Goal: Transaction & Acquisition: Purchase product/service

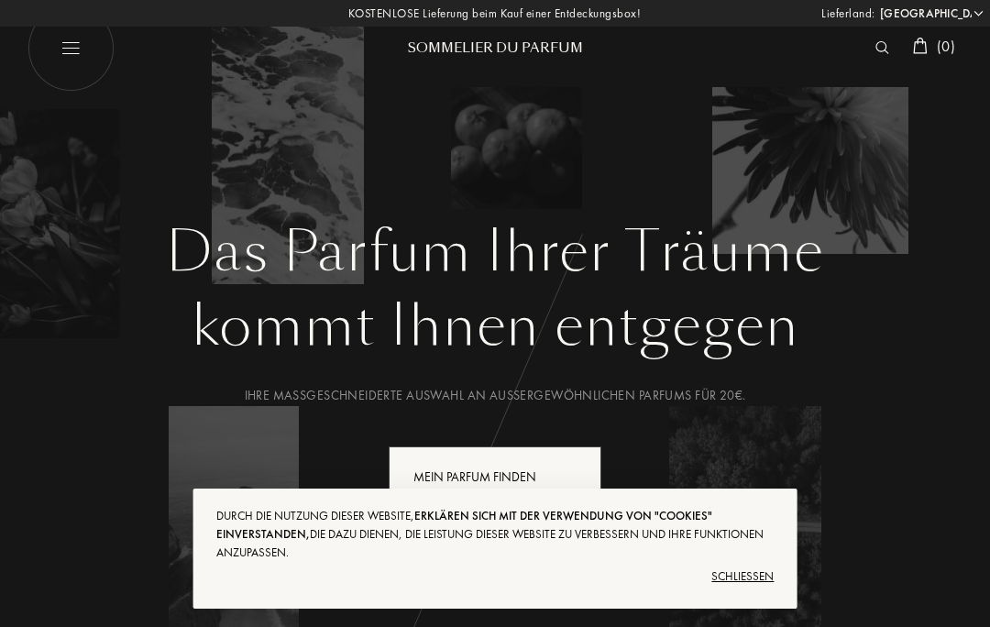
select select "DE"
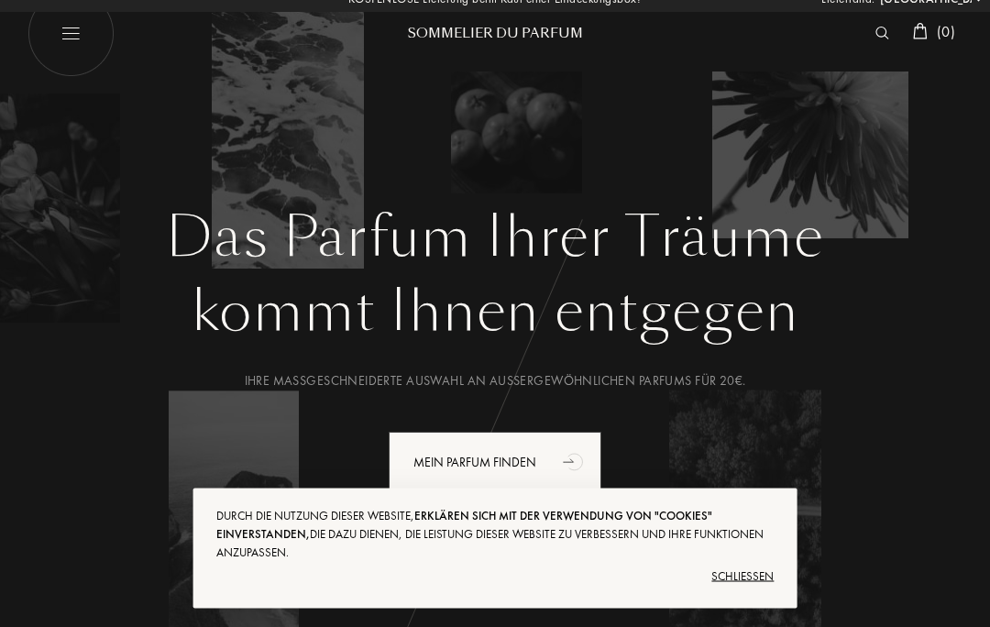
scroll to position [185, 0]
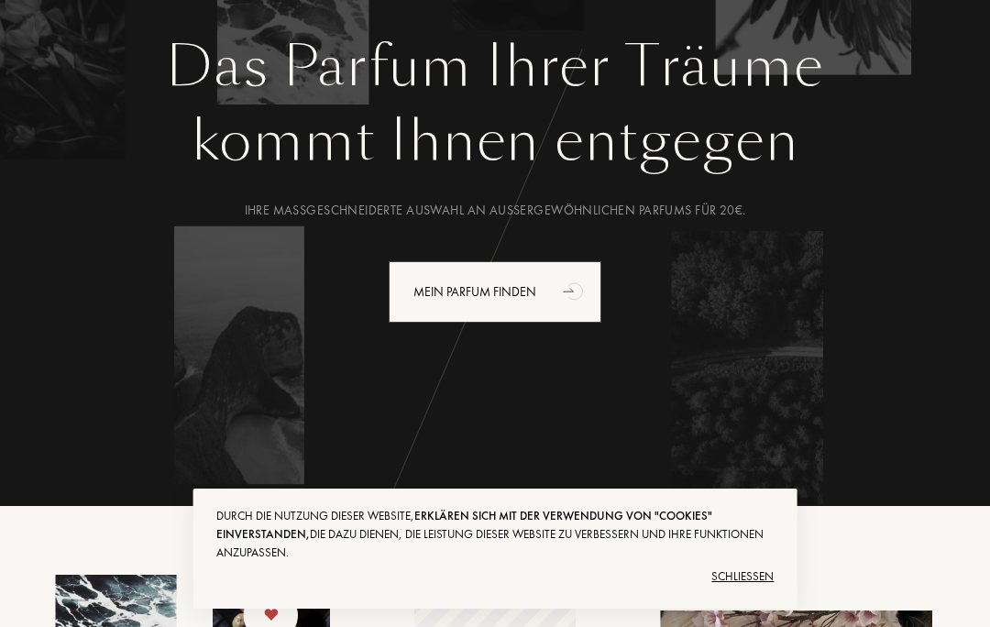
click at [756, 591] on div "Schließen" at bounding box center [495, 576] width 558 height 29
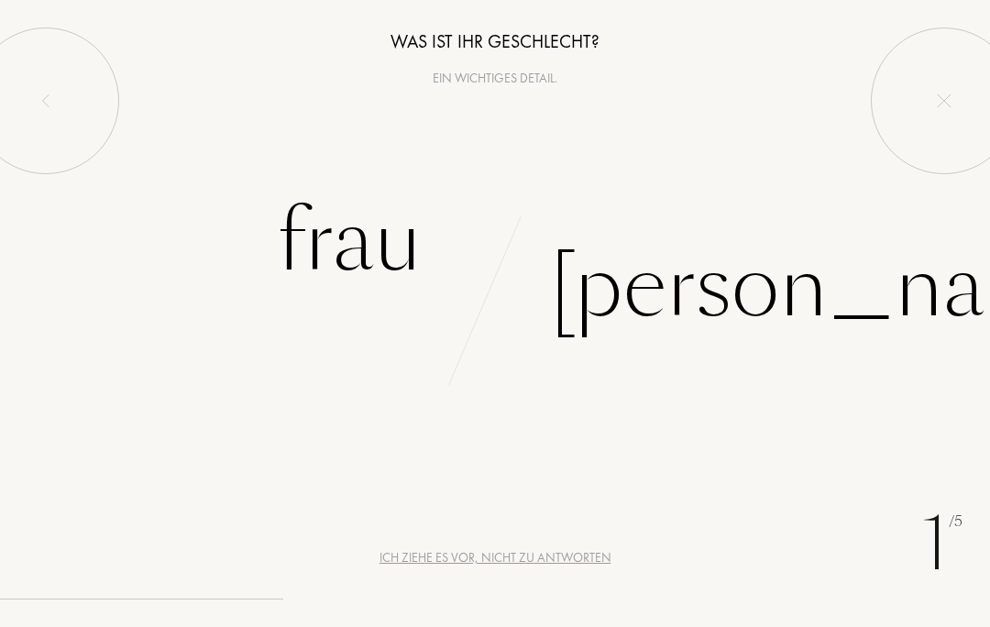
click at [386, 237] on div "Frau" at bounding box center [349, 242] width 145 height 124
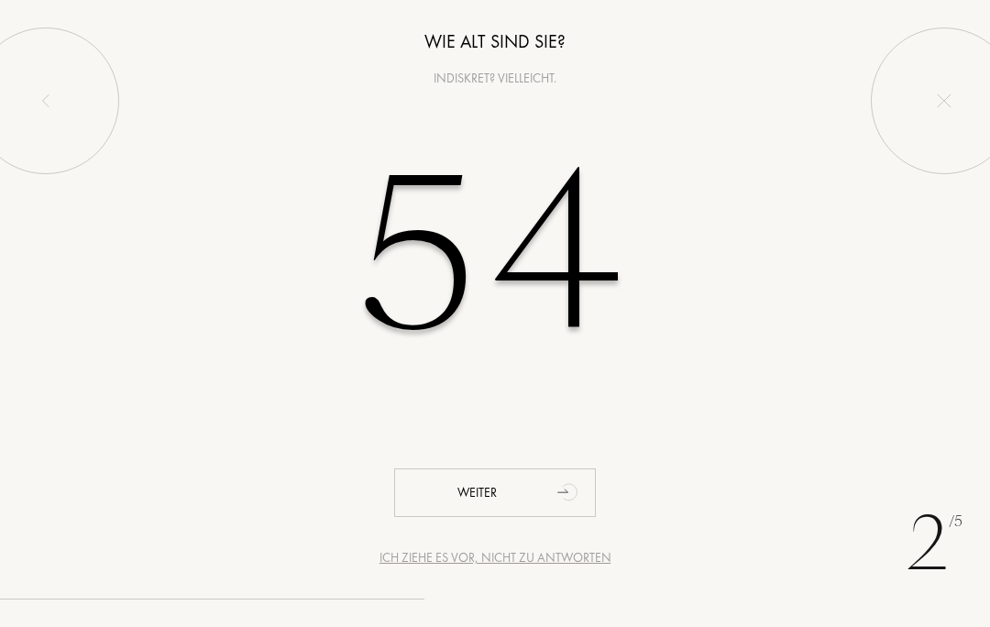
type input "54"
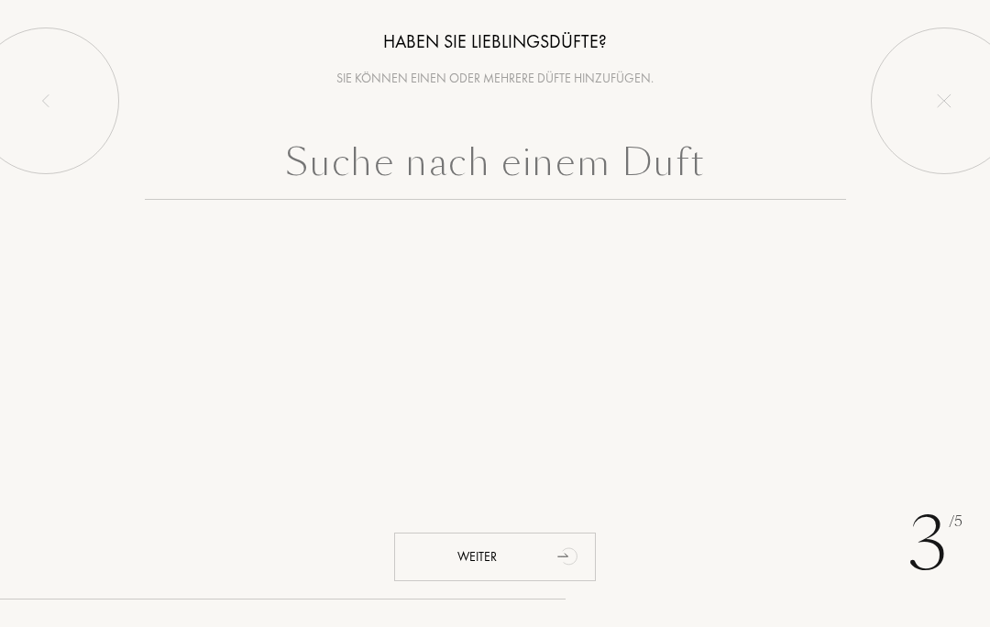
click at [490, 174] on input "text" at bounding box center [496, 167] width 702 height 66
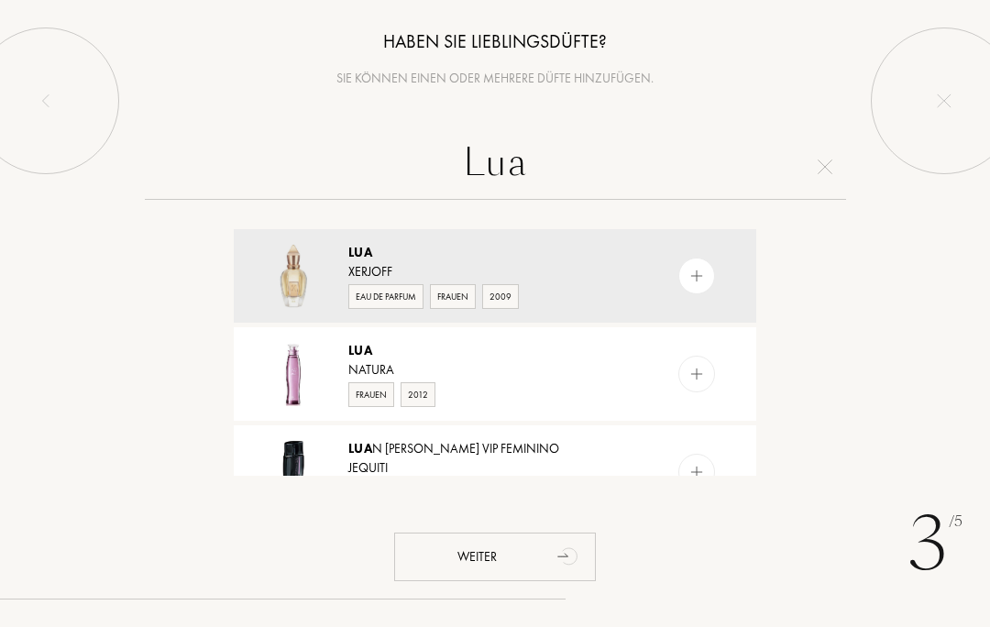
type input "Lua"
click at [699, 274] on img at bounding box center [697, 276] width 17 height 17
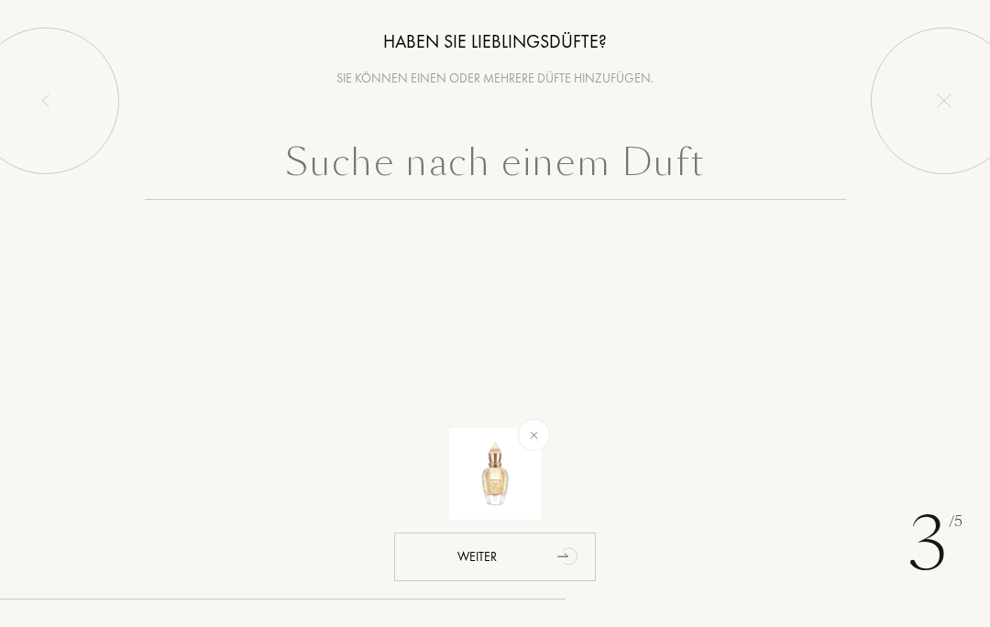
click at [656, 172] on input "text" at bounding box center [496, 167] width 702 height 66
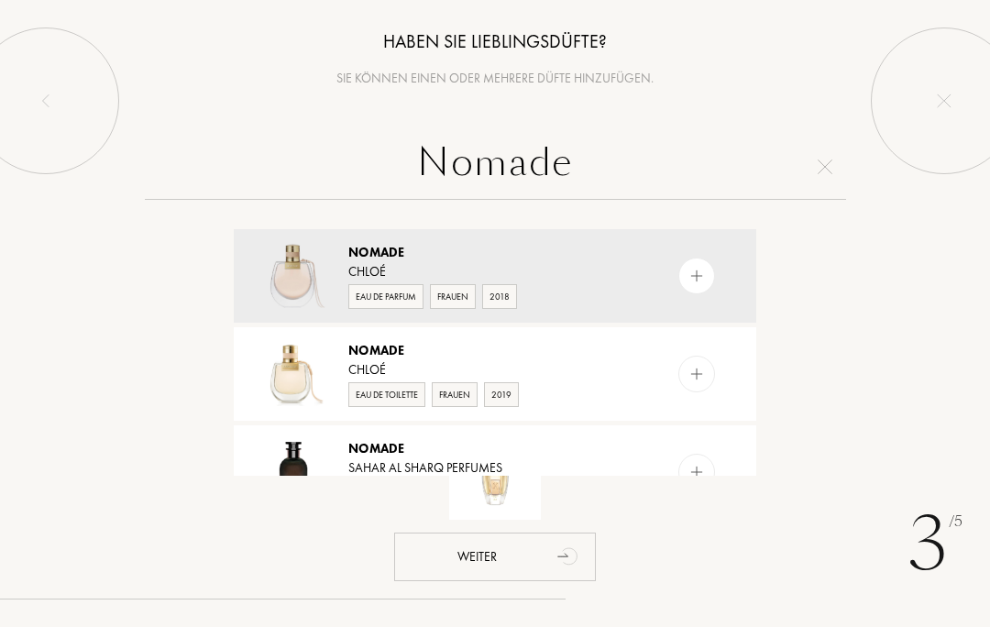
type input "Nomade"
click at [394, 296] on div "Eau de Parfum" at bounding box center [385, 296] width 75 height 25
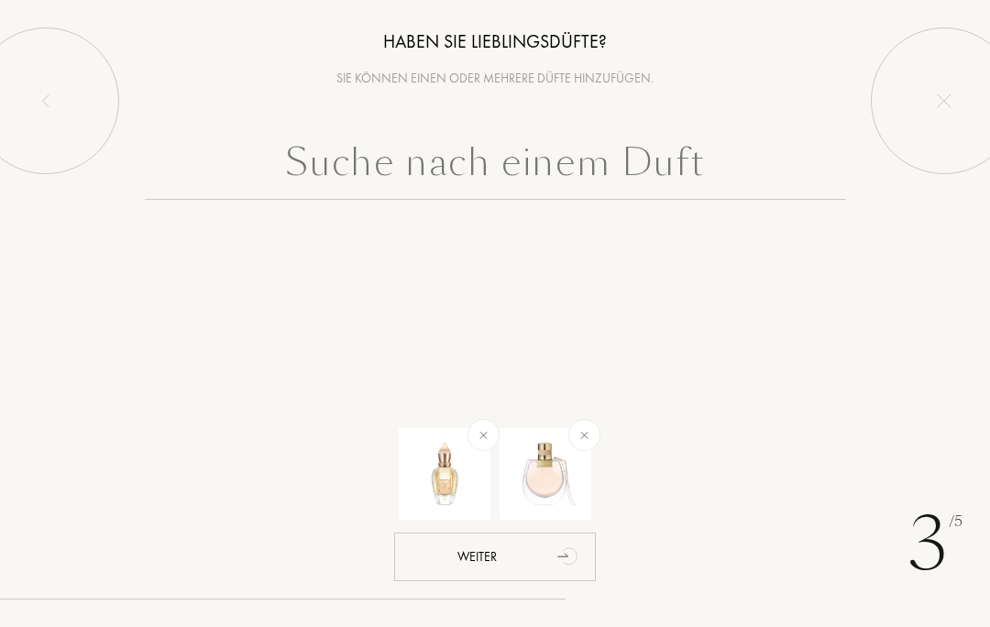
click at [668, 170] on input "text" at bounding box center [496, 167] width 702 height 66
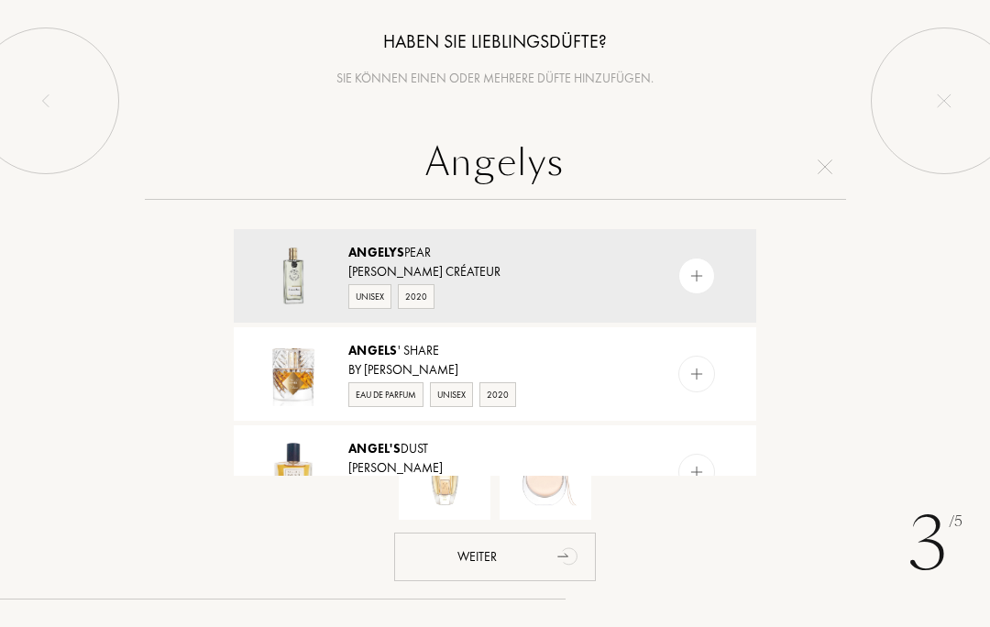
type input "Angelys"
click at [480, 280] on div "Nicolaï Parfumeur Créateur" at bounding box center [494, 271] width 292 height 19
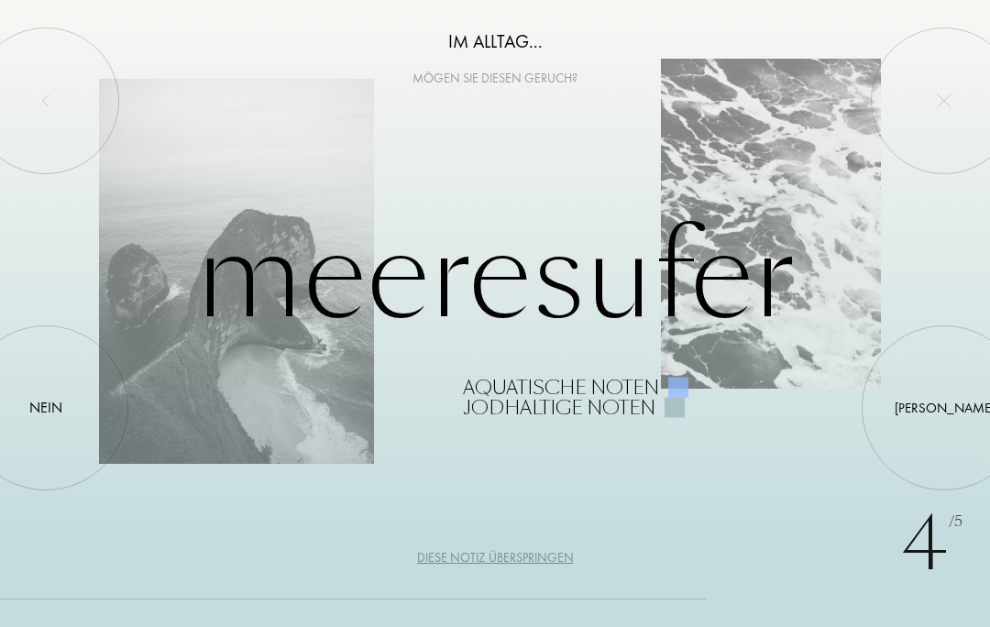
click at [945, 408] on div at bounding box center [945, 408] width 0 height 0
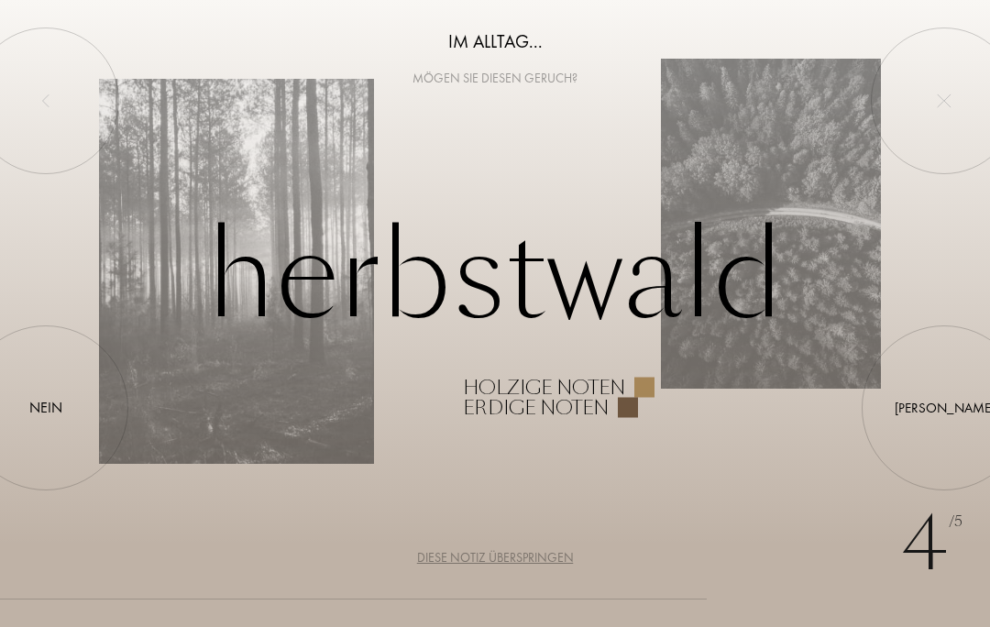
click at [945, 408] on div at bounding box center [945, 408] width 0 height 0
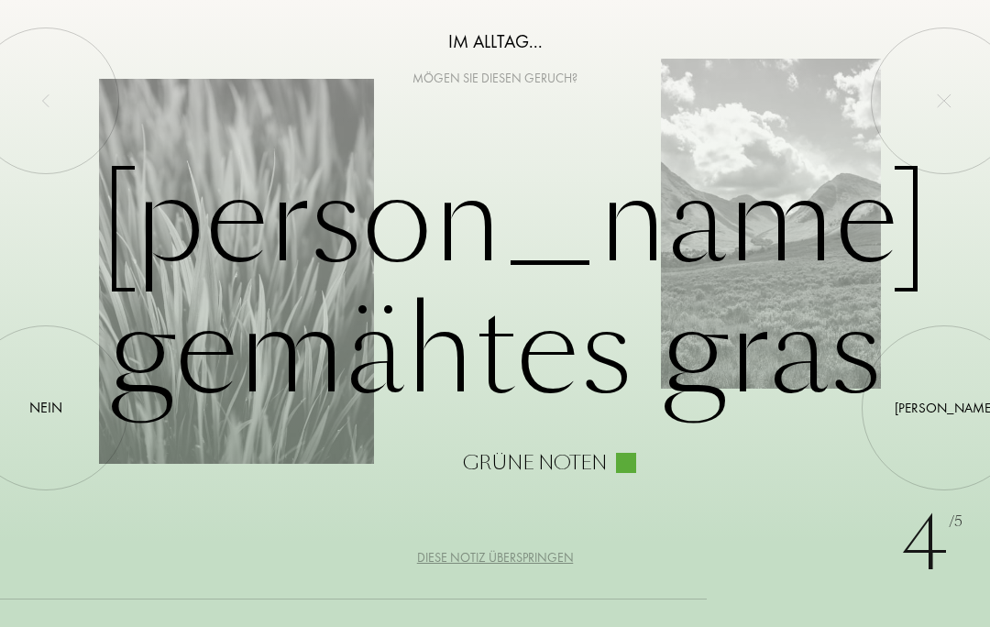
click at [945, 408] on div at bounding box center [945, 408] width 0 height 0
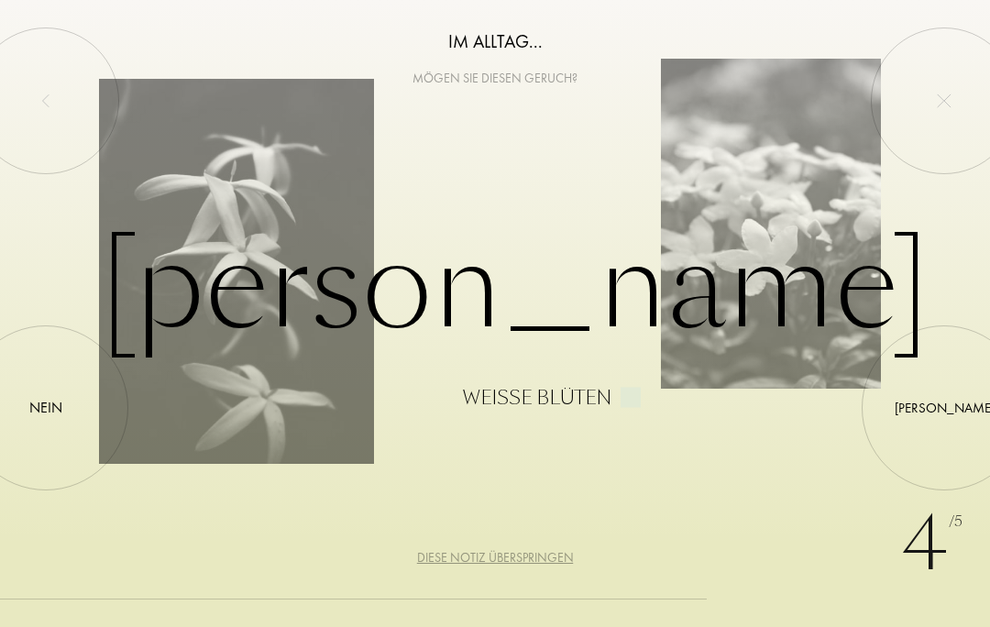
click at [945, 408] on div at bounding box center [945, 408] width 0 height 0
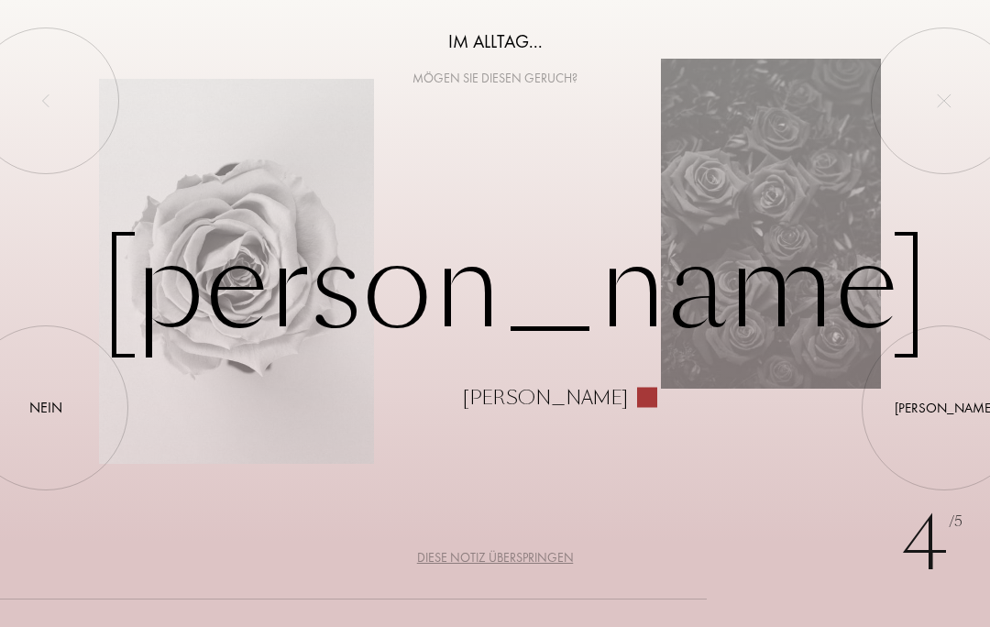
click at [940, 412] on div "Ja" at bounding box center [945, 407] width 100 height 21
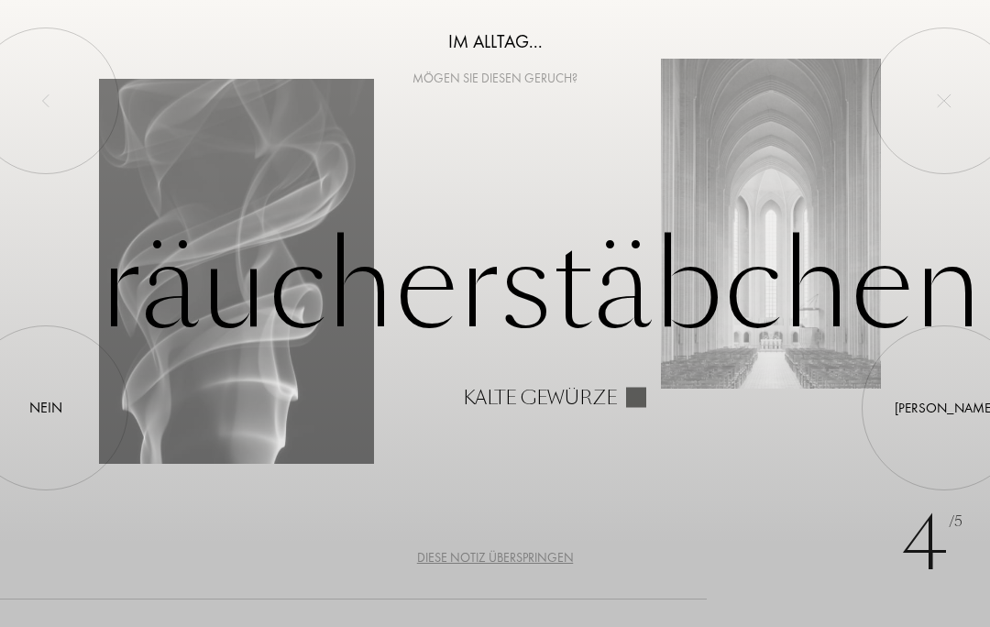
click at [945, 408] on div at bounding box center [945, 408] width 0 height 0
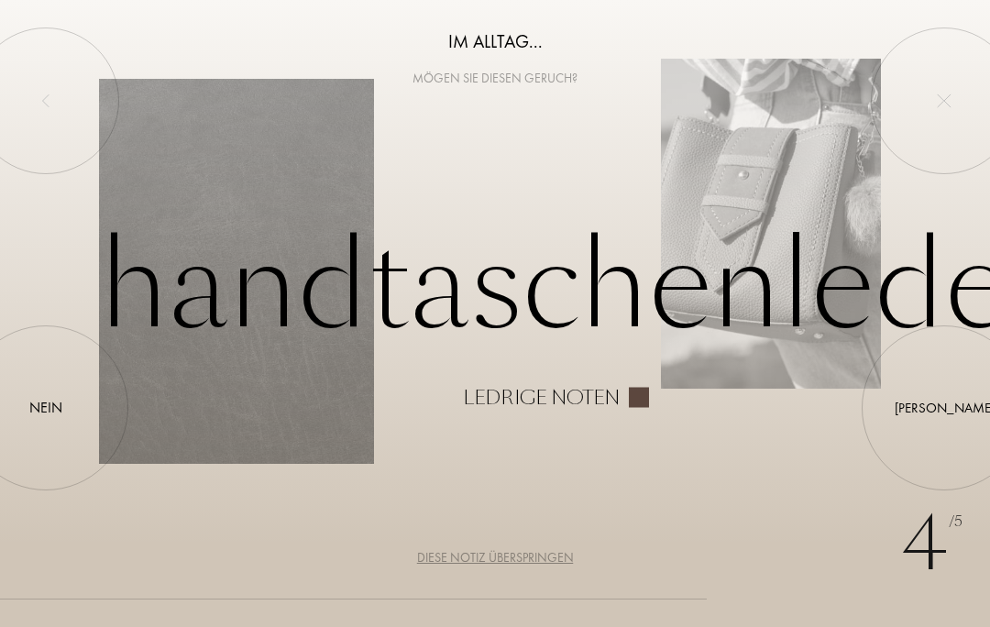
click at [945, 408] on div at bounding box center [945, 408] width 0 height 0
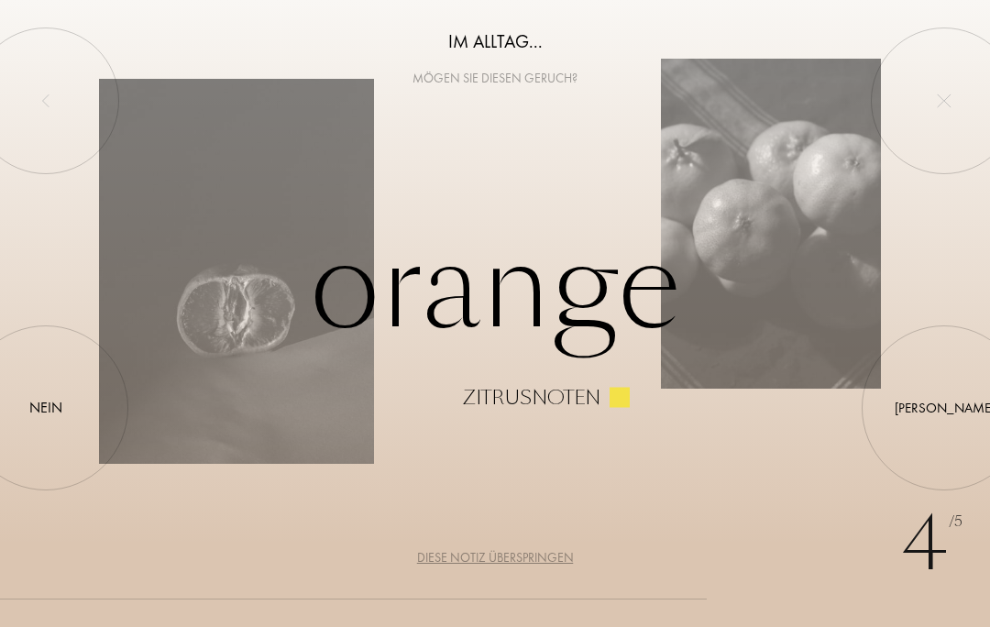
click at [948, 406] on div "Ja" at bounding box center [945, 407] width 100 height 21
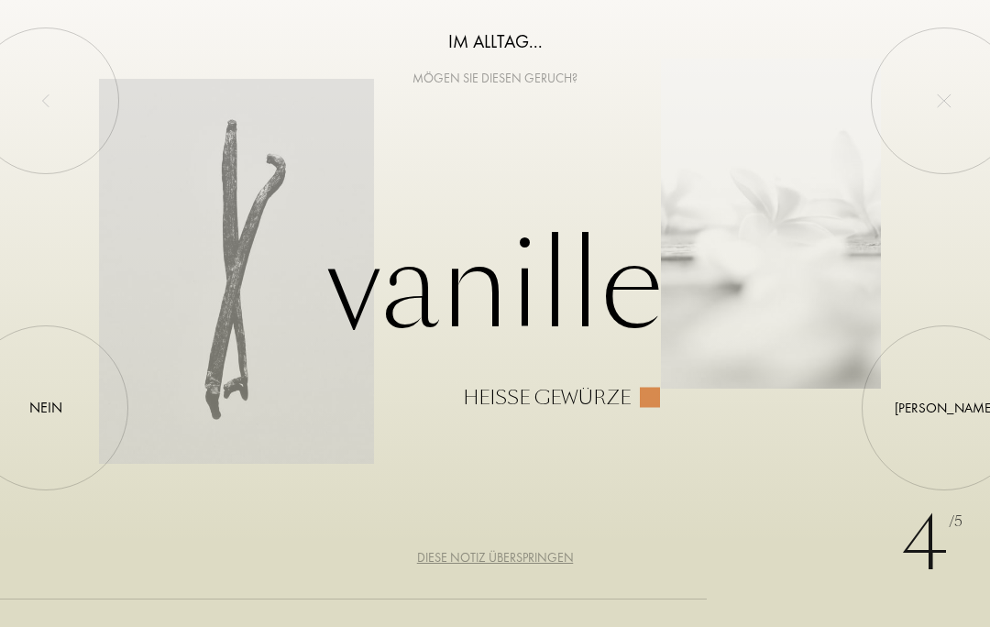
click at [945, 408] on div at bounding box center [945, 408] width 0 height 0
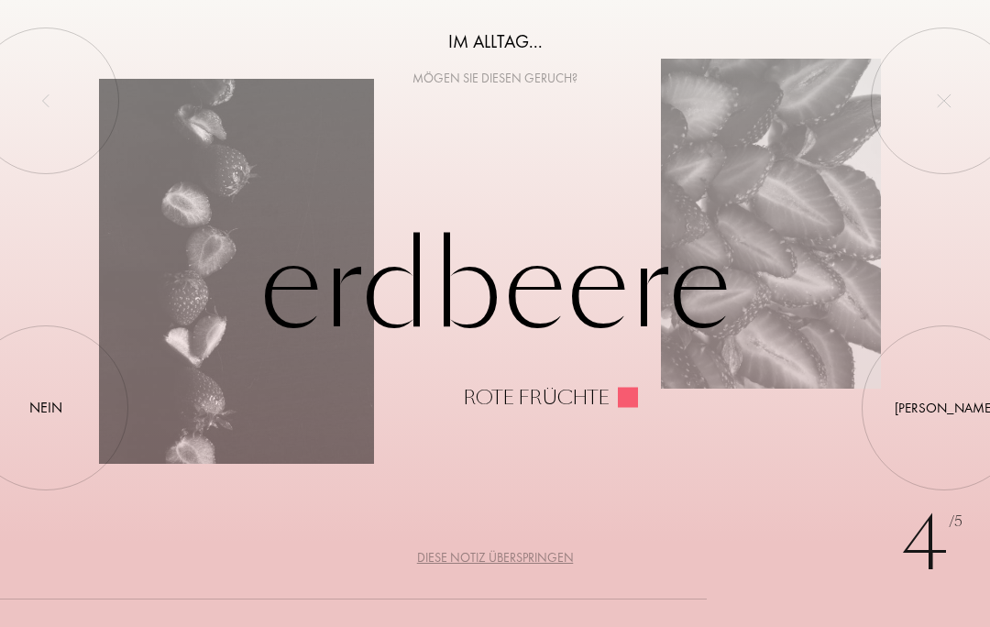
click at [35, 416] on div "Nein" at bounding box center [45, 408] width 33 height 22
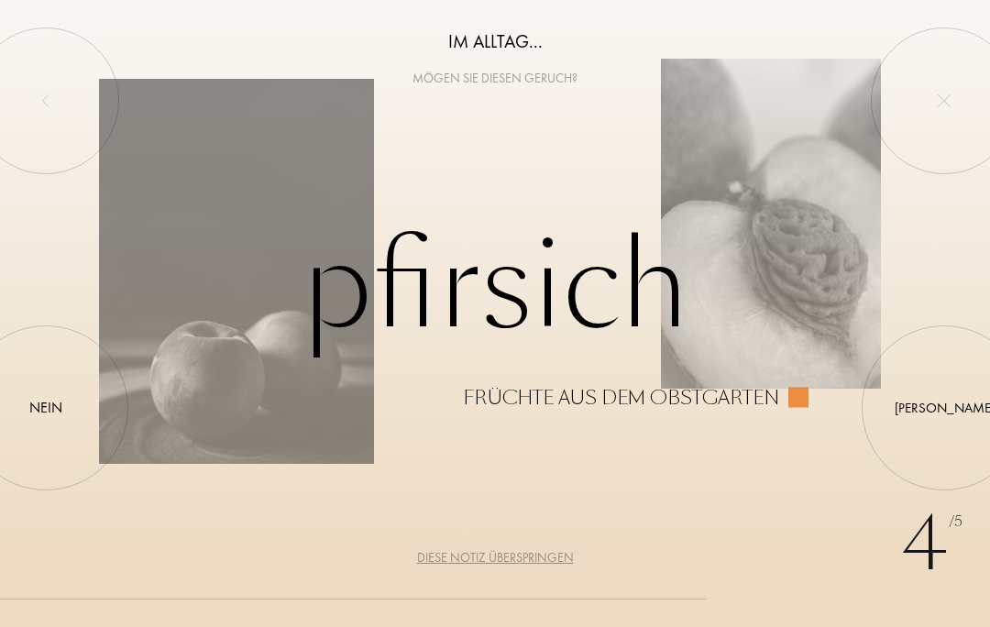
click at [945, 406] on div "Ja" at bounding box center [945, 407] width 100 height 21
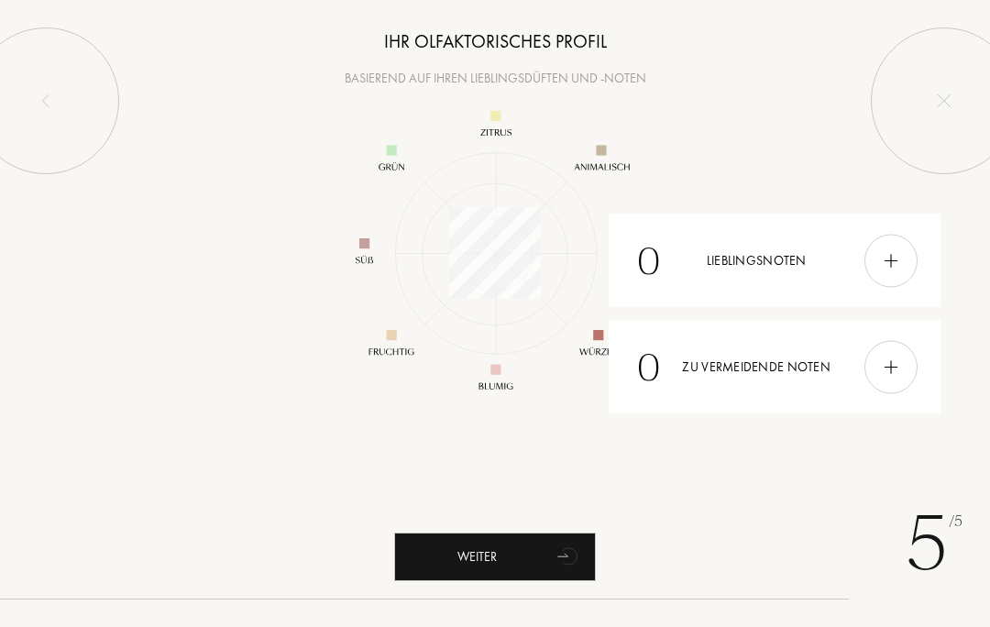
scroll to position [238, 238]
click at [897, 269] on img at bounding box center [891, 260] width 20 height 20
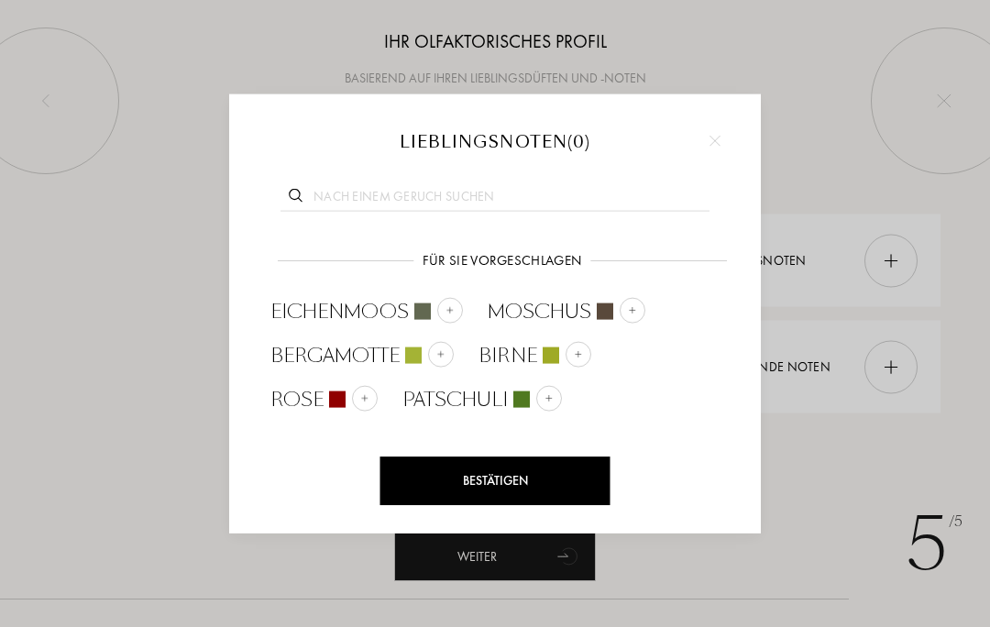
click at [575, 486] on div "Bestätigen" at bounding box center [496, 481] width 230 height 49
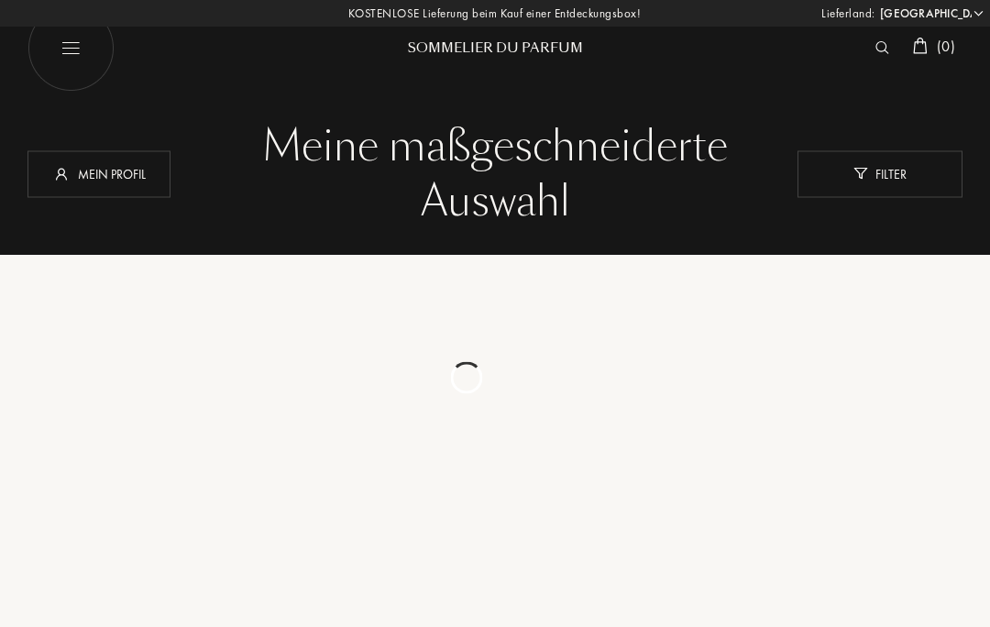
select select "DE"
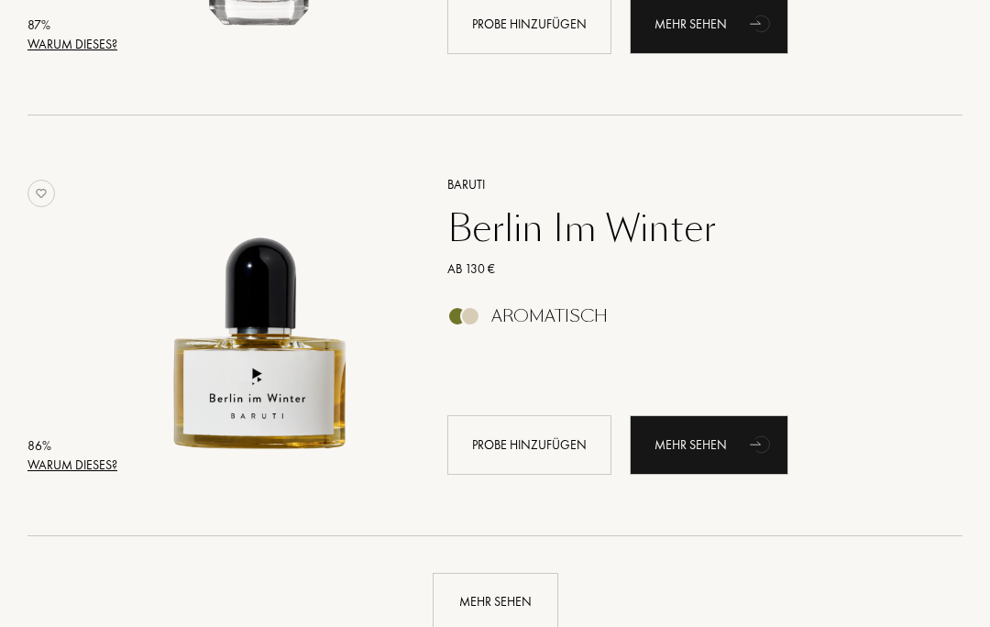
scroll to position [4055, 0]
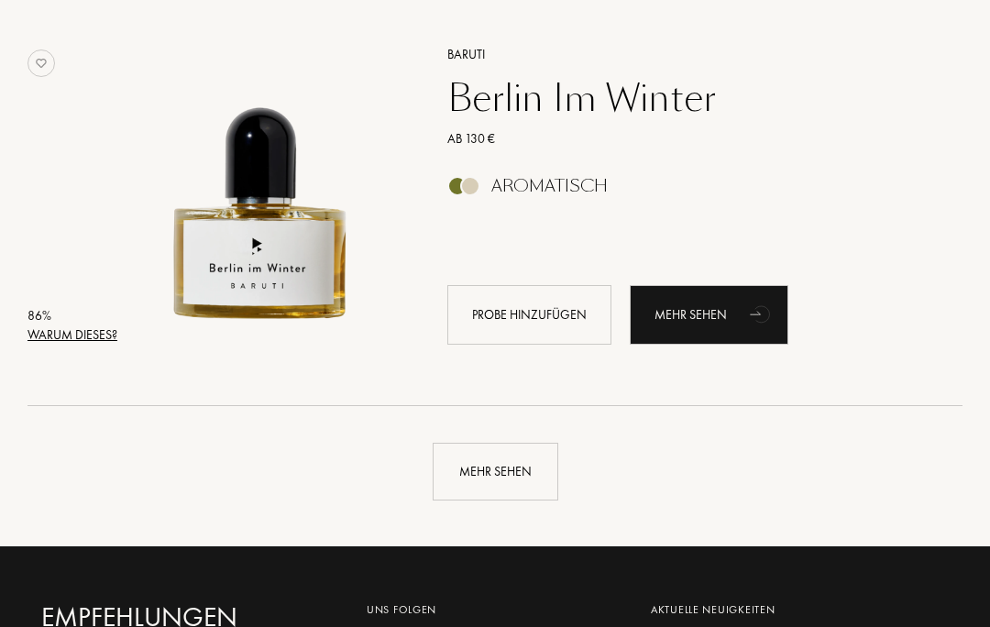
click at [75, 338] on div "Warum dieses?" at bounding box center [73, 335] width 90 height 19
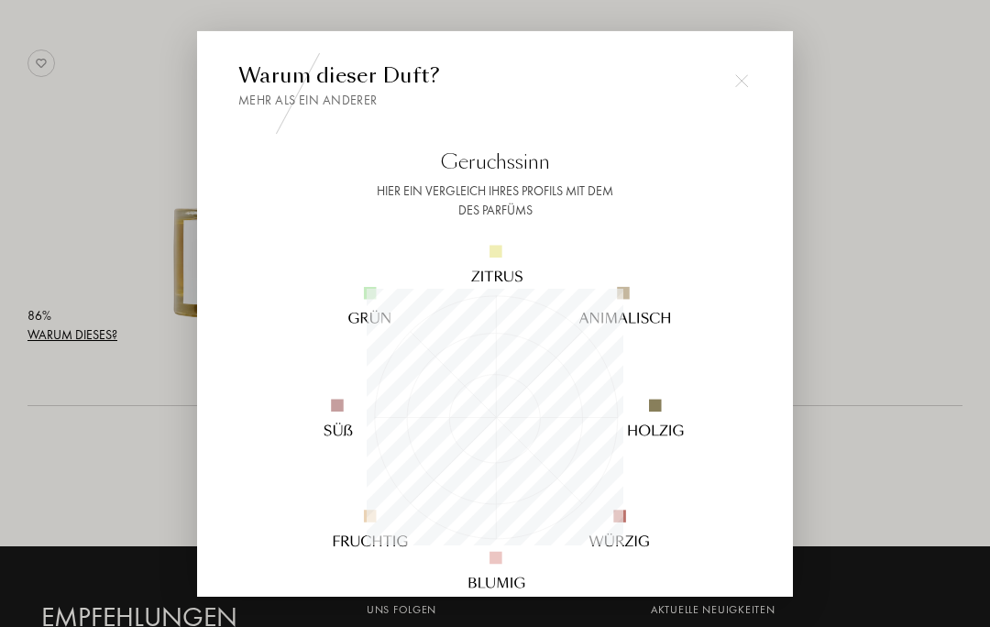
scroll to position [257, 257]
click at [744, 87] on img at bounding box center [741, 80] width 13 height 13
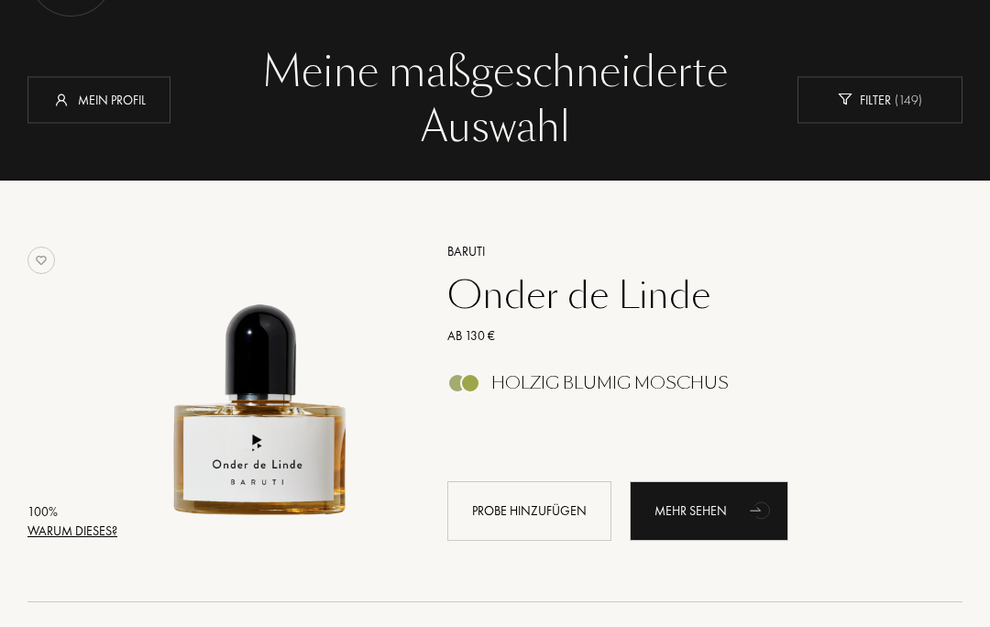
scroll to position [122, 0]
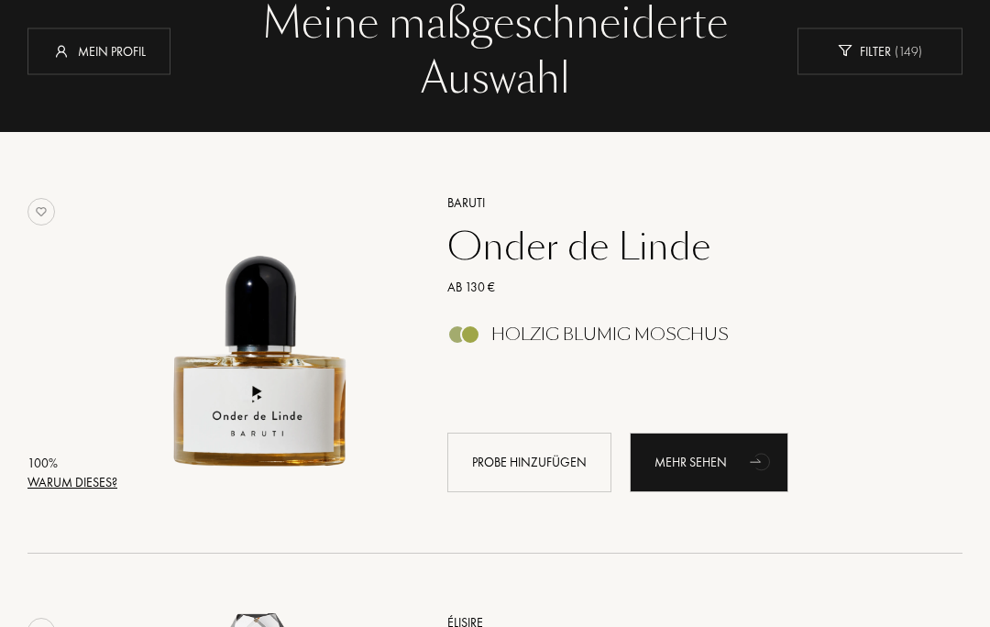
click at [89, 481] on div "Warum dieses?" at bounding box center [73, 483] width 90 height 19
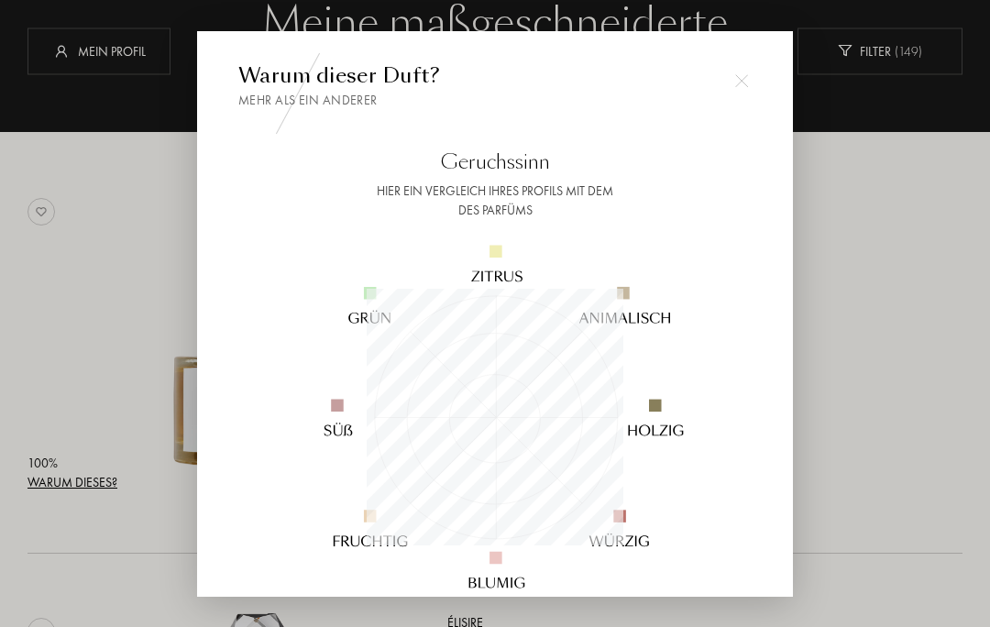
scroll to position [257, 257]
click at [870, 349] on div at bounding box center [495, 353] width 990 height 707
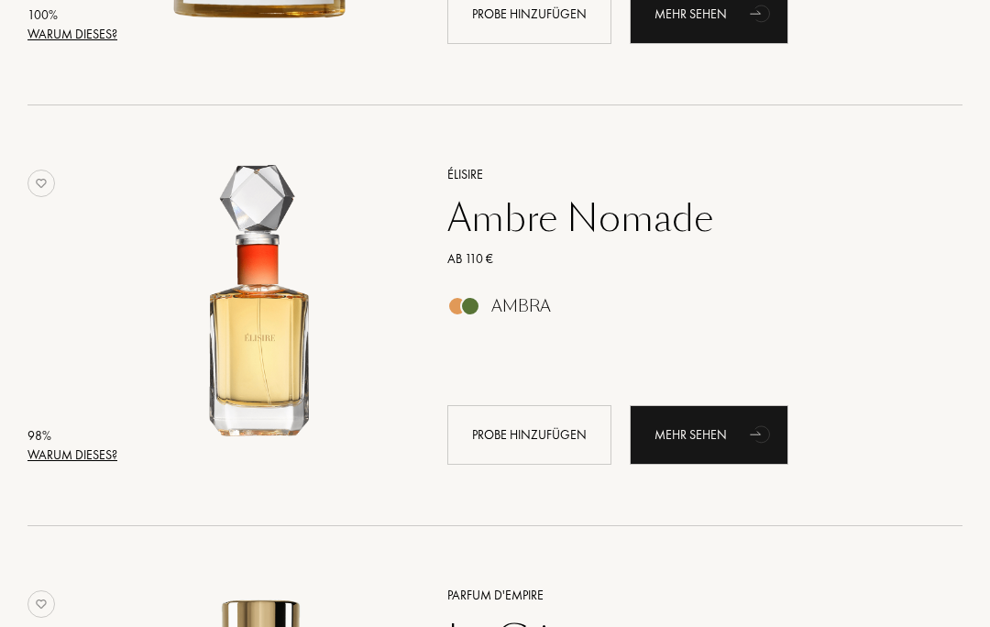
scroll to position [585, 0]
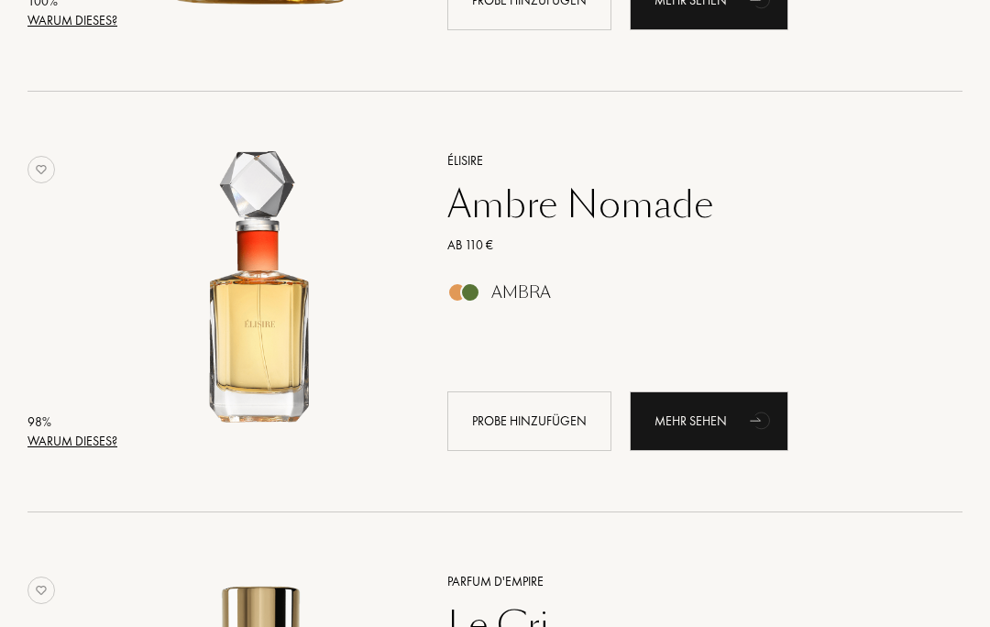
click at [95, 446] on div "Warum dieses?" at bounding box center [73, 441] width 90 height 19
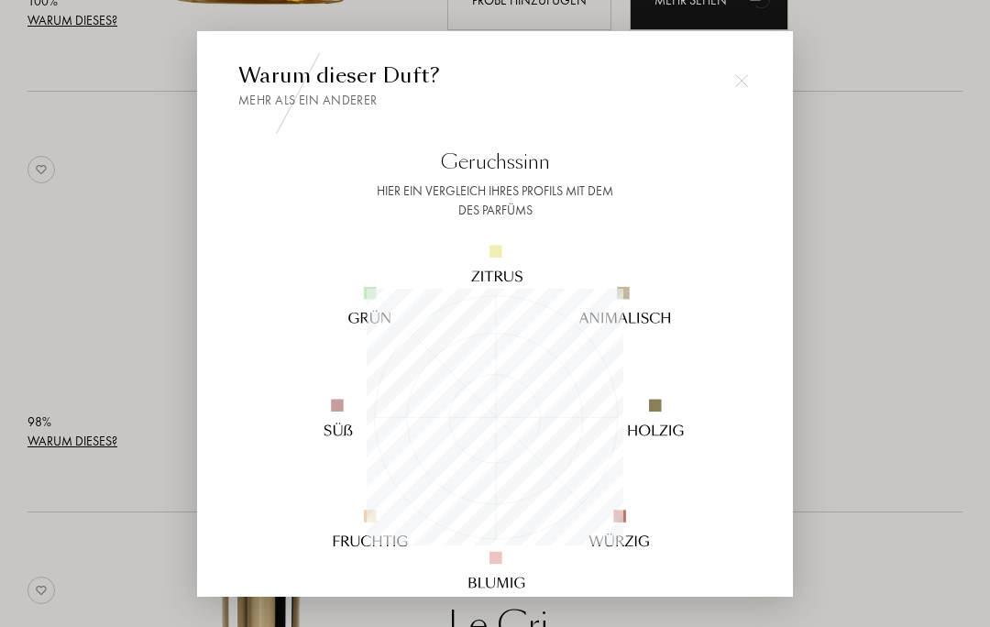
scroll to position [257, 257]
click at [874, 283] on div at bounding box center [495, 353] width 990 height 707
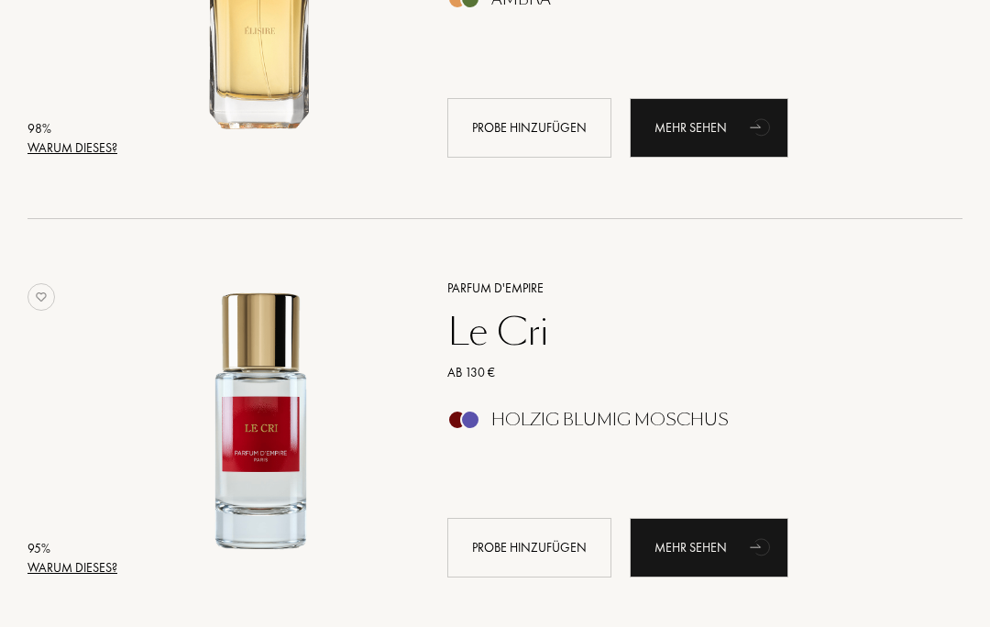
scroll to position [916, 0]
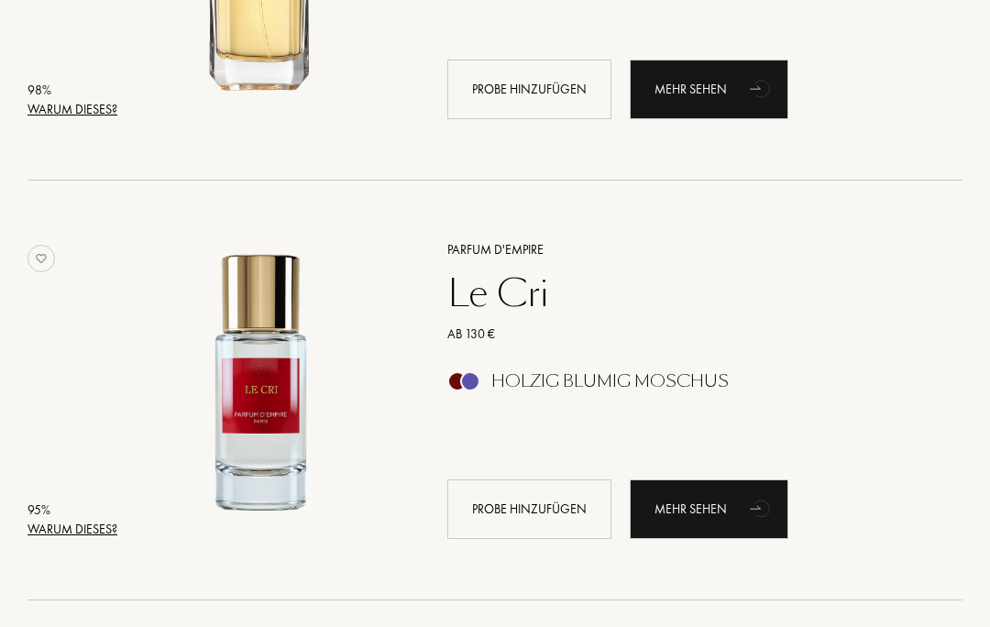
click at [79, 536] on div "Warum dieses?" at bounding box center [73, 530] width 90 height 19
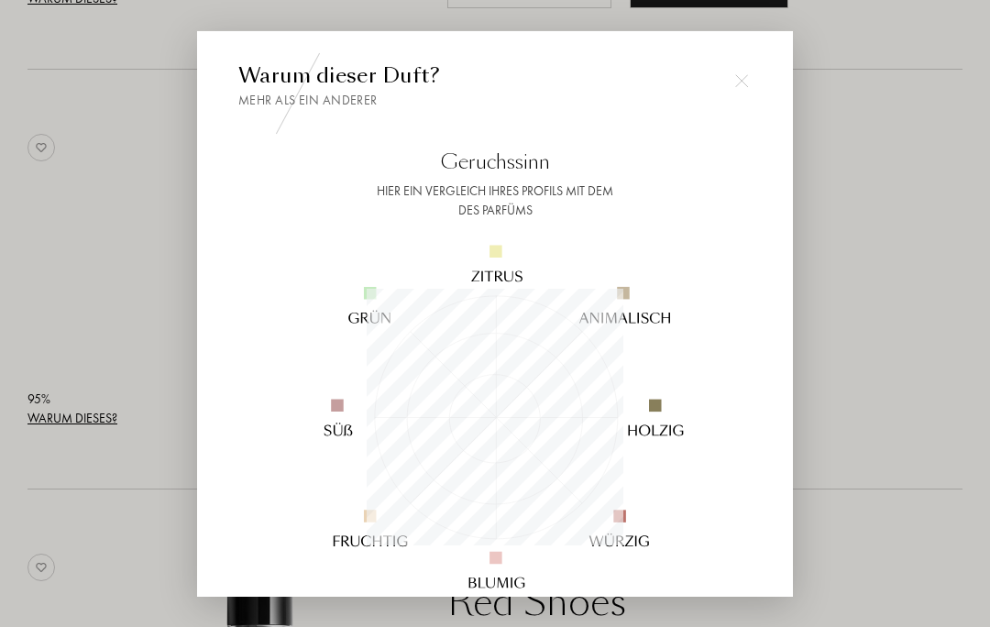
scroll to position [1038, 0]
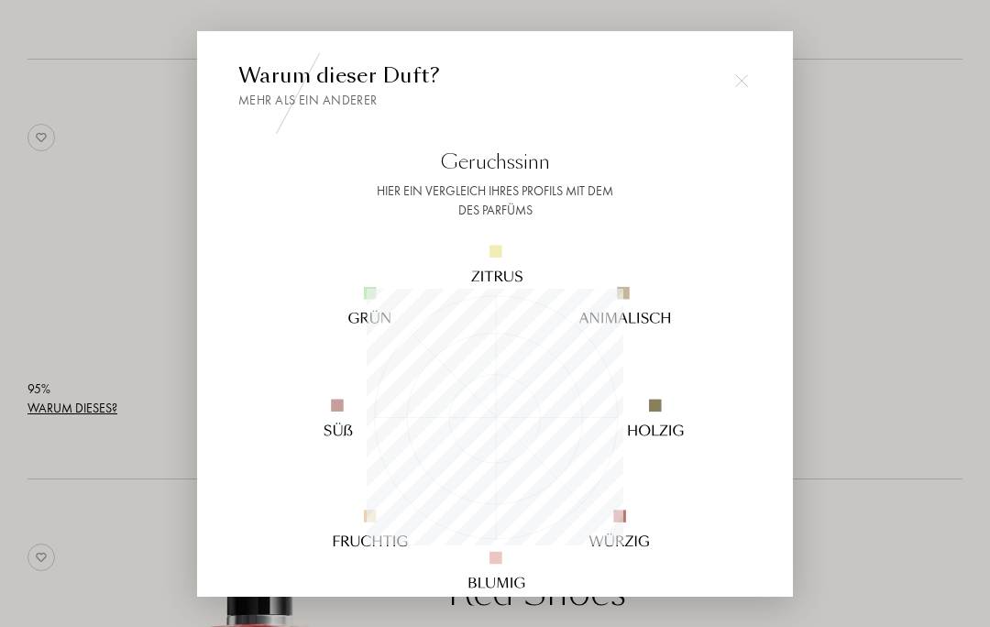
click at [872, 299] on div at bounding box center [495, 353] width 990 height 707
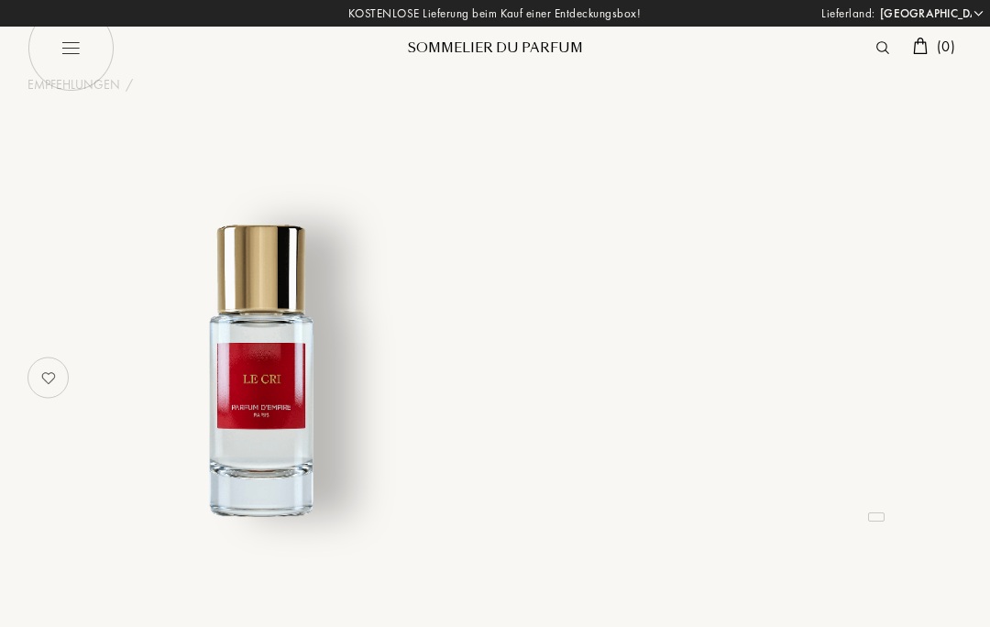
select select "DE"
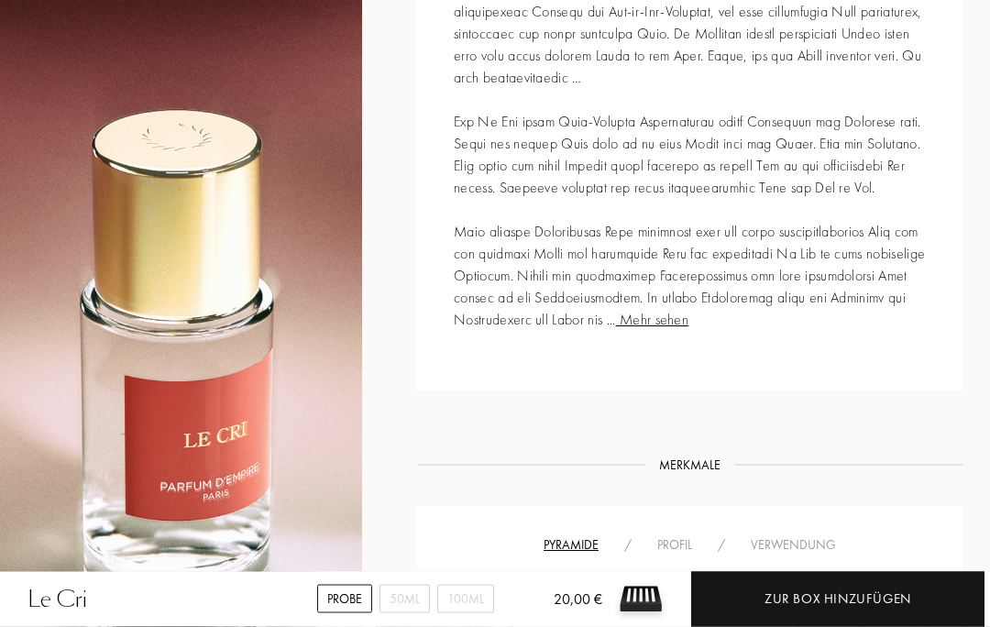
scroll to position [855, 0]
click at [671, 329] on span "Mehr sehen" at bounding box center [652, 319] width 73 height 19
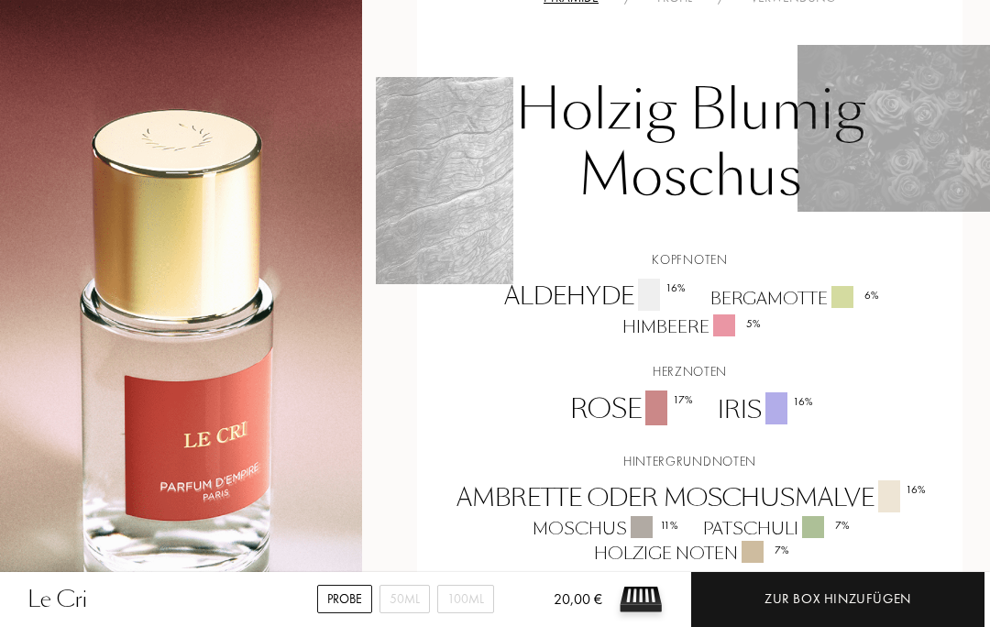
scroll to position [1398, 0]
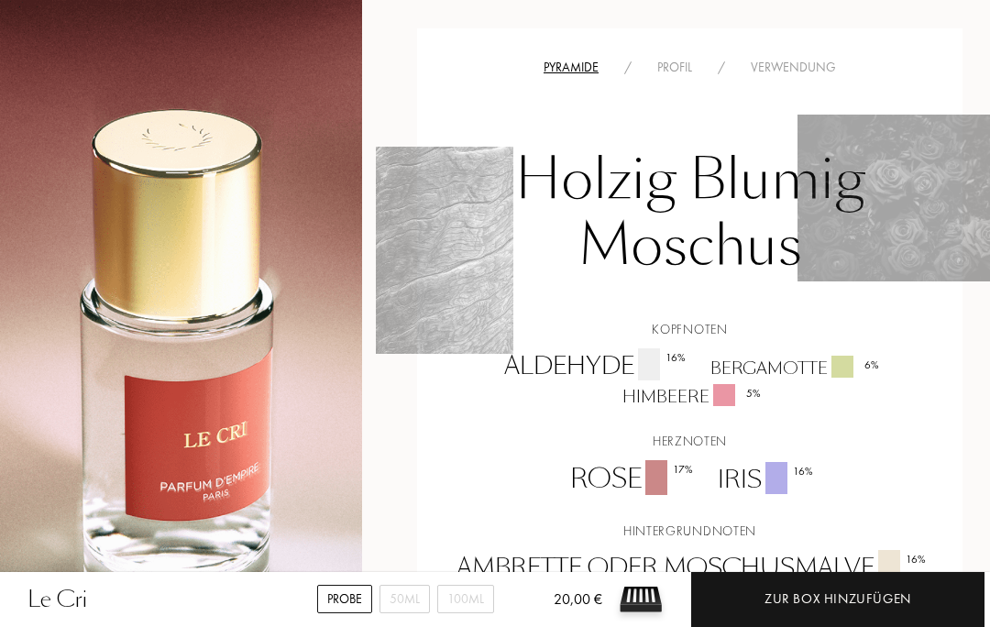
click at [692, 77] on div "Profil" at bounding box center [675, 67] width 61 height 19
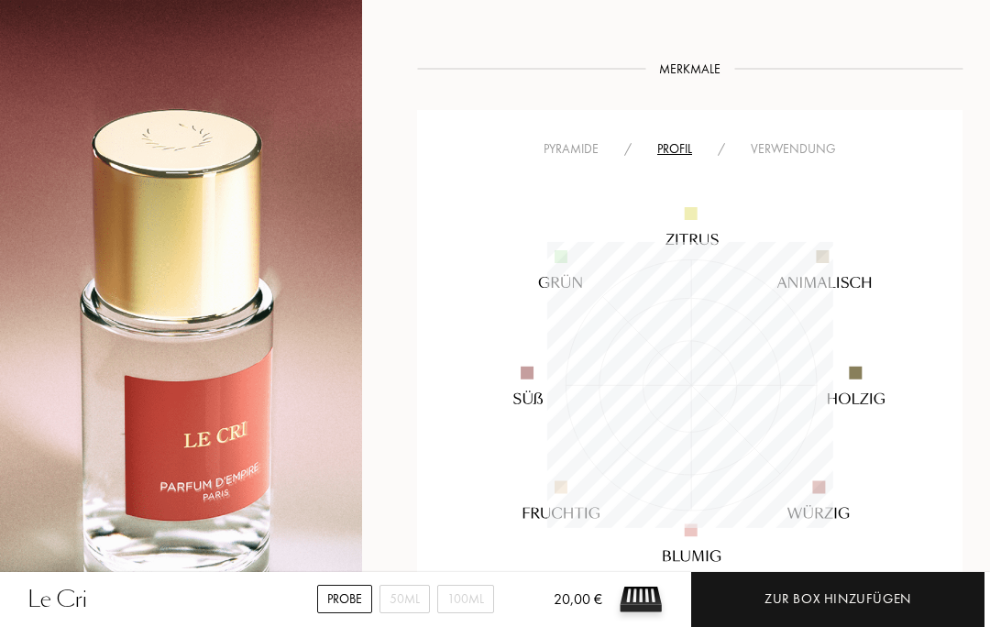
scroll to position [1318, 0]
click at [793, 158] on div "Verwendung" at bounding box center [793, 147] width 111 height 19
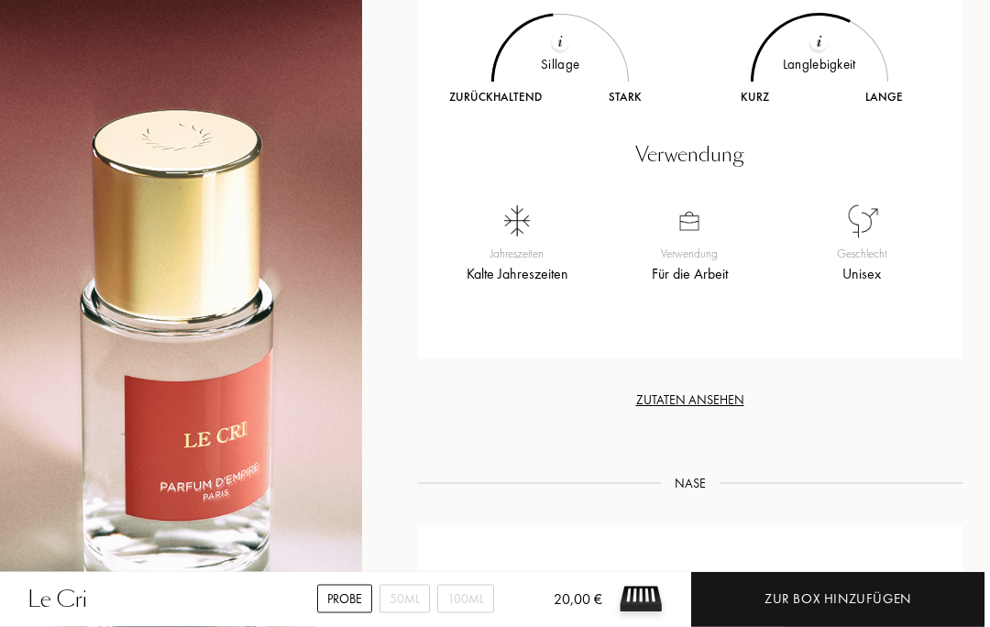
scroll to position [1641, 0]
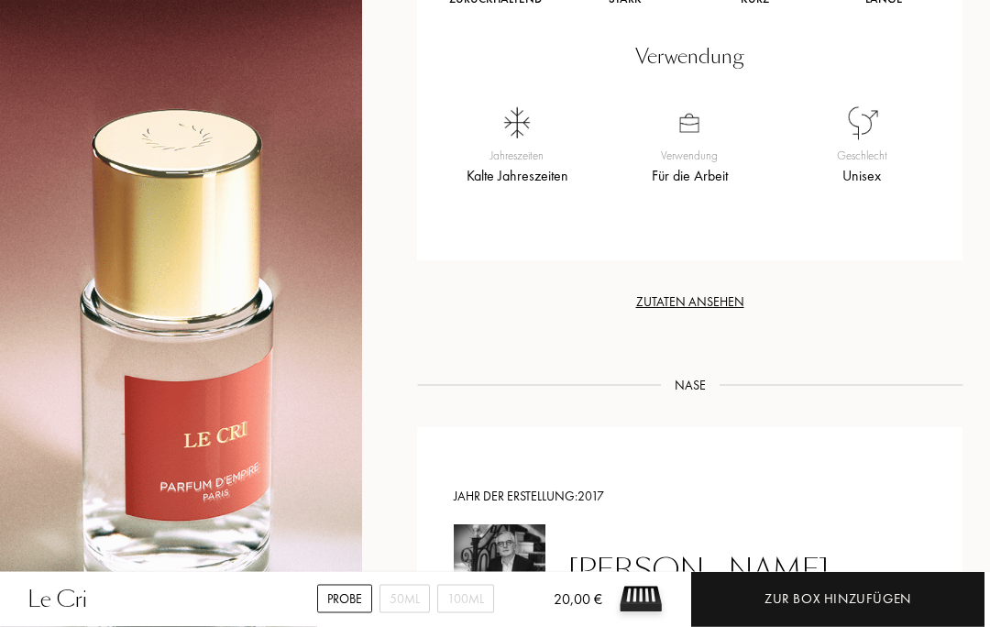
click at [694, 313] on div "Zutaten ansehen" at bounding box center [690, 302] width 546 height 19
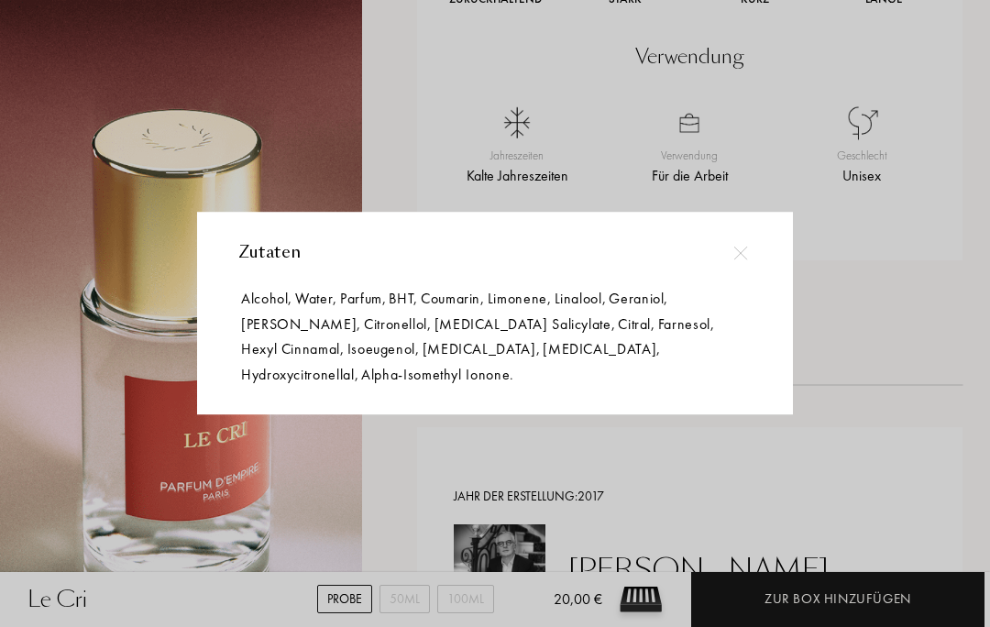
click at [749, 248] on div at bounding box center [740, 252] width 41 height 41
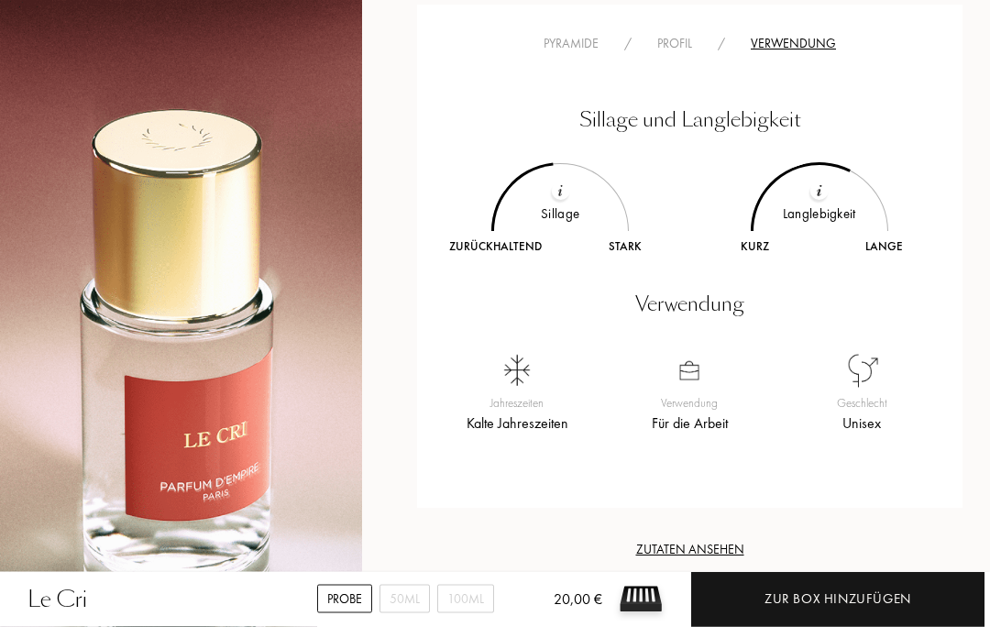
scroll to position [1316, 0]
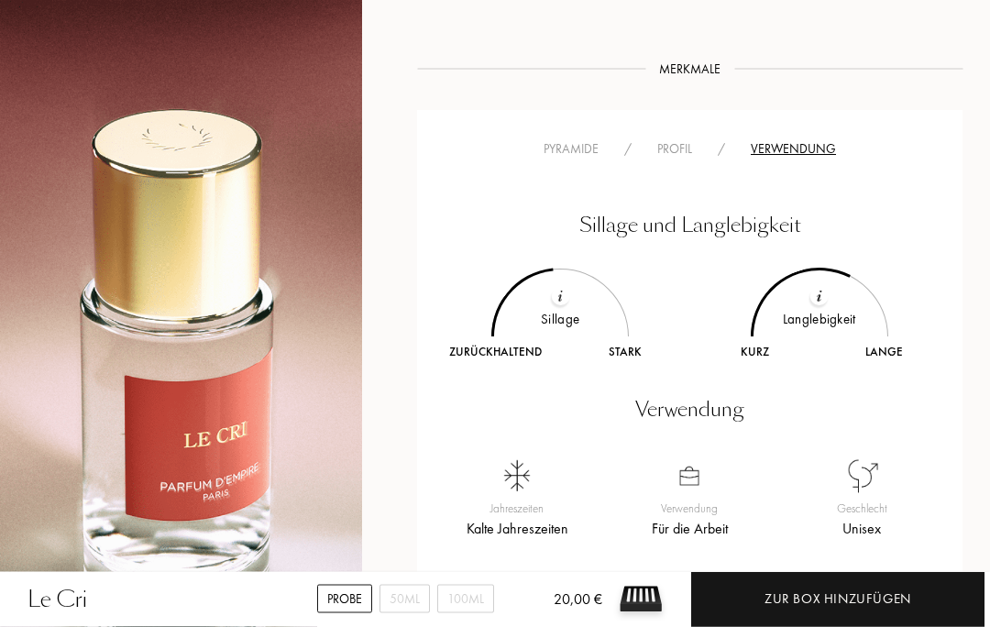
click at [569, 160] on div "Pyramide" at bounding box center [571, 149] width 81 height 19
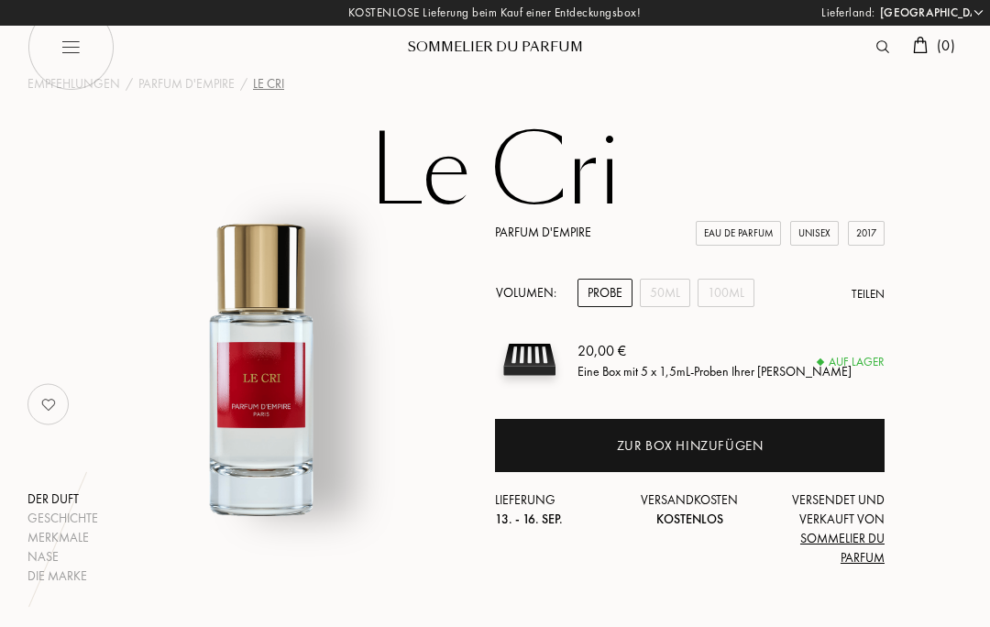
scroll to position [4, 0]
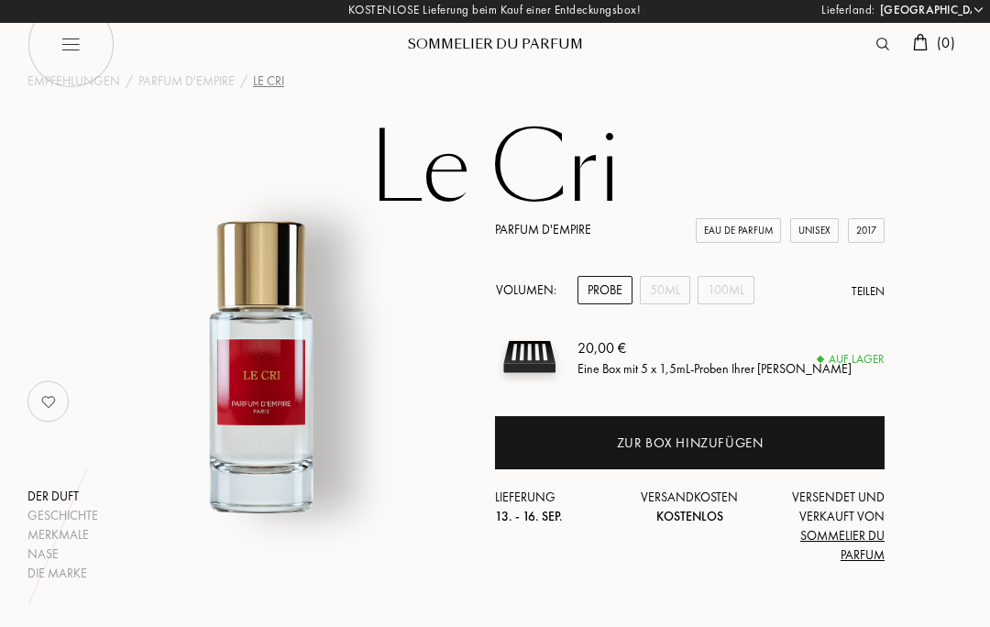
click at [744, 440] on div "Zur Box hinzufügen" at bounding box center [690, 443] width 147 height 21
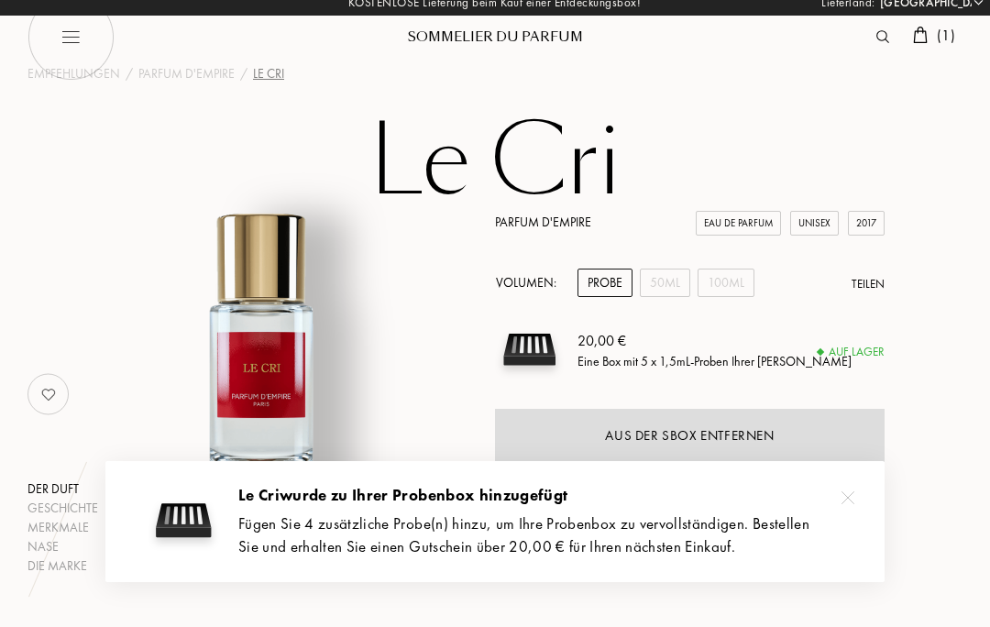
scroll to position [0, 0]
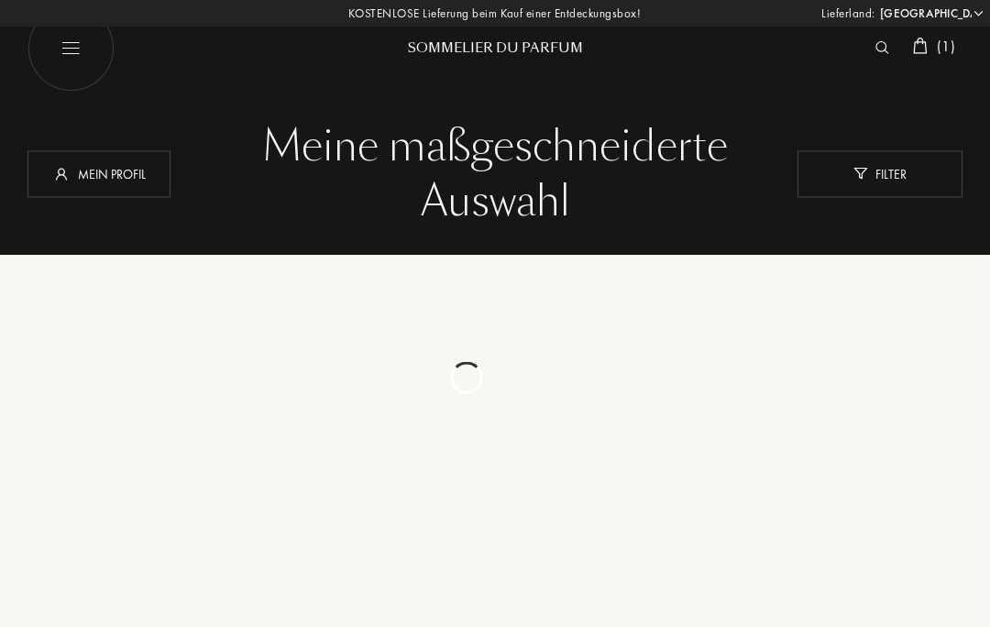
select select "DE"
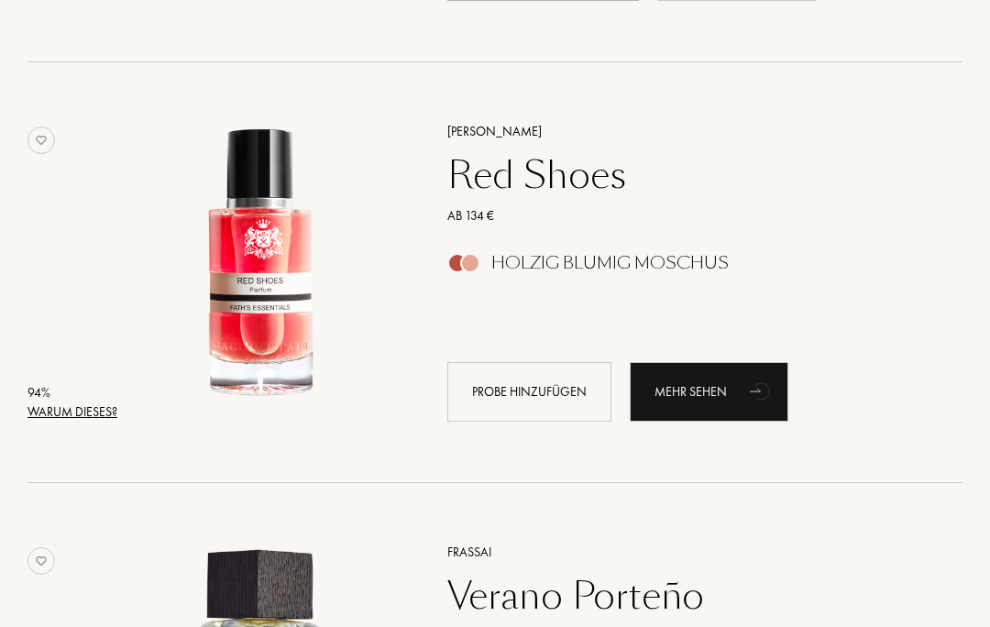
scroll to position [1455, 0]
click at [731, 386] on div "Mehr sehen" at bounding box center [709, 392] width 159 height 60
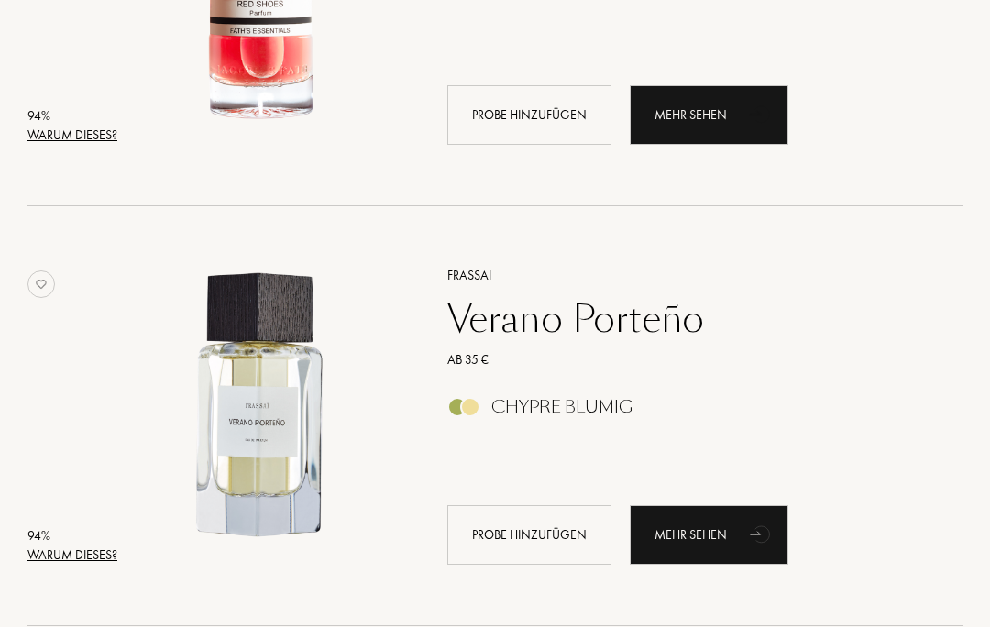
scroll to position [1732, 0]
click at [729, 543] on div "Mehr sehen" at bounding box center [709, 535] width 159 height 60
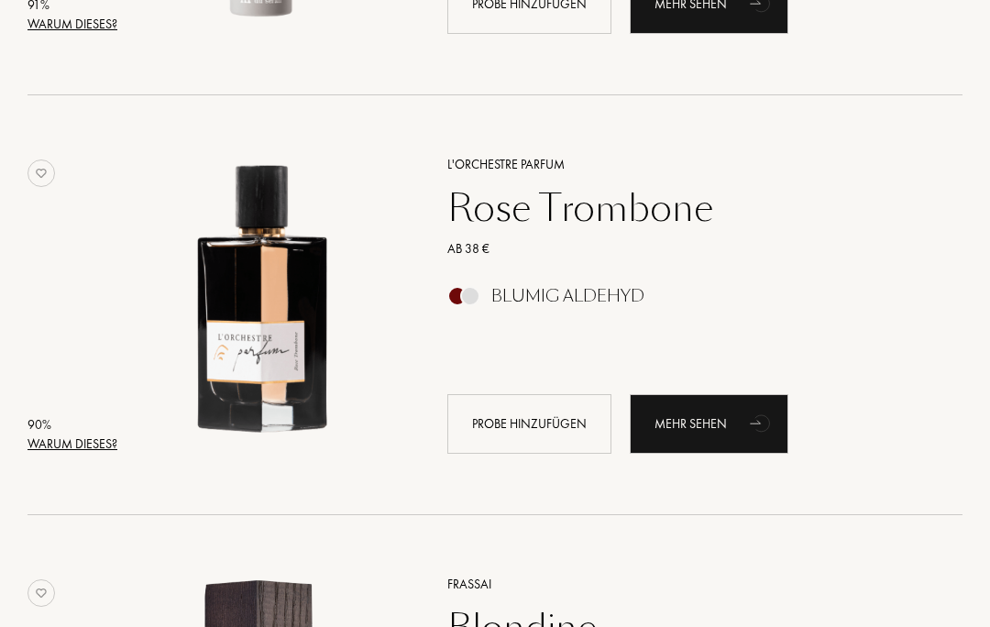
scroll to position [2684, 0]
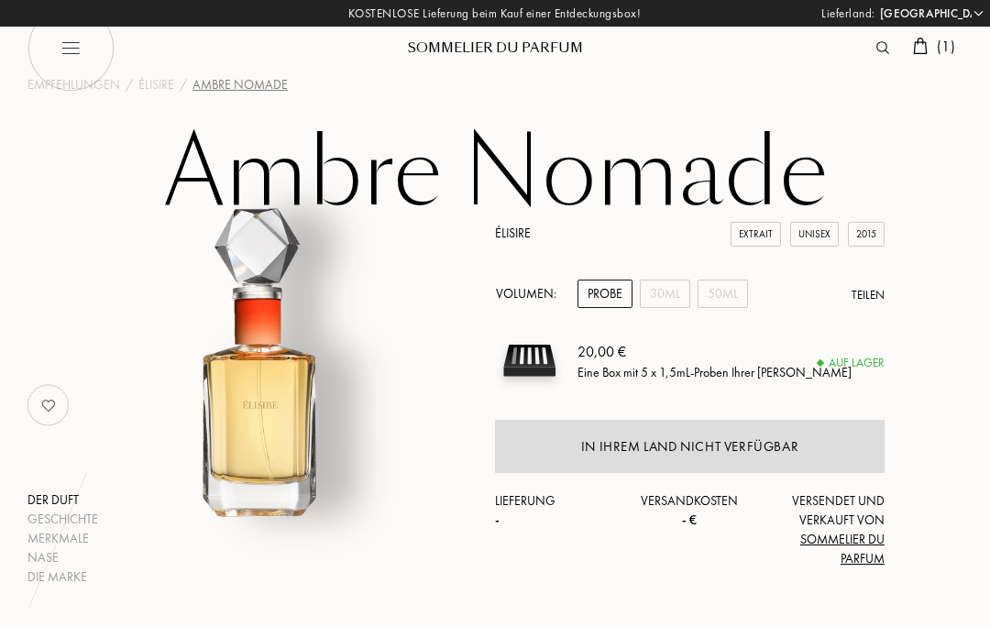
select select "DE"
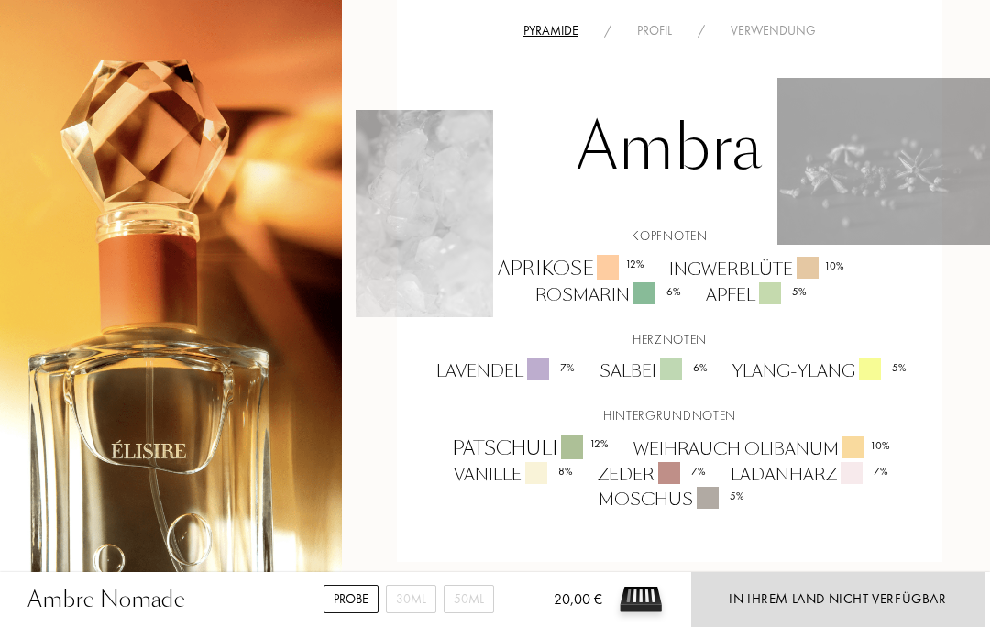
scroll to position [1013, 20]
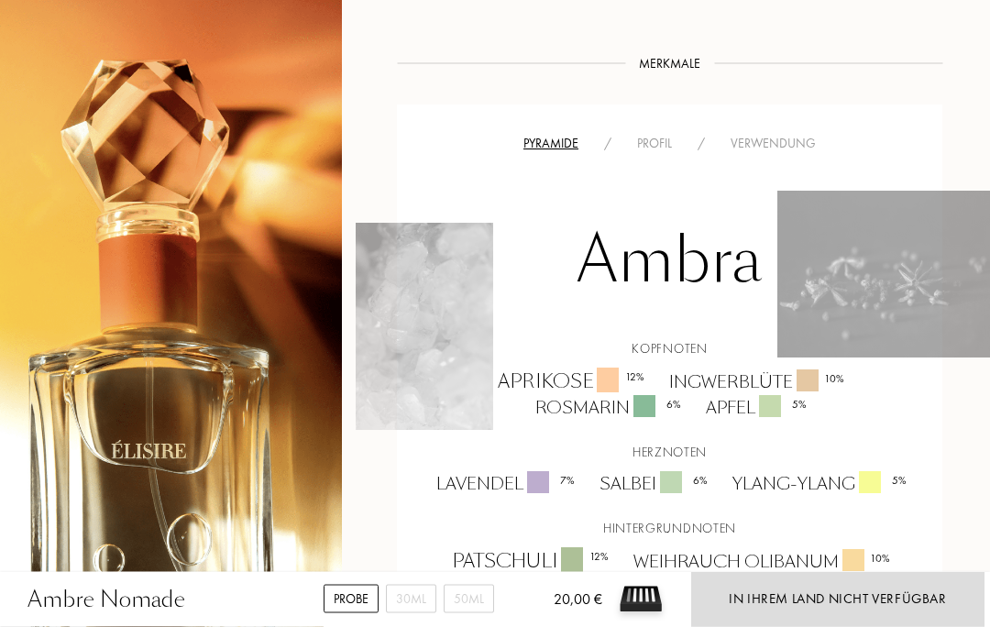
click at [660, 143] on div "Profil" at bounding box center [654, 144] width 61 height 19
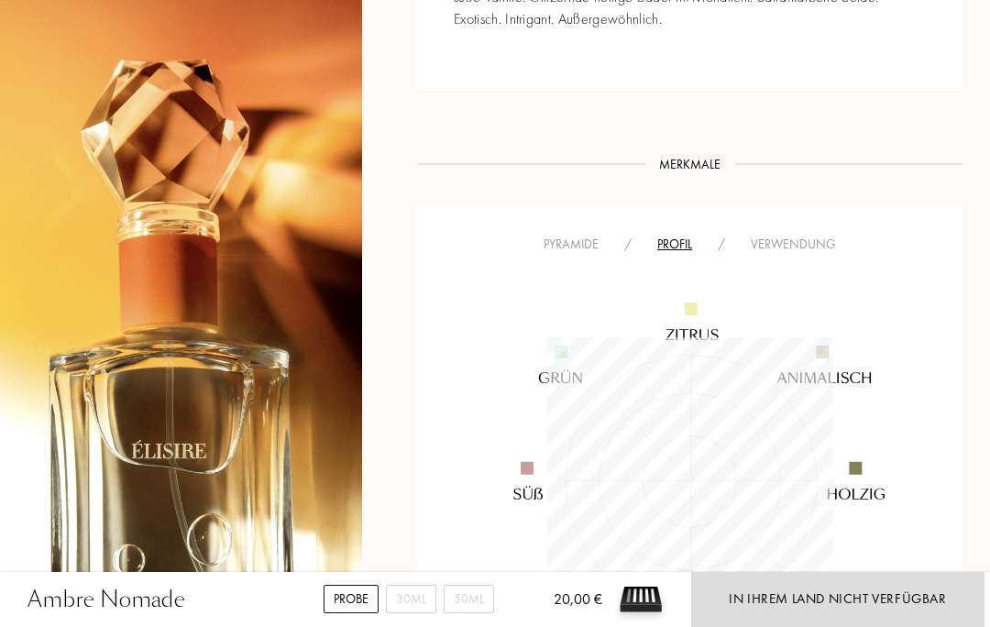
scroll to position [866, 0]
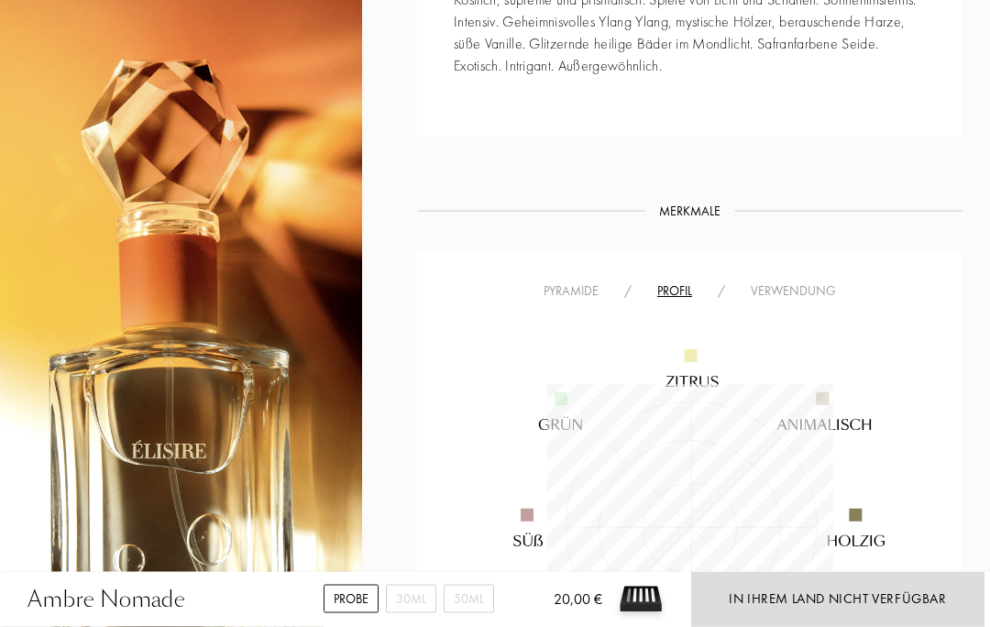
click at [816, 286] on div "Verwendung" at bounding box center [793, 291] width 111 height 19
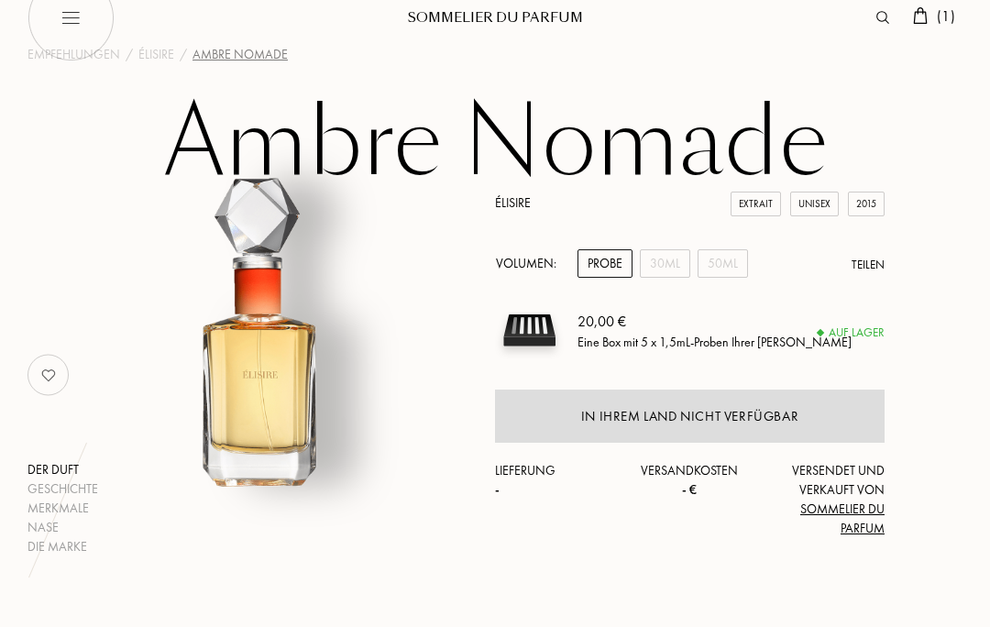
scroll to position [0, 0]
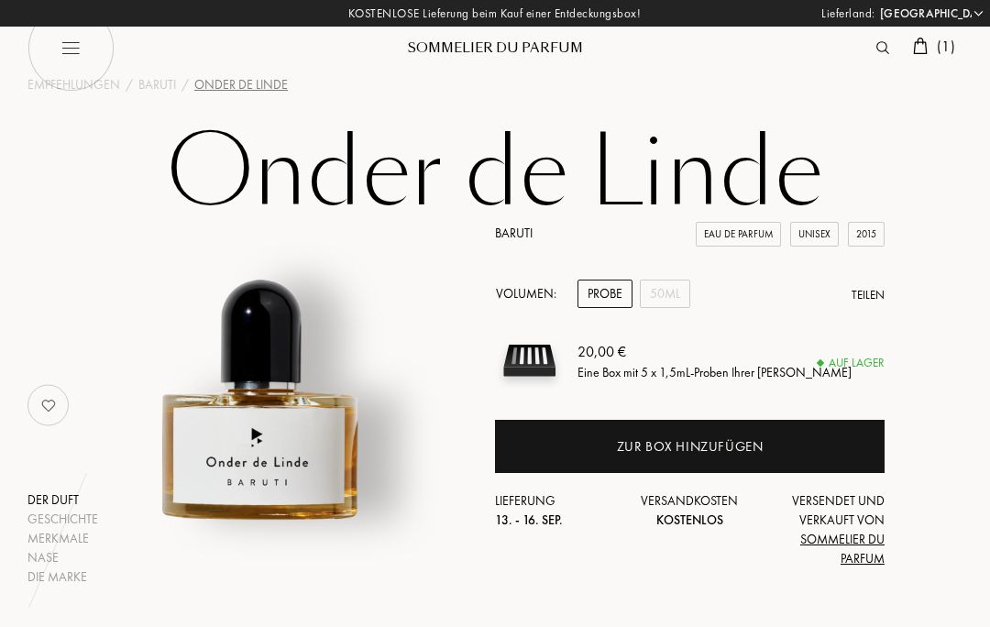
select select "DE"
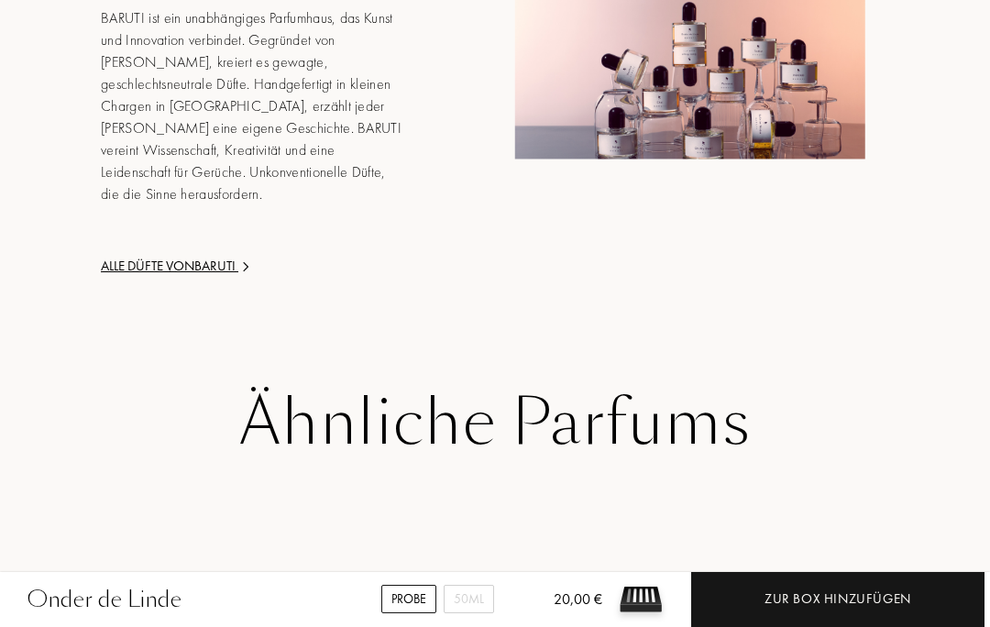
scroll to position [2634, 0]
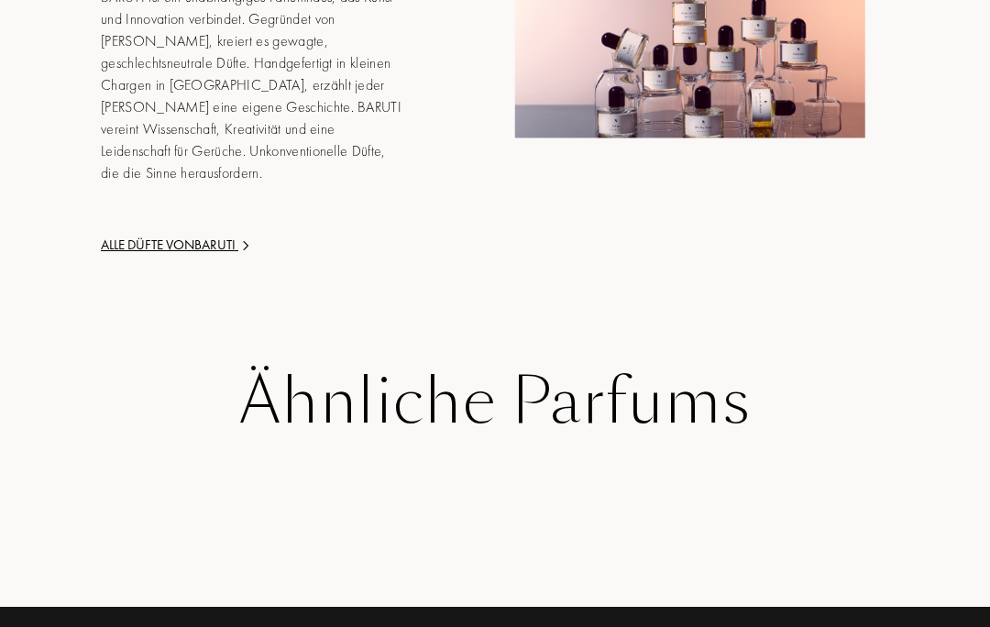
click at [228, 235] on div "Alle Düfte [PERSON_NAME]" at bounding box center [252, 245] width 303 height 21
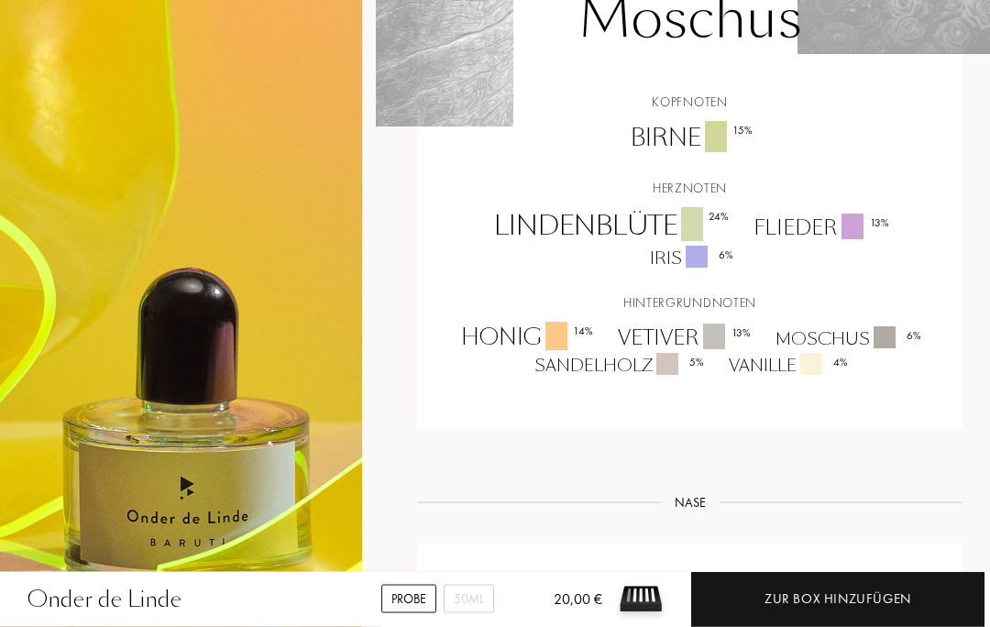
scroll to position [1364, 0]
click at [808, 607] on div "Zur Box hinzufügen" at bounding box center [838, 599] width 147 height 21
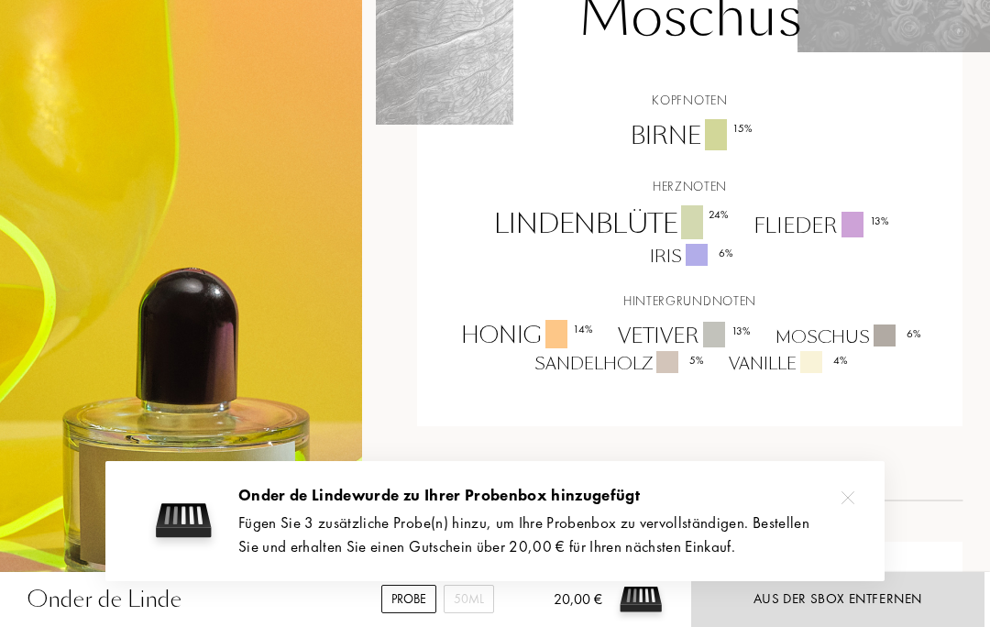
click at [923, 292] on div "Hintergrundnoten" at bounding box center [690, 301] width 518 height 19
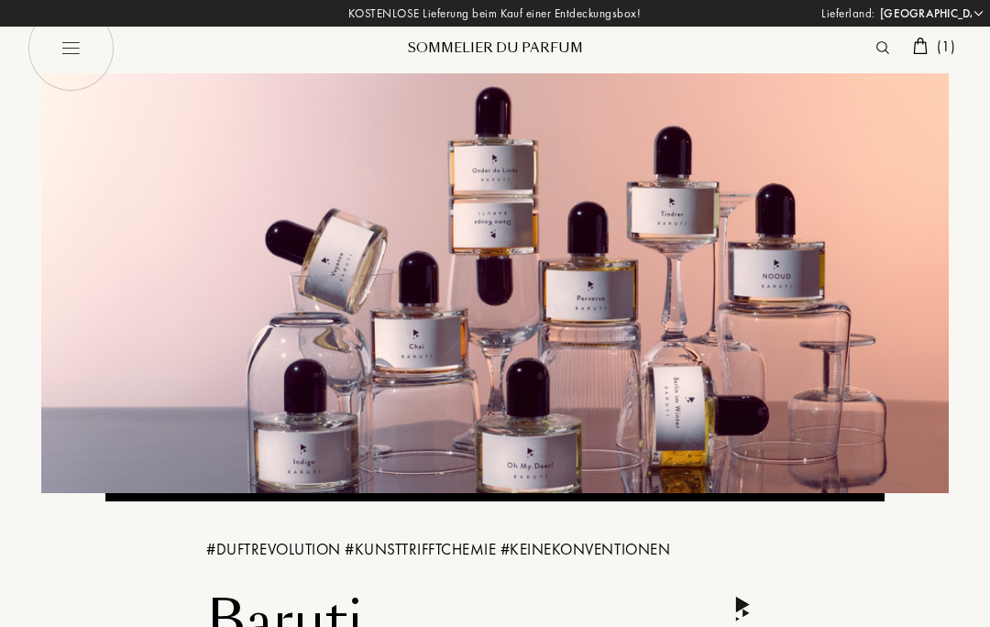
select select "DE"
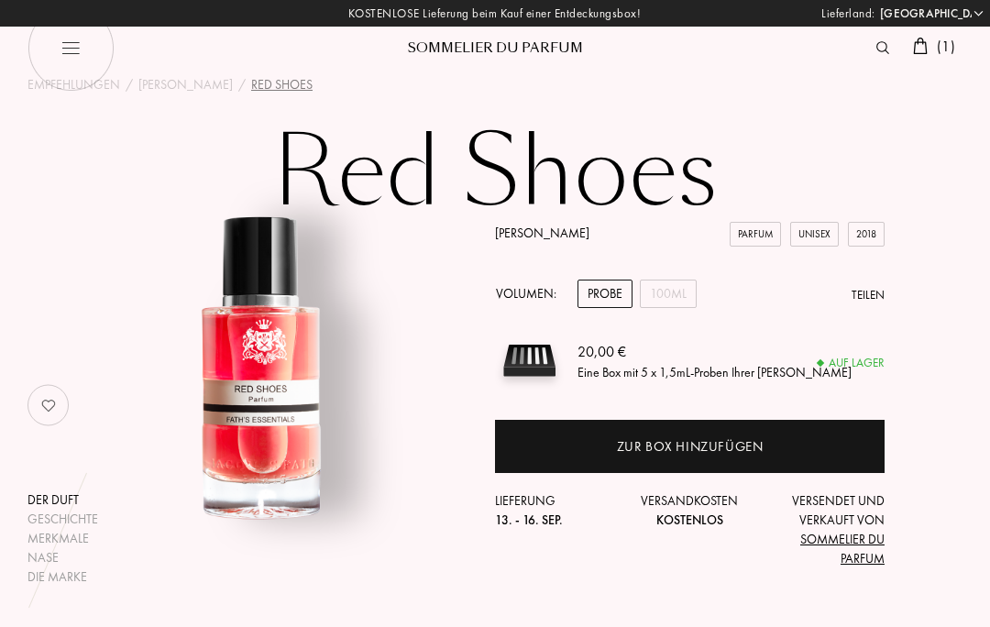
select select "DE"
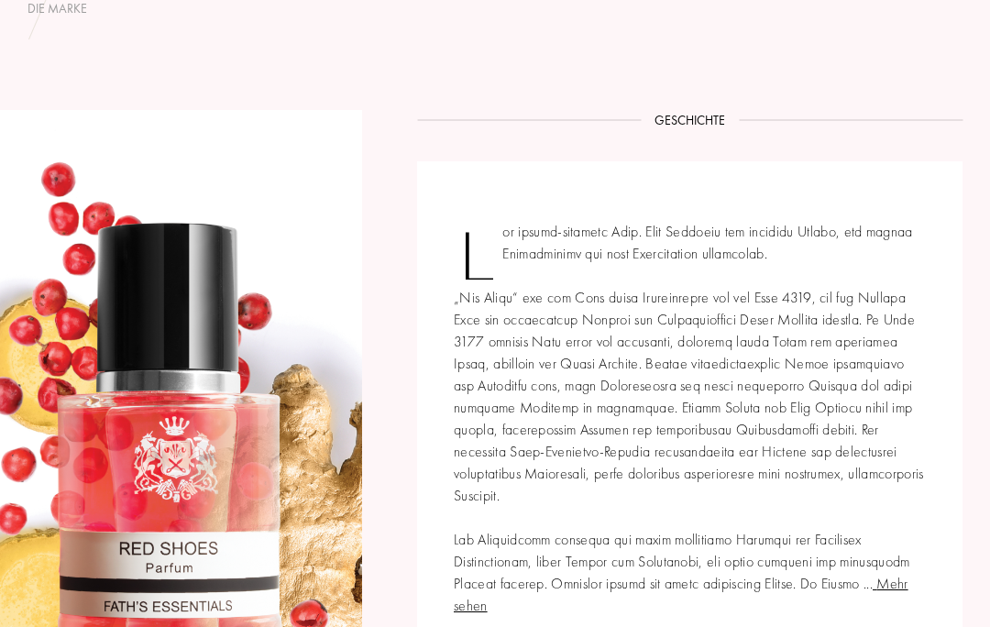
scroll to position [621, 0]
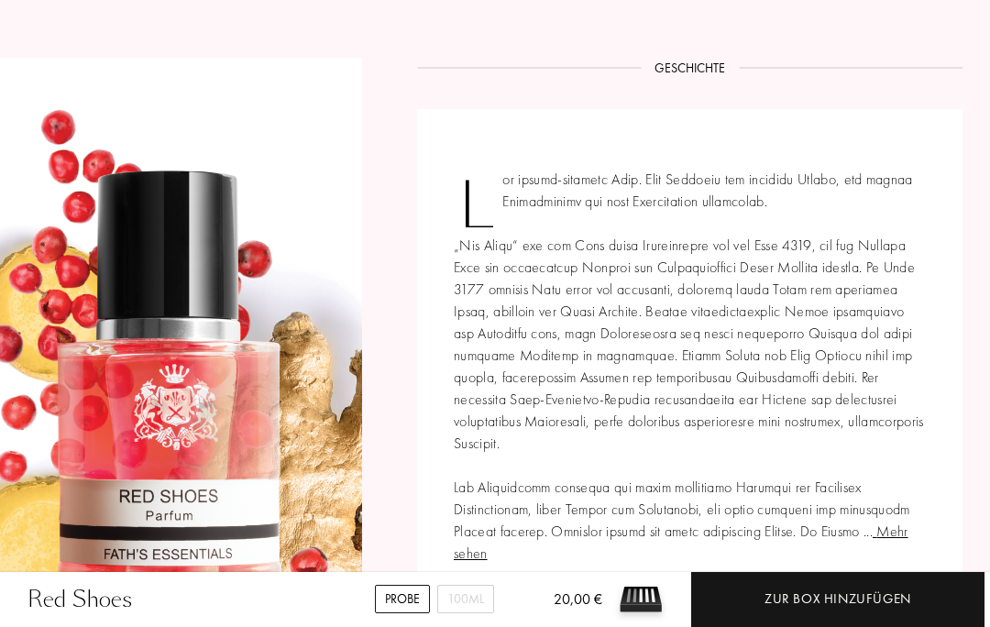
click at [893, 522] on span "Mehr sehen" at bounding box center [681, 542] width 455 height 41
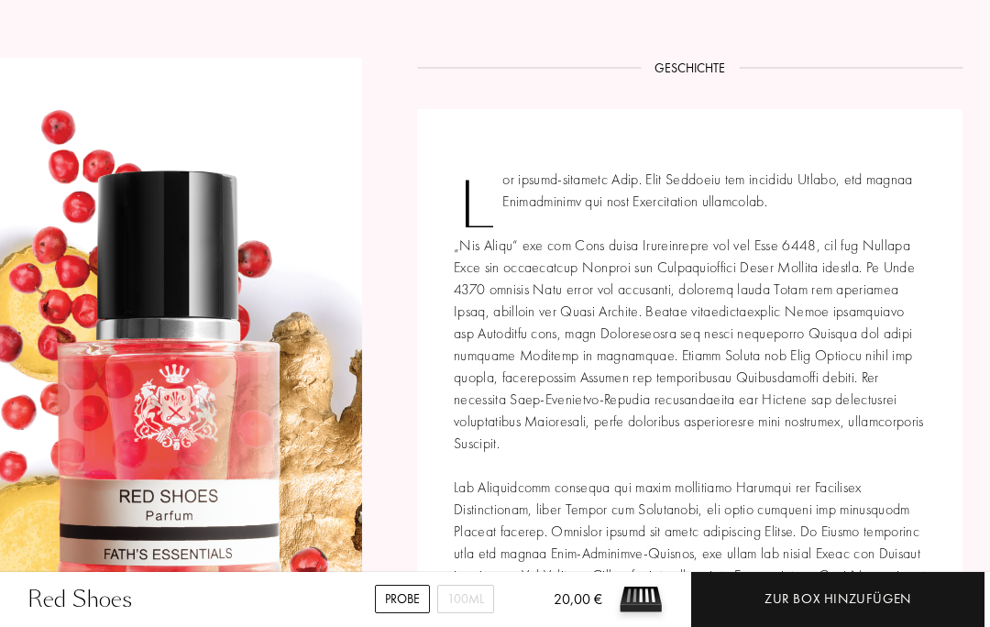
click at [900, 570] on div "Schließen" at bounding box center [690, 410] width 546 height 603
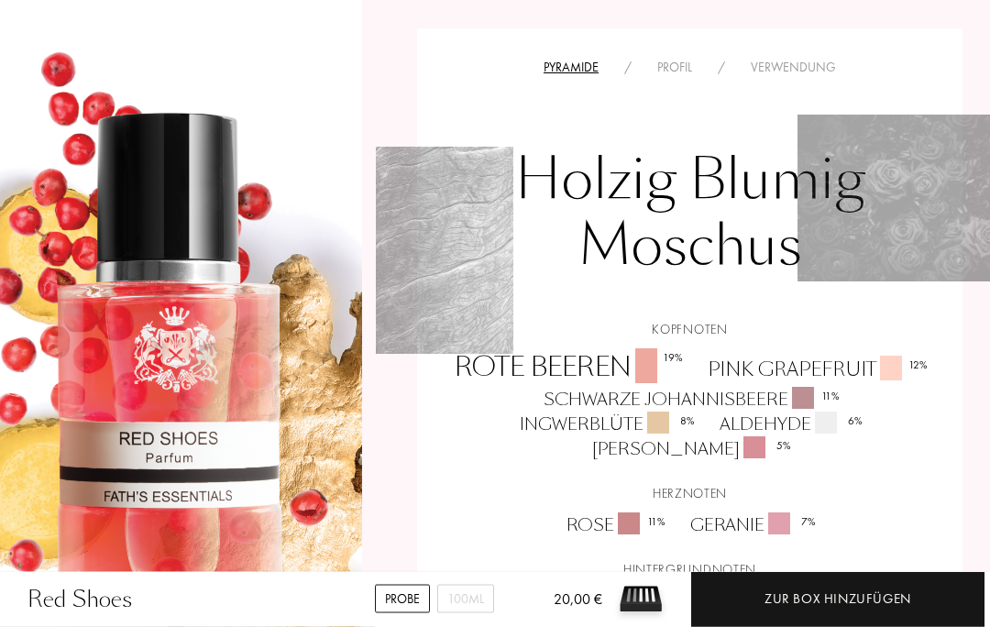
scroll to position [1404, 0]
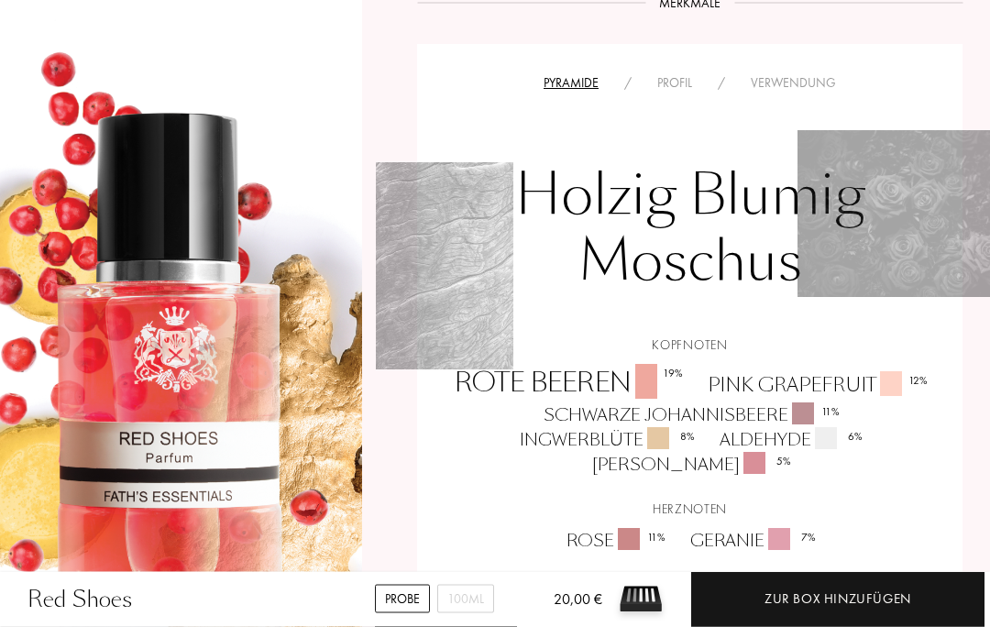
click at [682, 74] on div "Profil" at bounding box center [675, 83] width 61 height 19
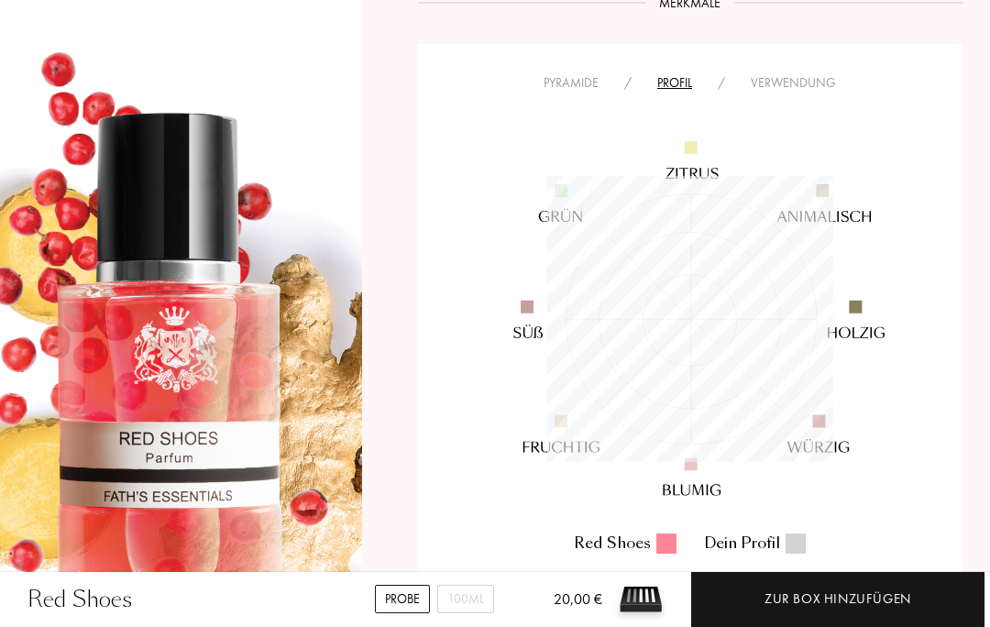
scroll to position [286, 286]
click at [577, 73] on div "Pyramide" at bounding box center [571, 82] width 81 height 19
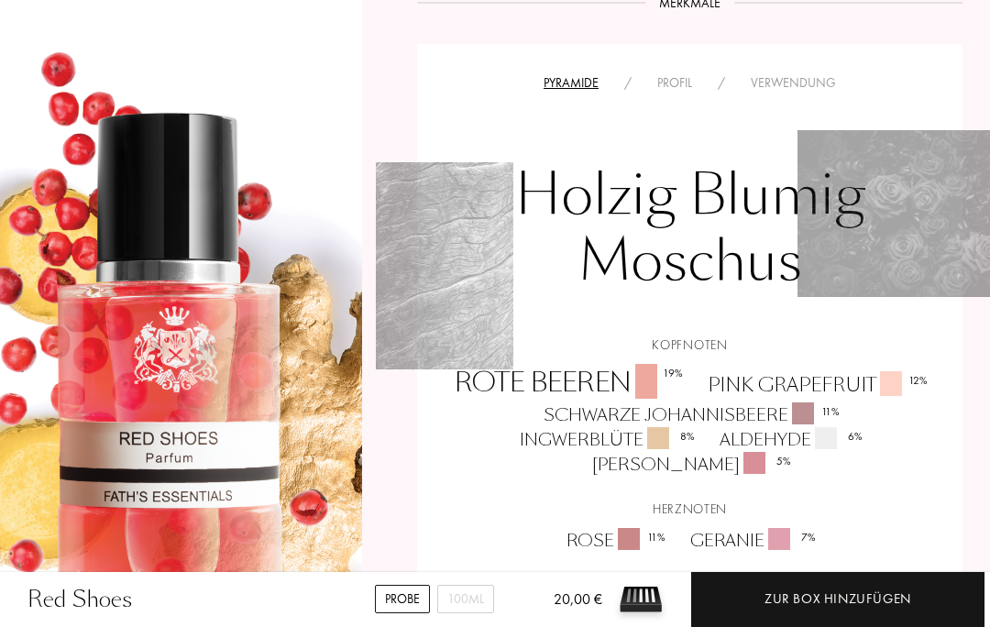
click at [683, 73] on div "Profil" at bounding box center [675, 82] width 61 height 19
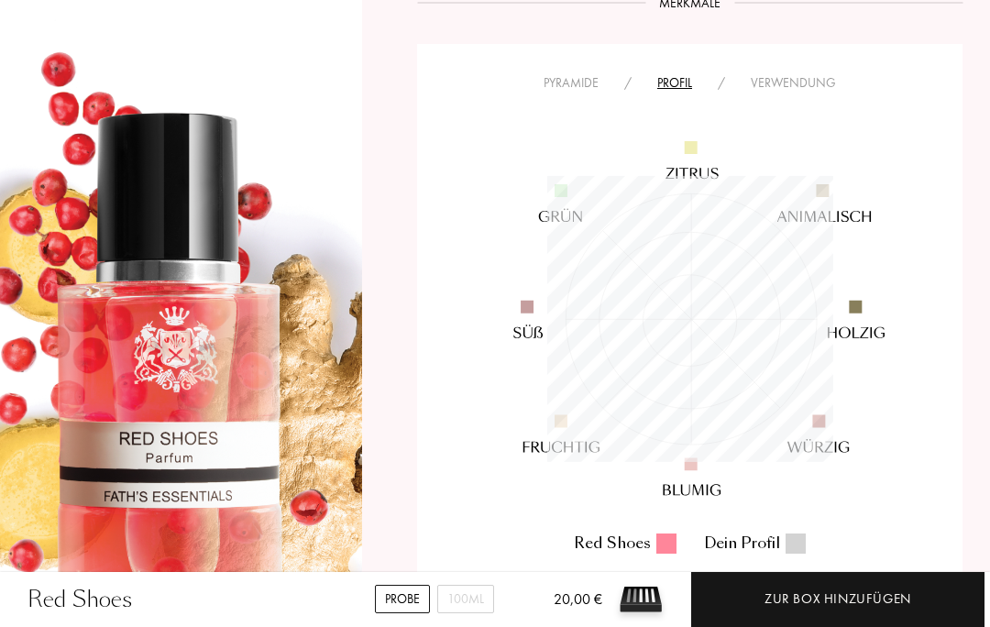
click at [806, 73] on div "Verwendung" at bounding box center [793, 82] width 111 height 19
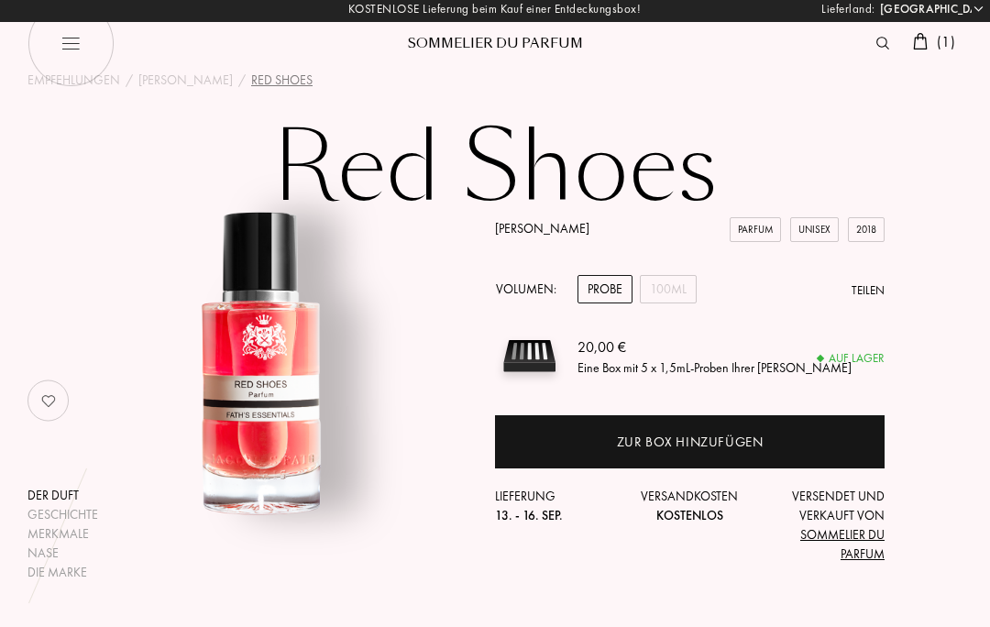
scroll to position [0, 0]
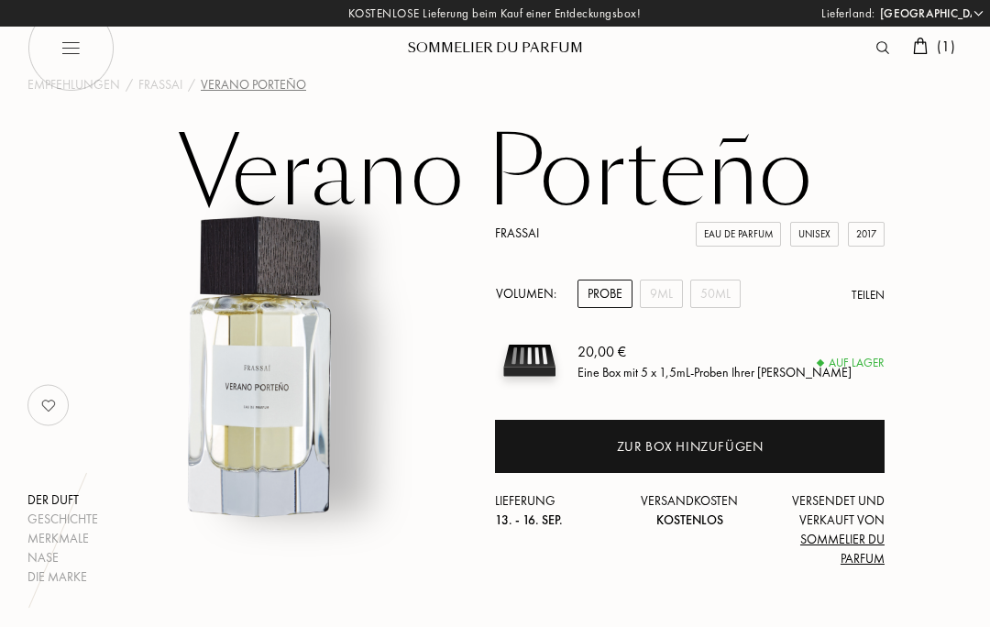
select select "DE"
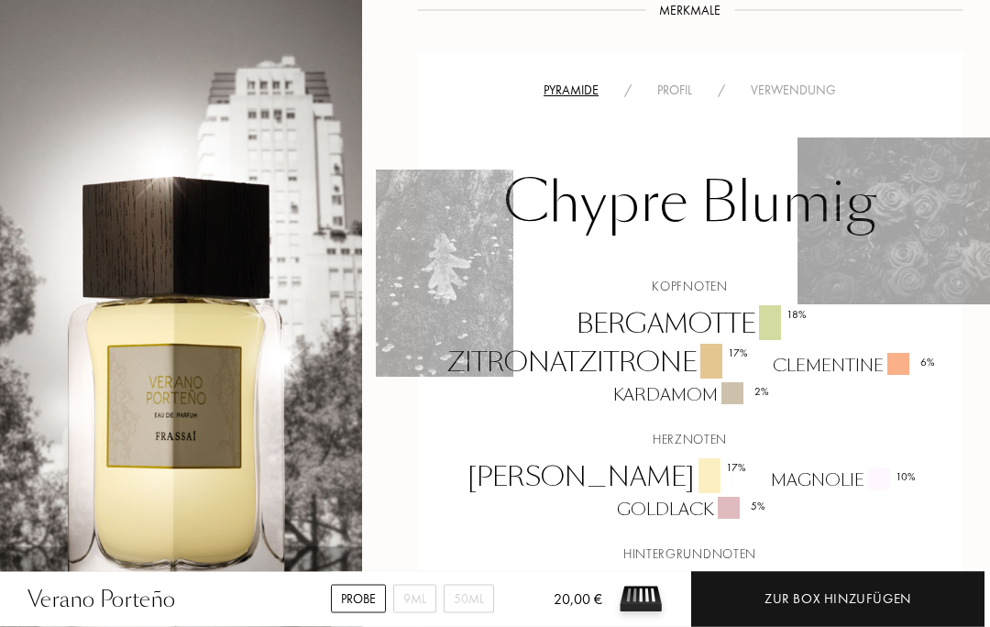
scroll to position [1179, 0]
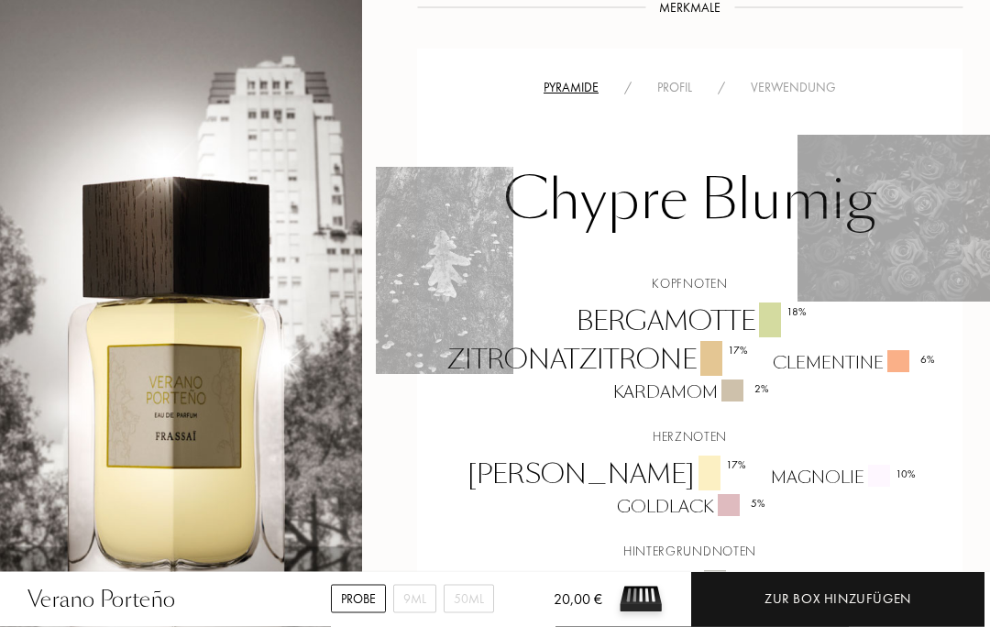
click at [675, 79] on div "Profil" at bounding box center [675, 88] width 61 height 19
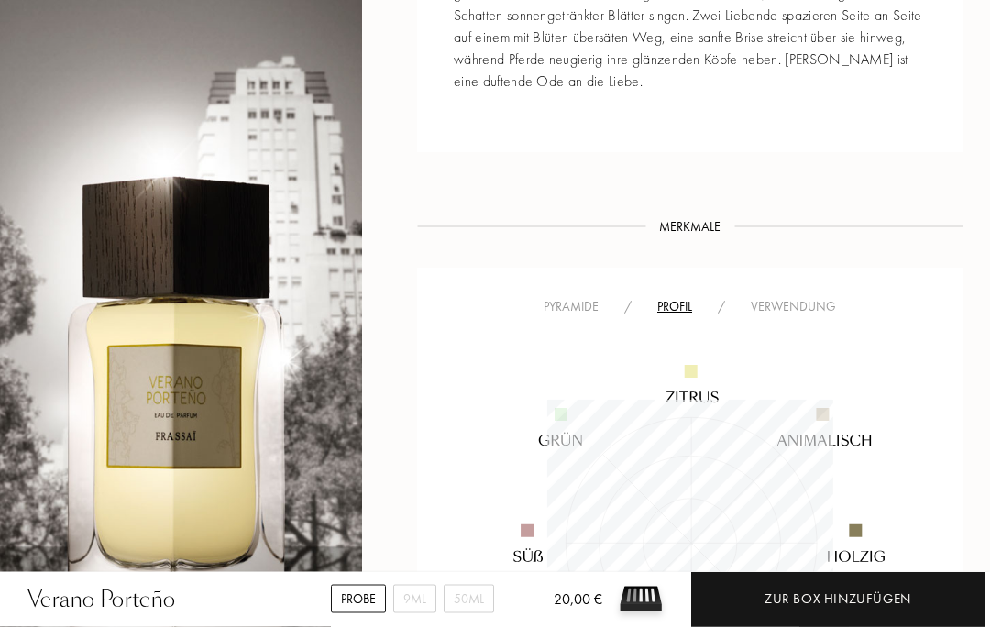
scroll to position [1029, 0]
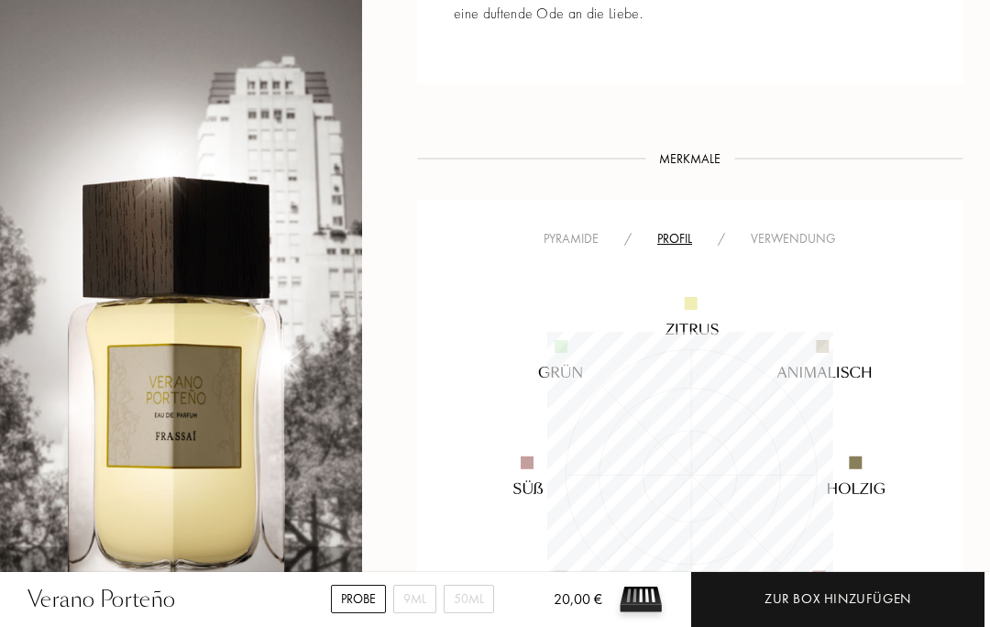
click at [823, 229] on div "Verwendung" at bounding box center [793, 238] width 111 height 19
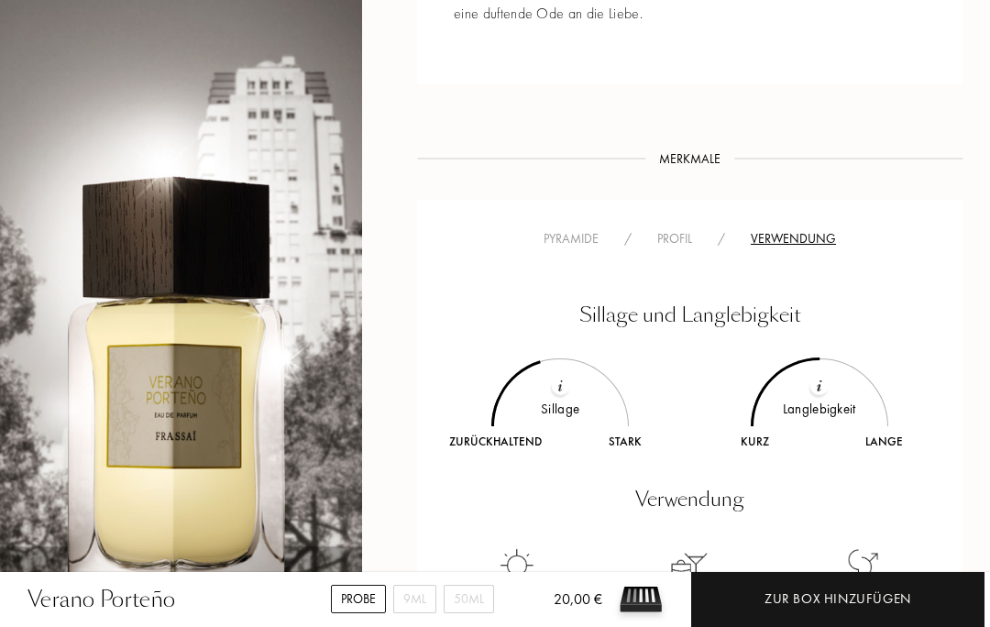
click at [568, 229] on div "Pyramide" at bounding box center [571, 238] width 81 height 19
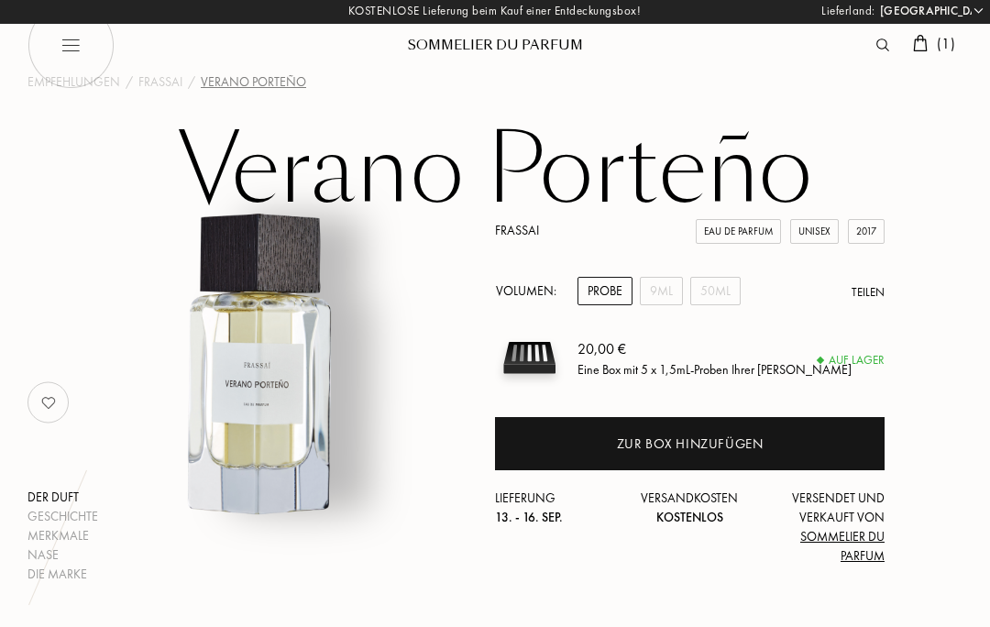
scroll to position [99, 0]
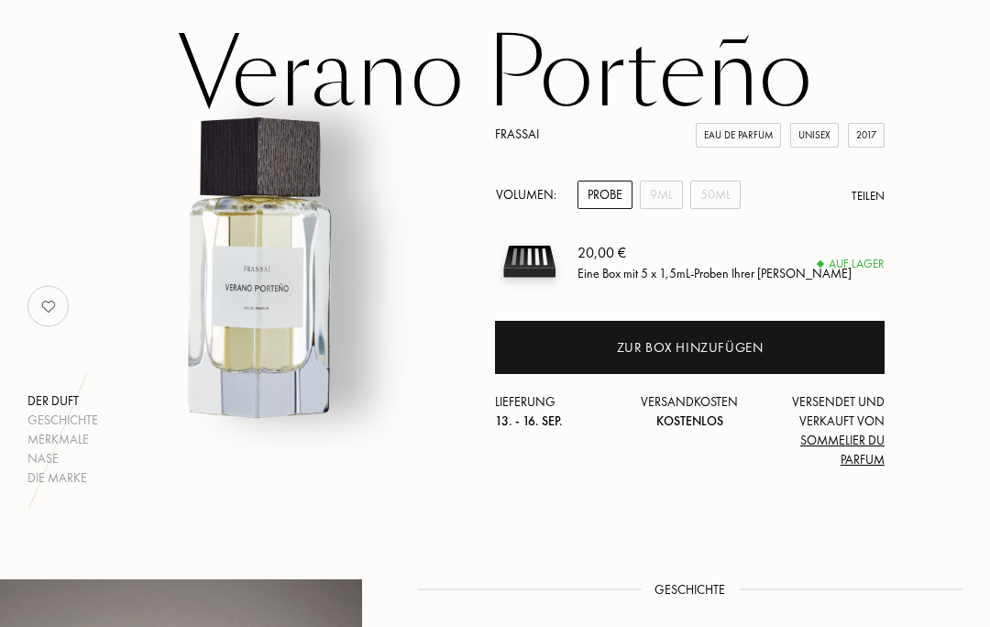
click at [735, 196] on div "50mL" at bounding box center [716, 195] width 50 height 28
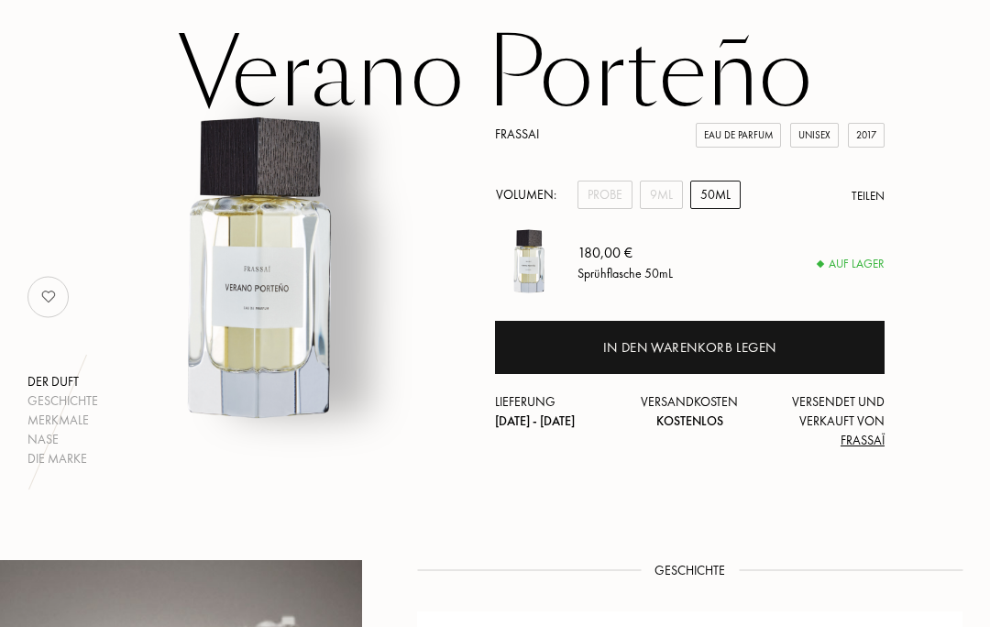
click at [596, 203] on div "Probe" at bounding box center [605, 195] width 55 height 28
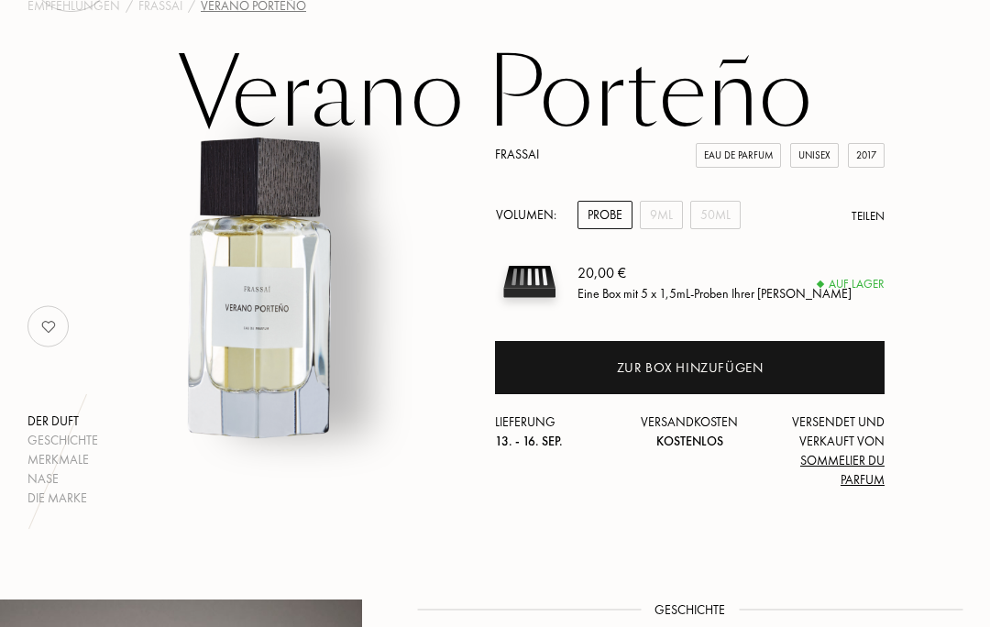
scroll to position [0, 0]
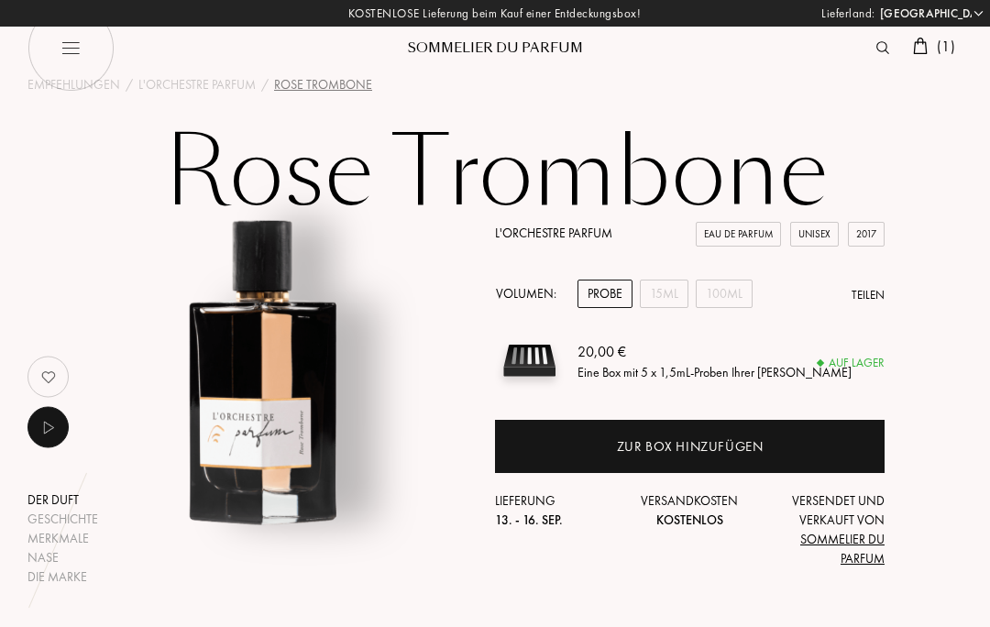
select select "DE"
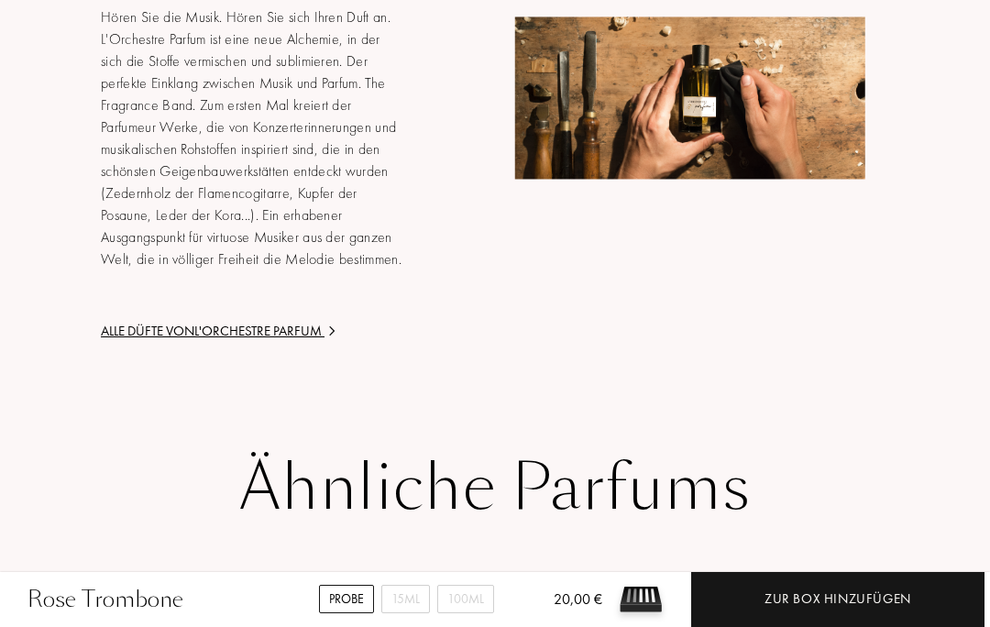
scroll to position [2531, 0]
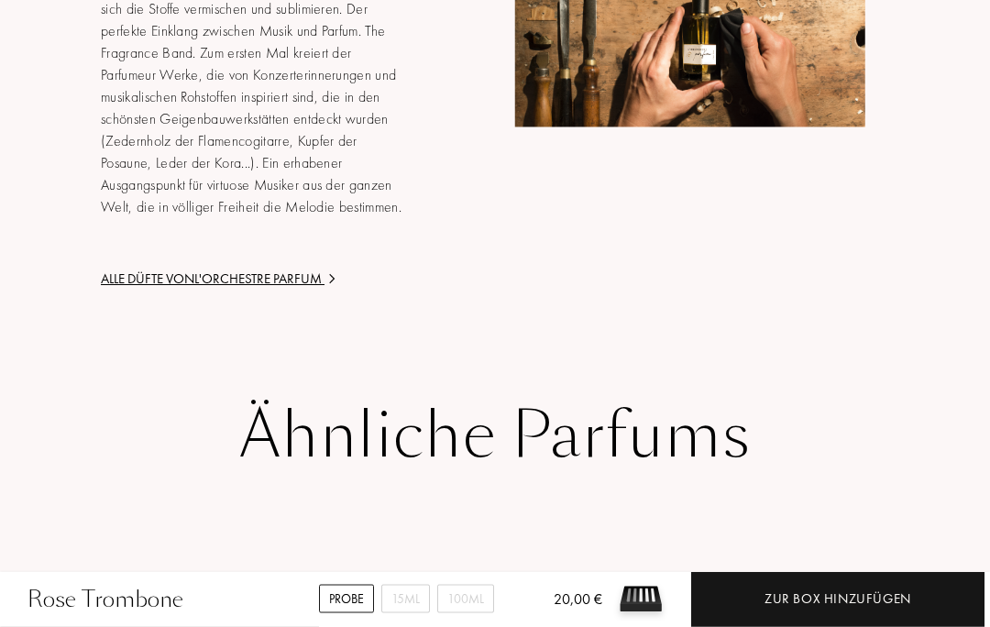
click at [325, 291] on div "Alle Düfte von L'Orchestre Parfum" at bounding box center [252, 280] width 303 height 21
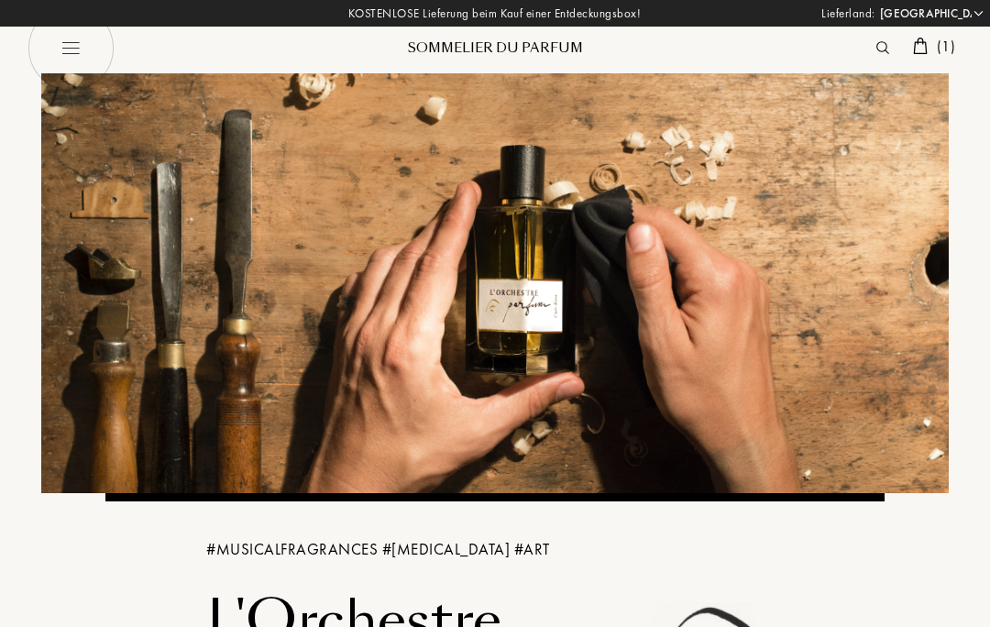
select select "DE"
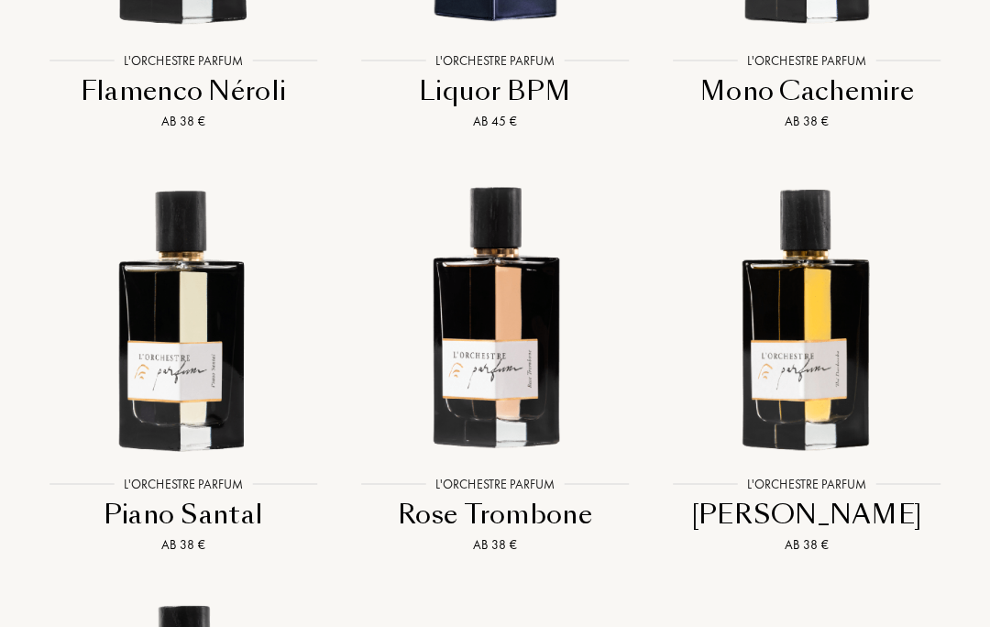
scroll to position [2559, 0]
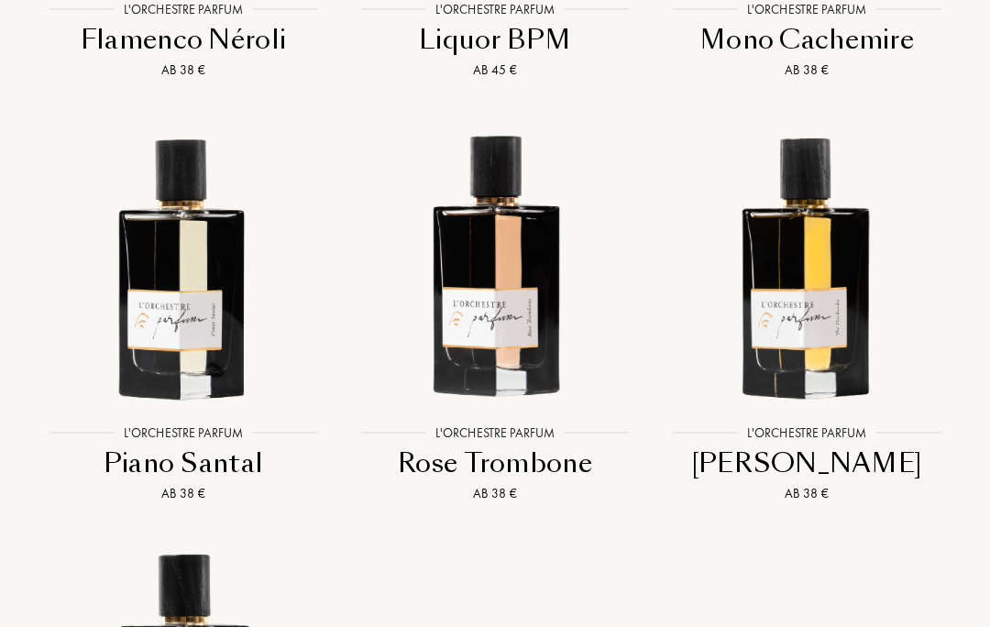
click at [204, 471] on div "Piano Santal" at bounding box center [183, 465] width 297 height 36
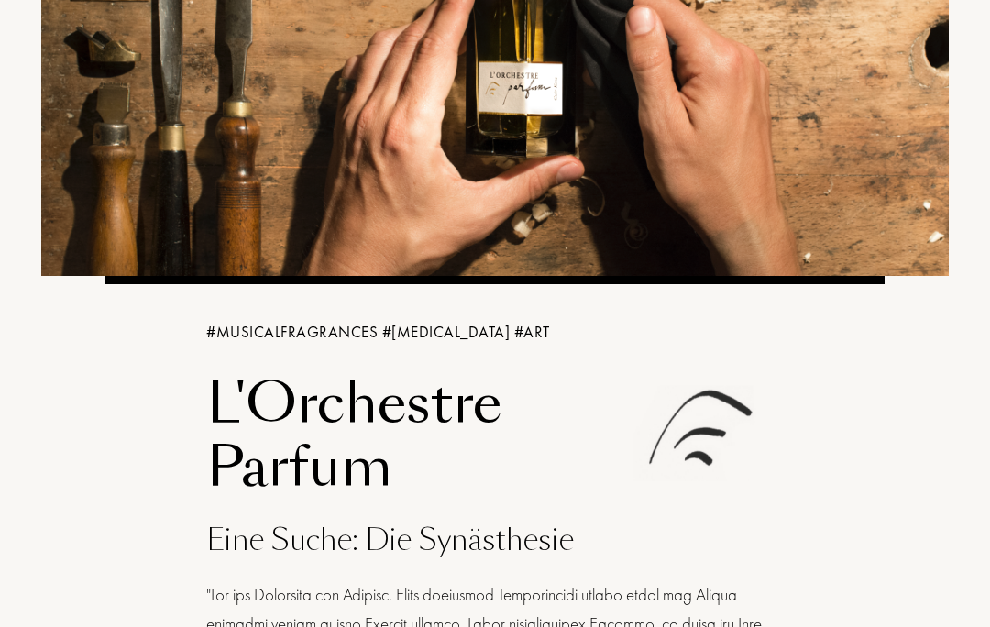
scroll to position [169, 0]
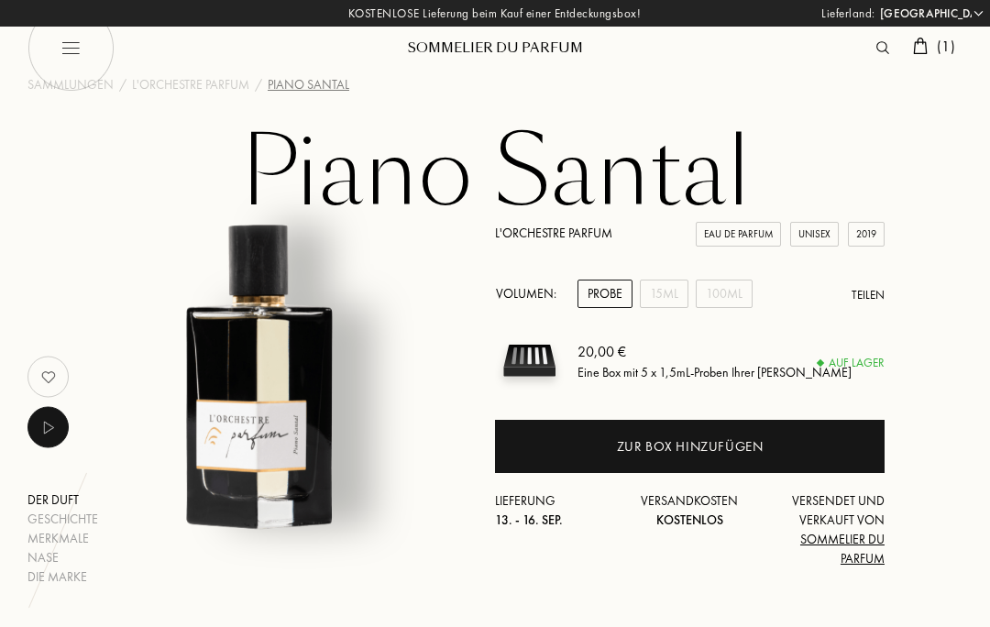
select select "DE"
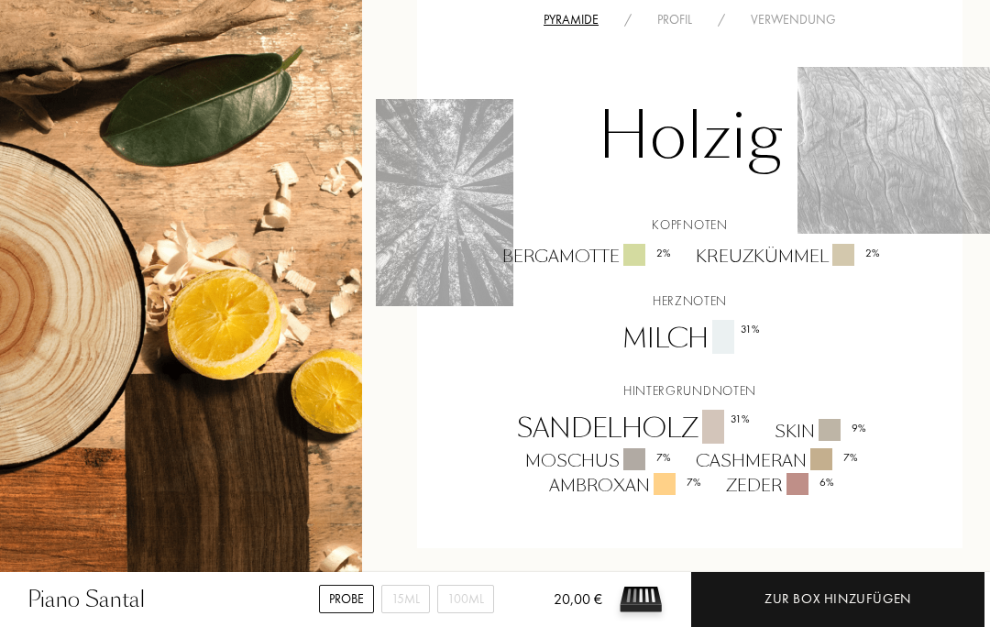
scroll to position [1076, 0]
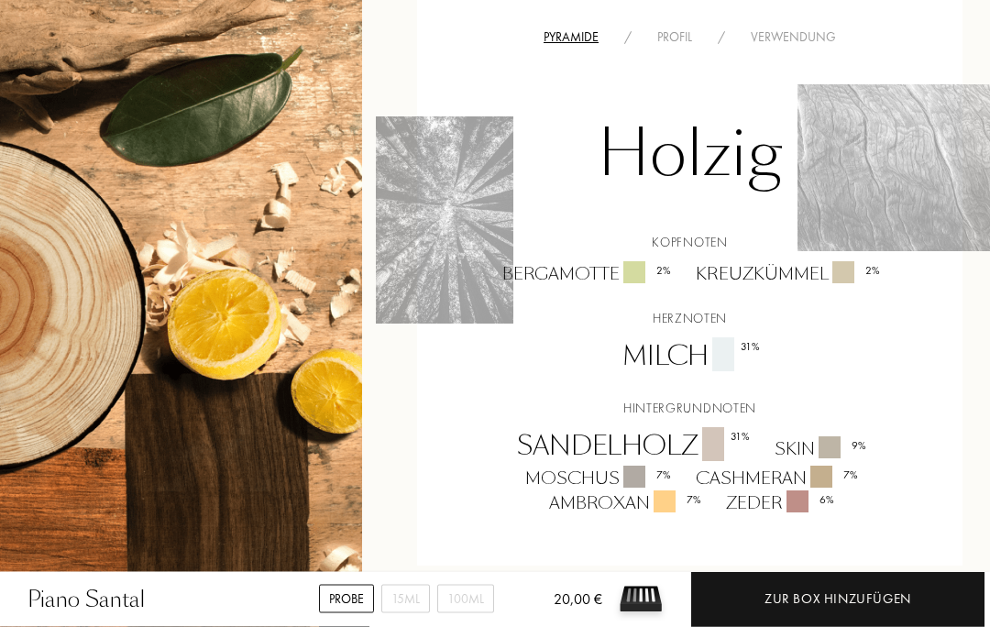
click at [680, 39] on div "Profil" at bounding box center [675, 37] width 61 height 19
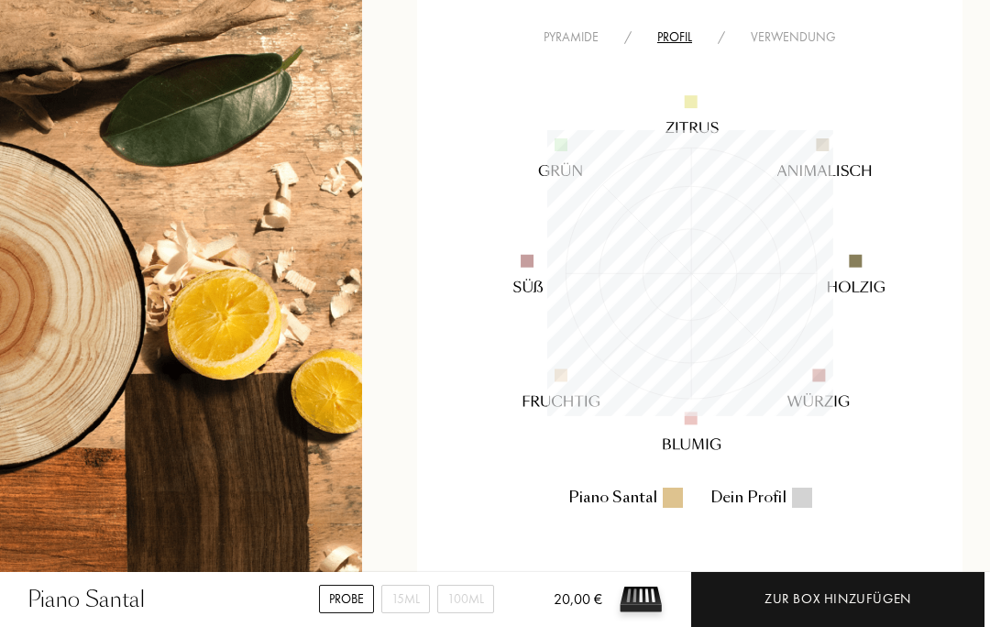
scroll to position [286, 286]
click at [816, 39] on div "Verwendung" at bounding box center [793, 37] width 111 height 19
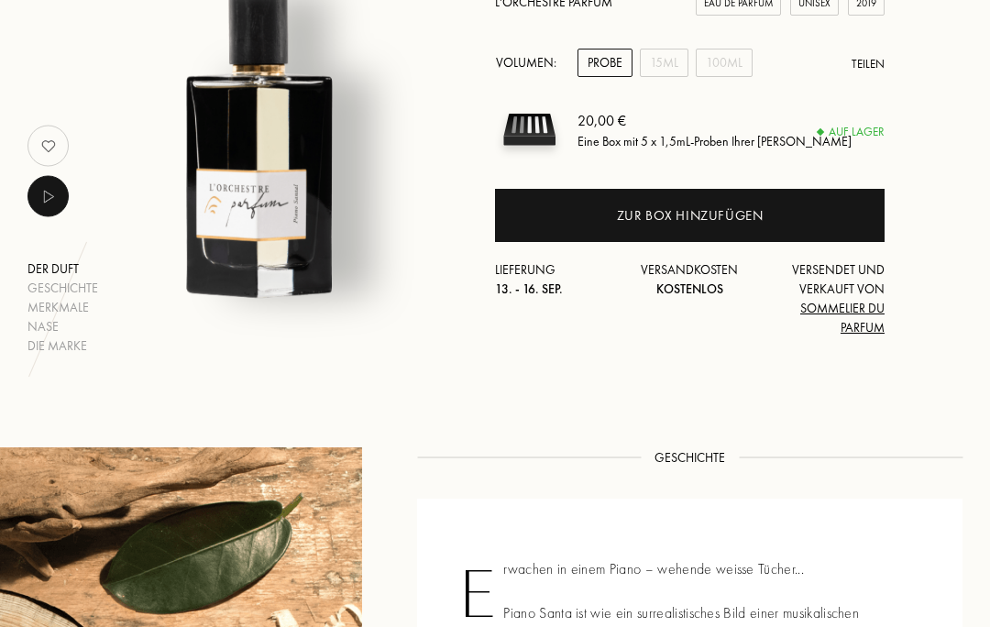
scroll to position [0, 0]
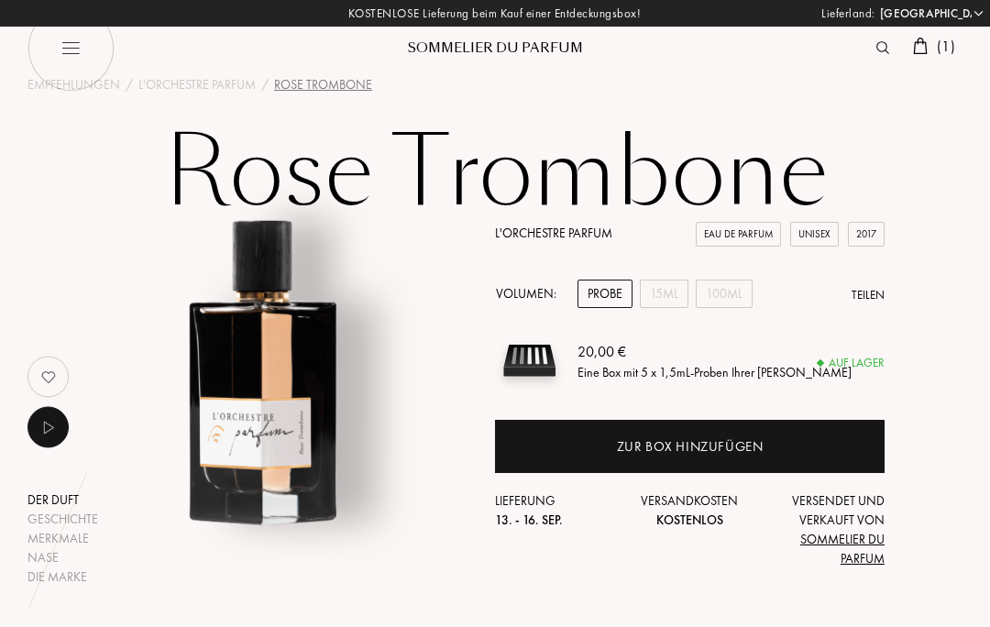
select select "DE"
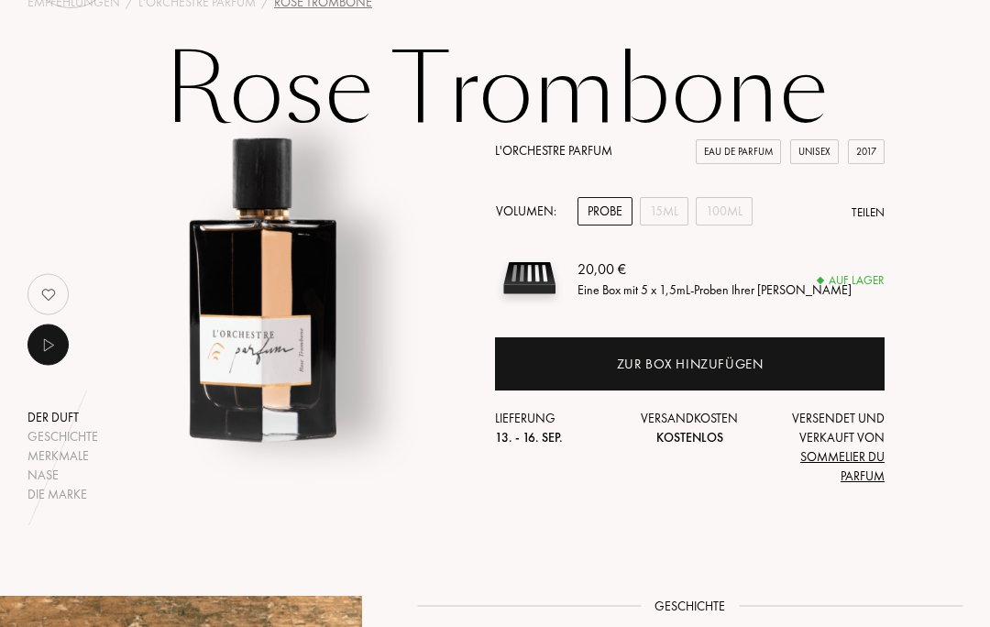
scroll to position [91, 0]
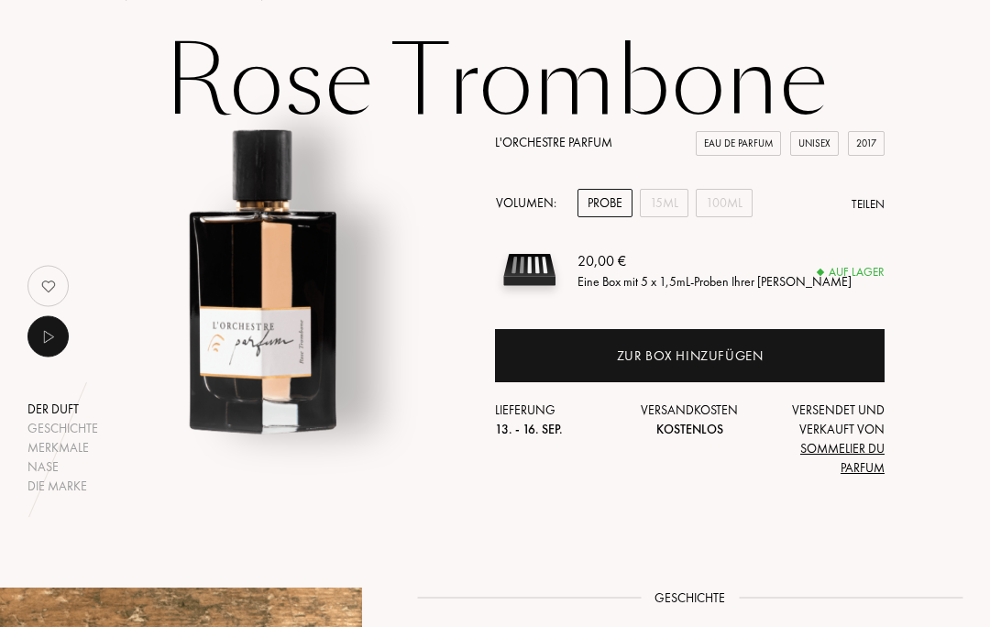
click at [804, 358] on div "Zur Box hinzufügen" at bounding box center [690, 355] width 390 height 53
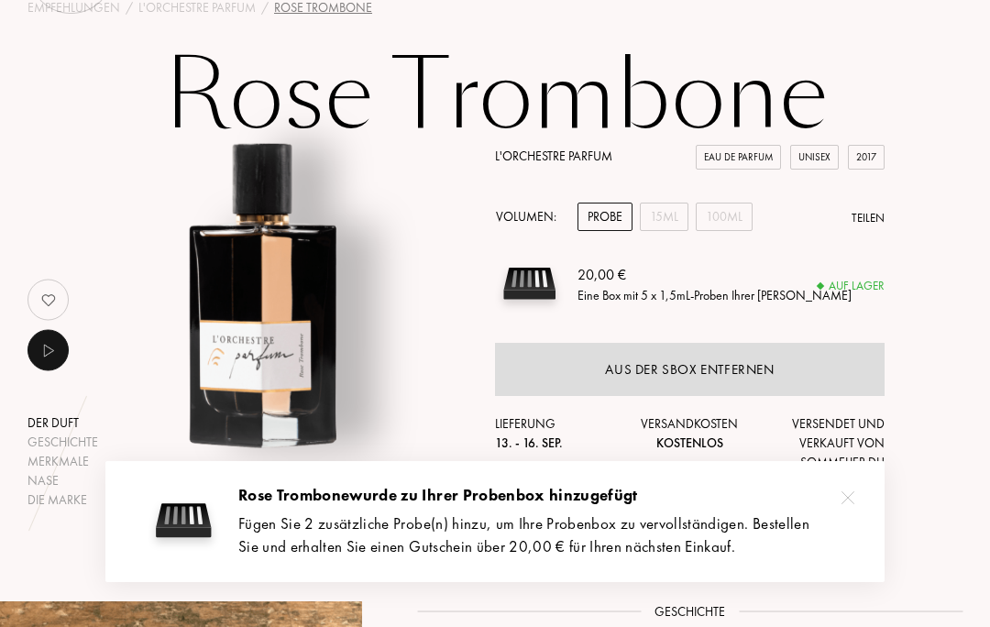
scroll to position [0, 0]
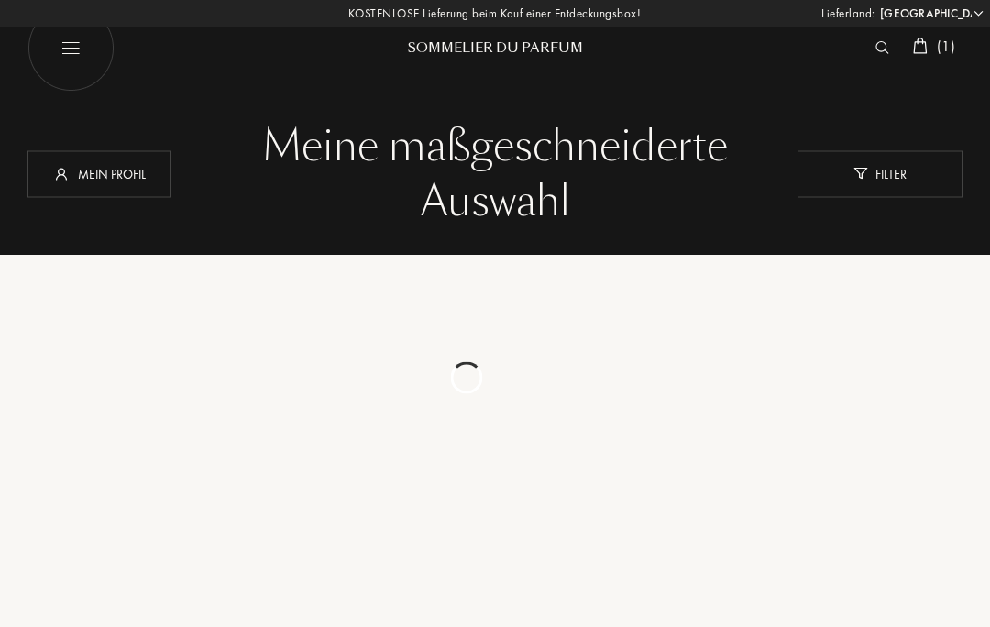
select select "DE"
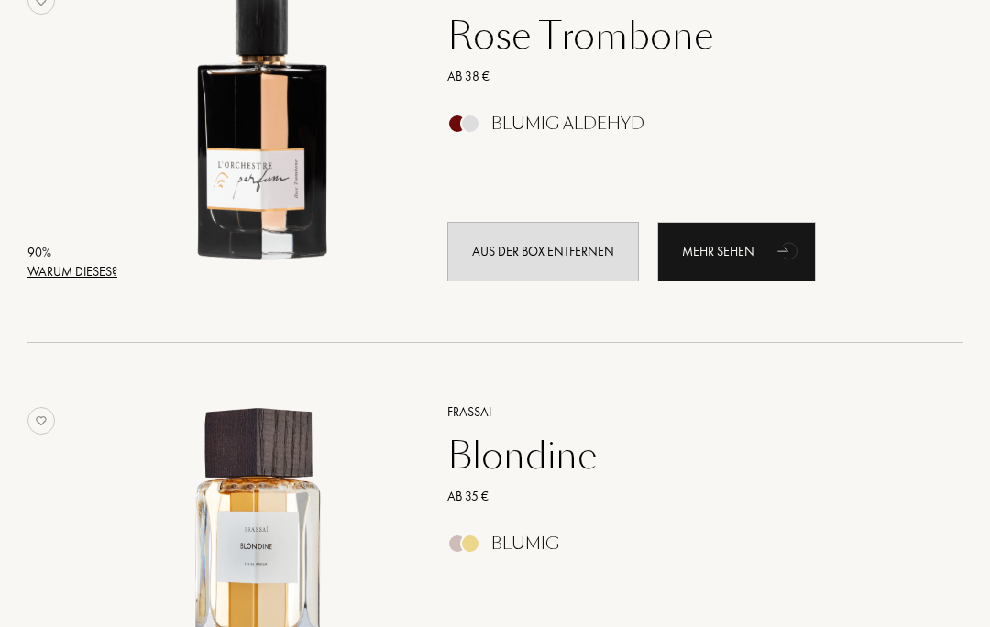
scroll to position [3096, 0]
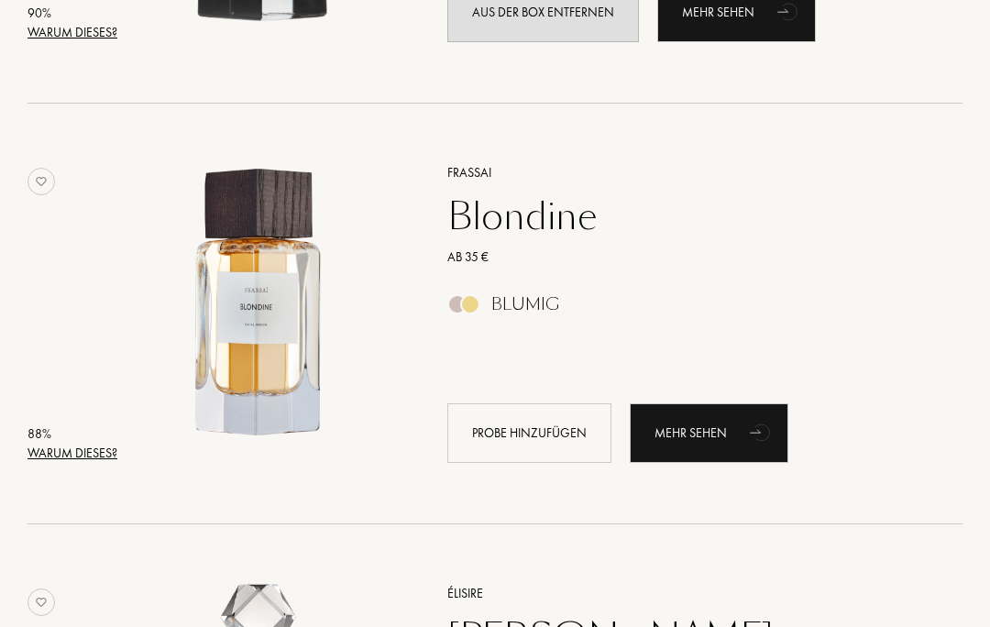
click at [736, 439] on div "Mehr sehen" at bounding box center [709, 433] width 159 height 60
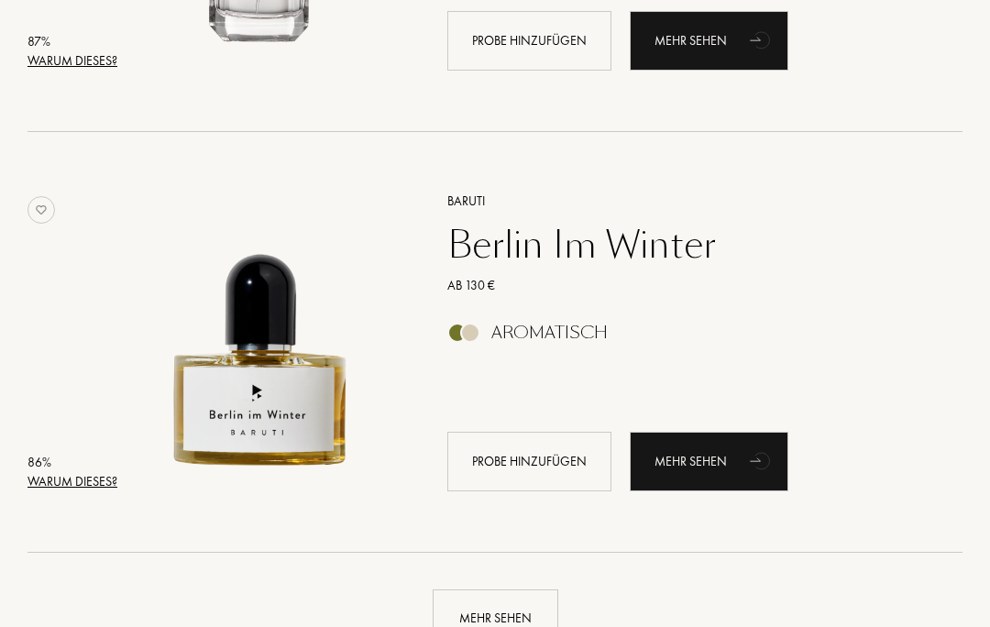
scroll to position [3908, 0]
click at [740, 463] on div "Mehr sehen" at bounding box center [709, 462] width 159 height 60
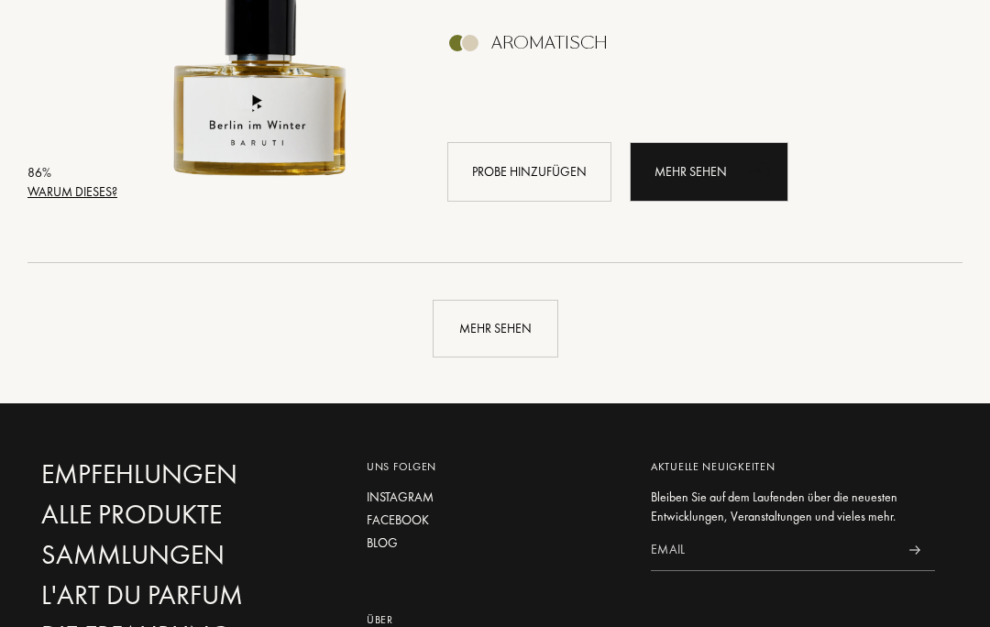
scroll to position [4197, 0]
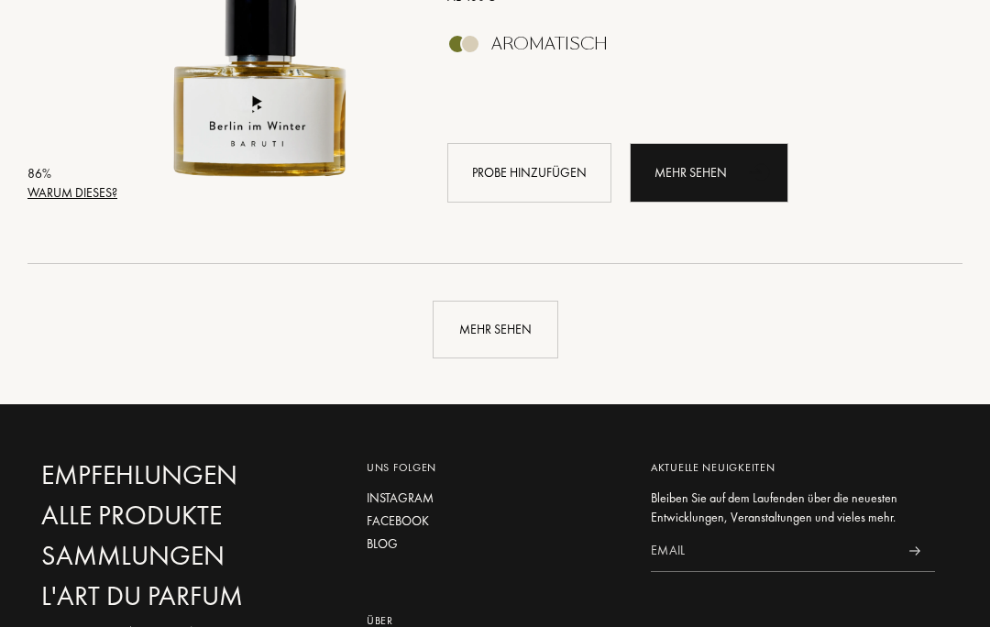
click at [502, 337] on div "Mehr sehen" at bounding box center [496, 330] width 126 height 58
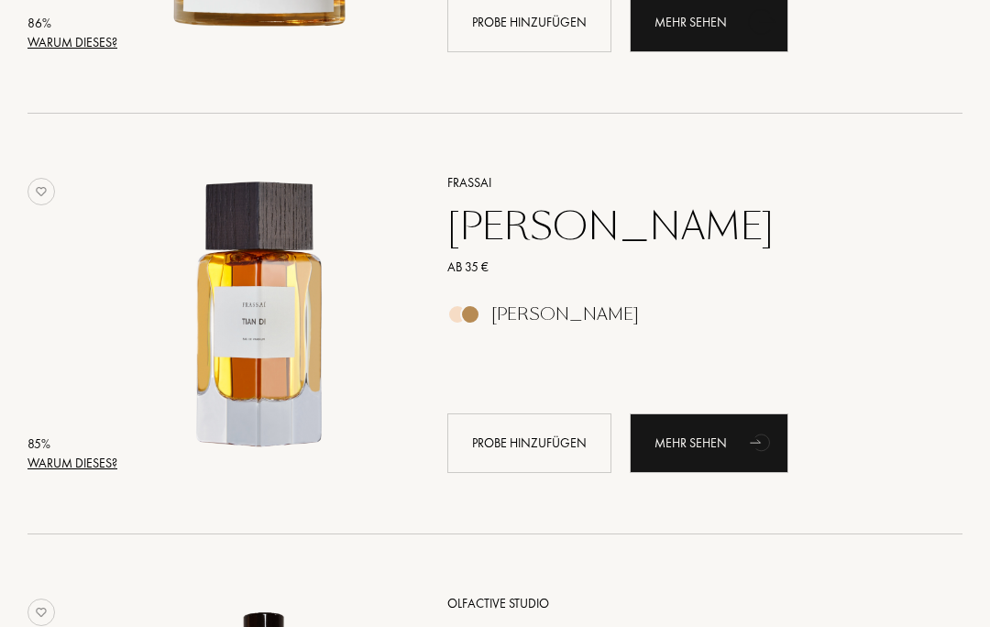
scroll to position [4767, 0]
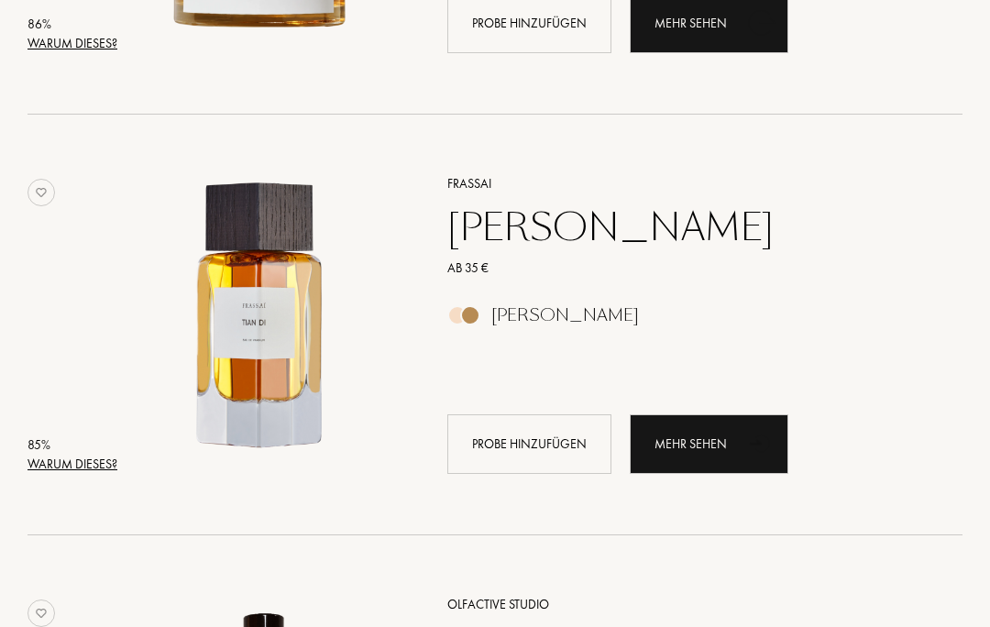
click at [738, 450] on div "Mehr sehen" at bounding box center [709, 444] width 159 height 60
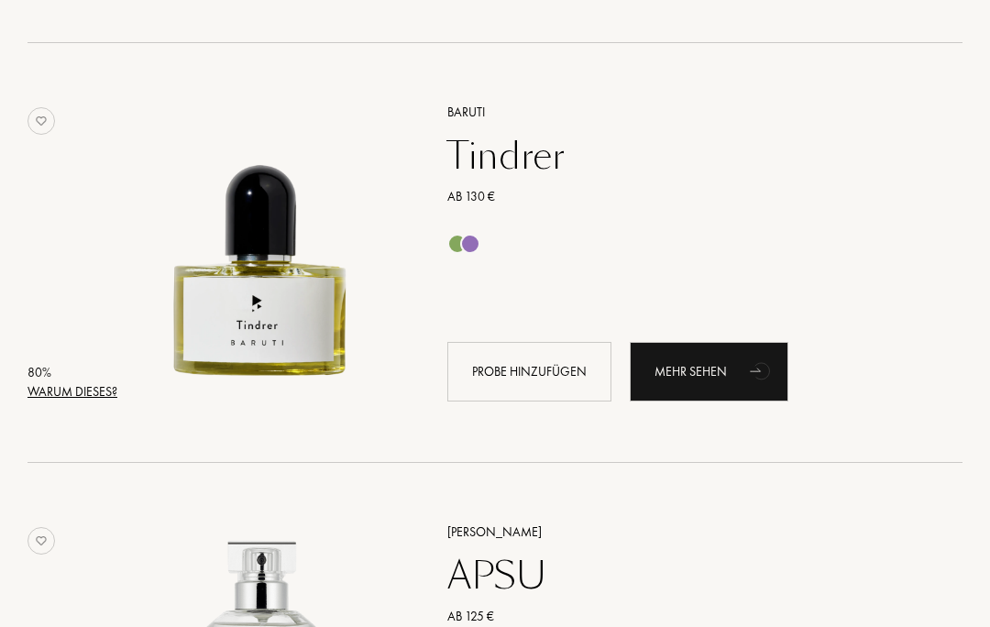
scroll to position [7782, 0]
click at [735, 370] on div "Mehr sehen" at bounding box center [709, 372] width 159 height 60
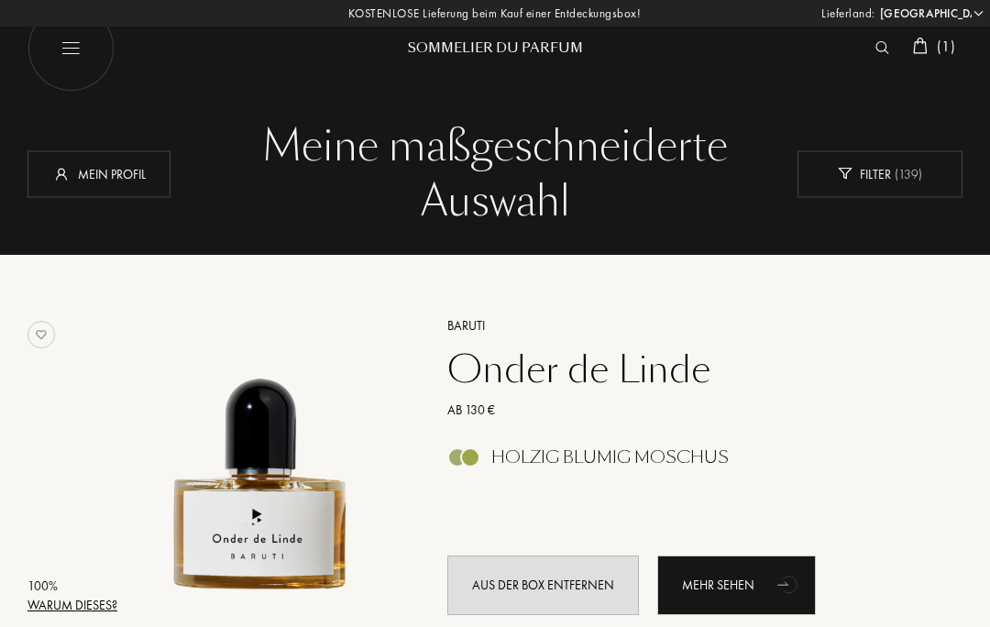
scroll to position [7862, 0]
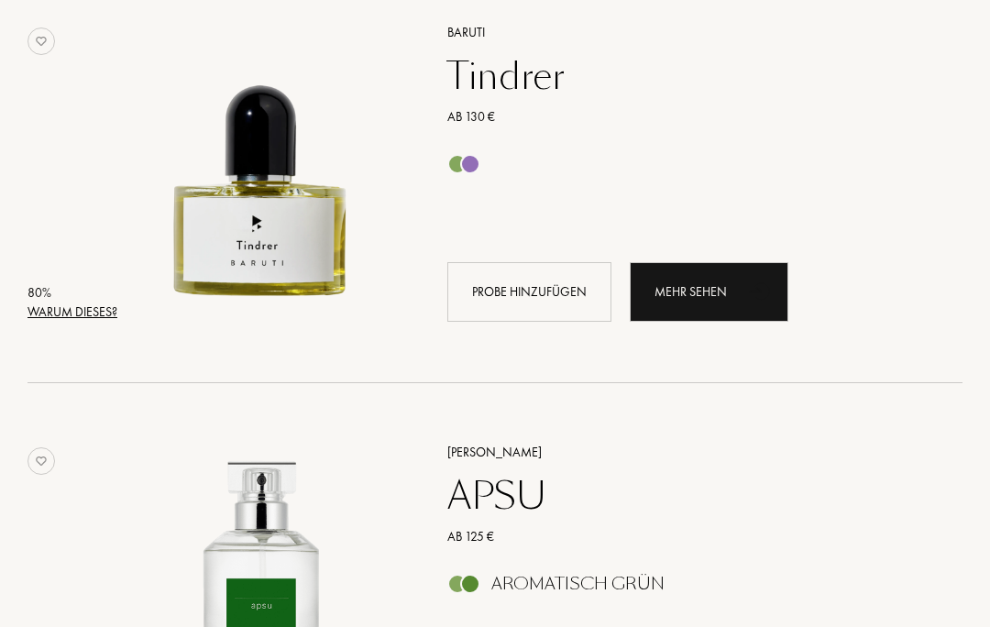
click at [87, 307] on div "Warum dieses?" at bounding box center [73, 312] width 90 height 19
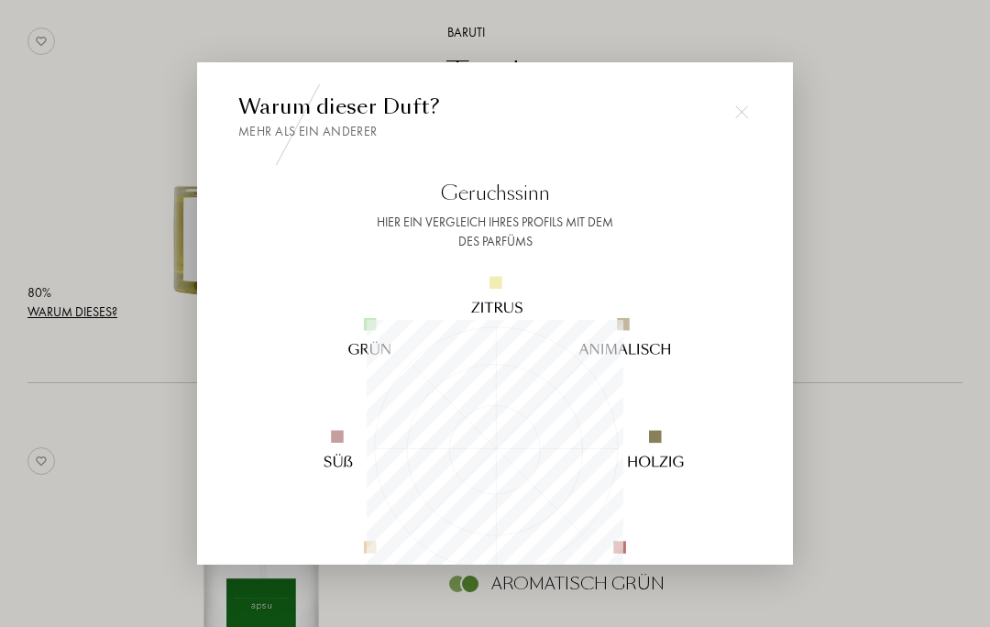
scroll to position [0, 0]
click at [747, 105] on div at bounding box center [742, 112] width 37 height 37
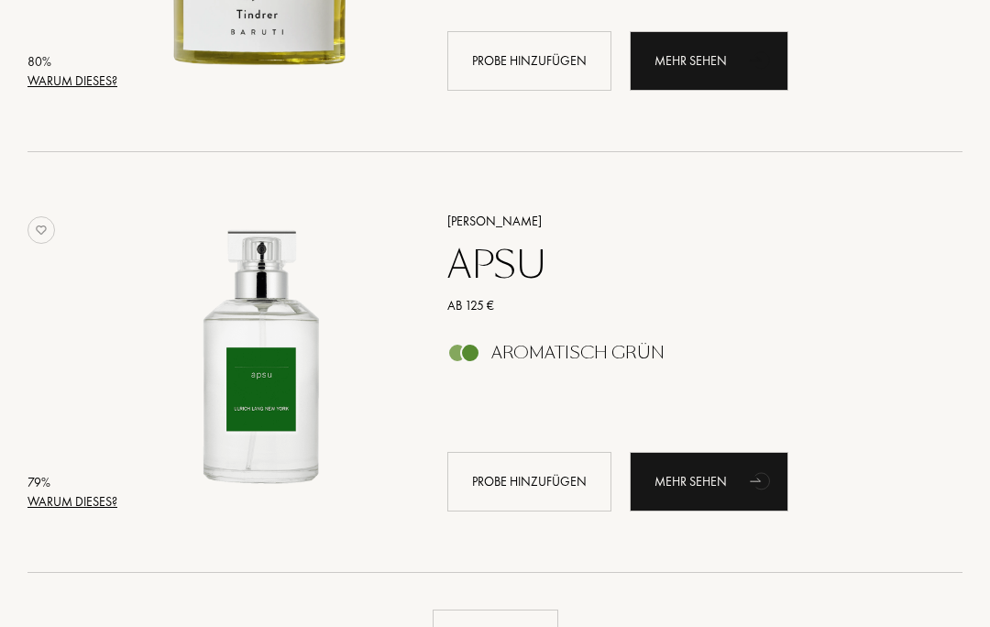
scroll to position [8128, 0]
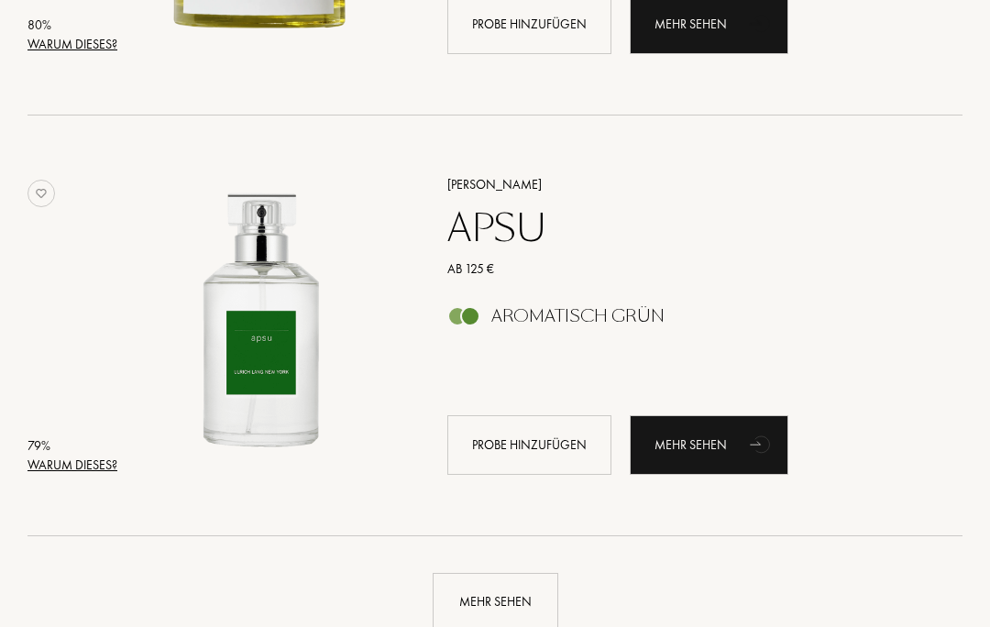
click at [85, 466] on div "Warum dieses?" at bounding box center [73, 466] width 90 height 19
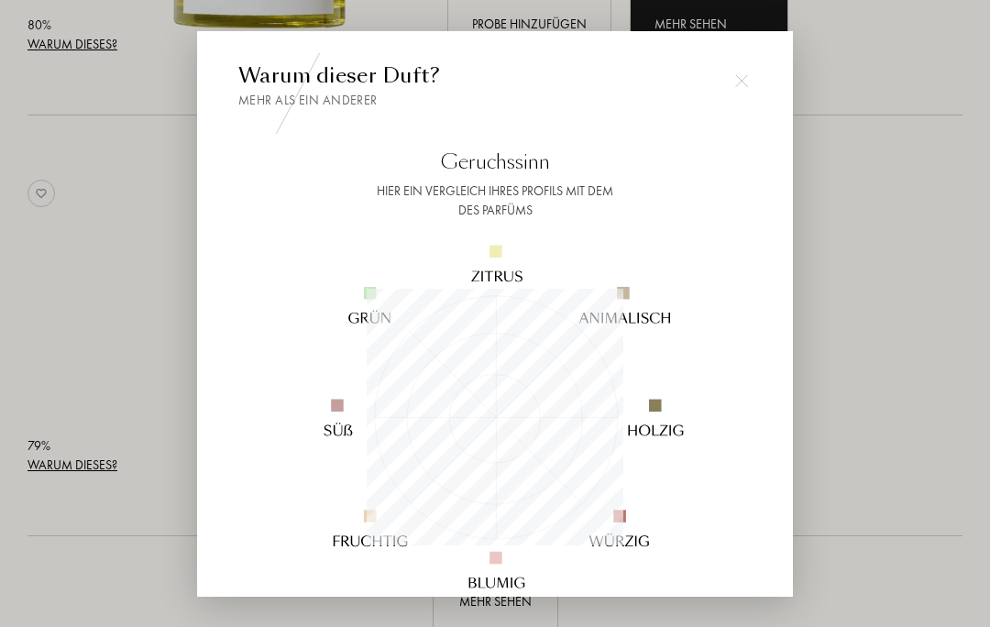
scroll to position [0, 0]
click at [757, 99] on div at bounding box center [742, 80] width 37 height 37
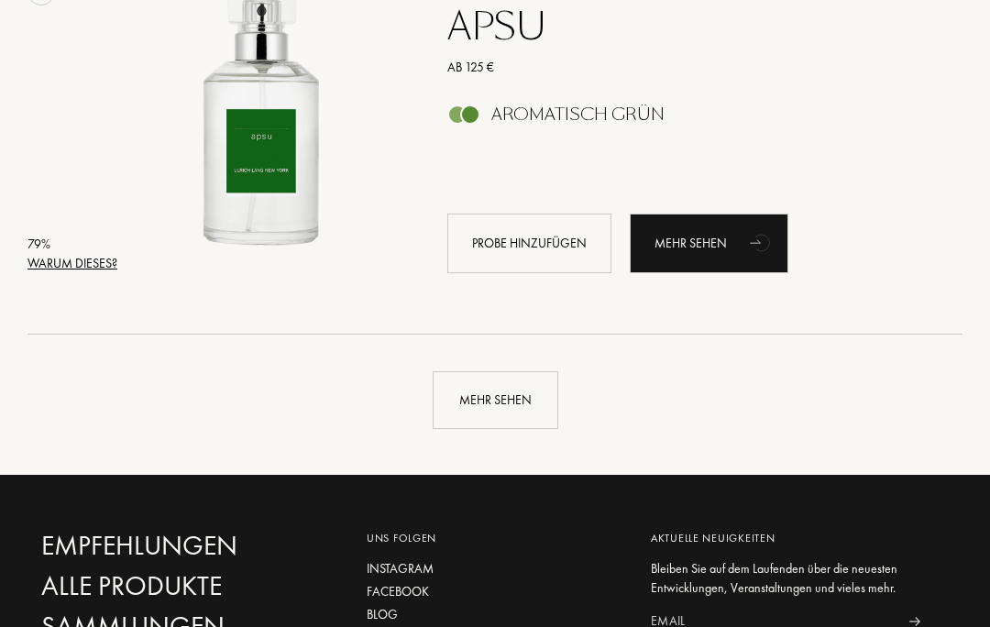
scroll to position [8305, 0]
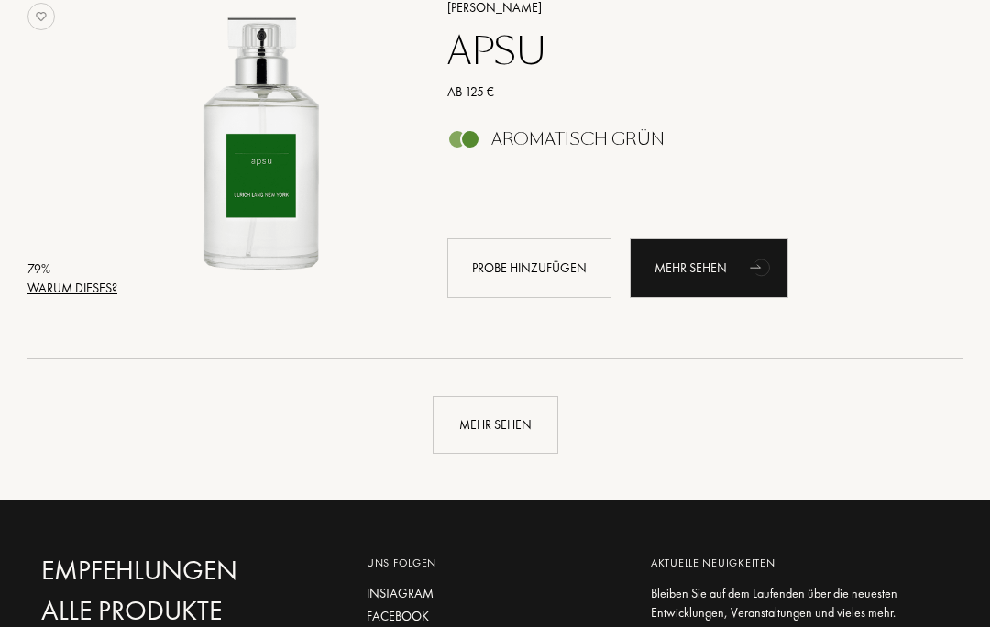
click at [524, 406] on div "Mehr sehen" at bounding box center [496, 426] width 126 height 58
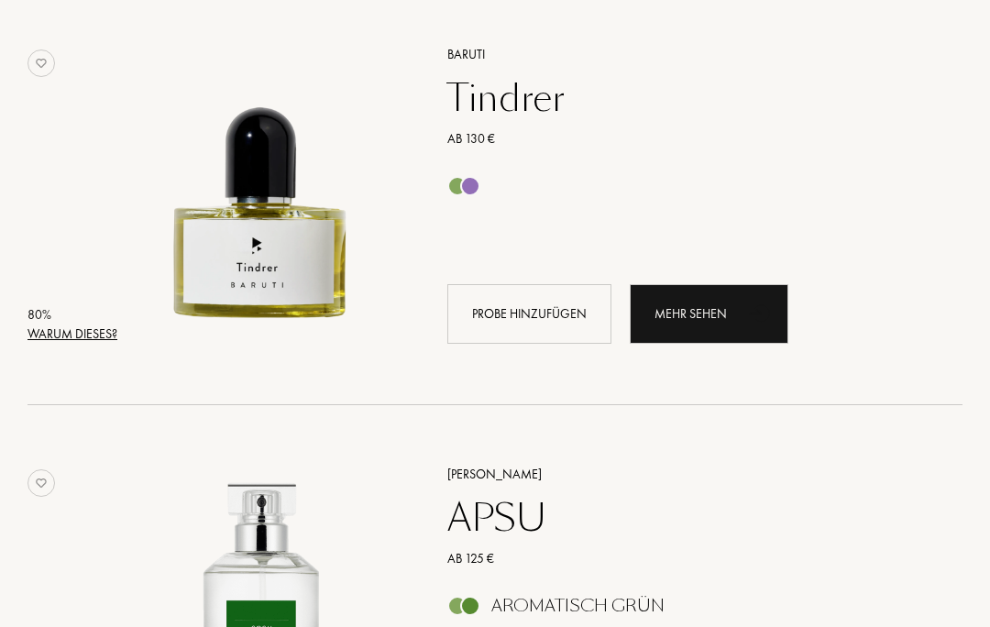
scroll to position [7731, 0]
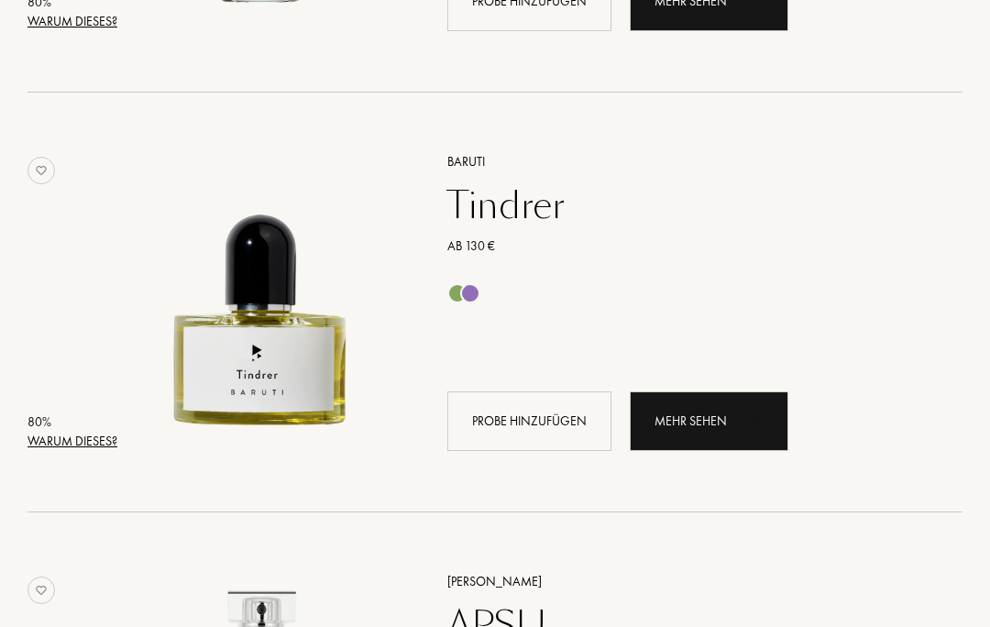
click at [746, 403] on icon "animation" at bounding box center [762, 421] width 37 height 37
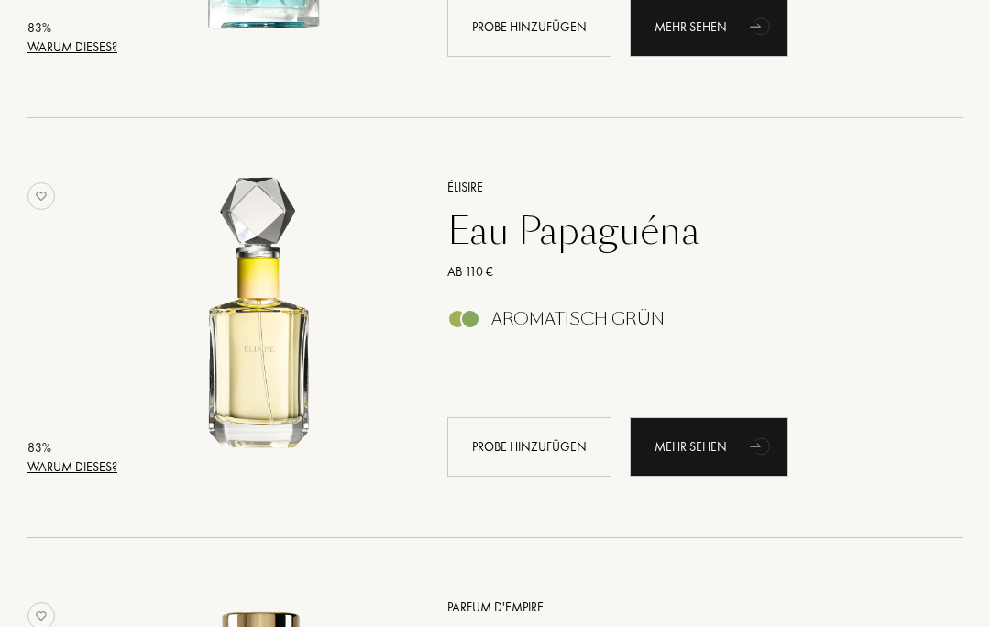
scroll to position [6866, 0]
click at [735, 438] on div "Mehr sehen" at bounding box center [709, 447] width 159 height 60
click at [745, 445] on icon "animation" at bounding box center [762, 445] width 37 height 37
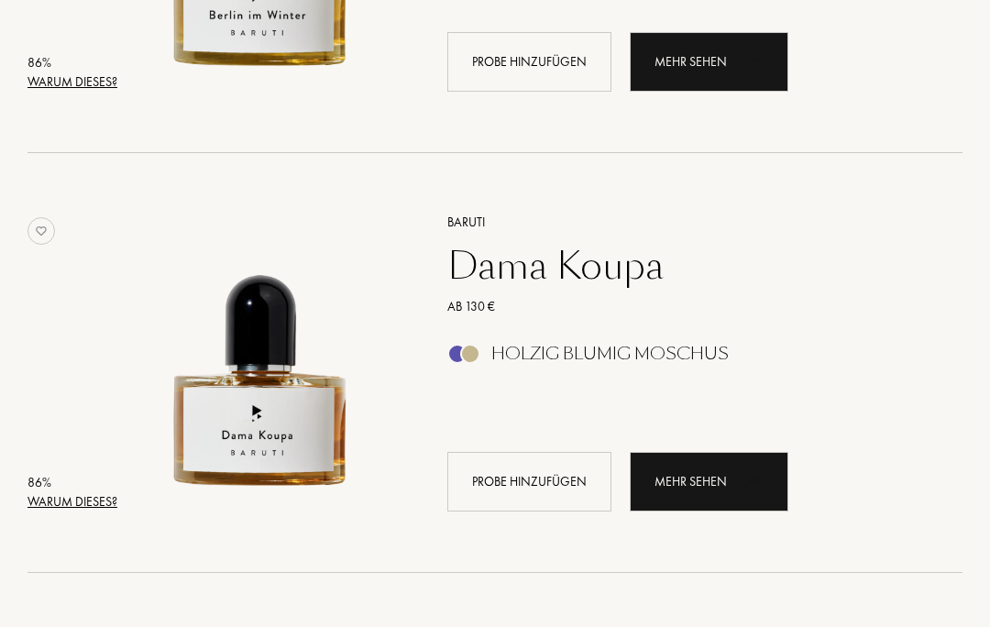
scroll to position [4308, 0]
click at [738, 492] on div "Mehr sehen" at bounding box center [709, 482] width 159 height 60
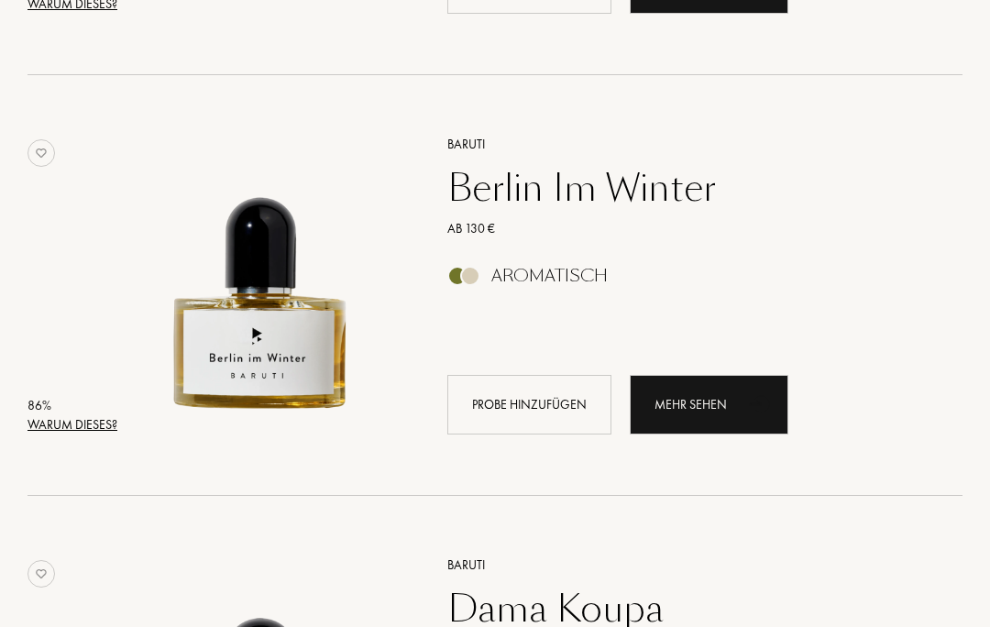
scroll to position [3965, 0]
click at [748, 402] on icon "animation" at bounding box center [762, 403] width 37 height 37
click at [90, 429] on div "Warum dieses?" at bounding box center [73, 424] width 90 height 19
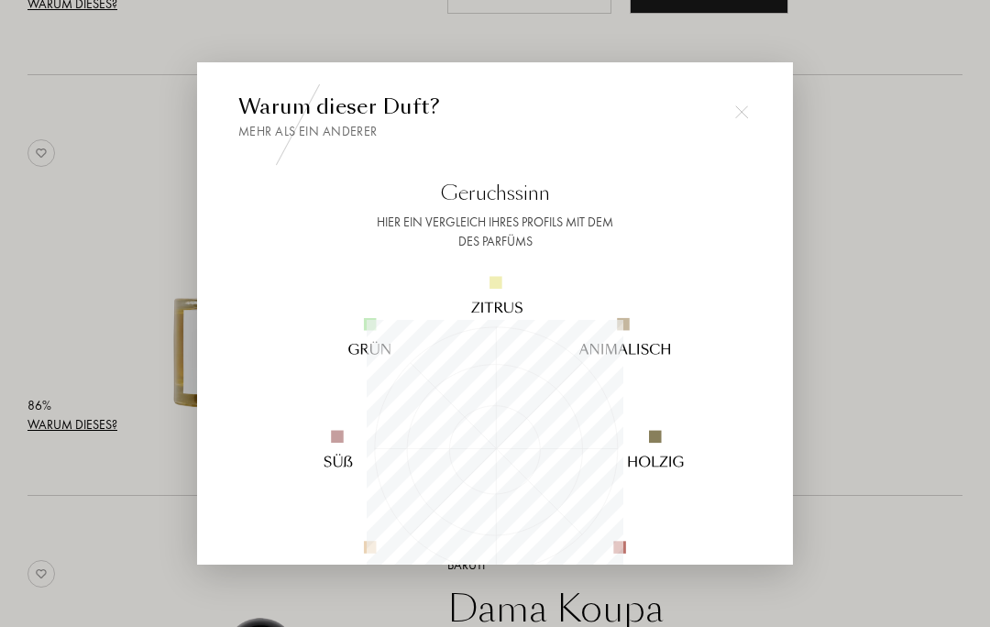
scroll to position [0, 0]
click at [753, 111] on div at bounding box center [742, 112] width 37 height 37
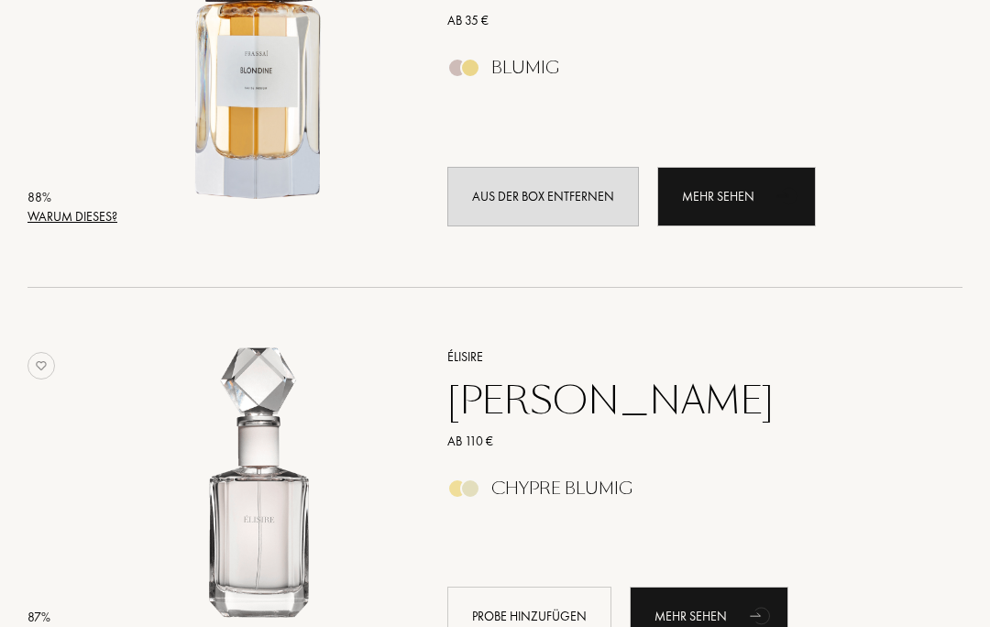
scroll to position [3502, 0]
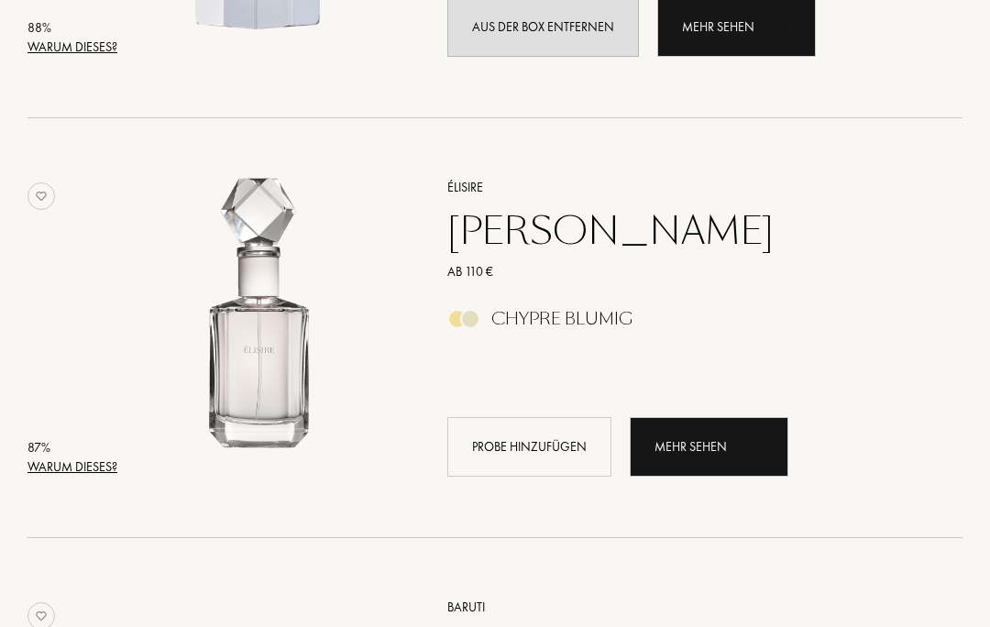
click at [721, 450] on div "Mehr sehen" at bounding box center [709, 447] width 159 height 60
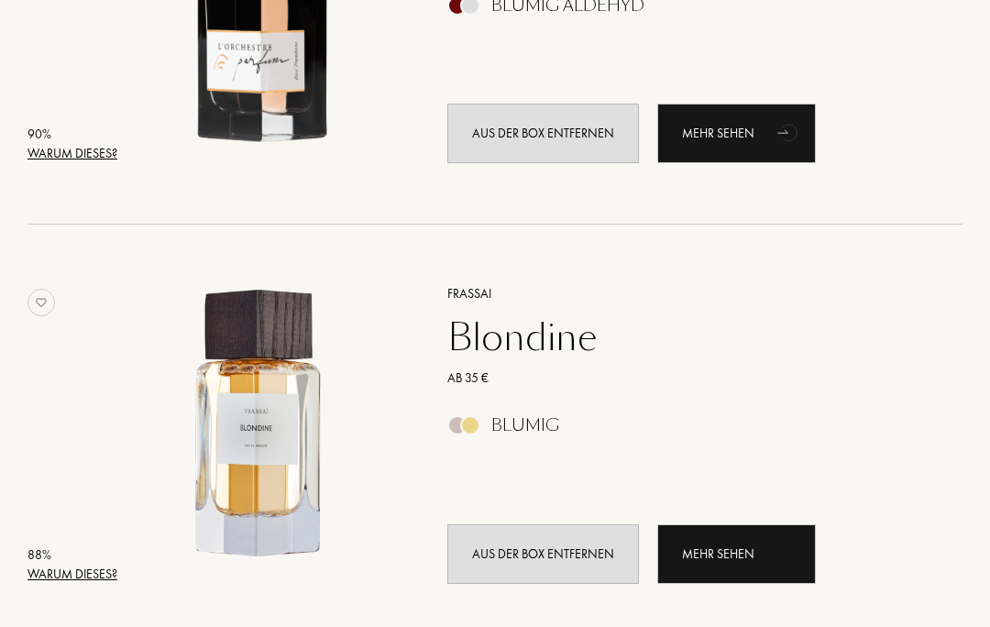
scroll to position [2975, 0]
click at [872, 358] on div "Blondine" at bounding box center [685, 337] width 503 height 44
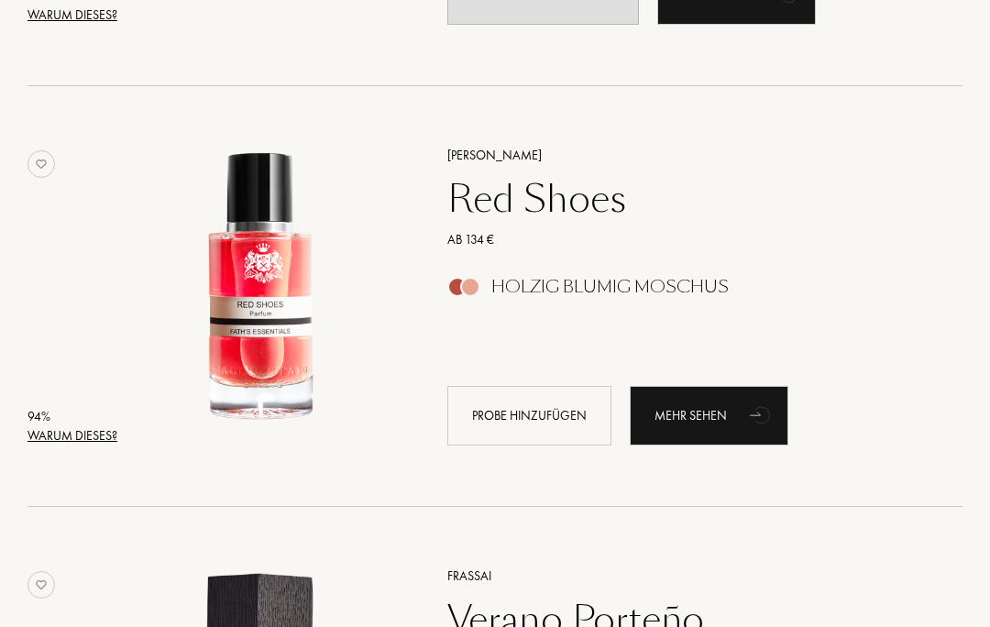
scroll to position [1351, 0]
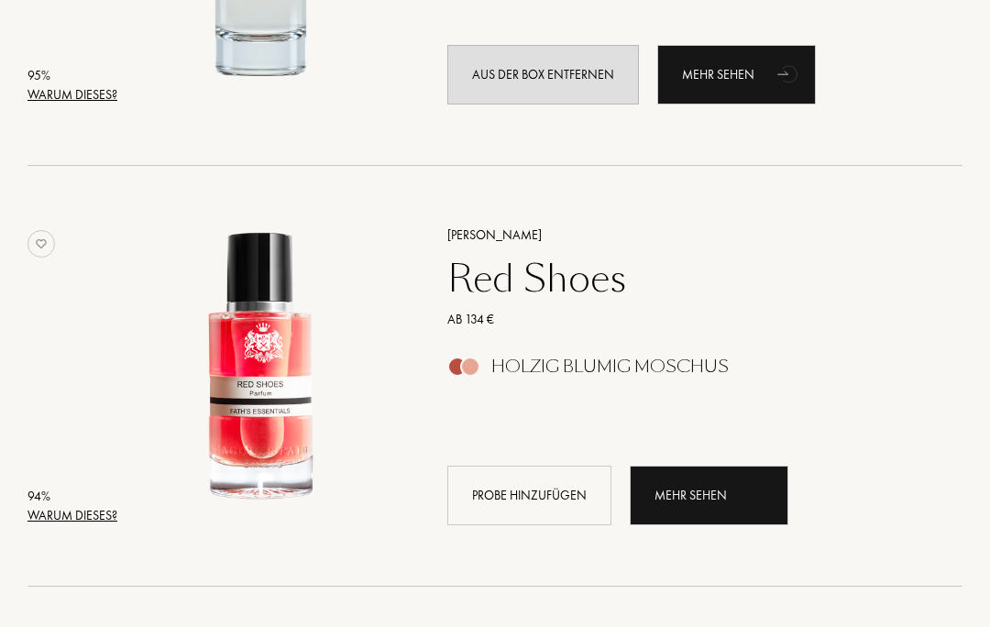
click at [747, 498] on icon "animation" at bounding box center [762, 495] width 37 height 37
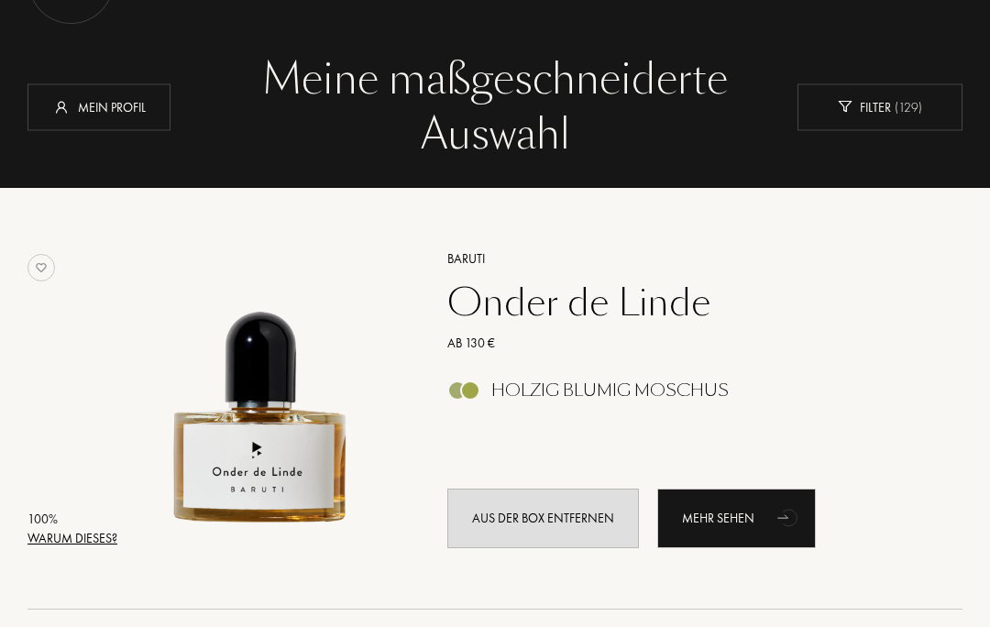
scroll to position [0, 0]
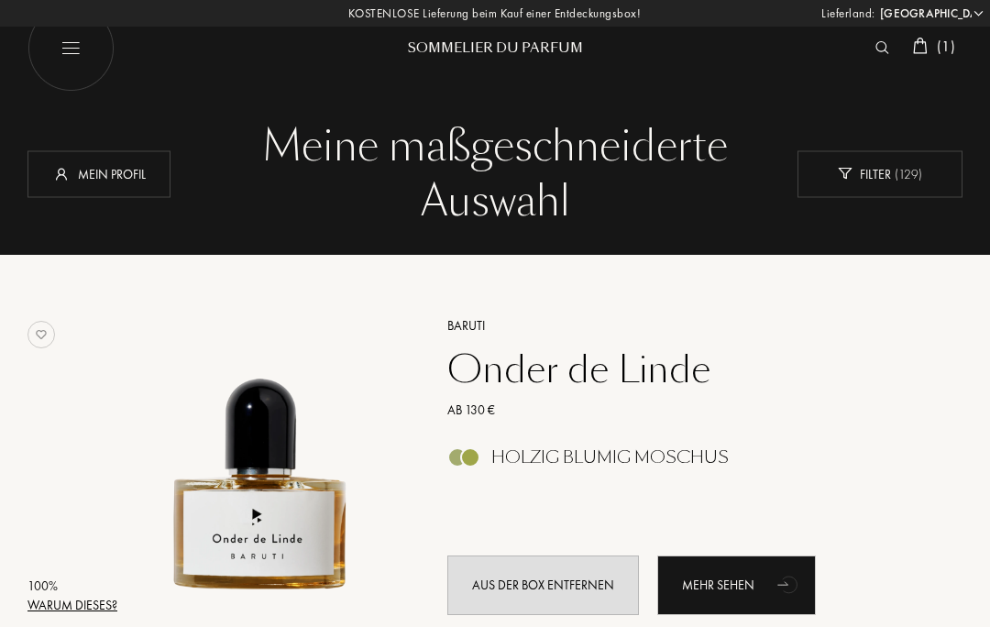
click at [884, 45] on img at bounding box center [883, 47] width 14 height 13
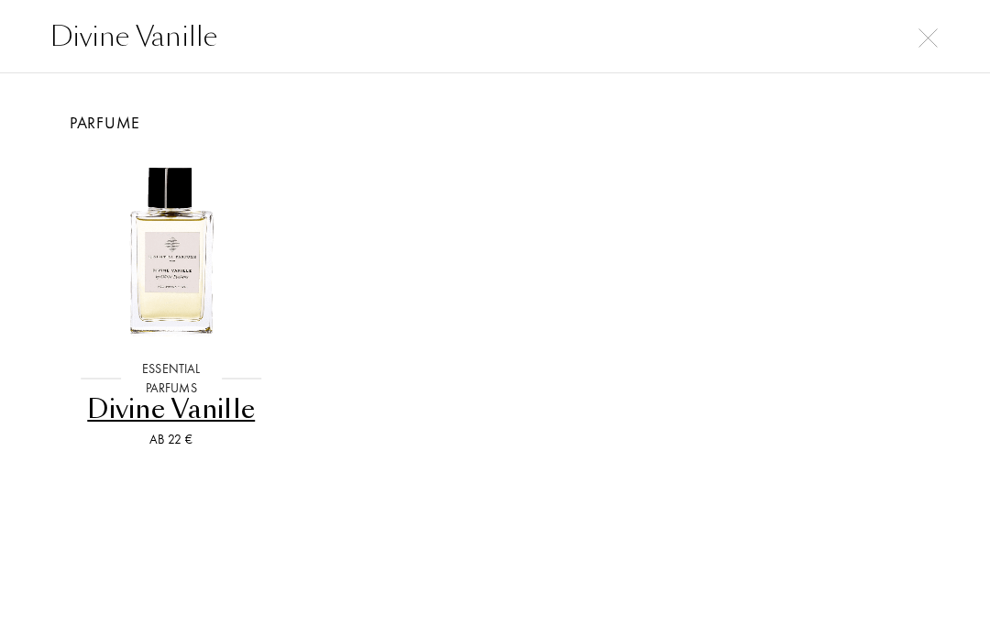
type input "Divine Vanille"
click at [214, 422] on div "Divine Vanille" at bounding box center [172, 410] width 202 height 36
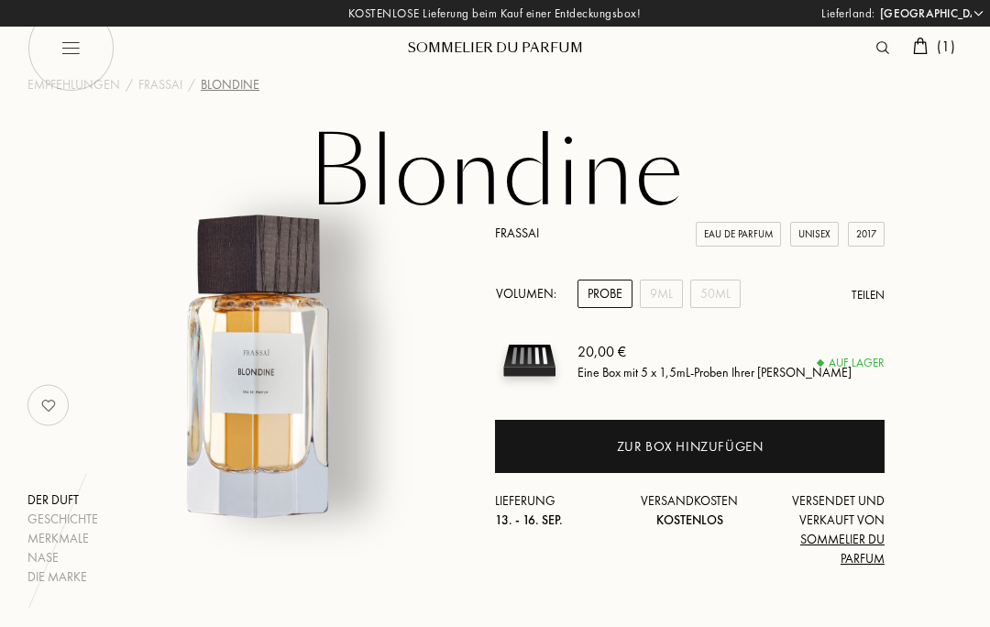
select select "DE"
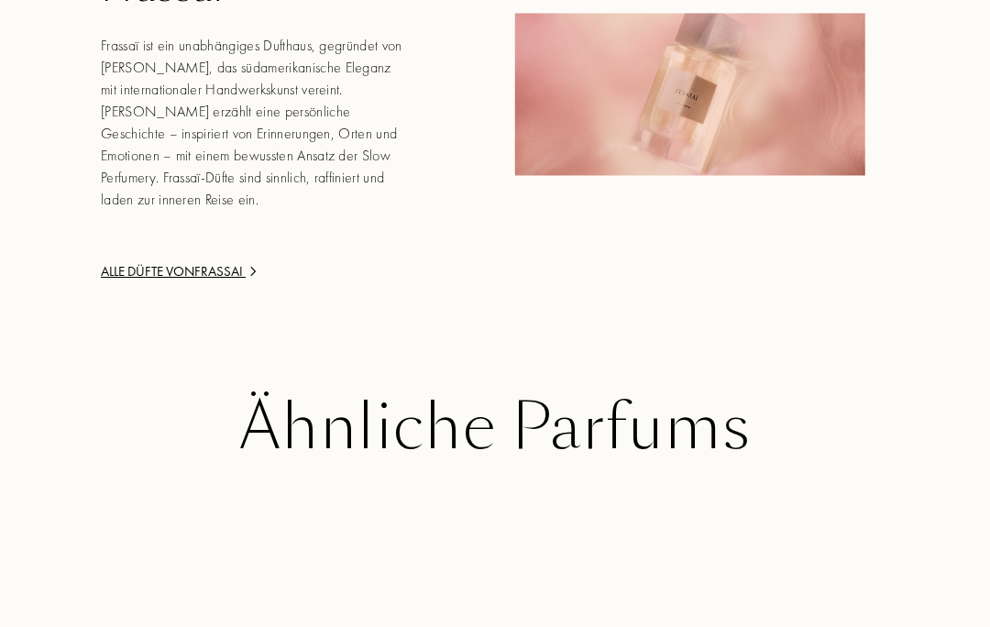
scroll to position [2566, 0]
click at [685, 430] on div "Ähnliche Parfums" at bounding box center [495, 428] width 908 height 72
click at [582, 403] on div "Ähnliche Parfums" at bounding box center [495, 428] width 908 height 72
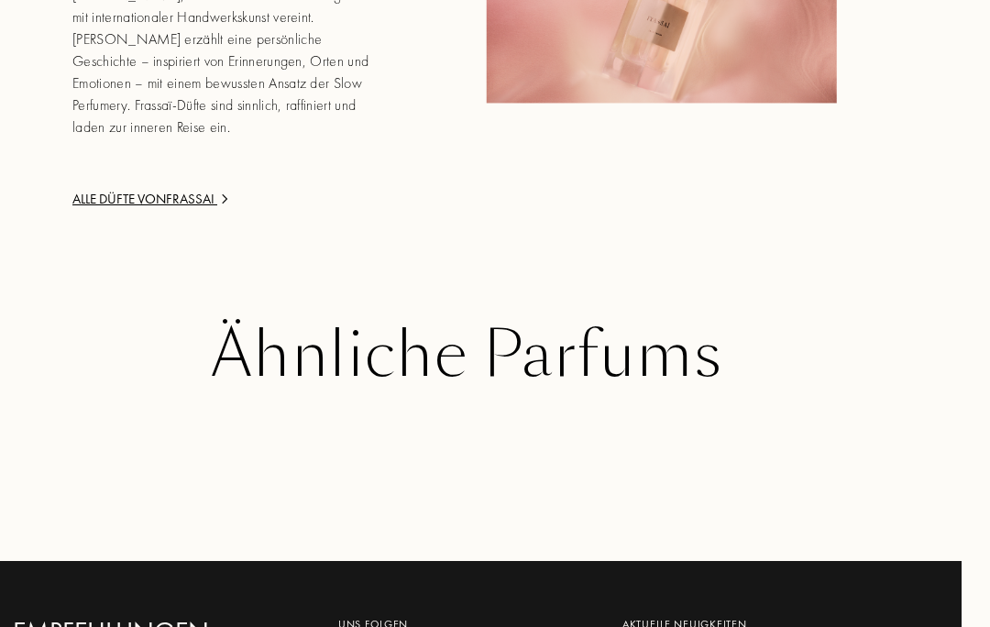
scroll to position [2621, 28]
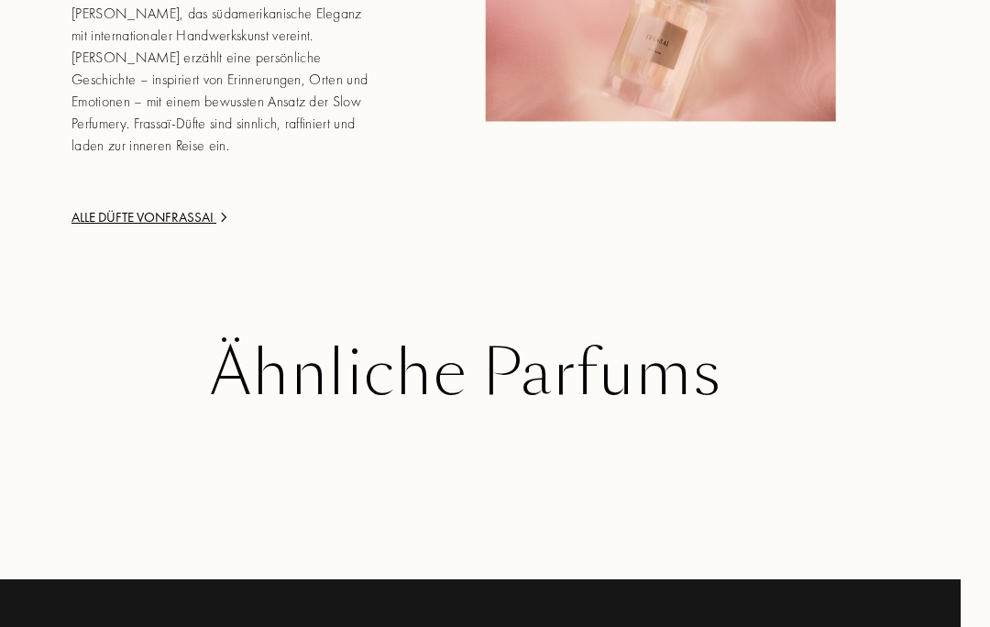
click at [432, 356] on div "Ähnliche Parfums" at bounding box center [467, 373] width 908 height 72
click at [427, 356] on div "Ähnliche Parfums" at bounding box center [467, 373] width 908 height 72
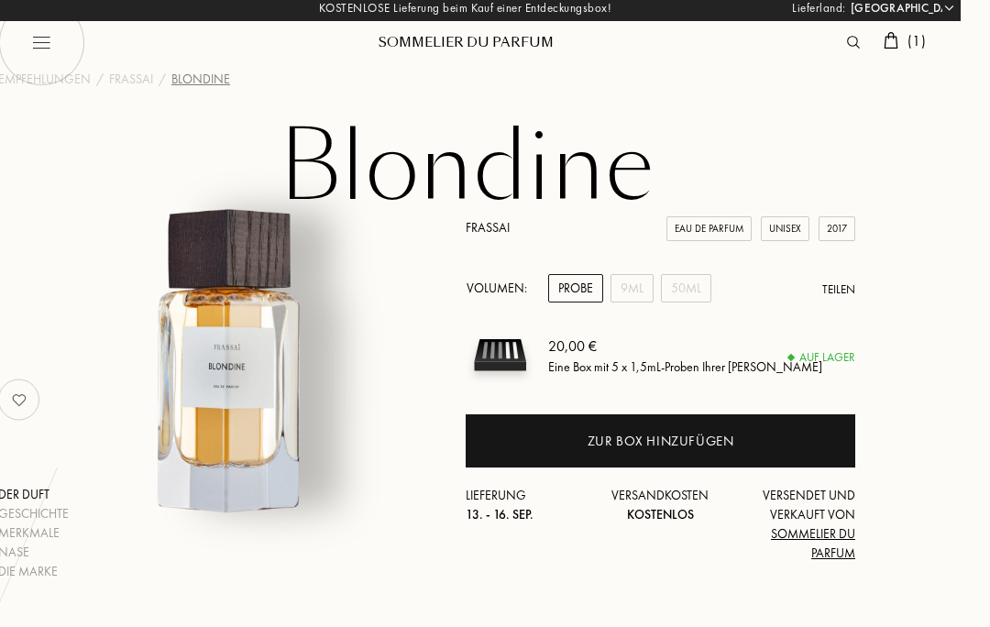
scroll to position [0, 28]
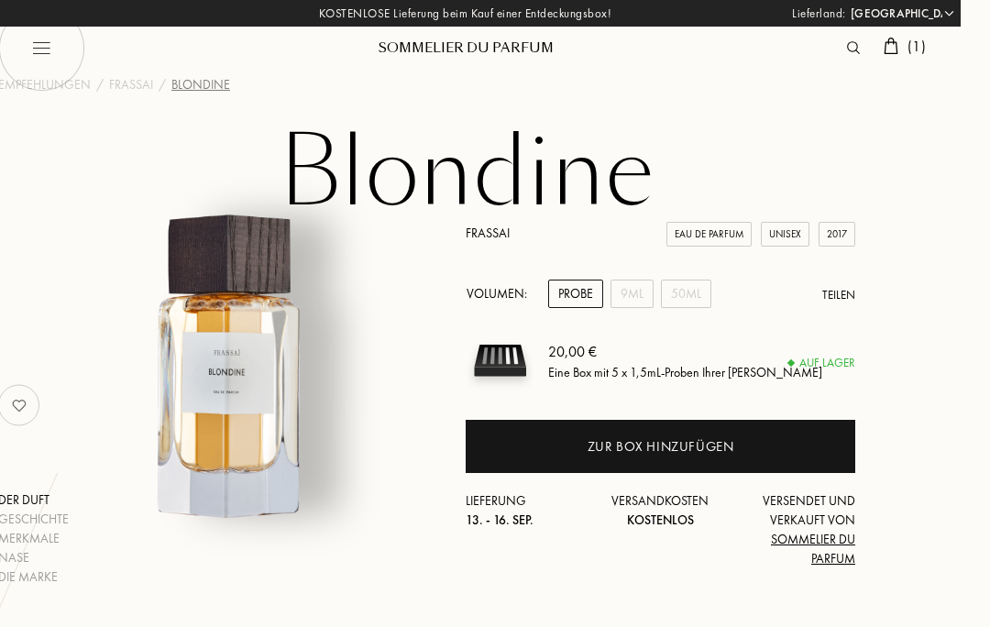
click at [643, 451] on div "Zur Box hinzufügen" at bounding box center [662, 447] width 147 height 21
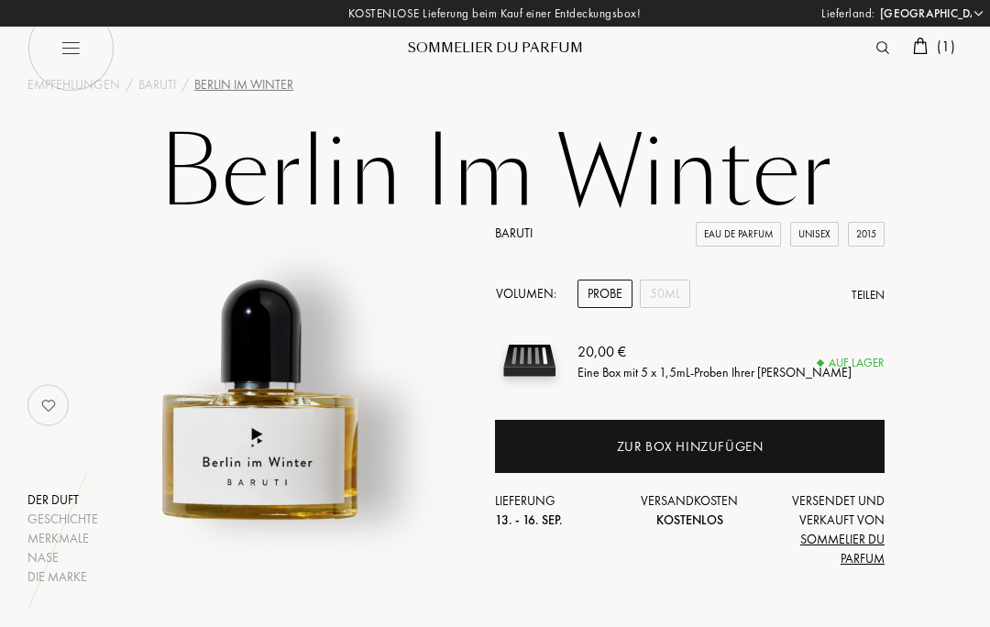
select select "DE"
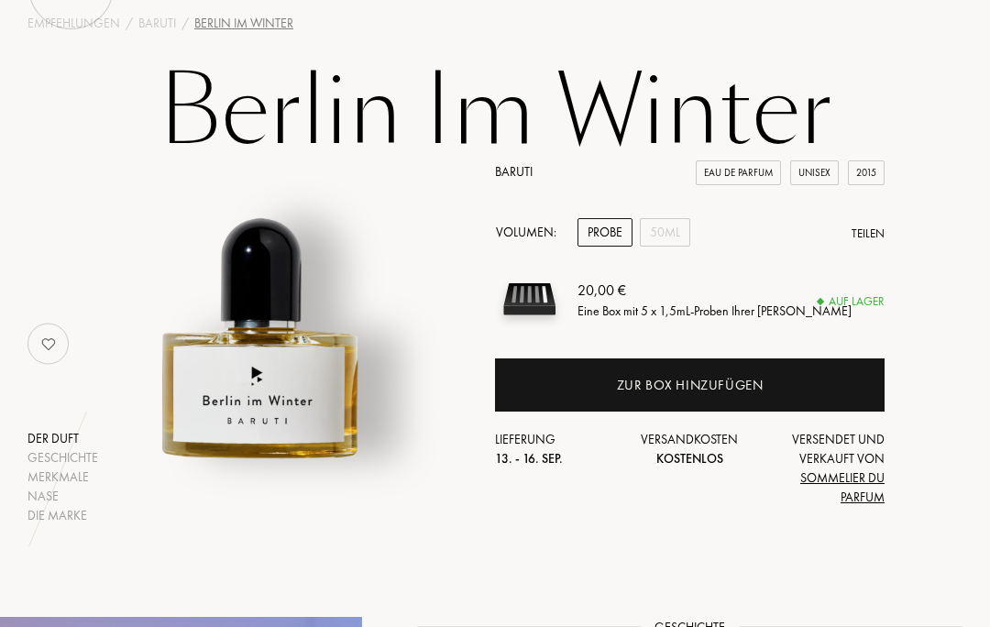
scroll to position [143, 0]
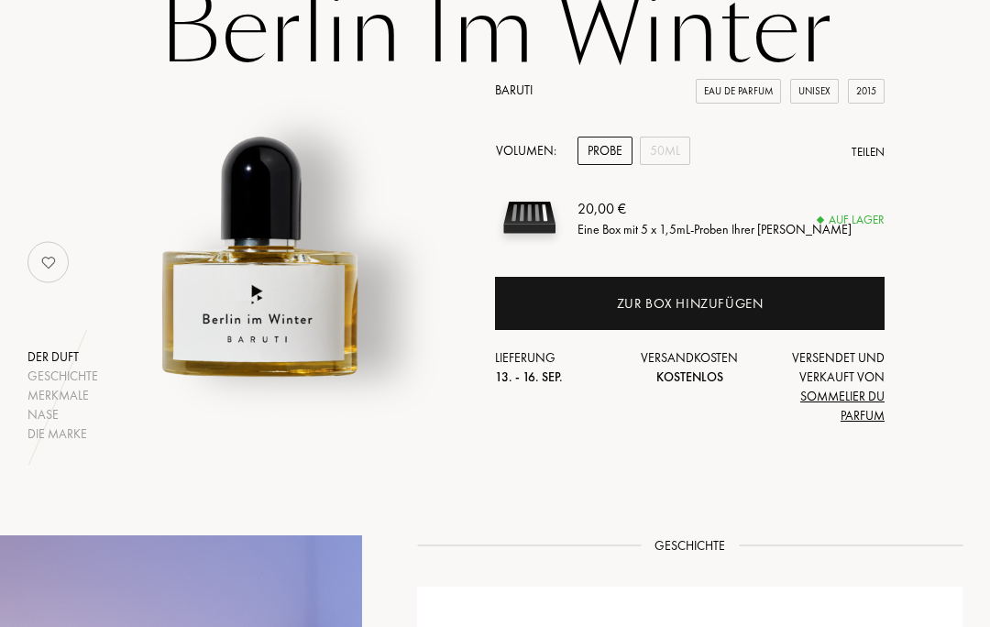
click at [667, 154] on div "50mL" at bounding box center [665, 151] width 50 height 28
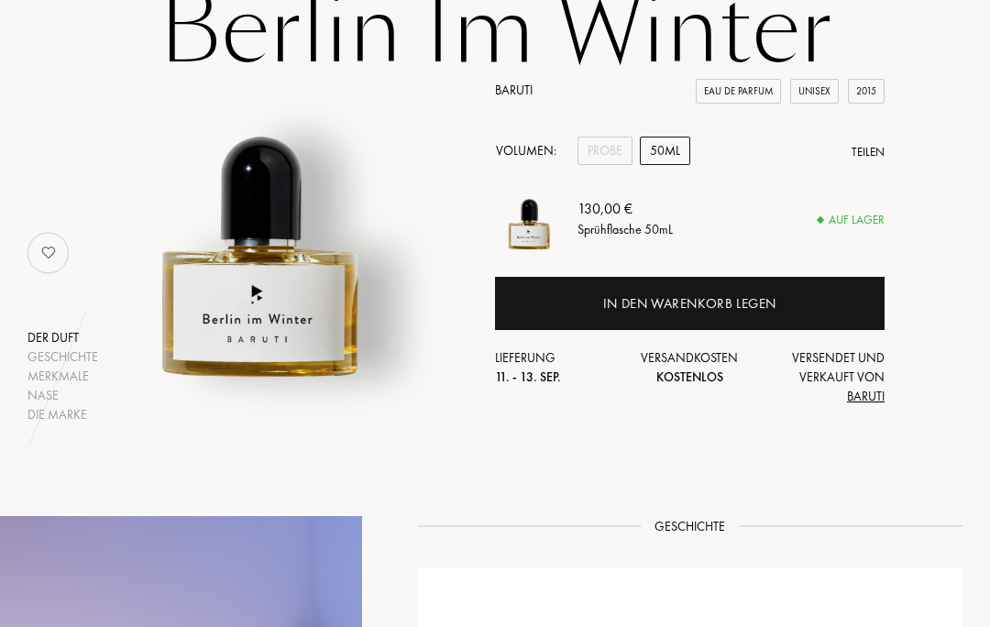
click at [613, 145] on div "Probe" at bounding box center [605, 151] width 55 height 28
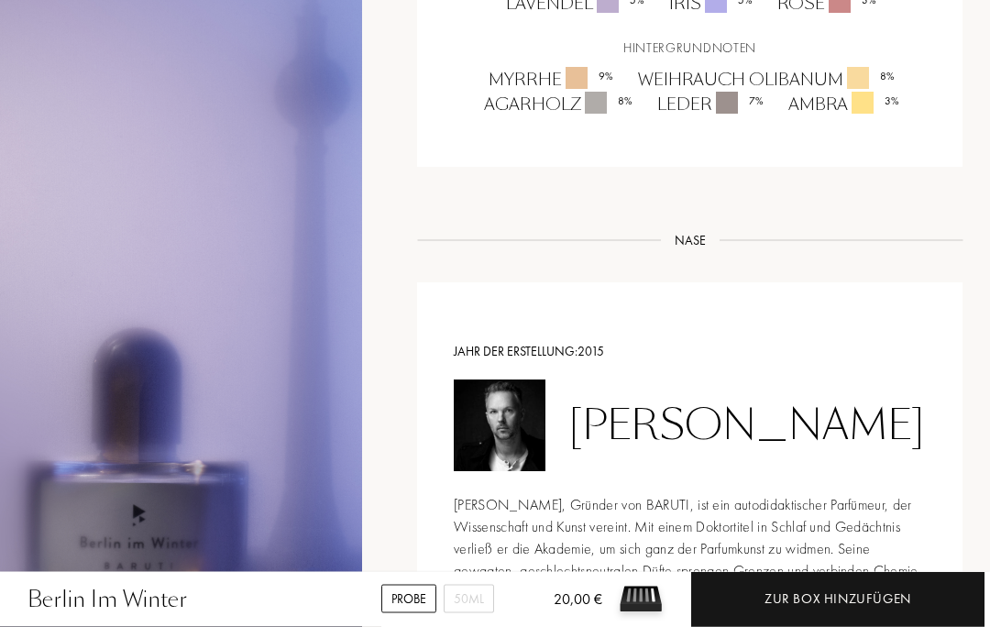
scroll to position [1125, 0]
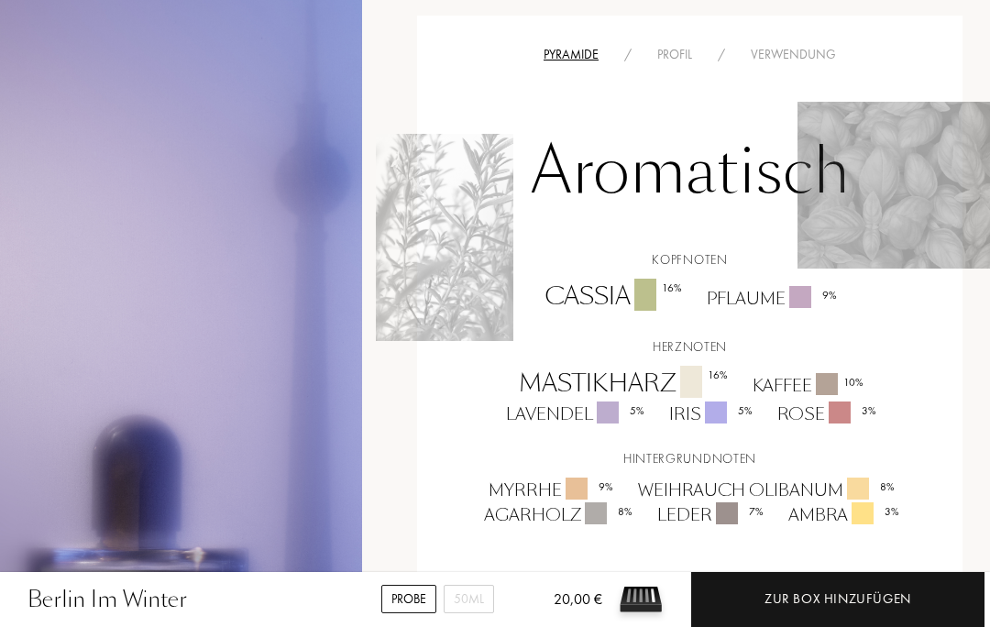
click at [678, 45] on div "Profil" at bounding box center [675, 54] width 61 height 19
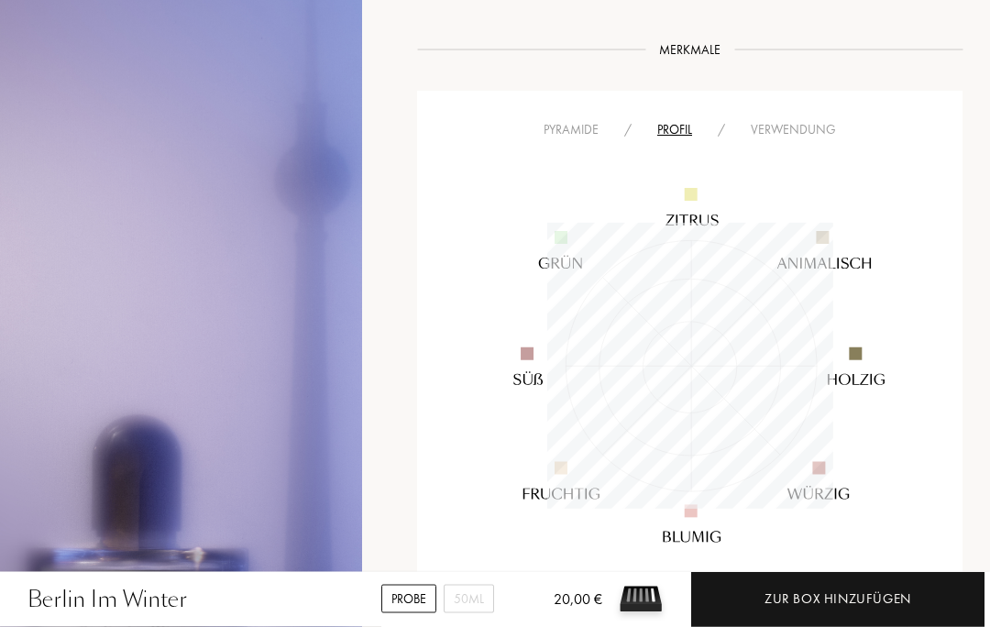
scroll to position [1050, 0]
click at [816, 120] on div "Verwendung" at bounding box center [793, 129] width 111 height 19
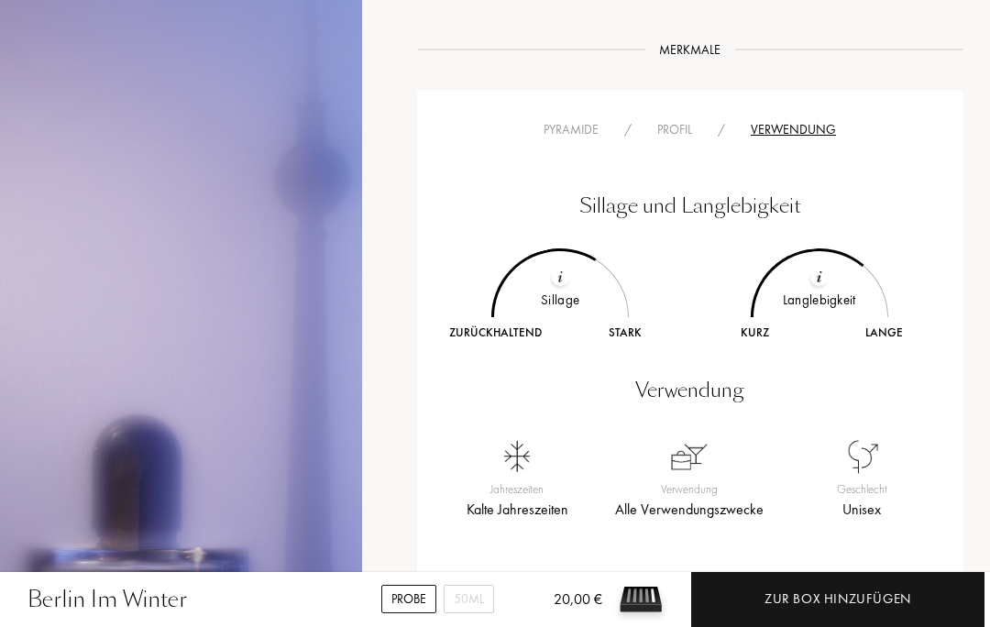
click at [673, 120] on div "Profil" at bounding box center [675, 129] width 61 height 19
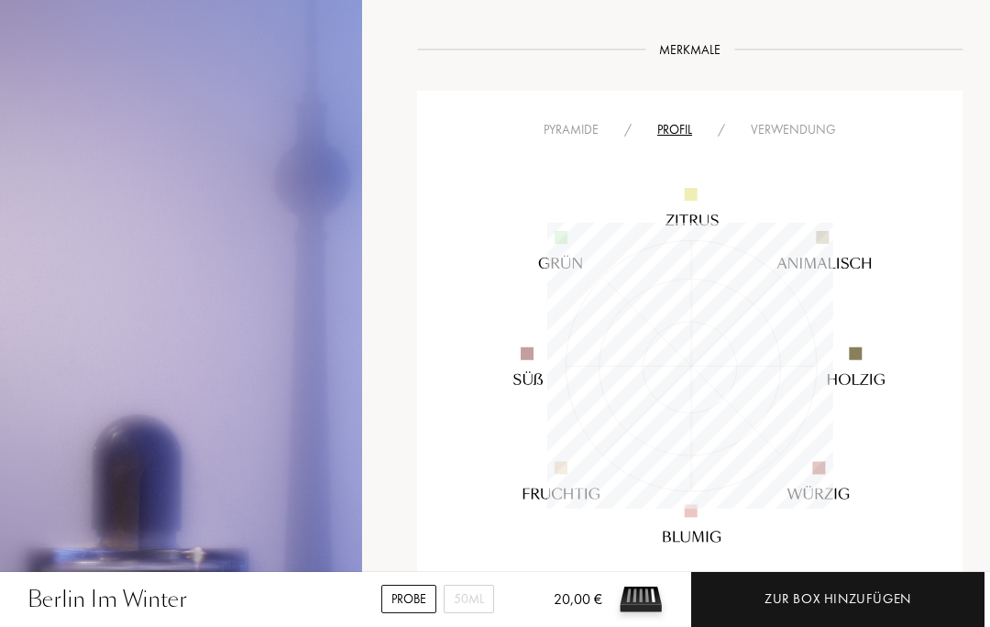
scroll to position [286, 286]
click at [583, 137] on img at bounding box center [690, 366] width 458 height 458
click at [588, 137] on img at bounding box center [690, 366] width 458 height 458
click at [576, 137] on img at bounding box center [690, 366] width 458 height 458
click at [581, 137] on img at bounding box center [690, 366] width 458 height 458
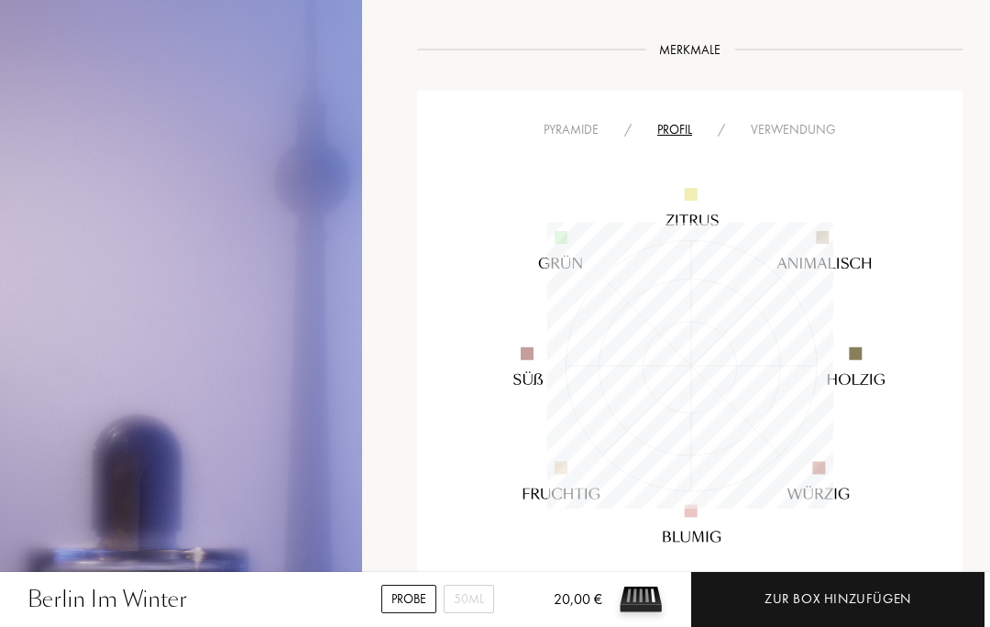
click at [585, 137] on img at bounding box center [690, 366] width 458 height 458
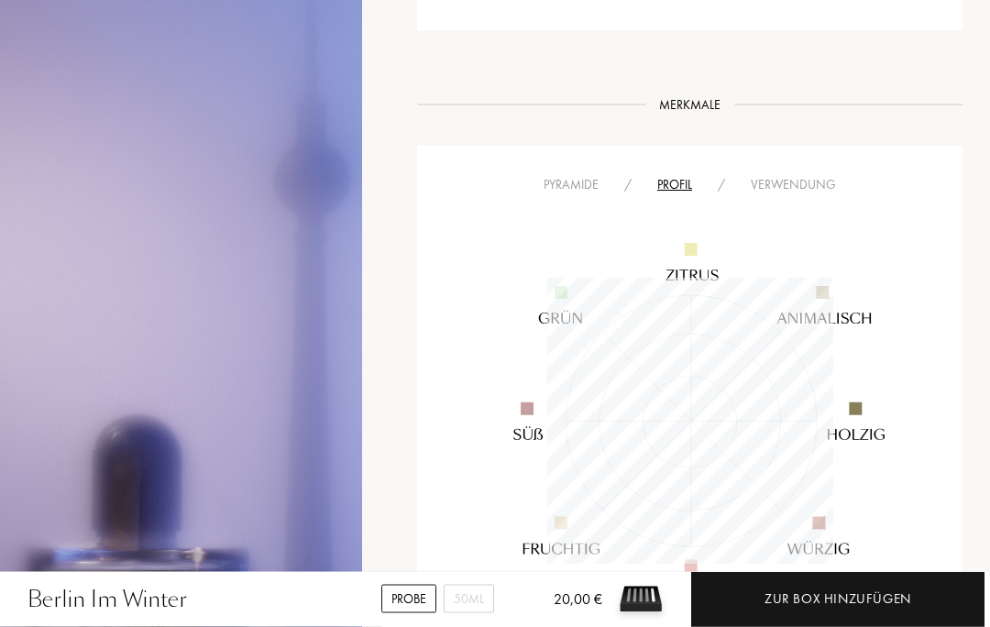
click at [586, 176] on div "Pyramide" at bounding box center [571, 185] width 81 height 19
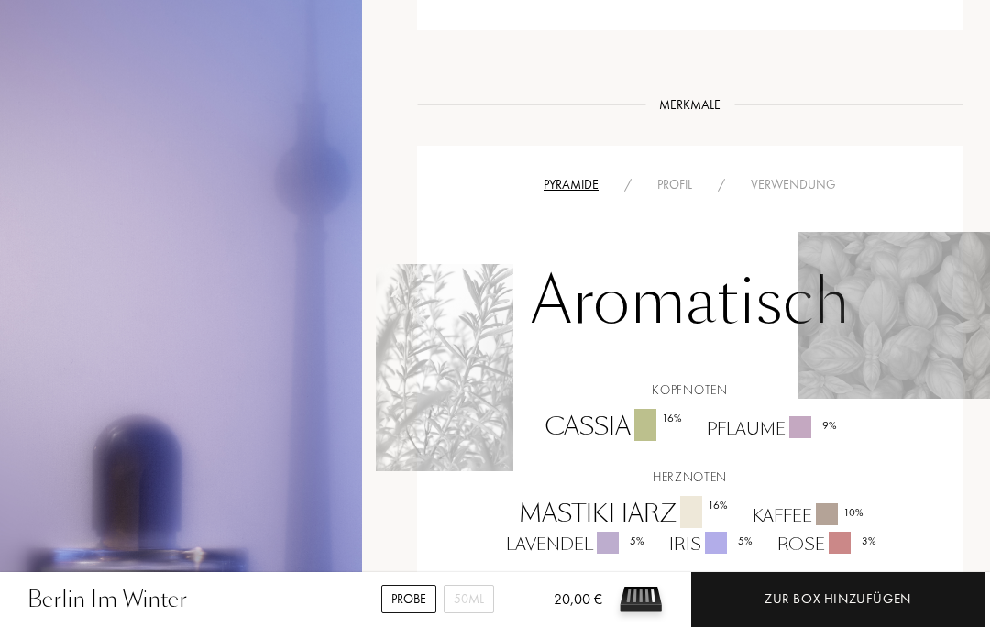
click at [573, 175] on div "Pyramide" at bounding box center [571, 184] width 81 height 19
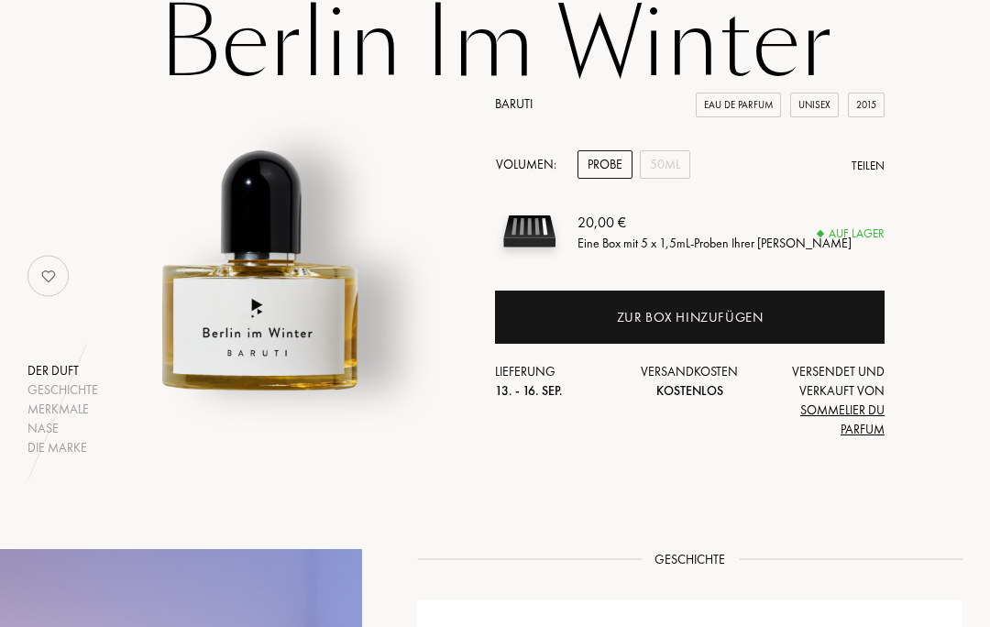
scroll to position [96, 0]
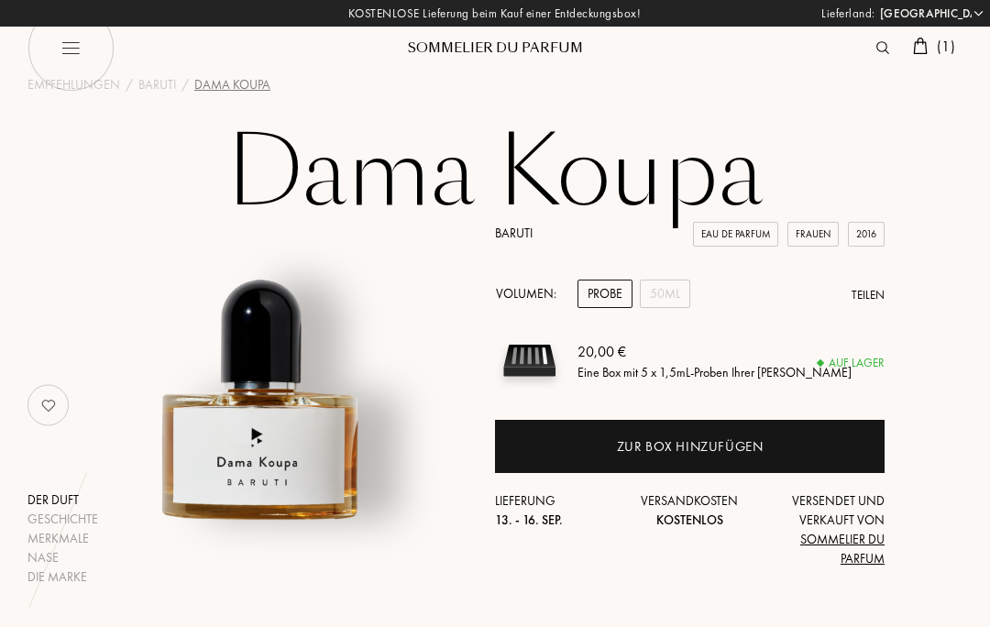
select select "DE"
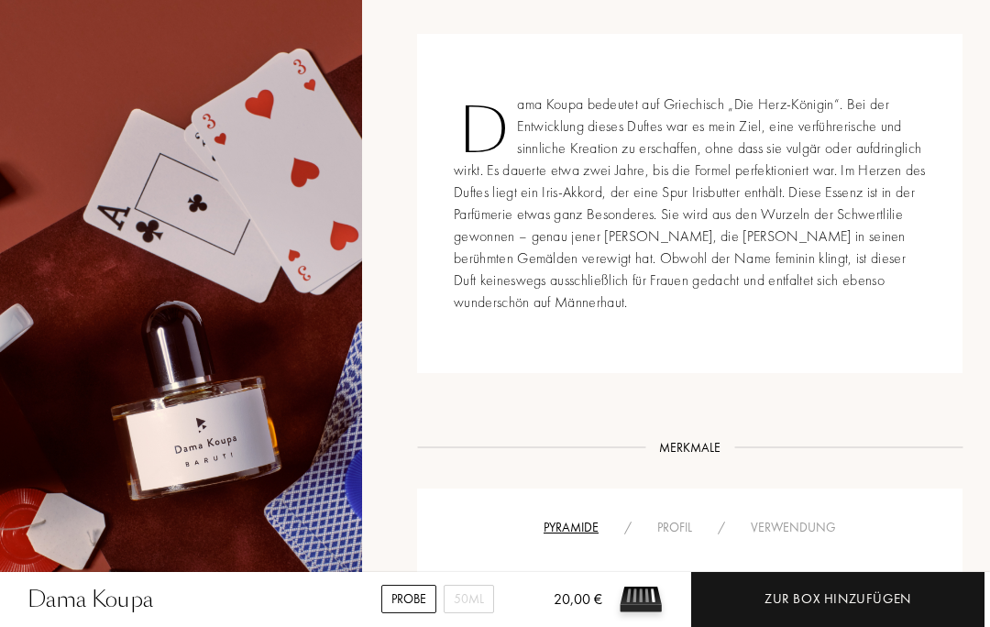
scroll to position [694, 0]
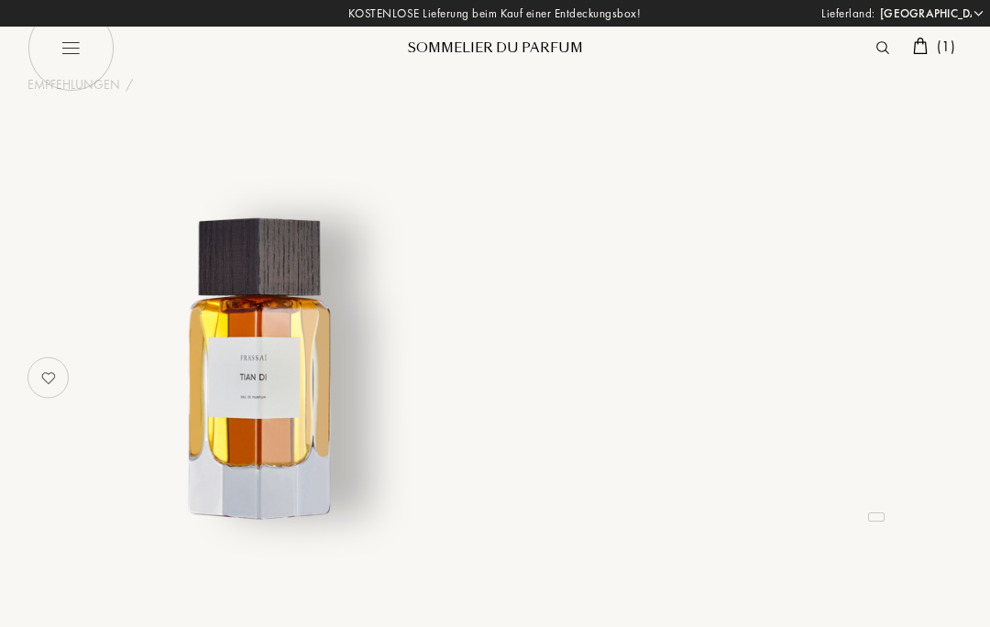
select select "DE"
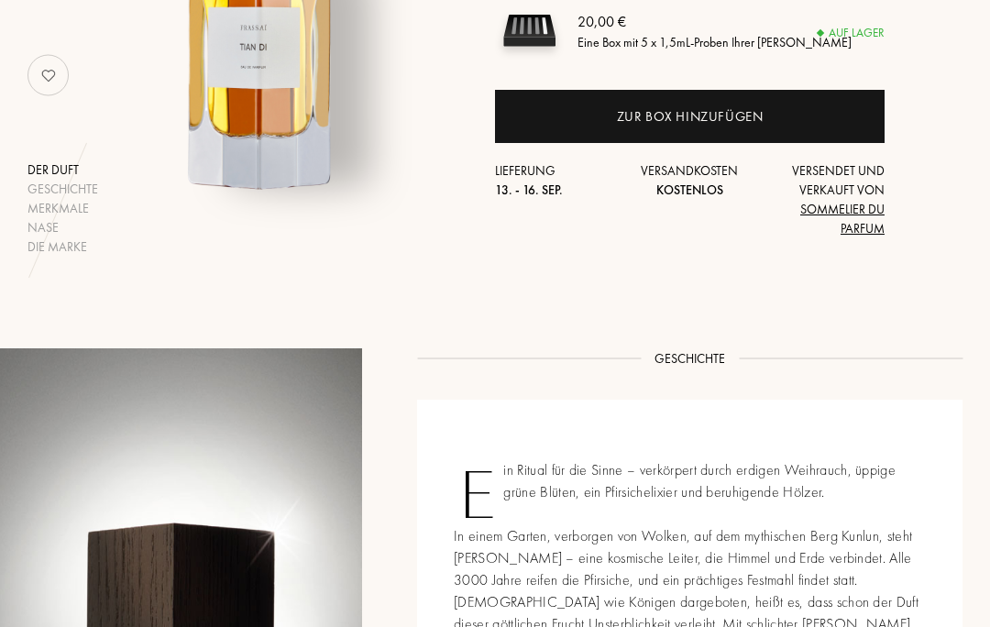
scroll to position [321, 0]
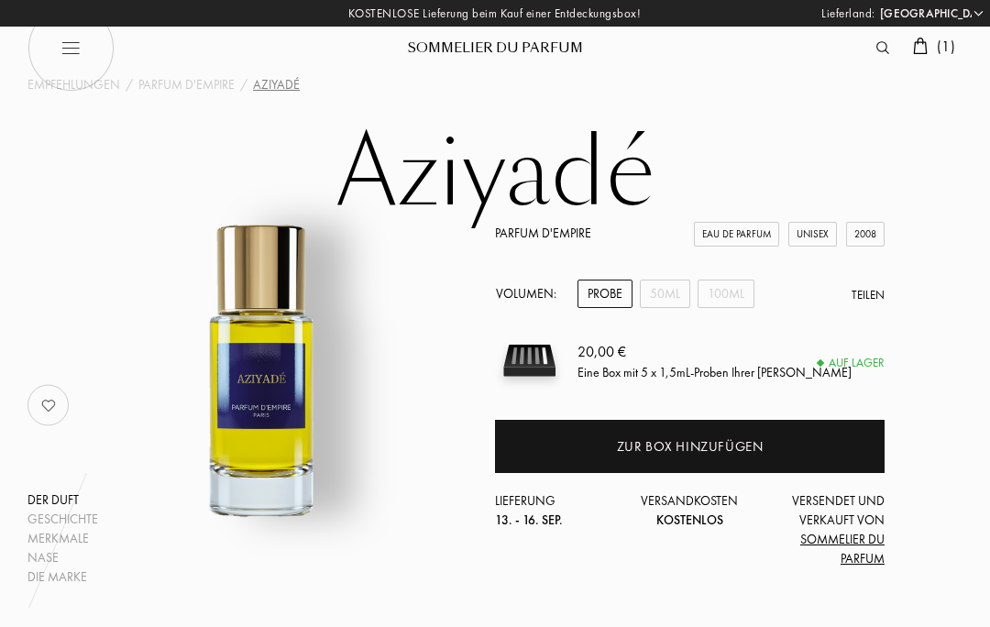
select select "DE"
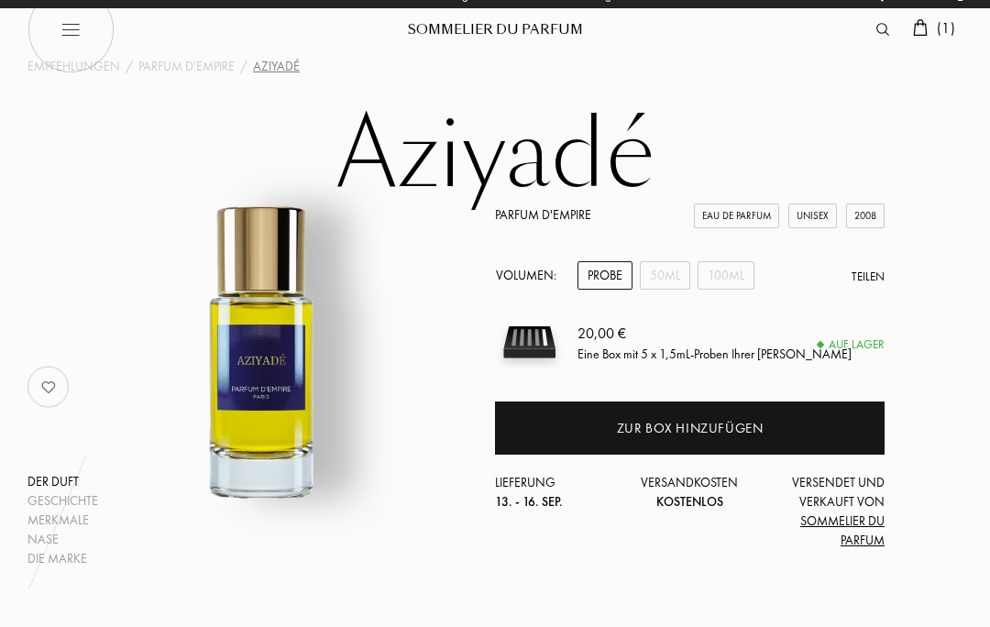
scroll to position [6, 0]
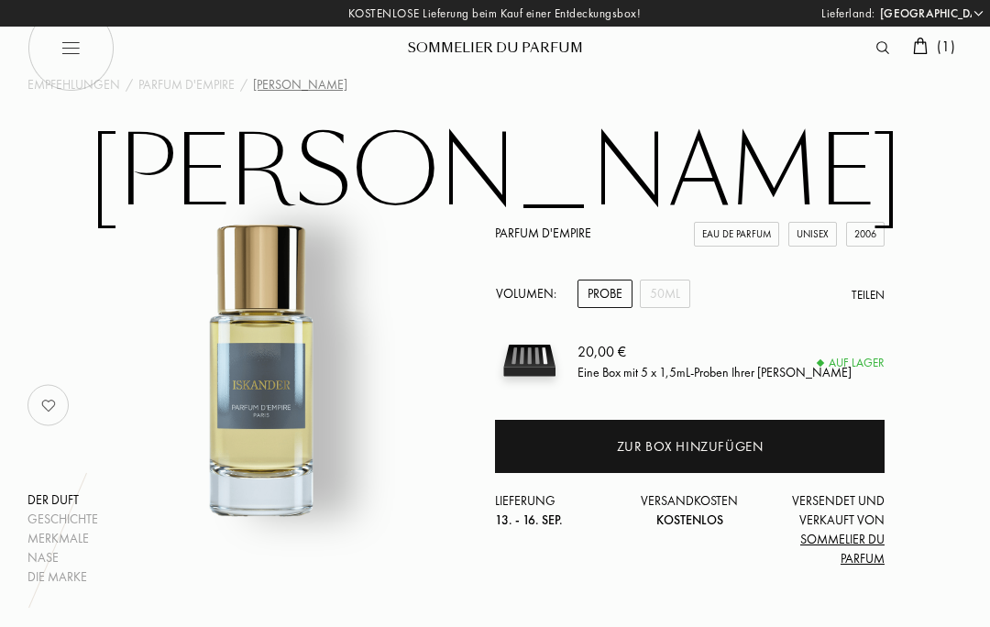
select select "DE"
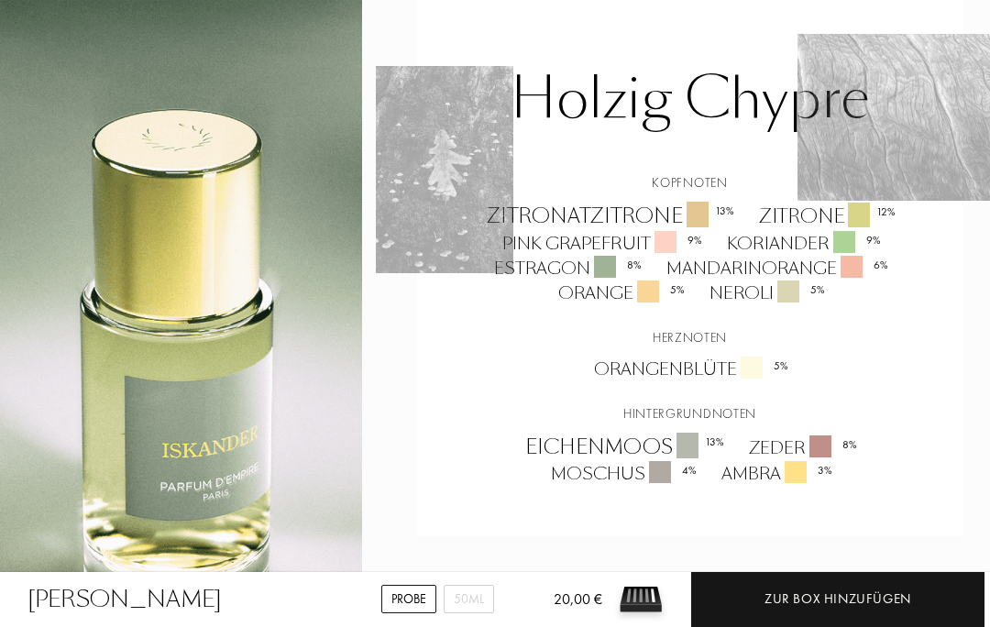
scroll to position [1399, 0]
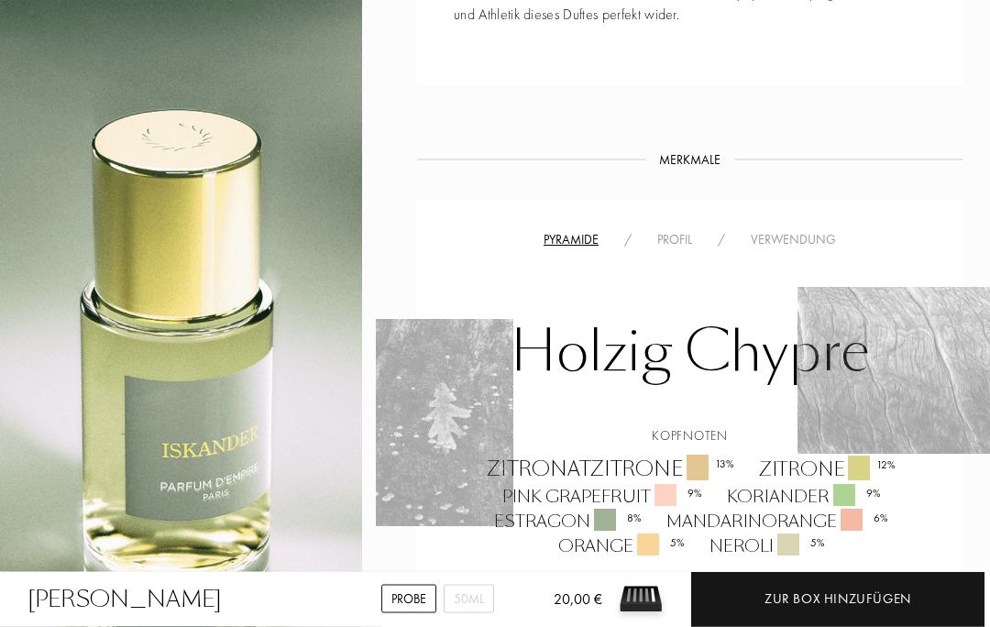
click at [680, 245] on div "Profil" at bounding box center [675, 240] width 61 height 19
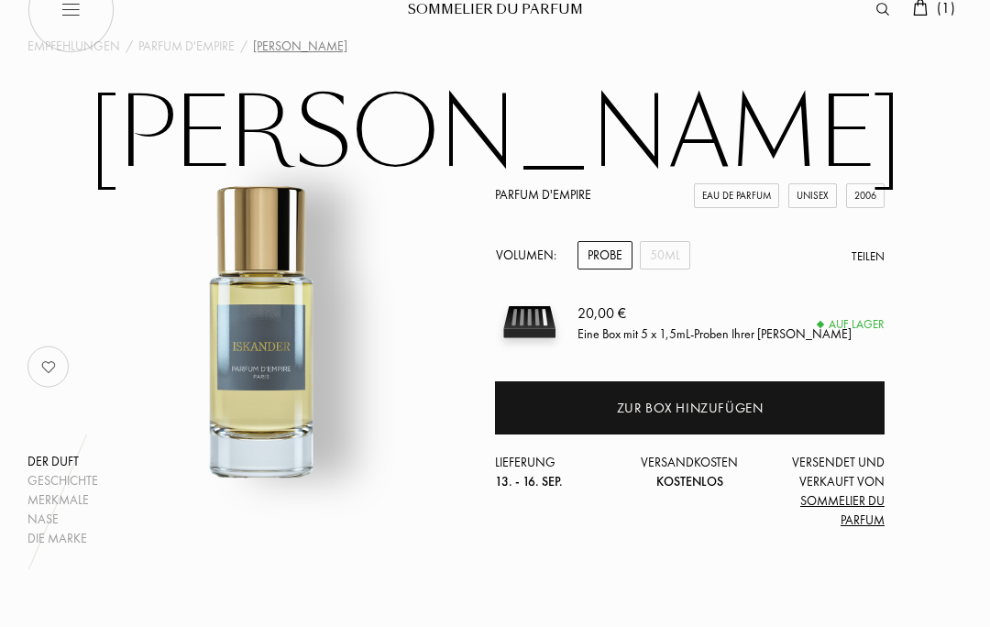
scroll to position [0, 0]
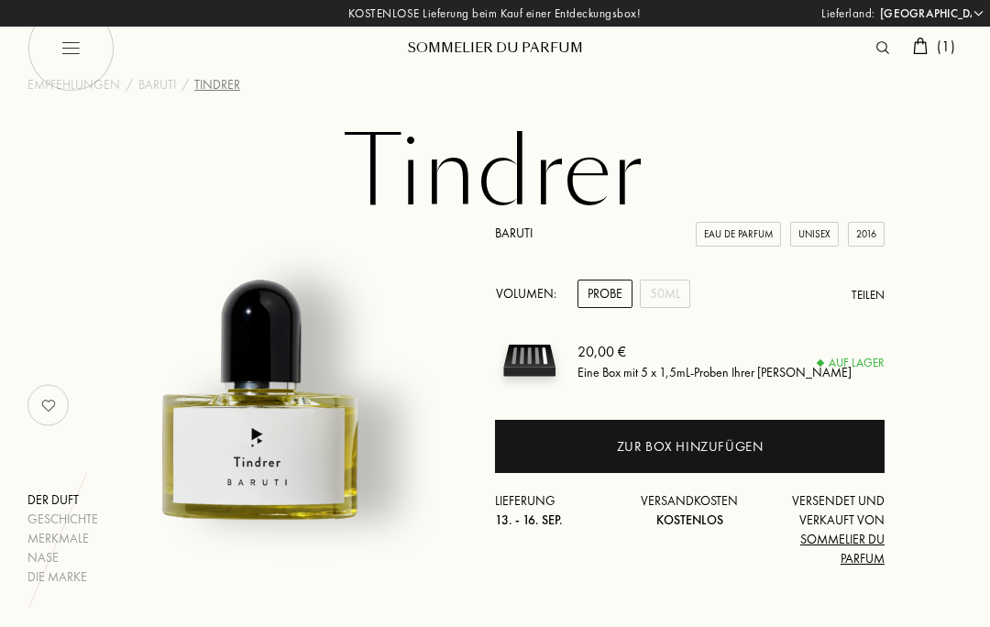
select select "DE"
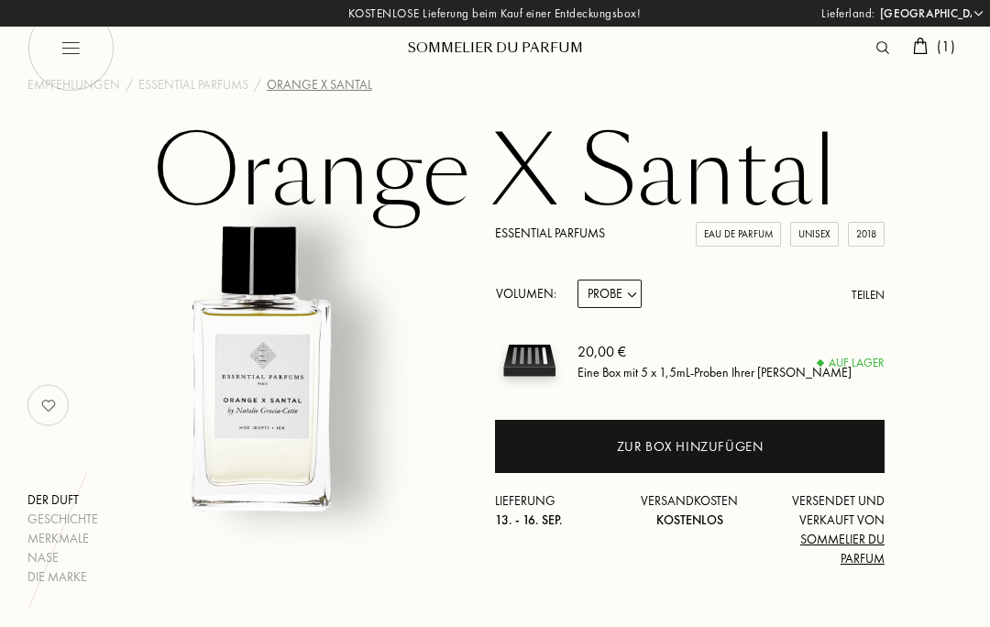
select select "DE"
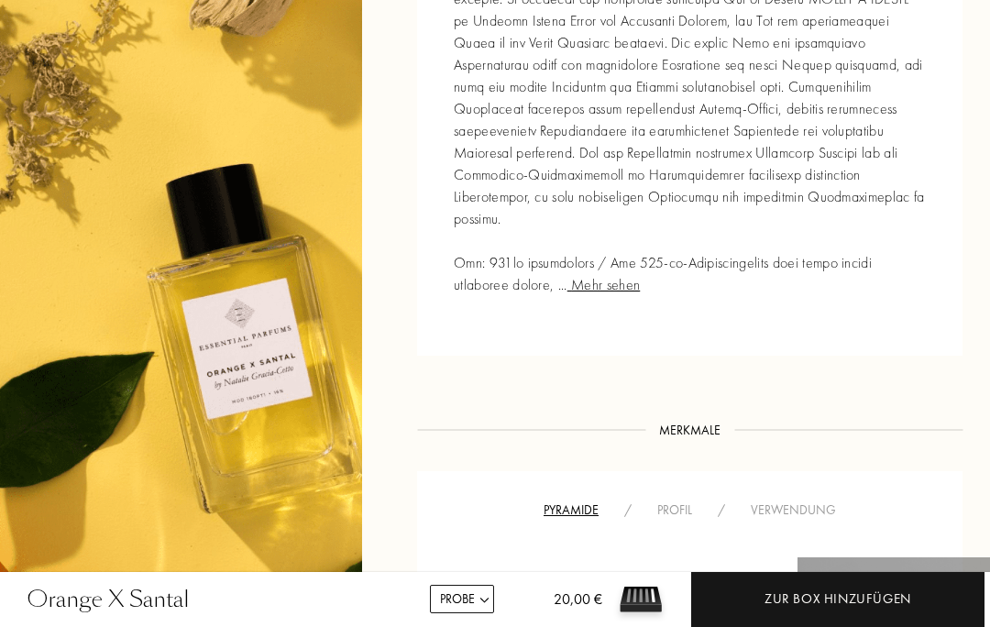
scroll to position [1000, 0]
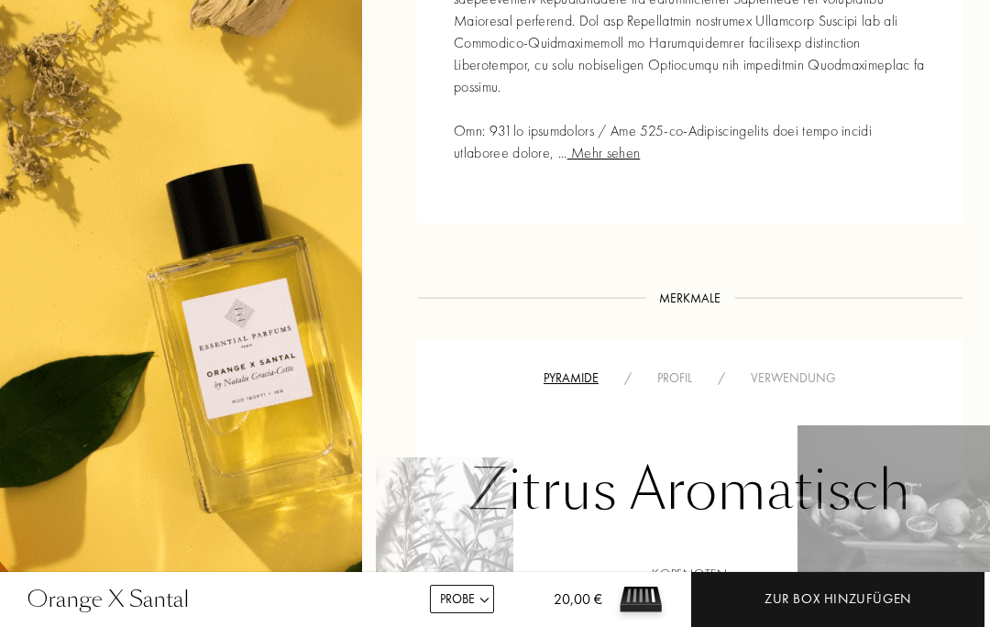
click at [669, 369] on div "Profil" at bounding box center [675, 378] width 61 height 19
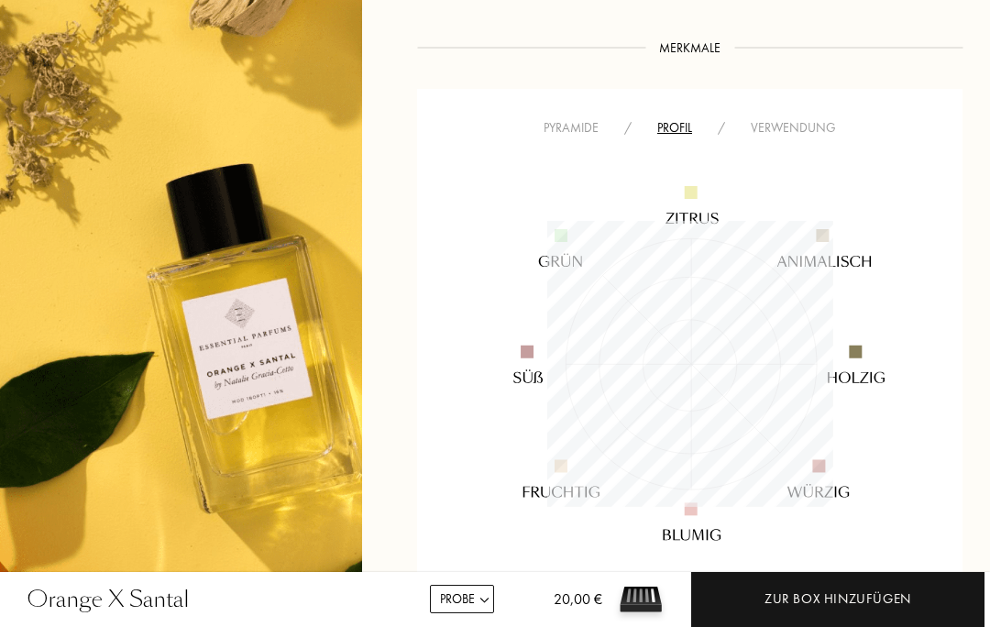
scroll to position [1114, 0]
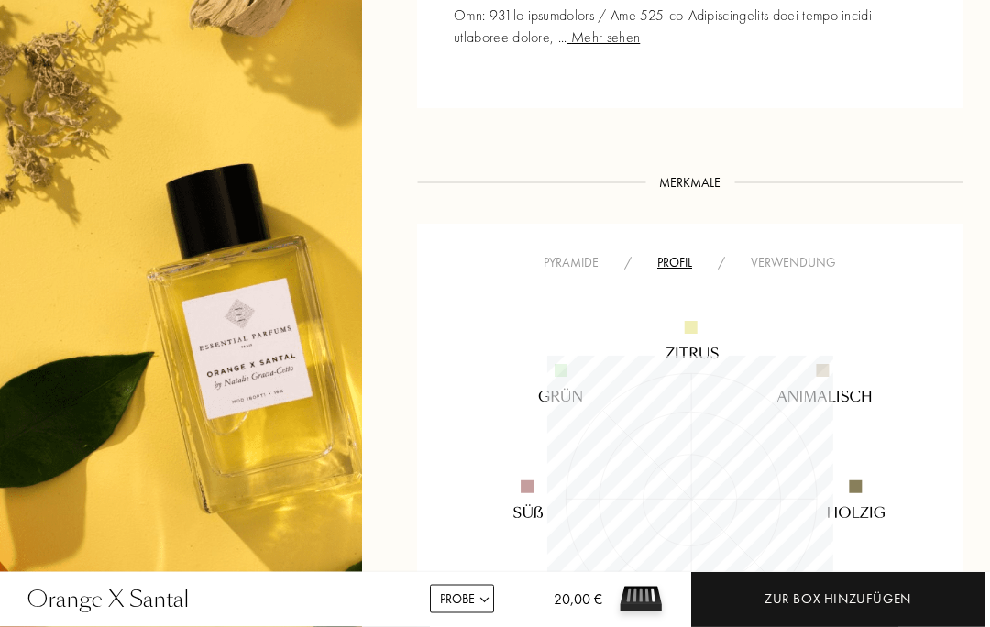
click at [823, 271] on img at bounding box center [690, 500] width 458 height 458
click at [813, 271] on img at bounding box center [690, 500] width 458 height 458
click at [790, 271] on img at bounding box center [690, 500] width 458 height 458
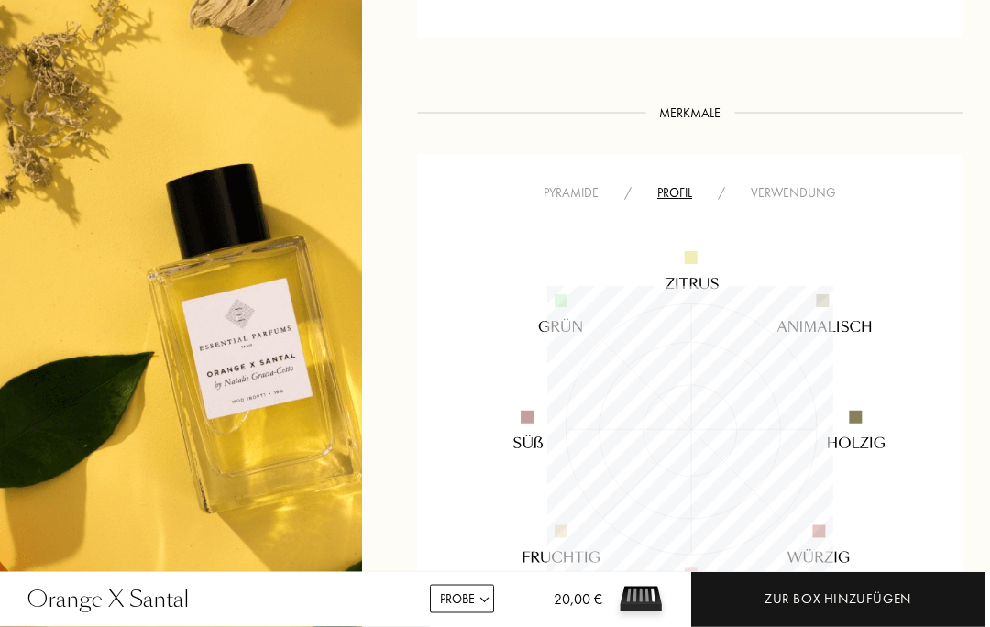
scroll to position [1192, 0]
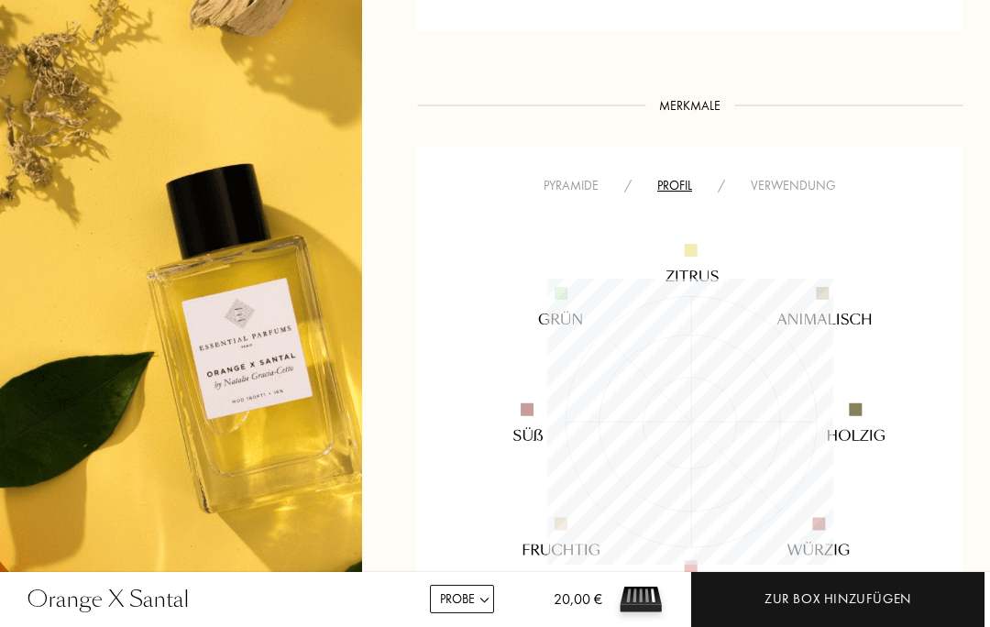
click at [793, 193] on img at bounding box center [690, 422] width 458 height 458
click at [817, 176] on div "Verwendung" at bounding box center [793, 185] width 111 height 19
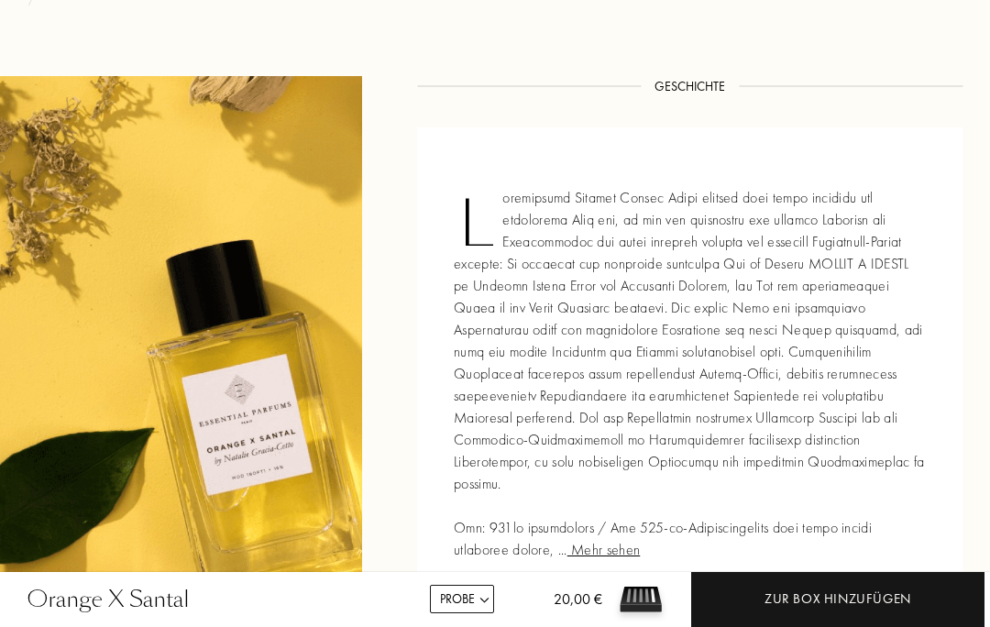
scroll to position [590, 0]
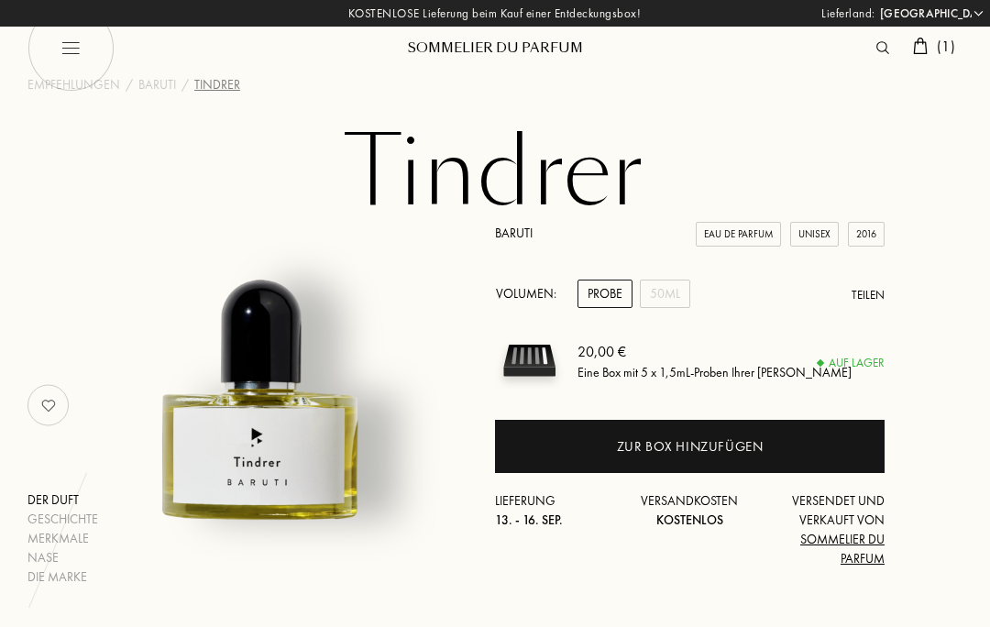
select select "DE"
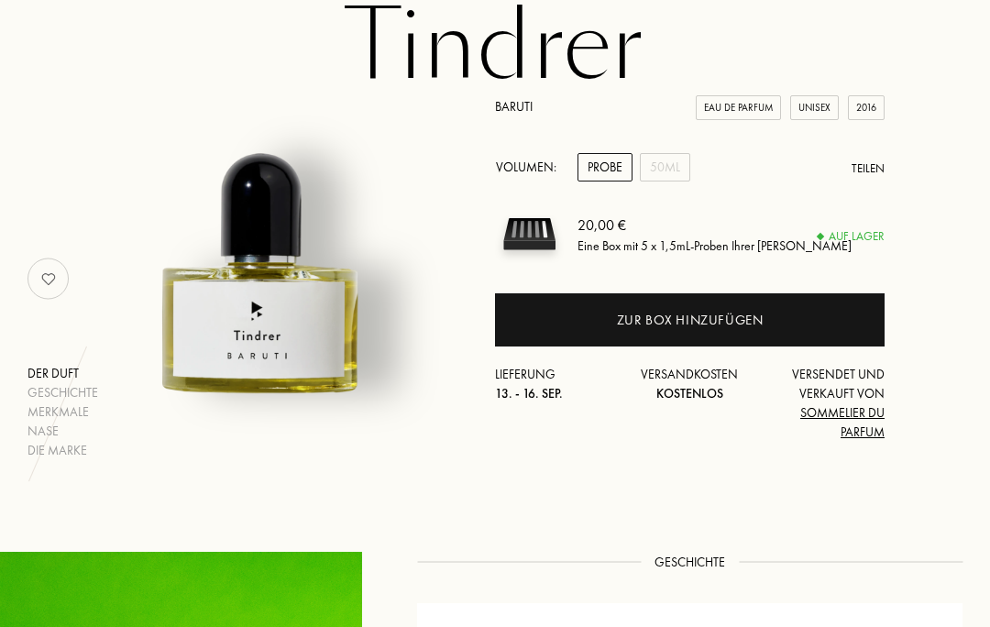
scroll to position [113, 0]
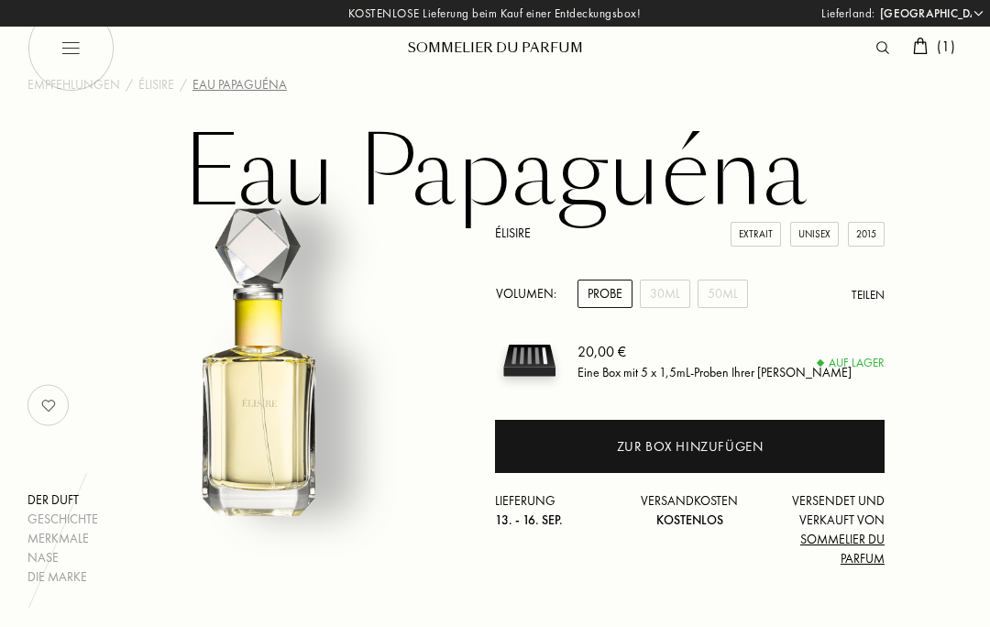
select select "DE"
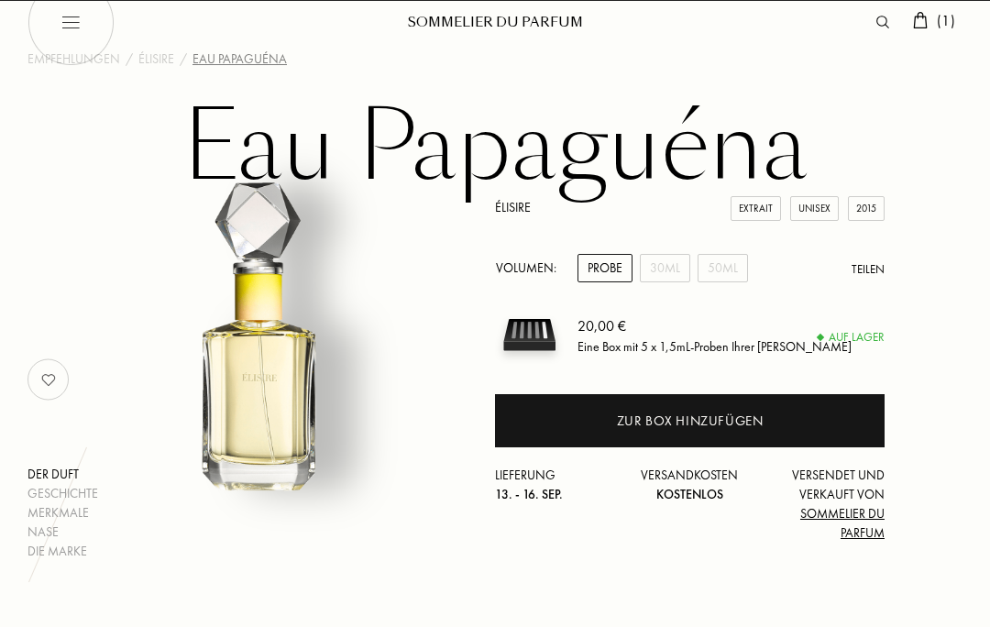
scroll to position [14, 0]
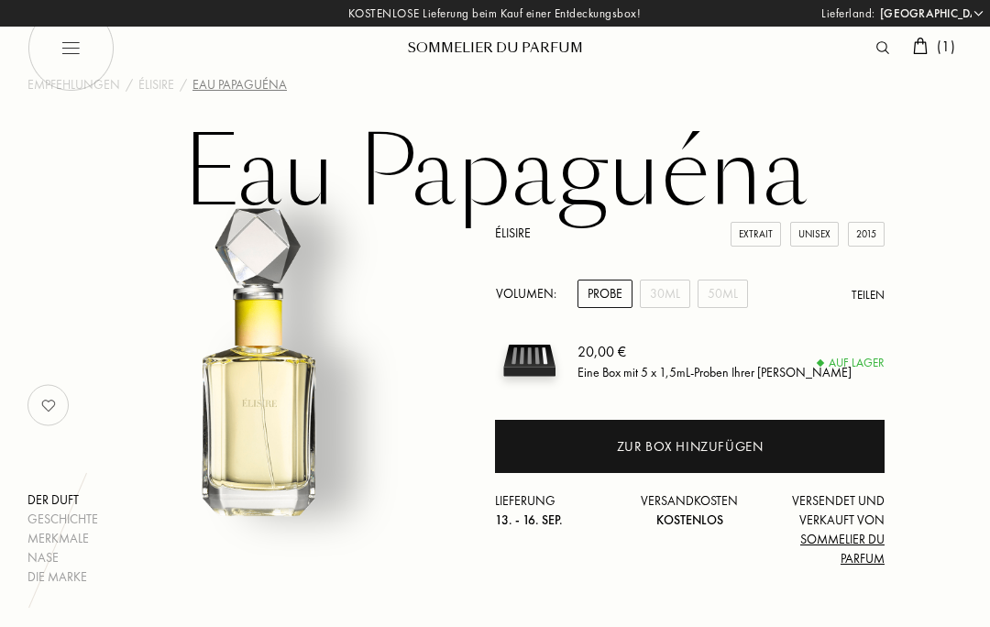
select select "DE"
click at [727, 293] on div "50mL" at bounding box center [723, 294] width 50 height 28
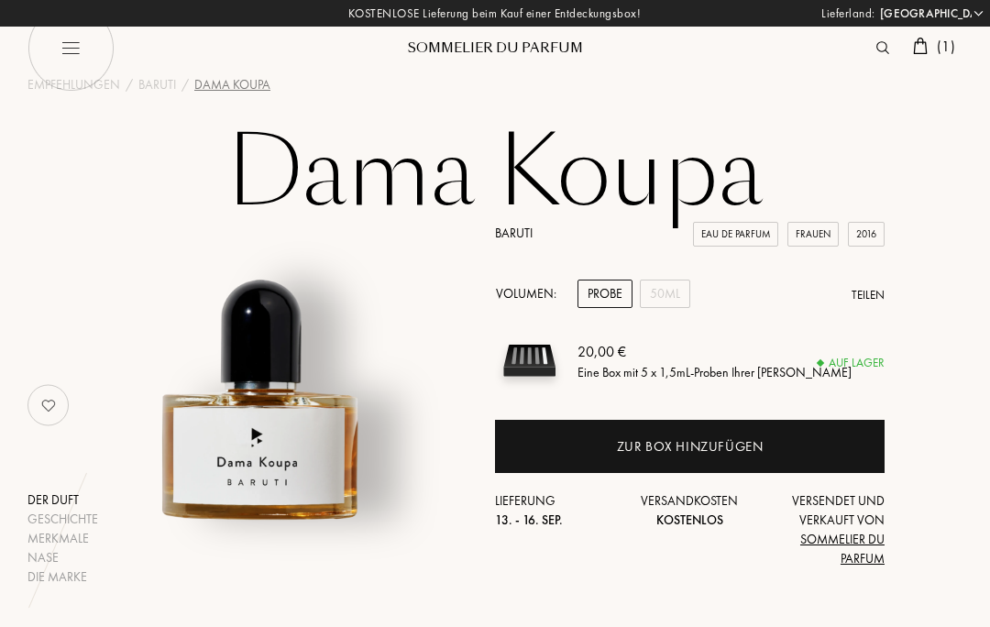
select select "DE"
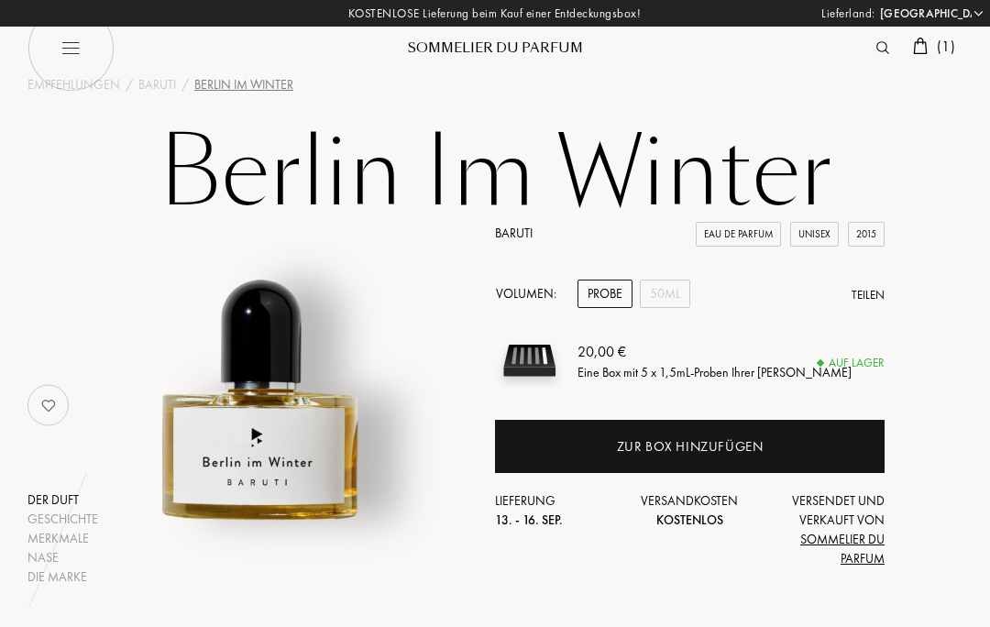
select select "DE"
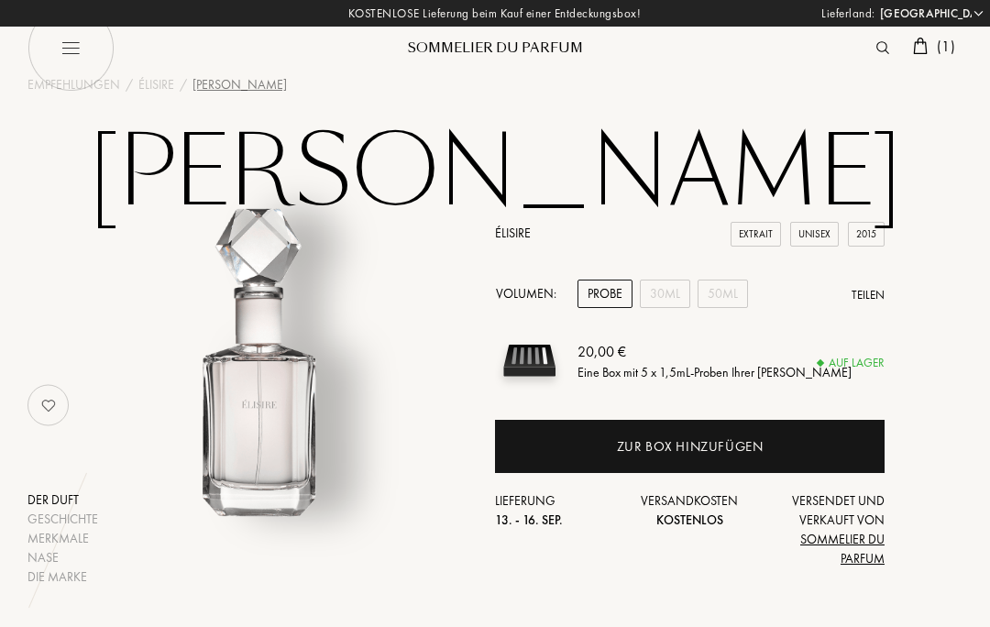
select select "DE"
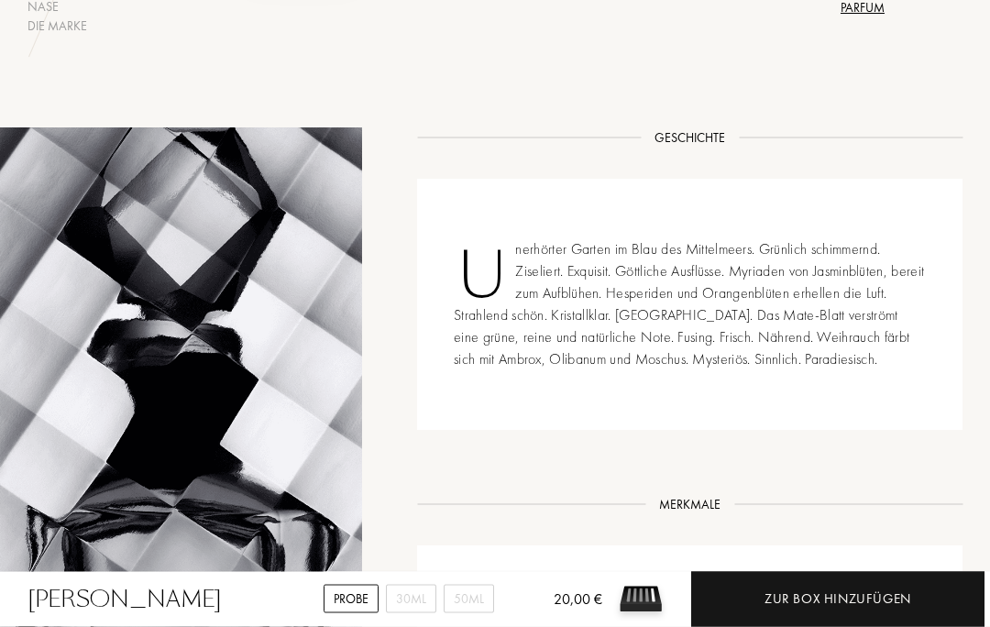
scroll to position [531, 0]
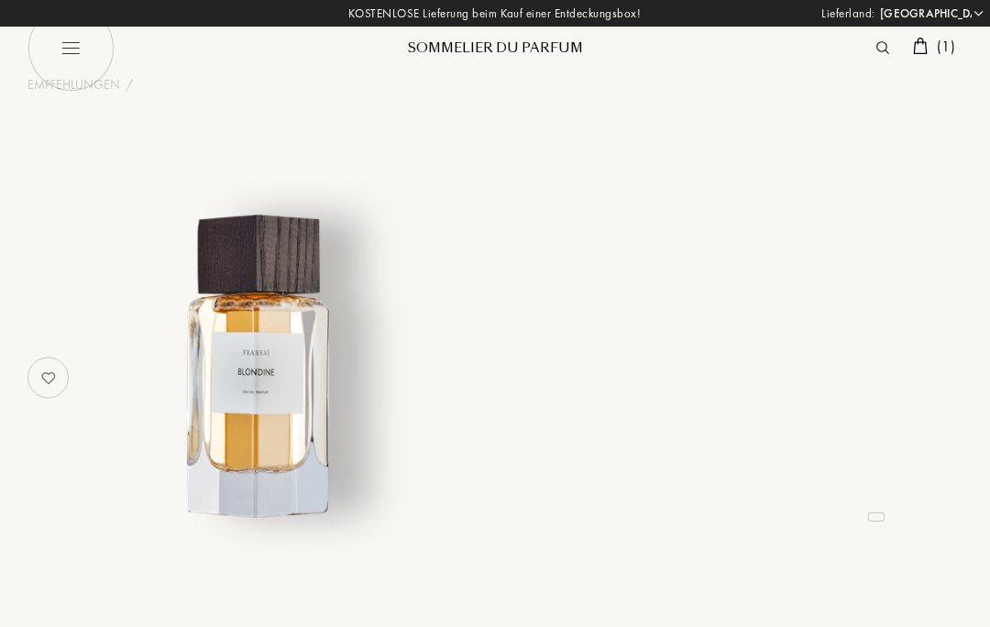
select select "DE"
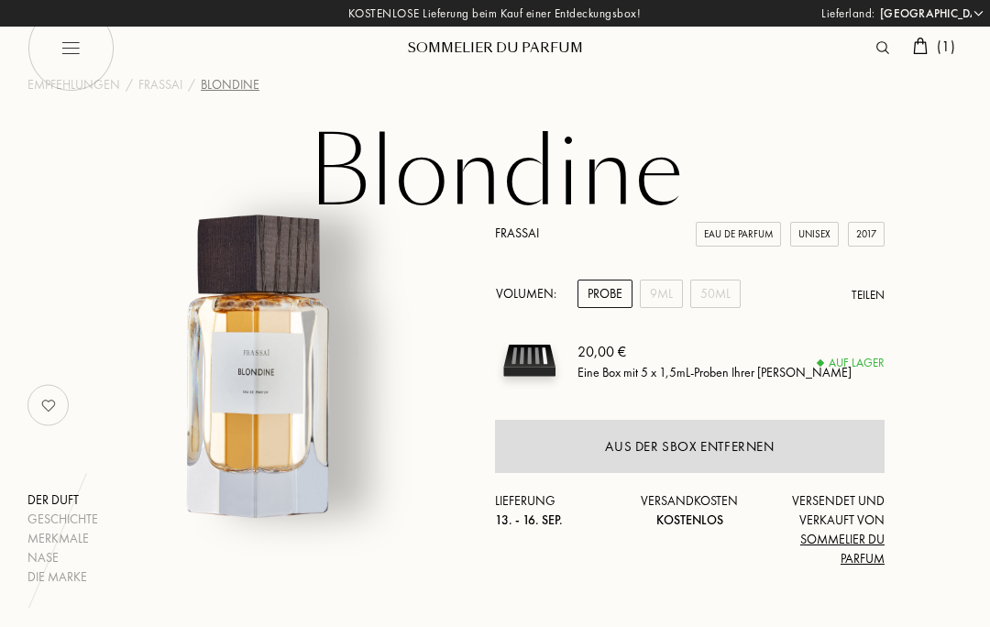
click at [940, 48] on span "( 1 )" at bounding box center [946, 46] width 18 height 19
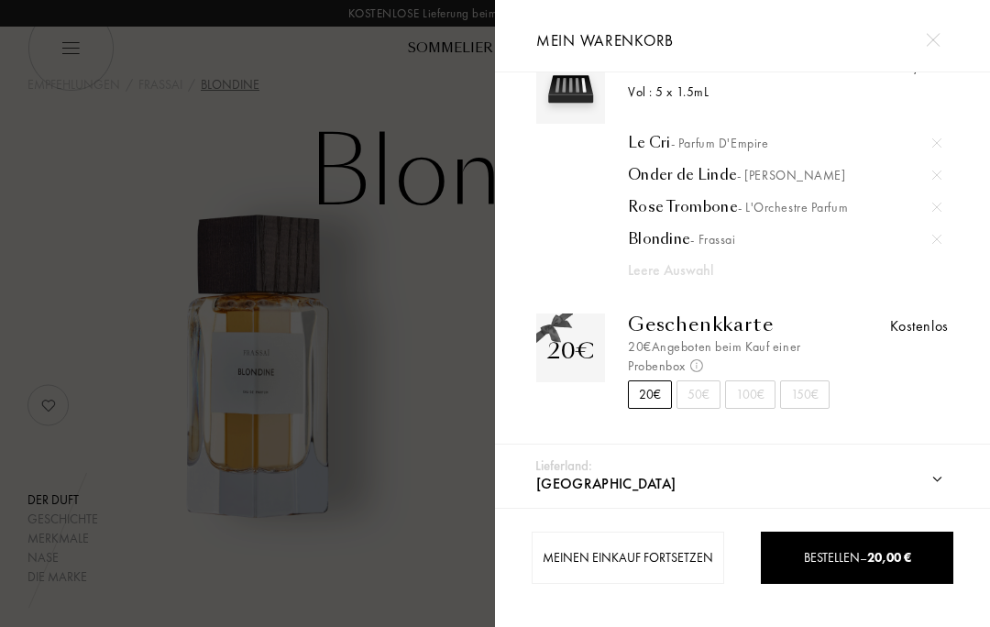
scroll to position [53, 0]
click at [422, 336] on div at bounding box center [247, 313] width 495 height 627
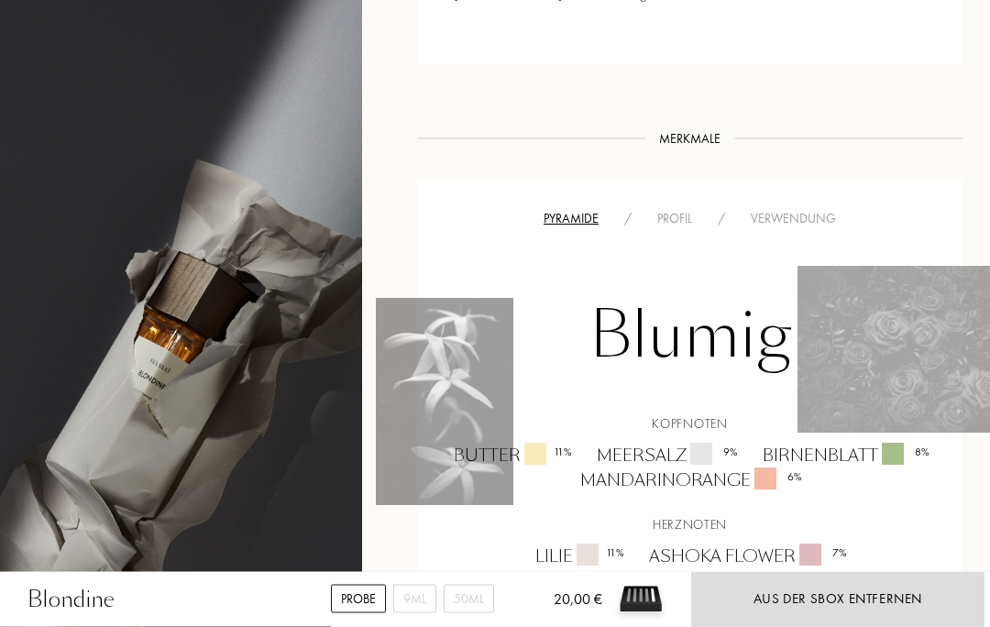
scroll to position [846, 0]
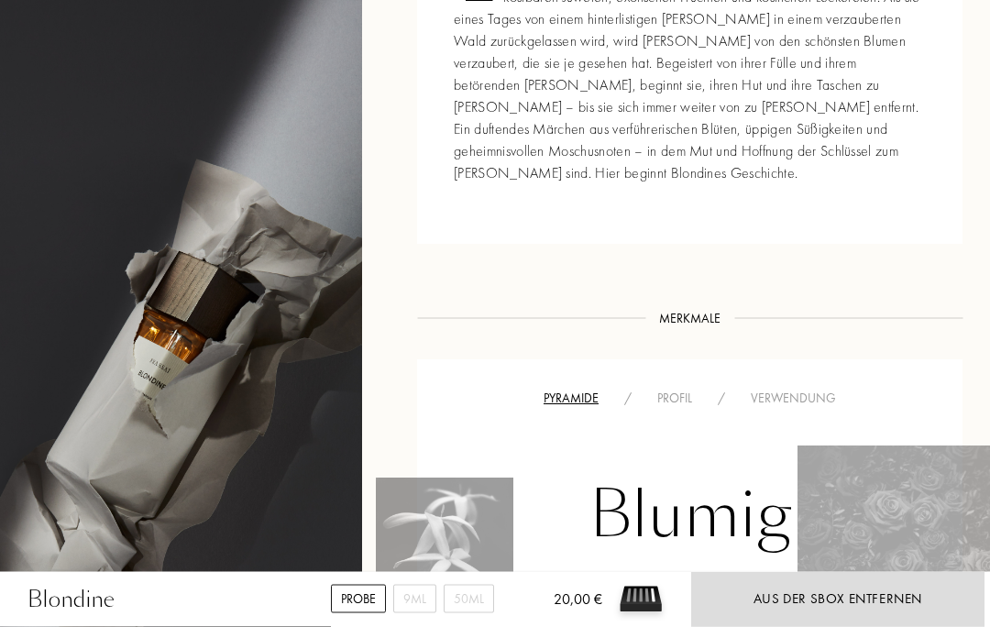
click at [806, 390] on div "Verwendung" at bounding box center [793, 399] width 111 height 19
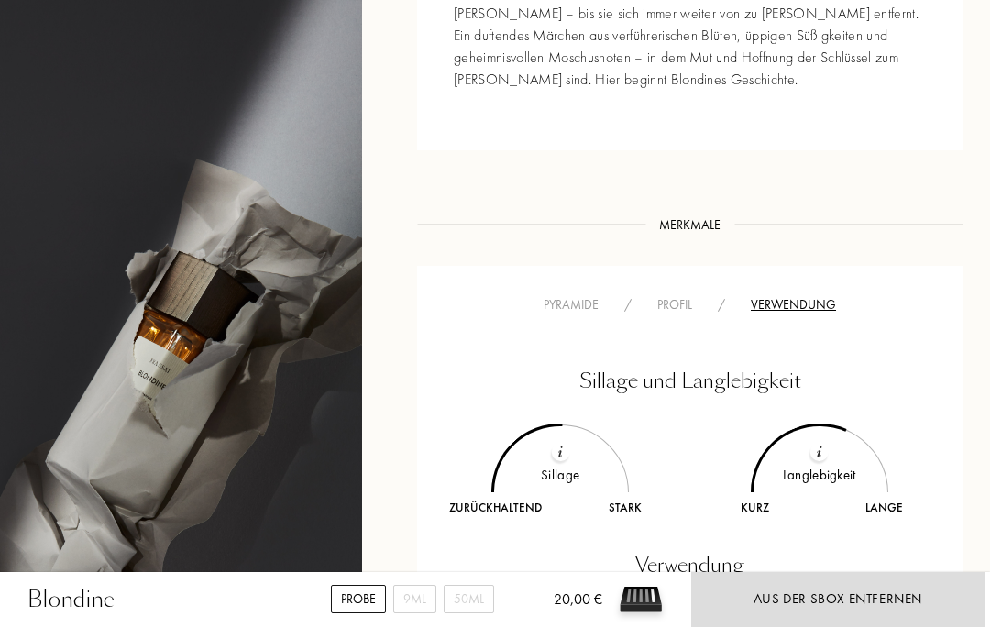
scroll to position [905, 0]
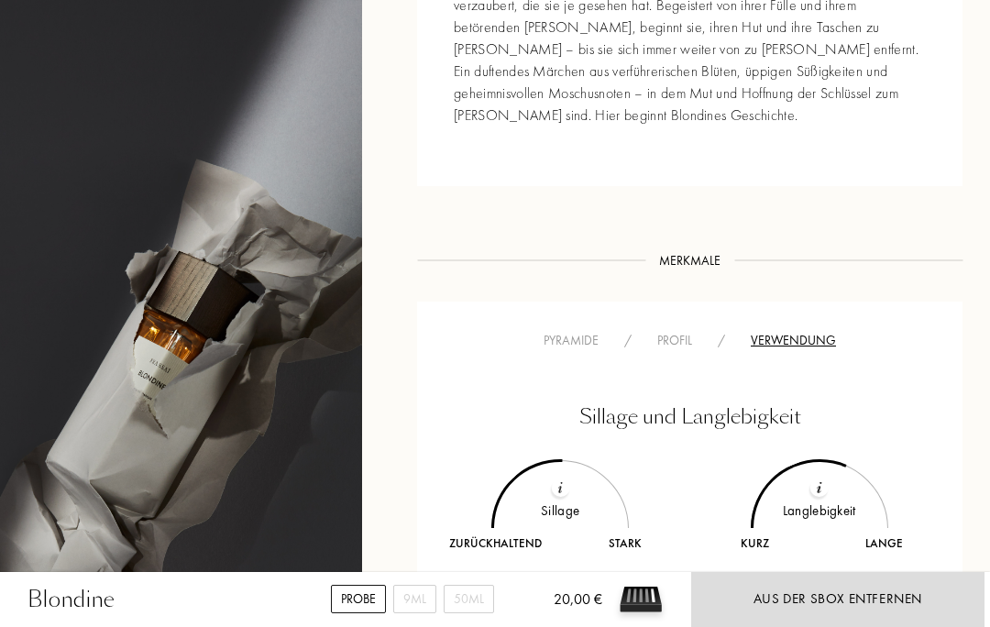
click at [686, 331] on div "Profil" at bounding box center [675, 340] width 61 height 19
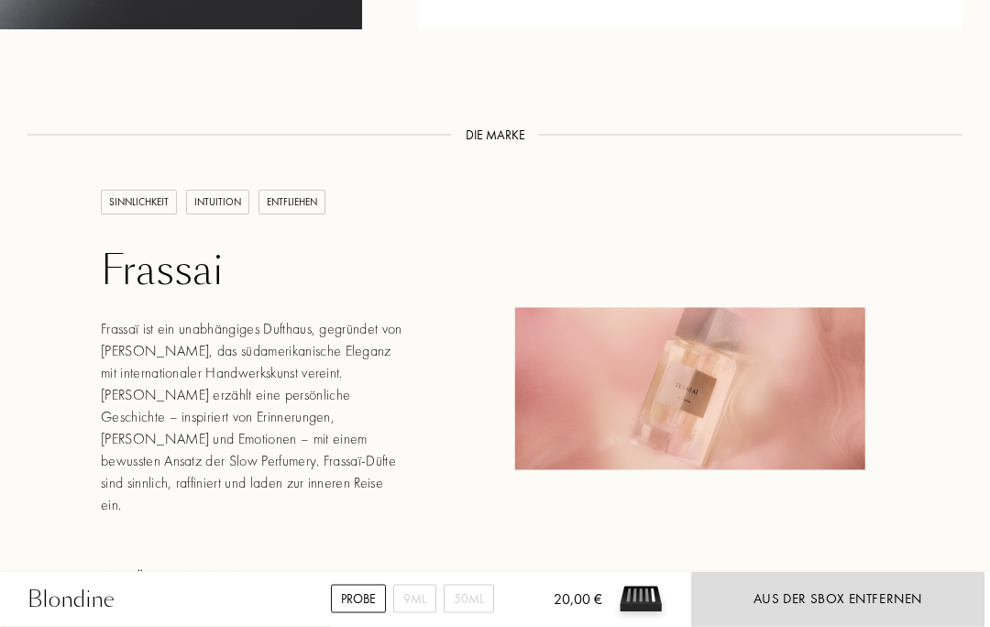
scroll to position [2345, 0]
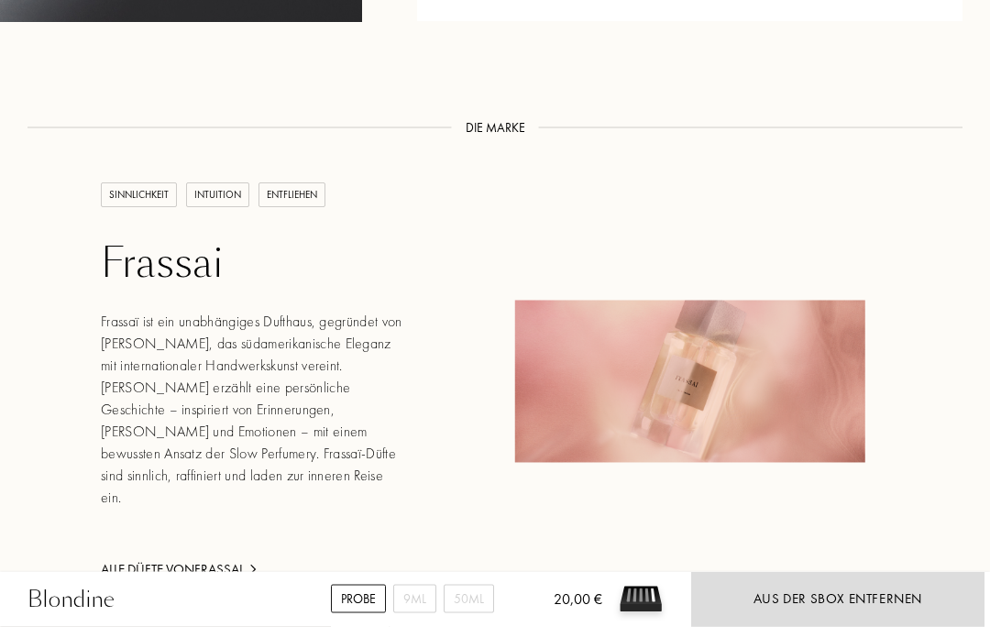
click at [246, 560] on div "Alle Düfte von Frassai" at bounding box center [252, 570] width 303 height 21
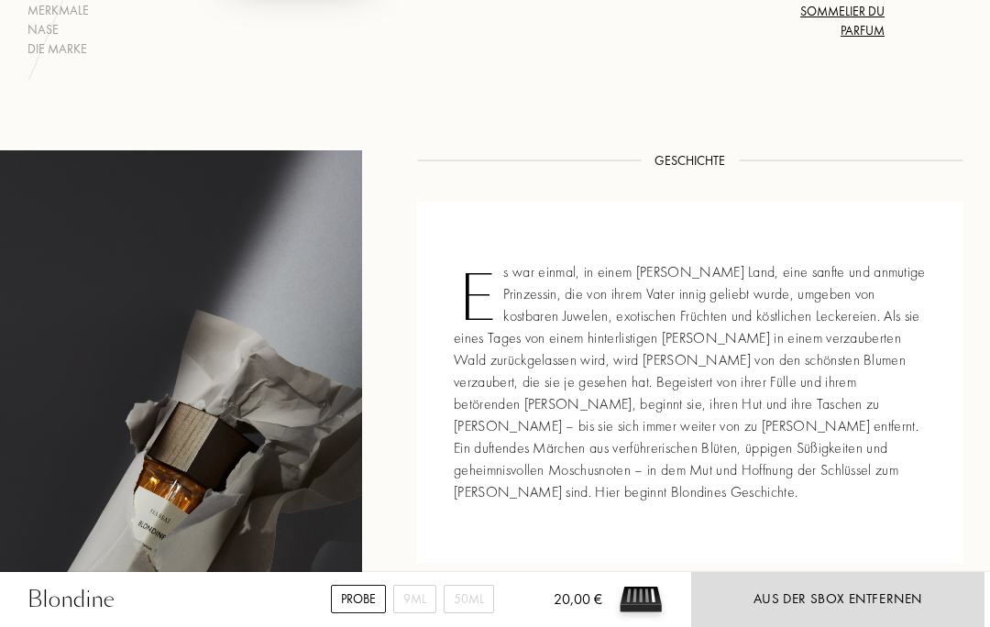
scroll to position [527, 0]
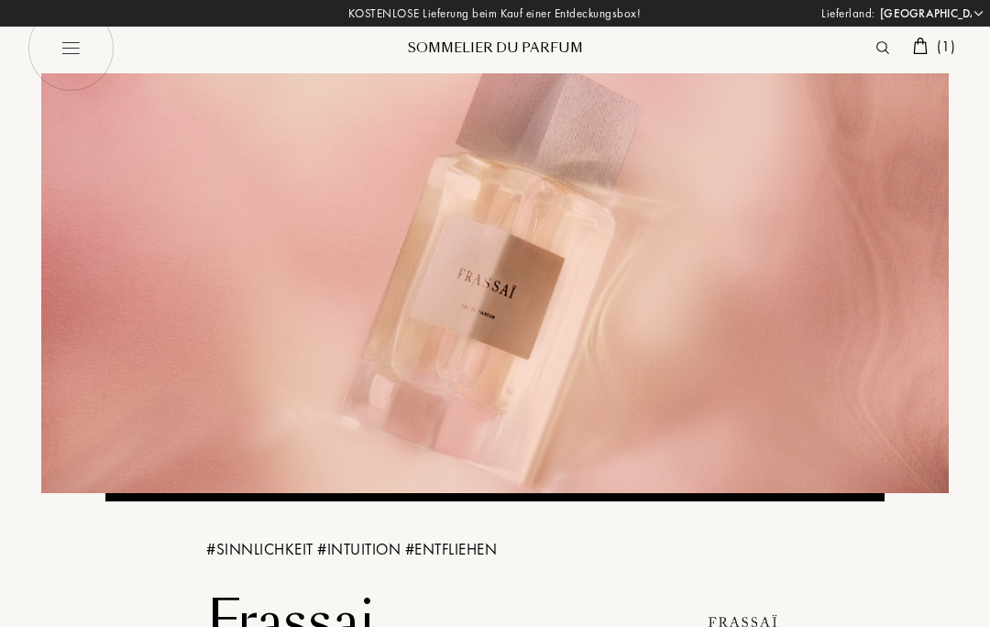
select select "DE"
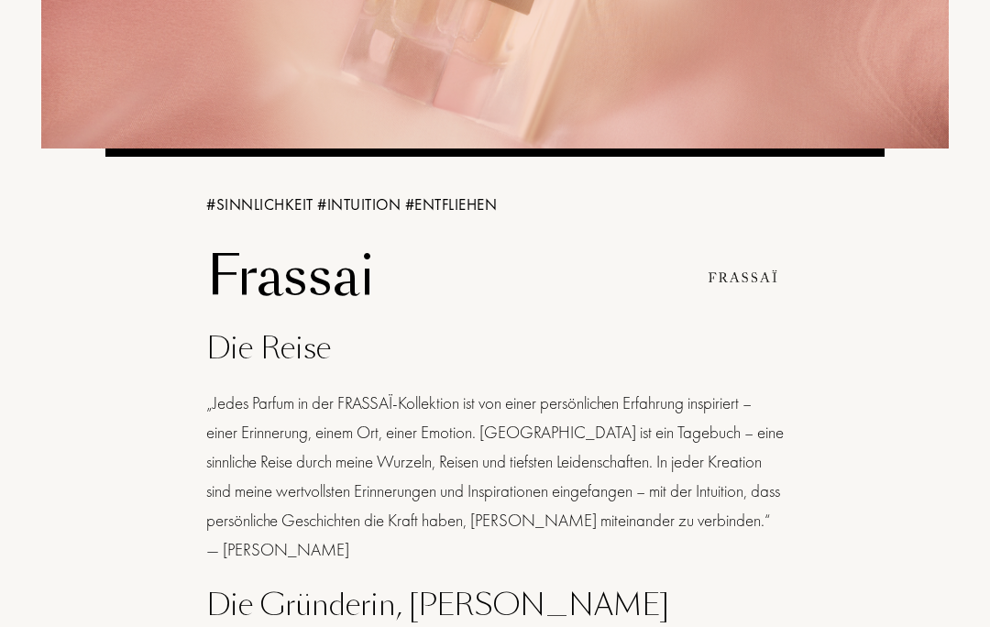
scroll to position [312, 0]
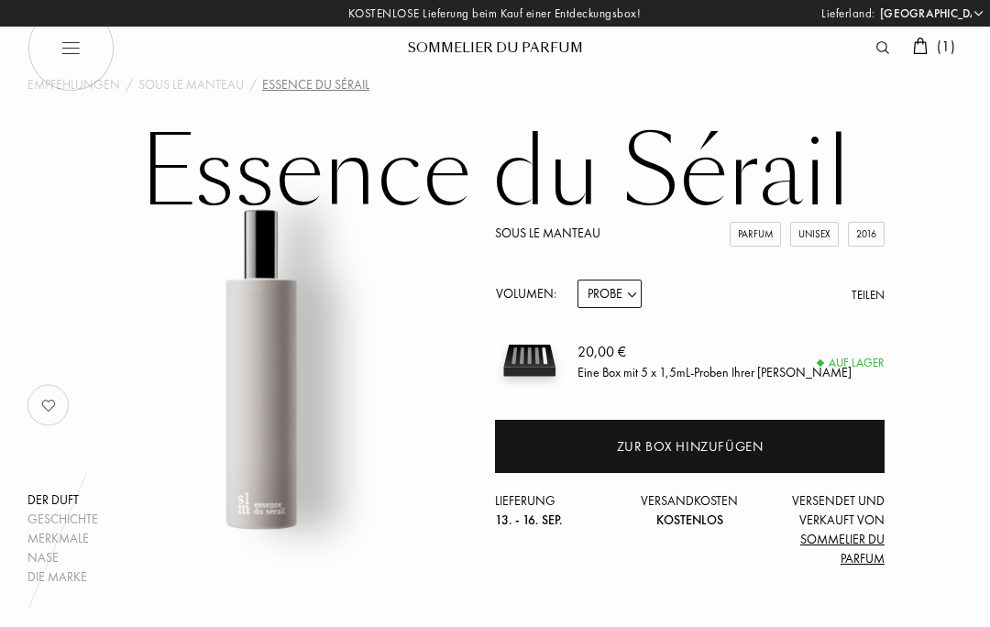
select select "DE"
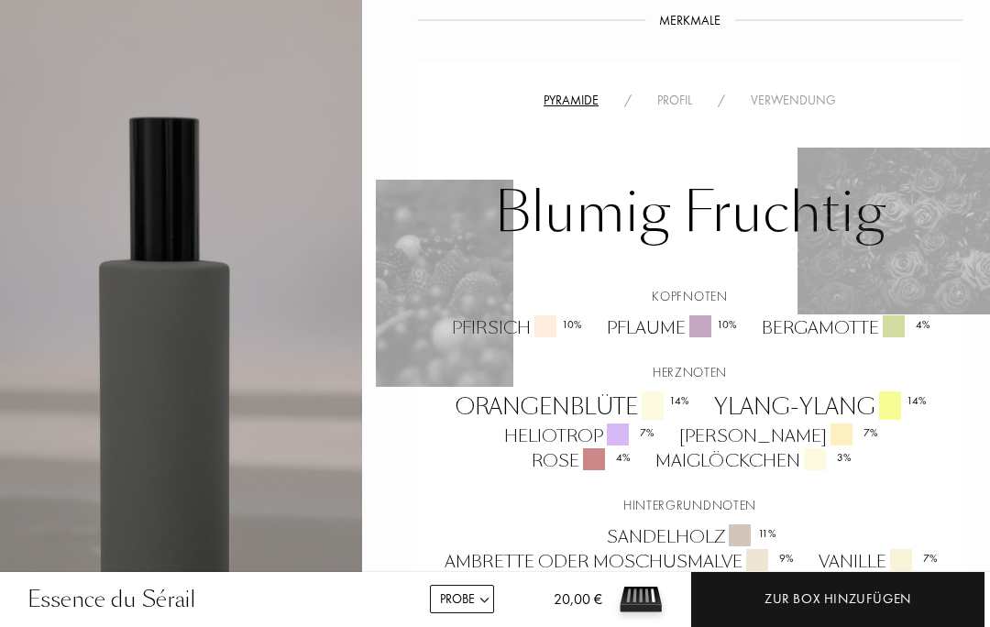
scroll to position [1077, 0]
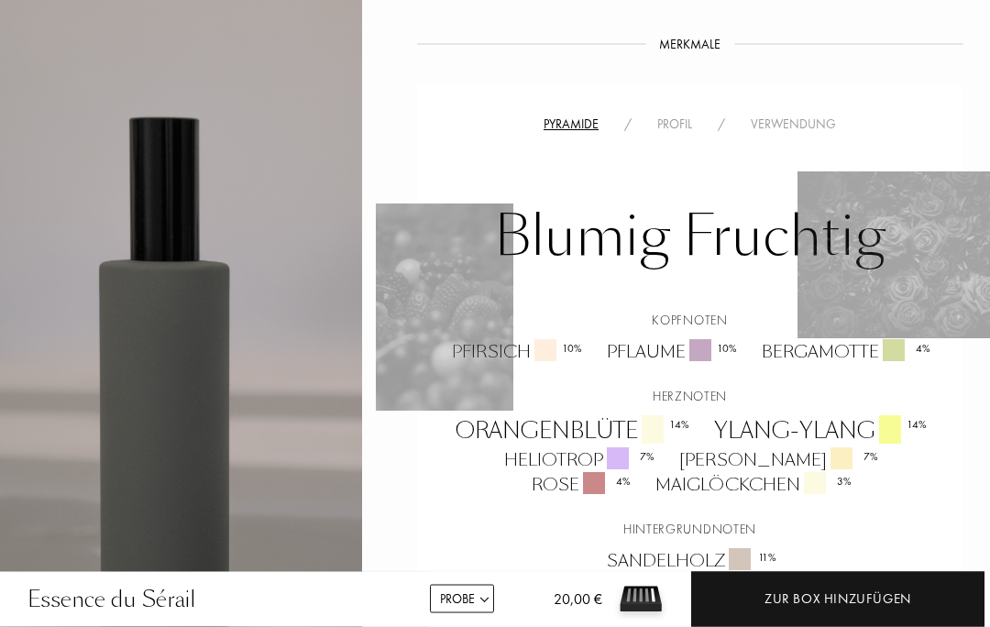
click at [682, 116] on div "Profil" at bounding box center [675, 125] width 61 height 19
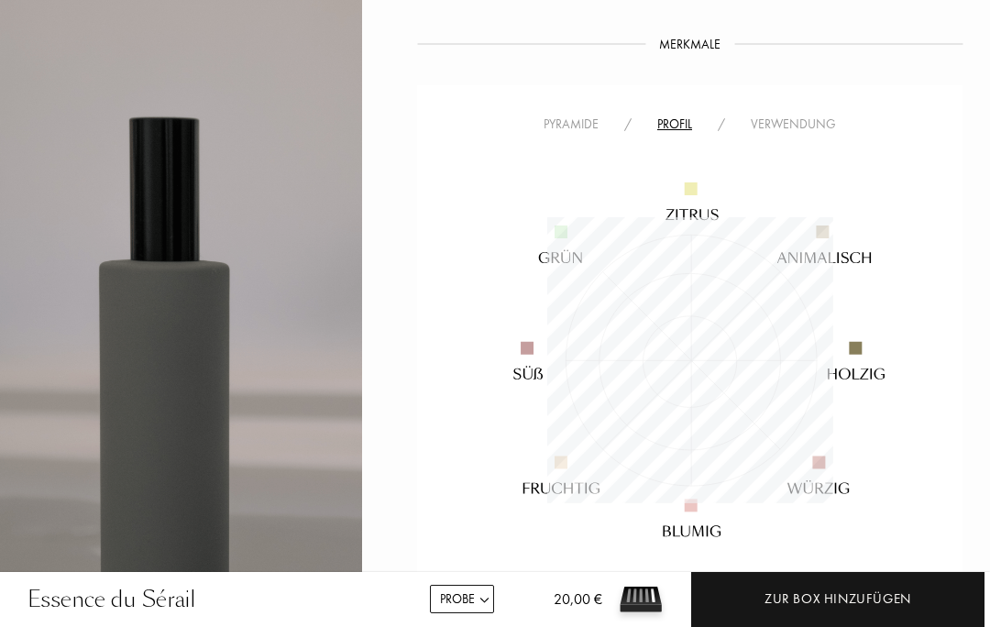
scroll to position [286, 286]
click at [812, 115] on div "Verwendung" at bounding box center [793, 124] width 111 height 19
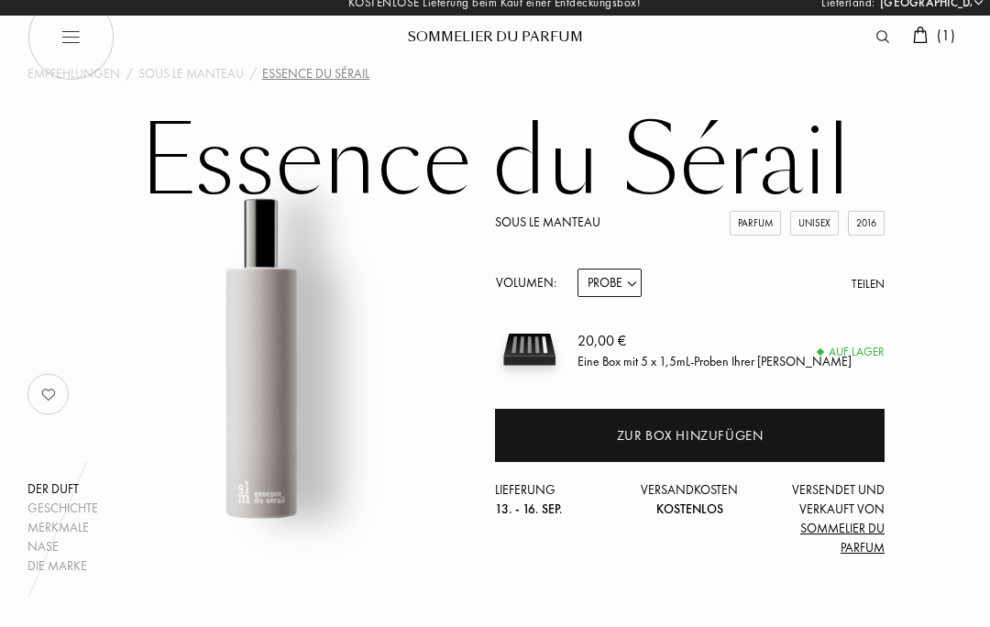
scroll to position [0, 0]
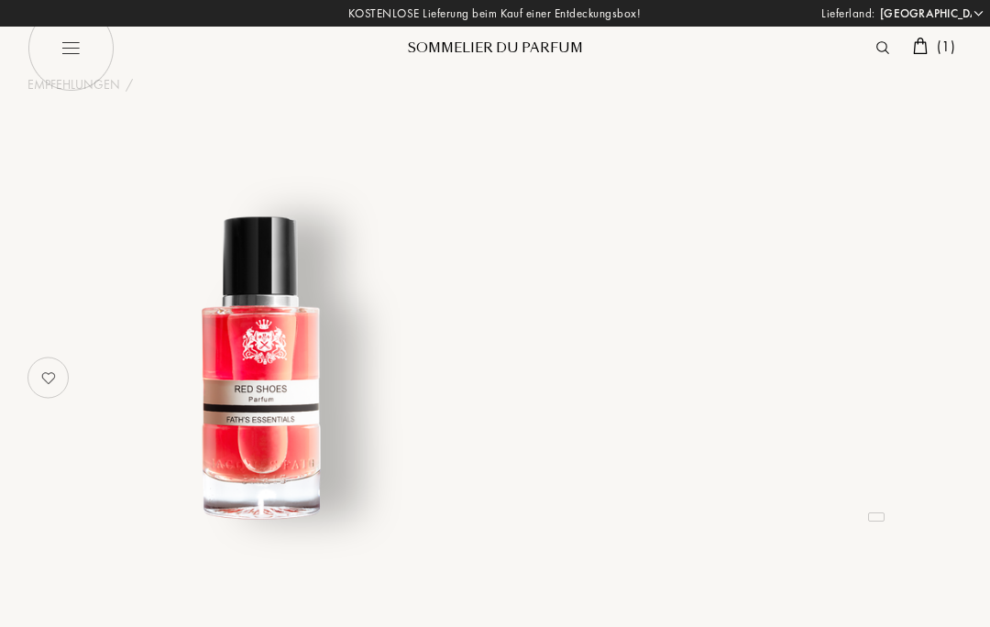
select select "DE"
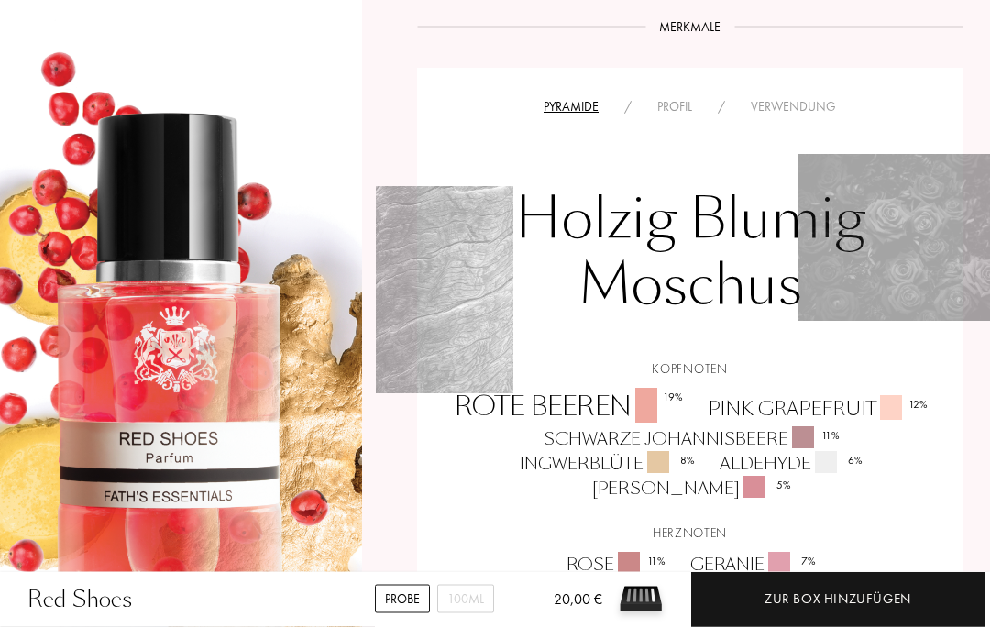
scroll to position [1284, 0]
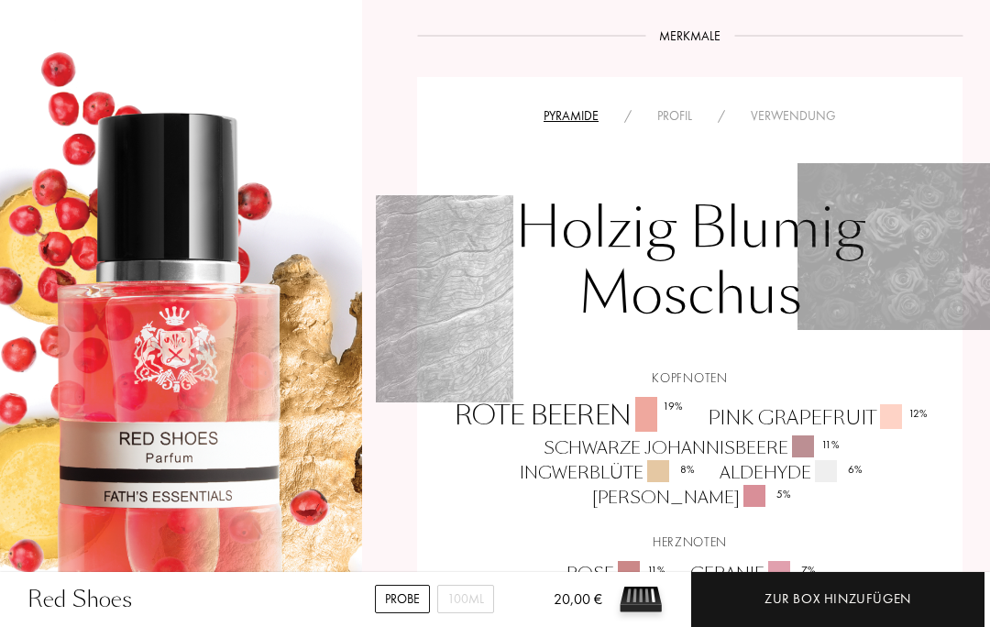
click at [683, 106] on div "Profil" at bounding box center [675, 115] width 61 height 19
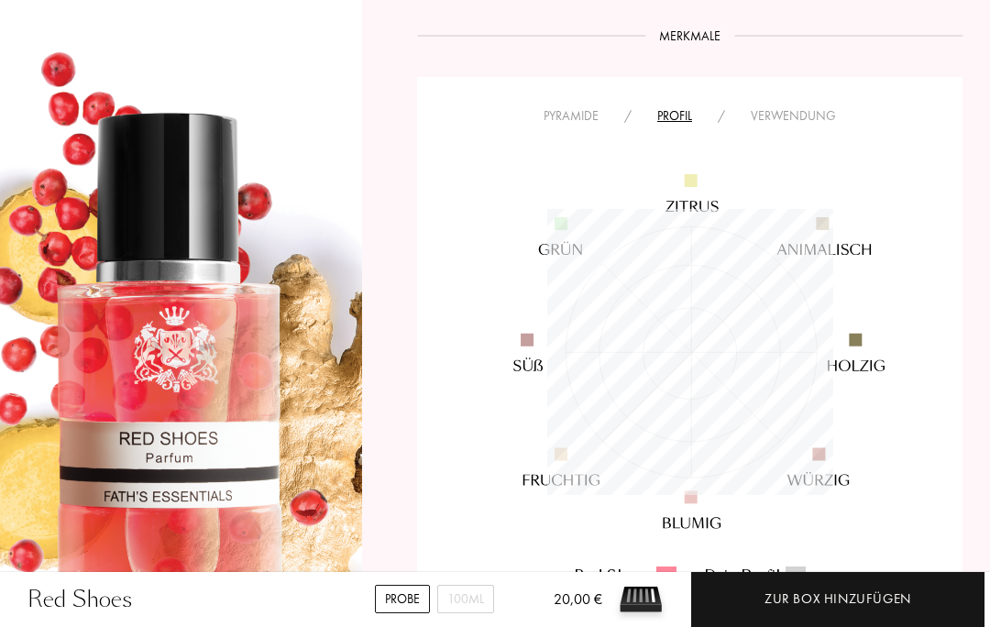
scroll to position [286, 286]
click at [816, 106] on div "Verwendung" at bounding box center [793, 115] width 111 height 19
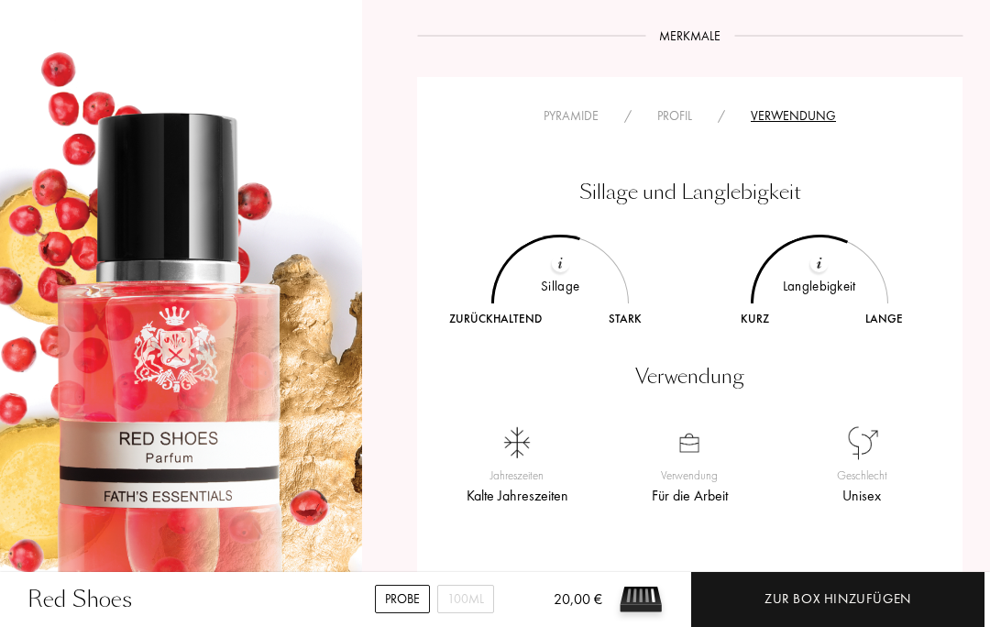
click at [924, 177] on div "Sillage und Langlebigkeit" at bounding box center [690, 192] width 518 height 30
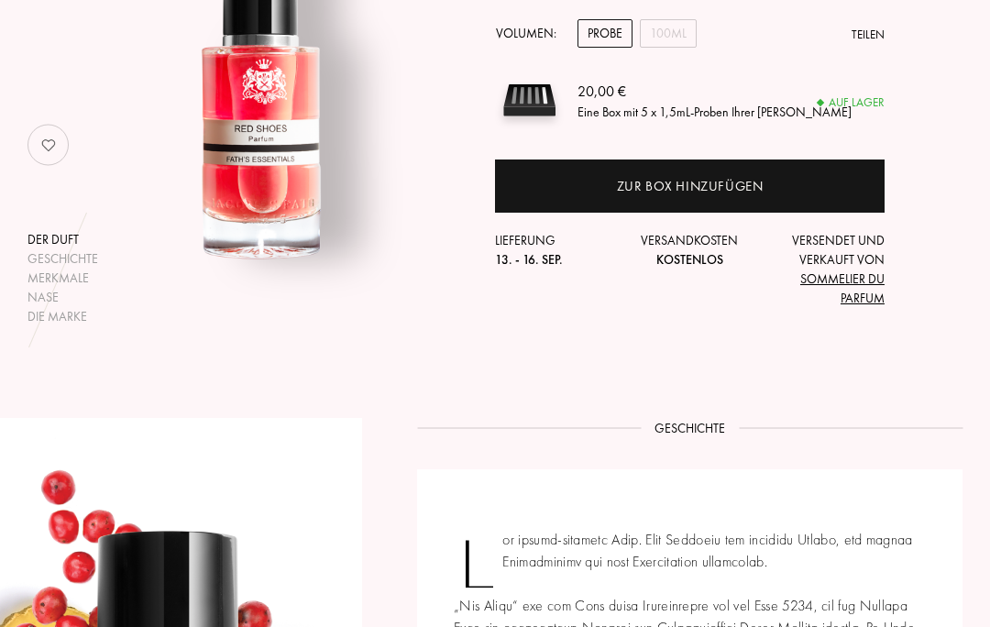
scroll to position [246, 0]
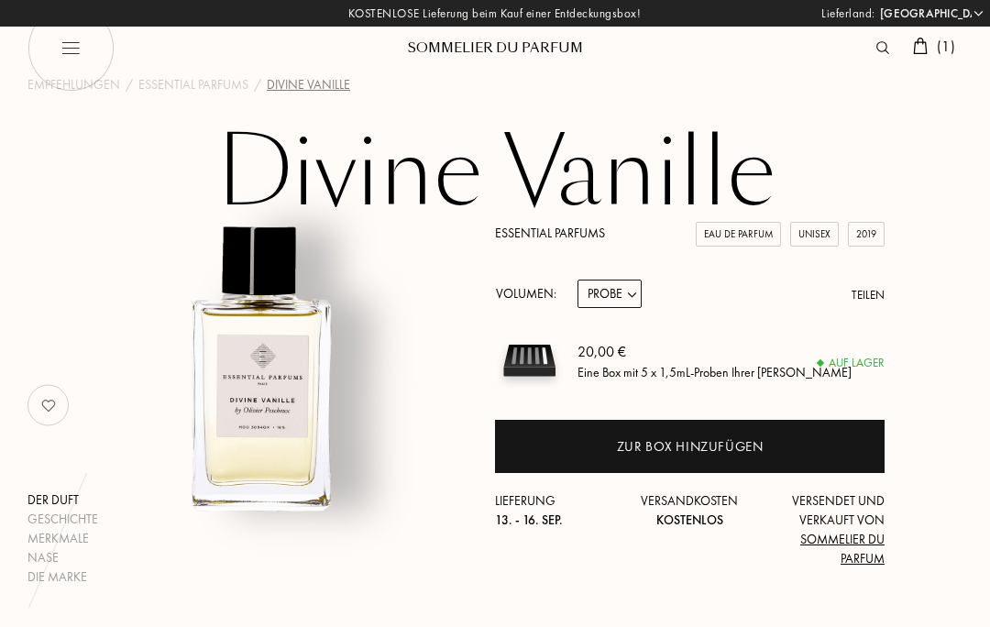
select select "DE"
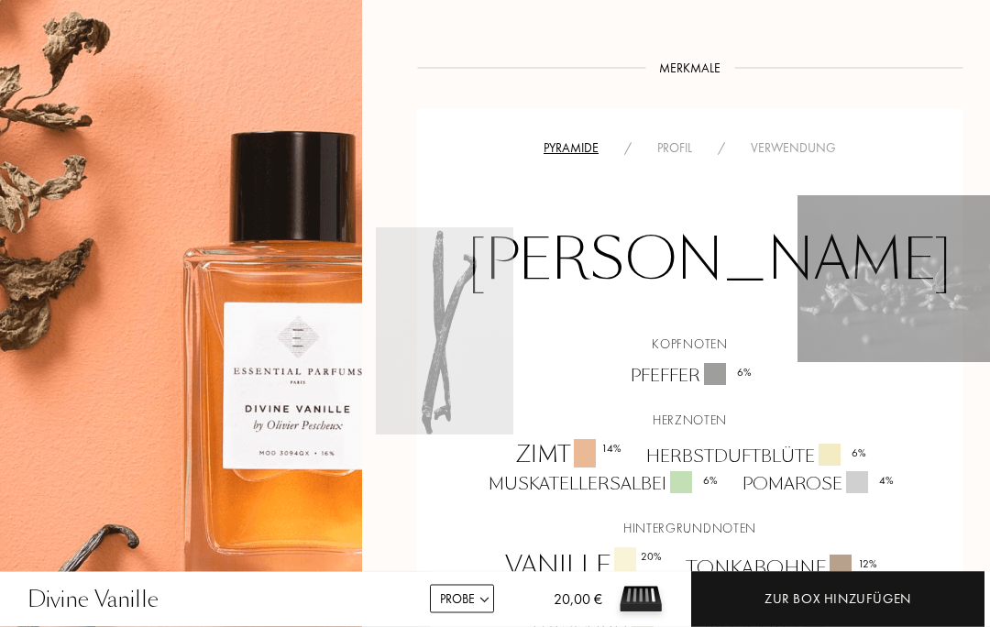
scroll to position [1284, 0]
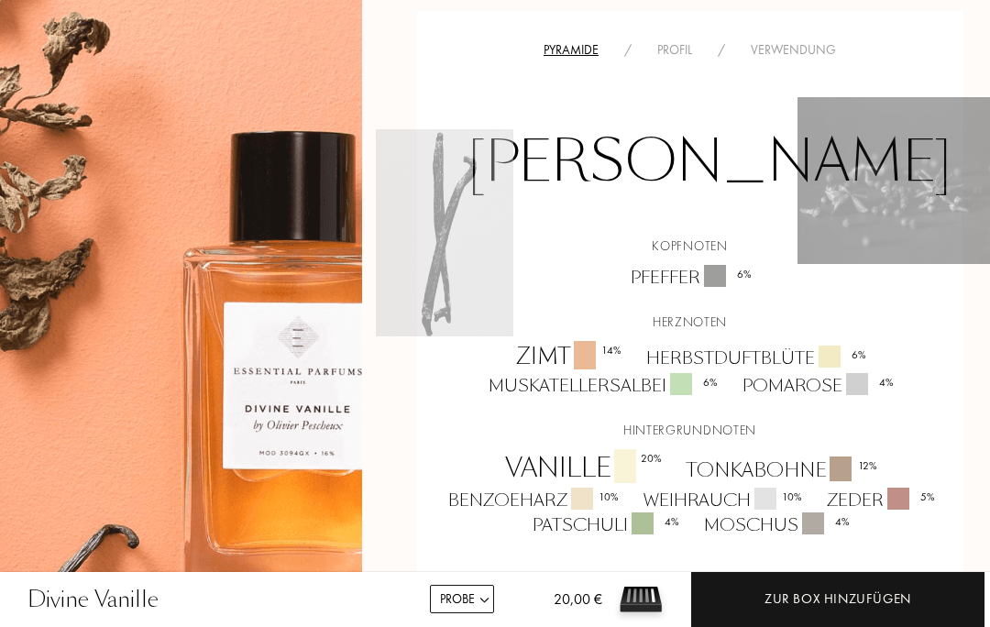
click at [683, 40] on div "Profil" at bounding box center [675, 49] width 61 height 19
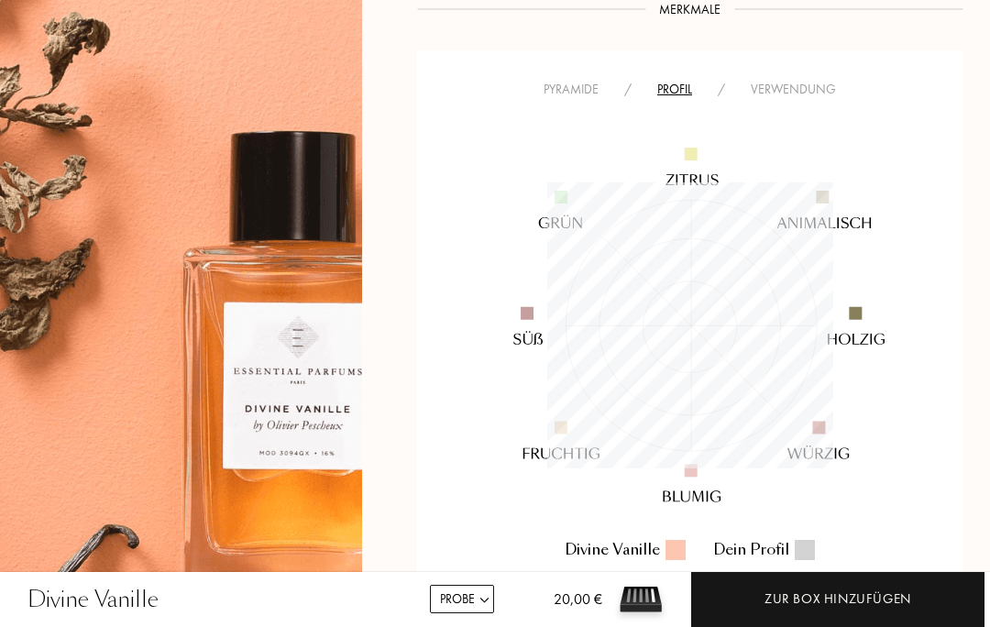
scroll to position [1111, 0]
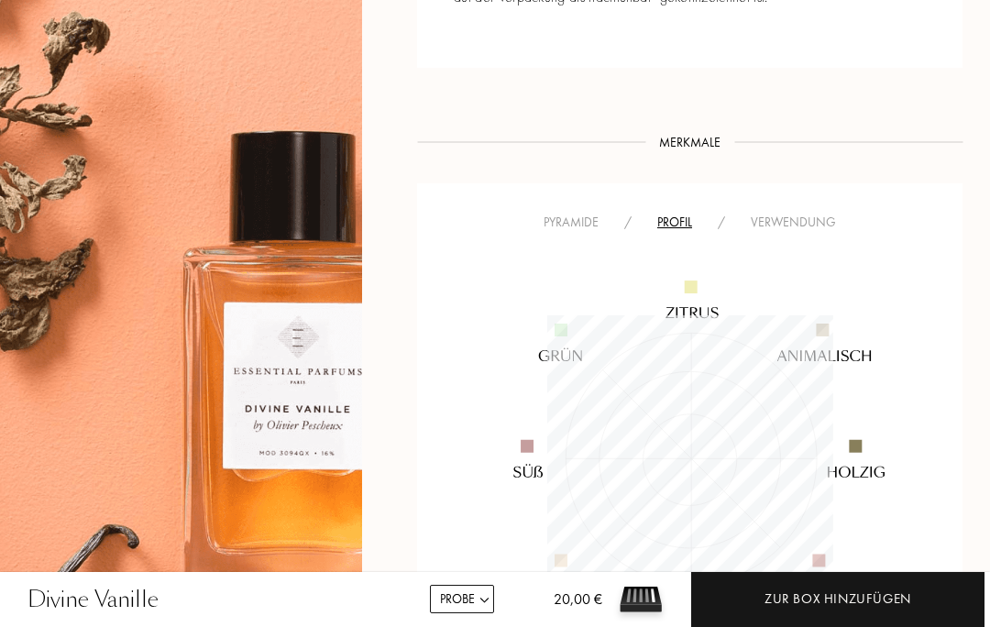
click at [800, 213] on div "Verwendung" at bounding box center [793, 222] width 111 height 19
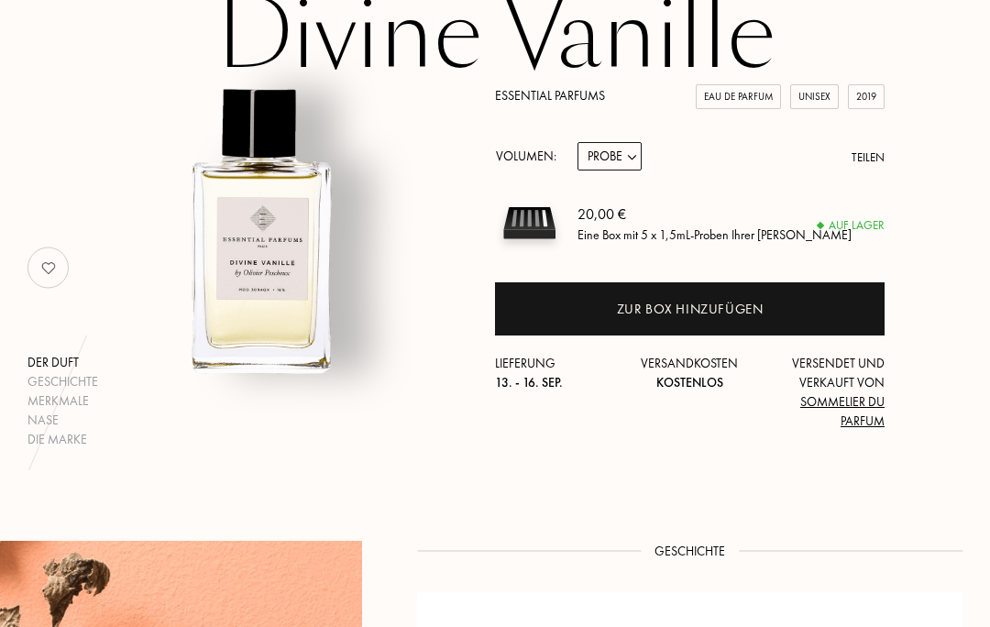
scroll to position [94, 0]
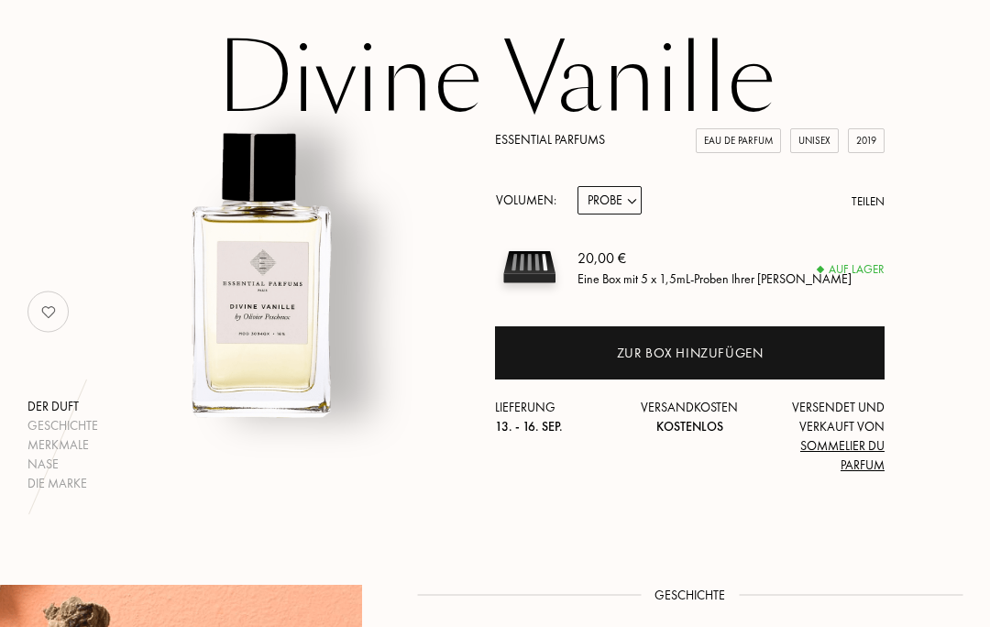
click at [684, 358] on div "Zur Box hinzufügen" at bounding box center [690, 353] width 147 height 21
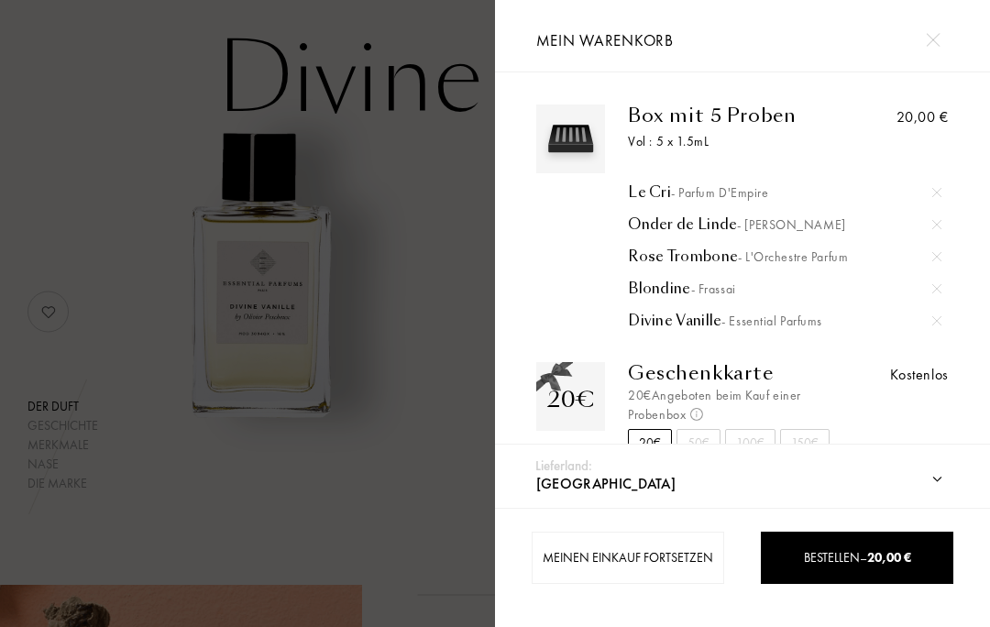
scroll to position [0, 0]
click at [891, 565] on span "20,00 €" at bounding box center [889, 557] width 44 height 17
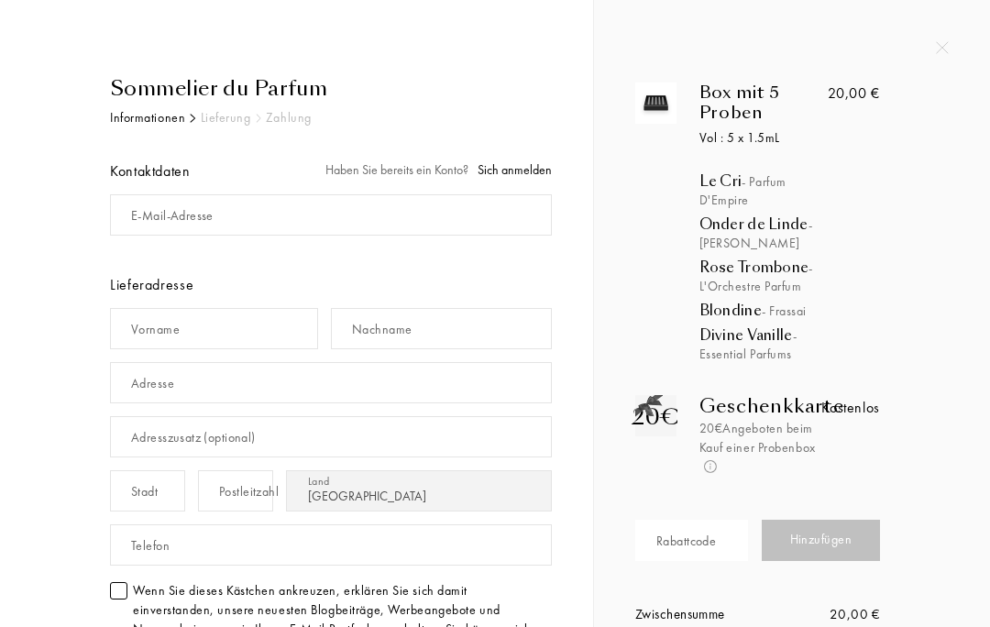
select select "DE"
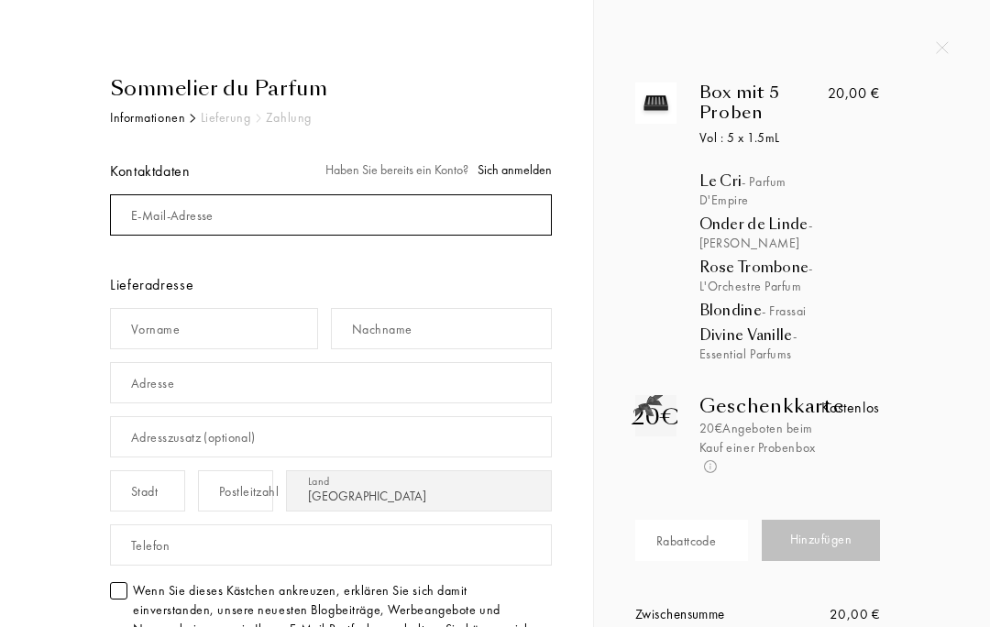
click at [223, 215] on input "mail" at bounding box center [331, 214] width 442 height 41
type input "[EMAIL_ADDRESS][DOMAIN_NAME]"
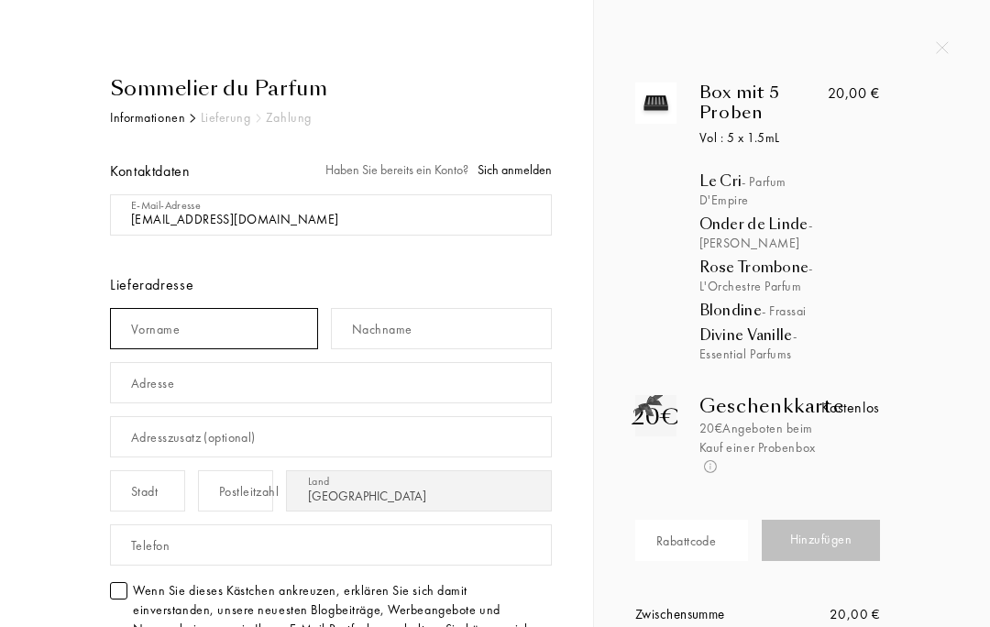
click at [211, 335] on input "text" at bounding box center [214, 328] width 208 height 41
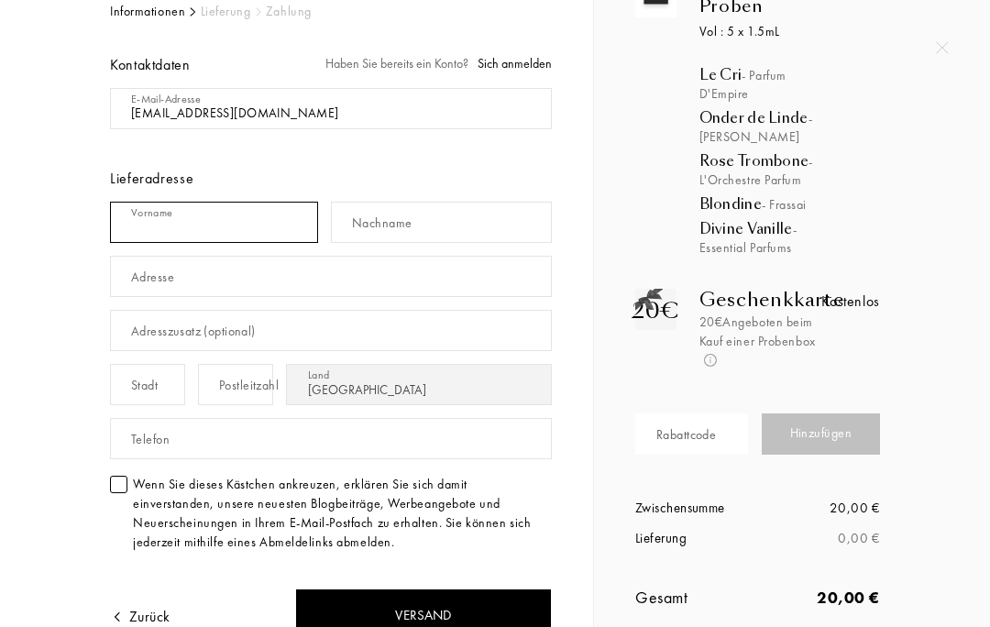
scroll to position [119, 0]
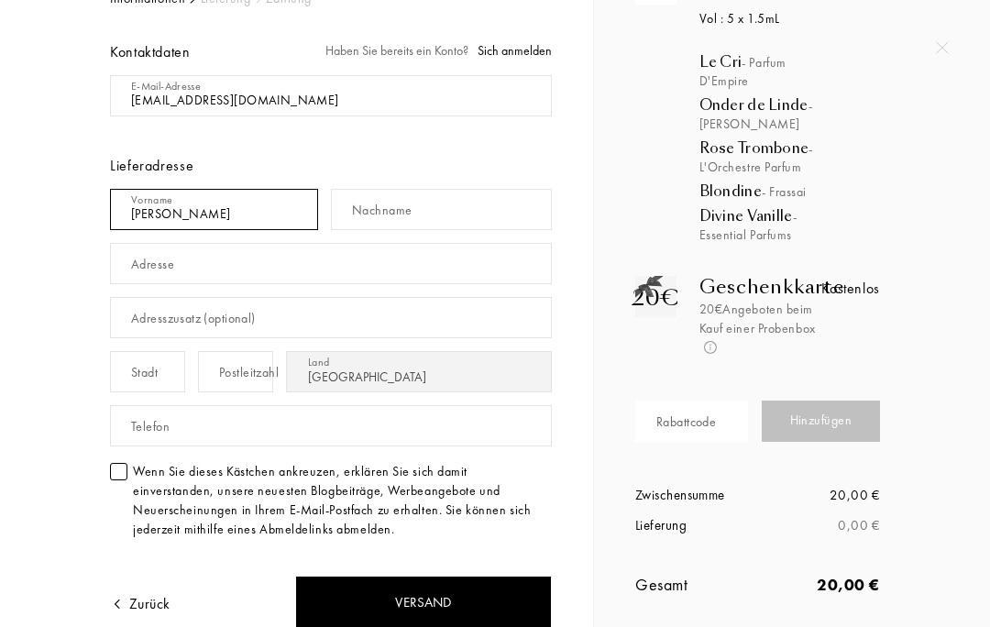
type input "Melanie"
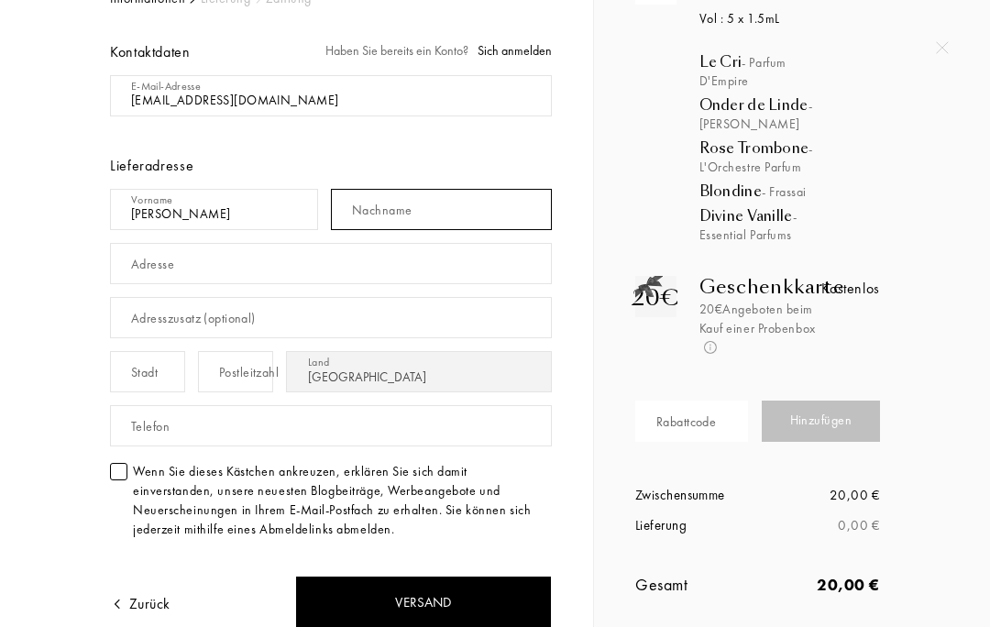
click at [419, 215] on input "text" at bounding box center [441, 209] width 221 height 41
type input "Kolof"
click at [206, 267] on input "text" at bounding box center [331, 263] width 442 height 41
type input "Heerstr. 3 E"
click at [151, 380] on div "Stadt" at bounding box center [144, 372] width 27 height 19
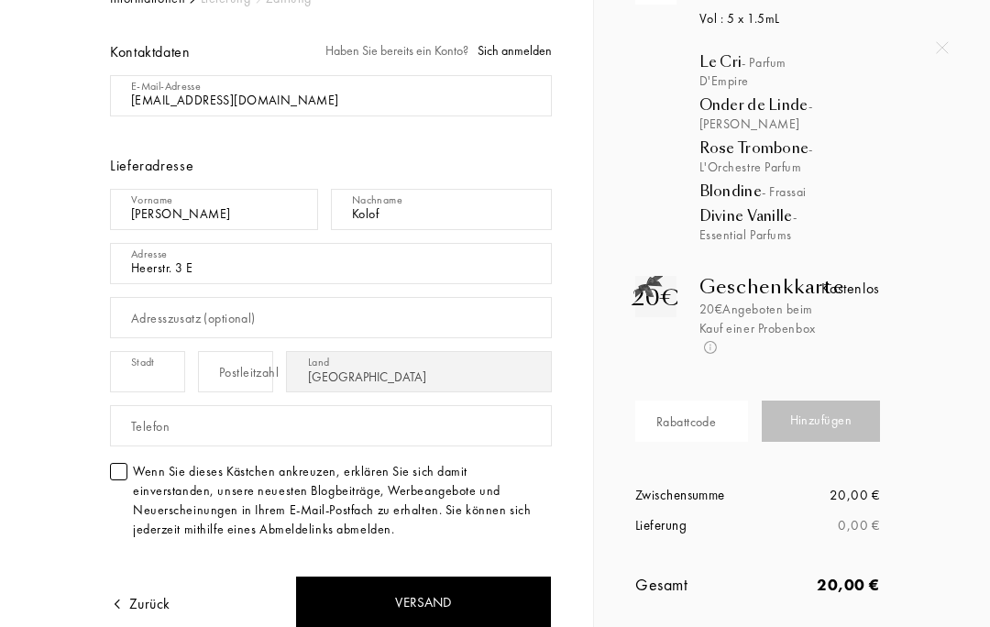
click at [228, 373] on div "Postleitzahl" at bounding box center [249, 372] width 60 height 19
type input "60488"
click at [146, 366] on div "Stadt" at bounding box center [144, 372] width 27 height 19
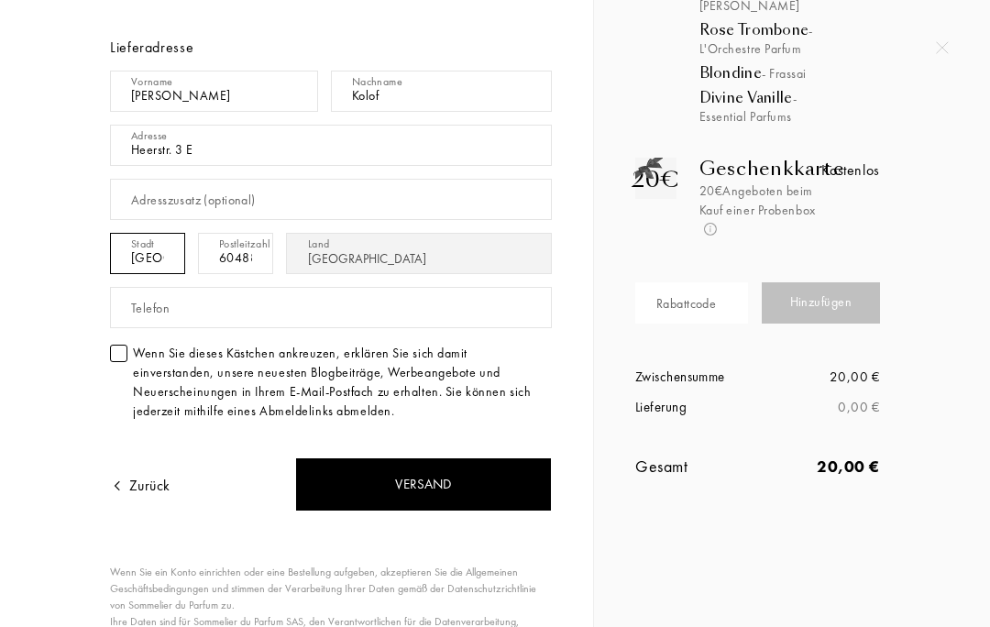
scroll to position [241, 0]
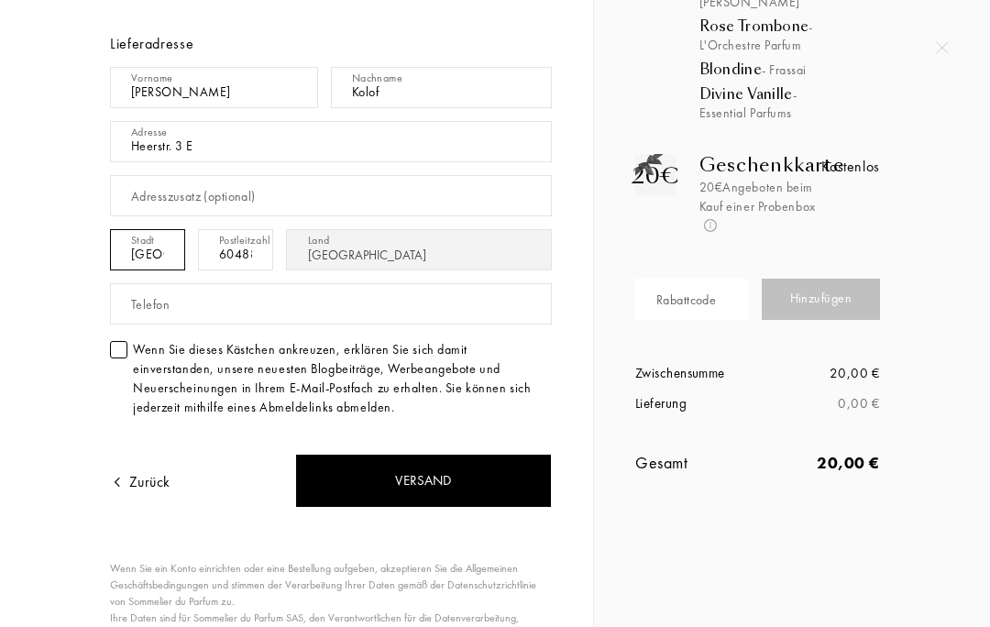
type input "Frankfurt"
click at [119, 350] on div at bounding box center [118, 349] width 17 height 17
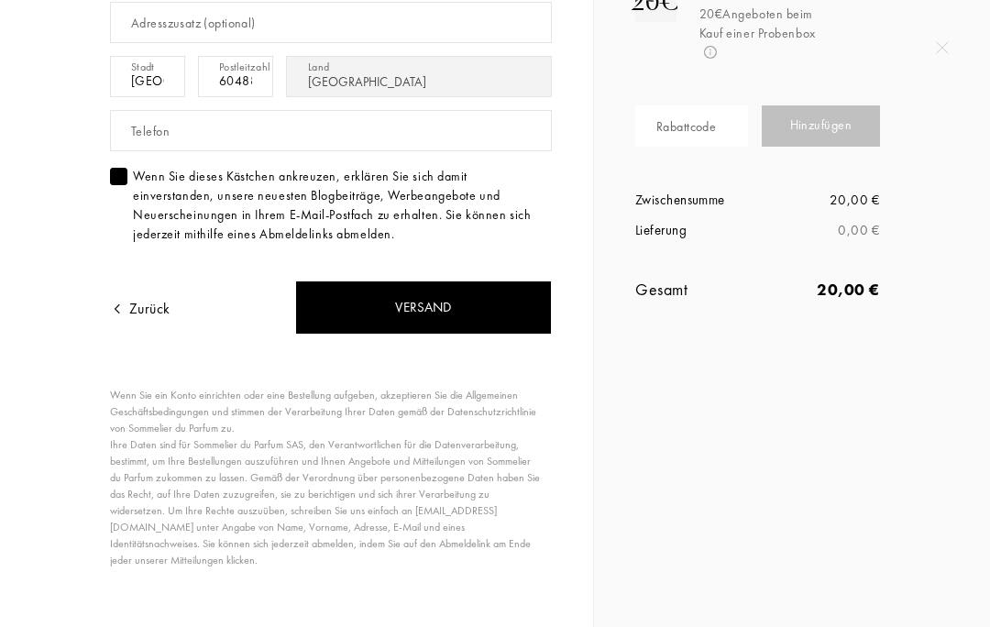
scroll to position [412, 0]
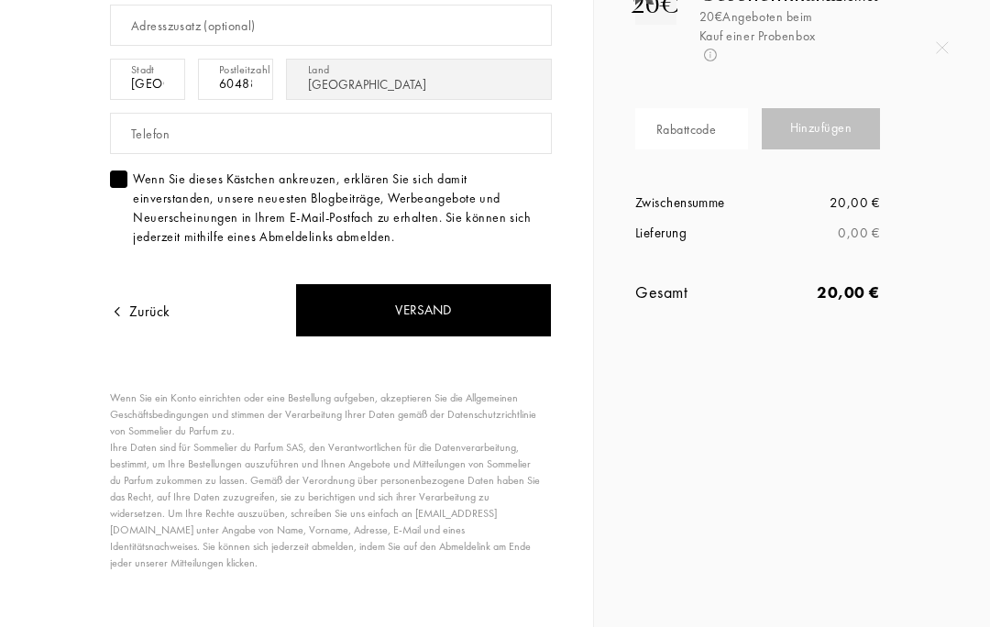
click at [472, 311] on div "Versand" at bounding box center [423, 310] width 257 height 54
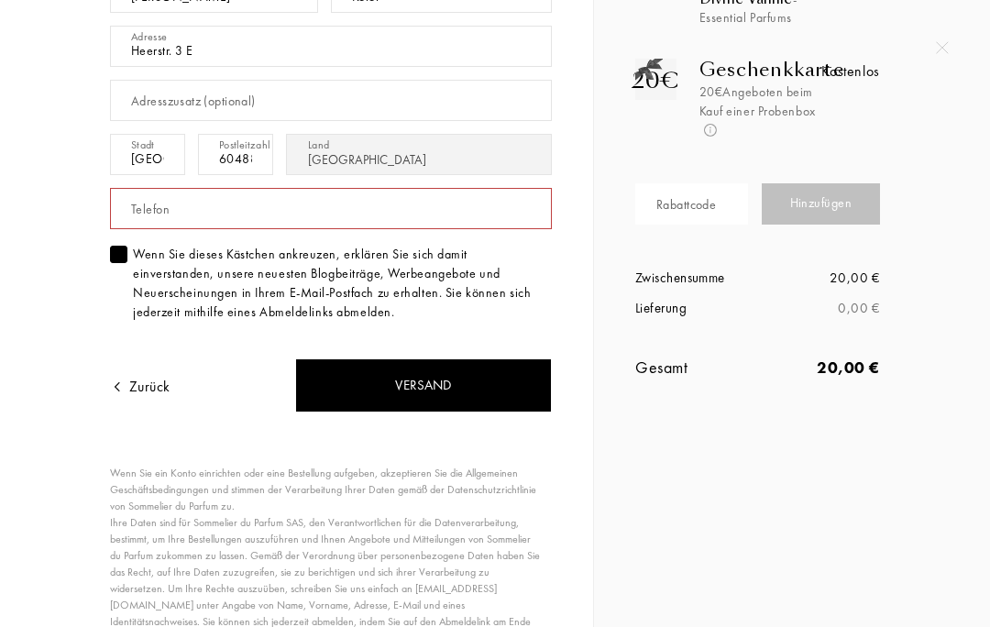
scroll to position [328, 0]
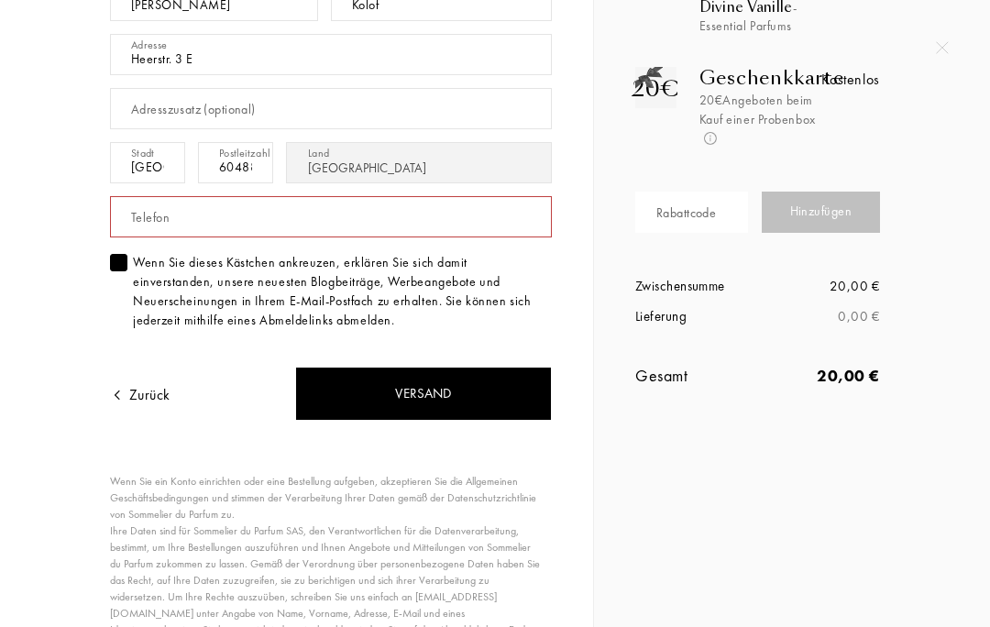
click at [413, 384] on div "Versand" at bounding box center [423, 394] width 257 height 54
click at [193, 214] on input "text" at bounding box center [331, 216] width 442 height 41
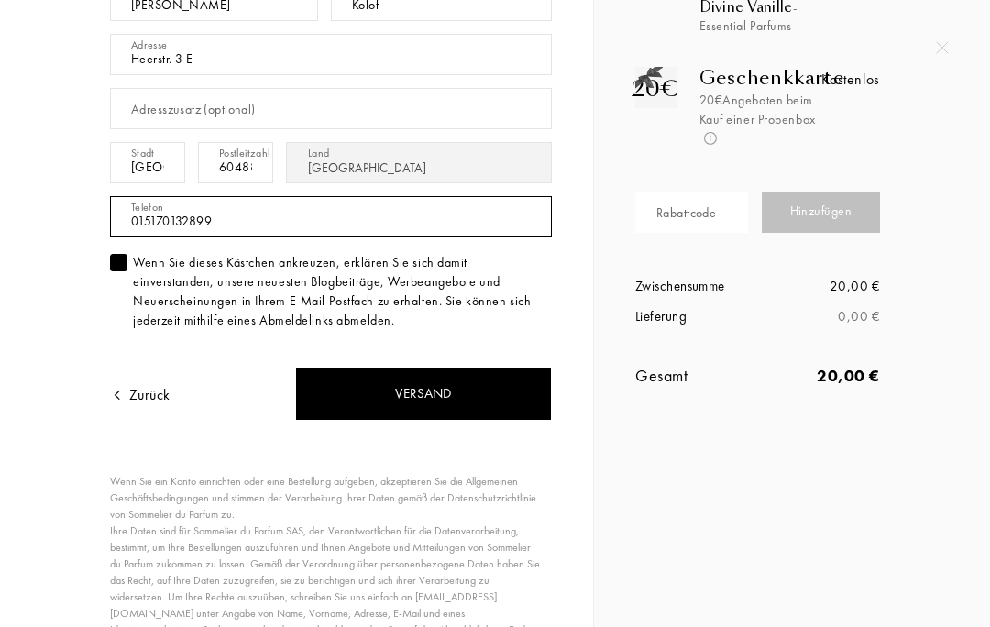
type input "015170132899"
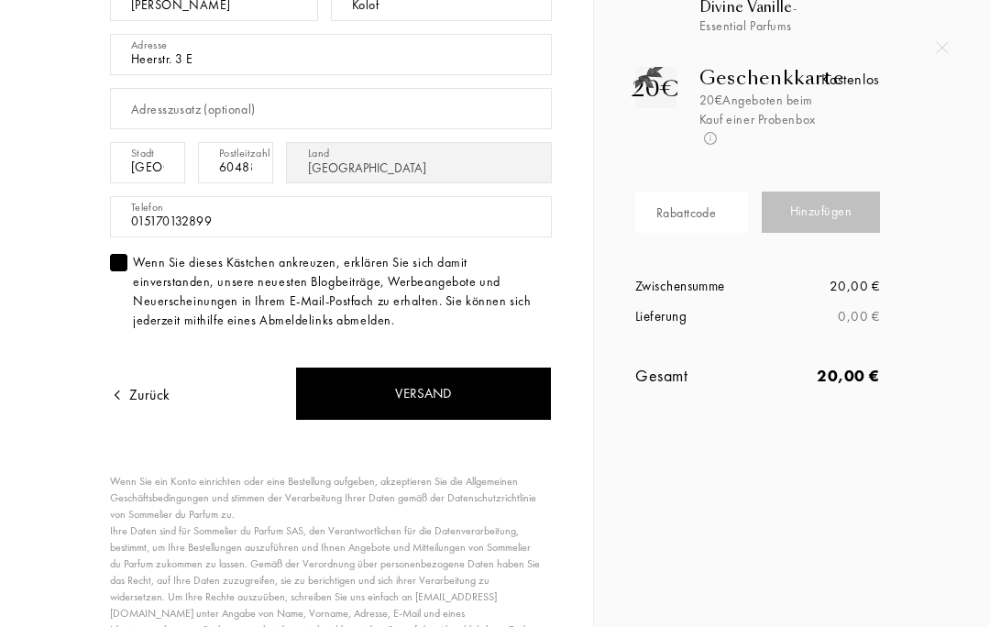
click at [437, 396] on div "Versand" at bounding box center [423, 394] width 257 height 54
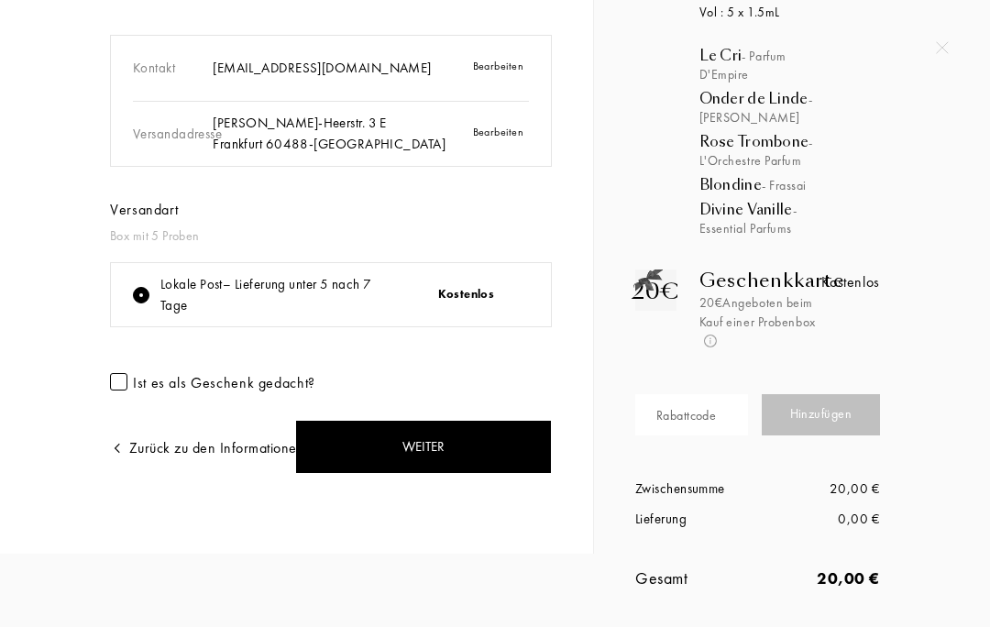
scroll to position [133, 0]
click at [421, 439] on div "Weiter" at bounding box center [423, 447] width 257 height 54
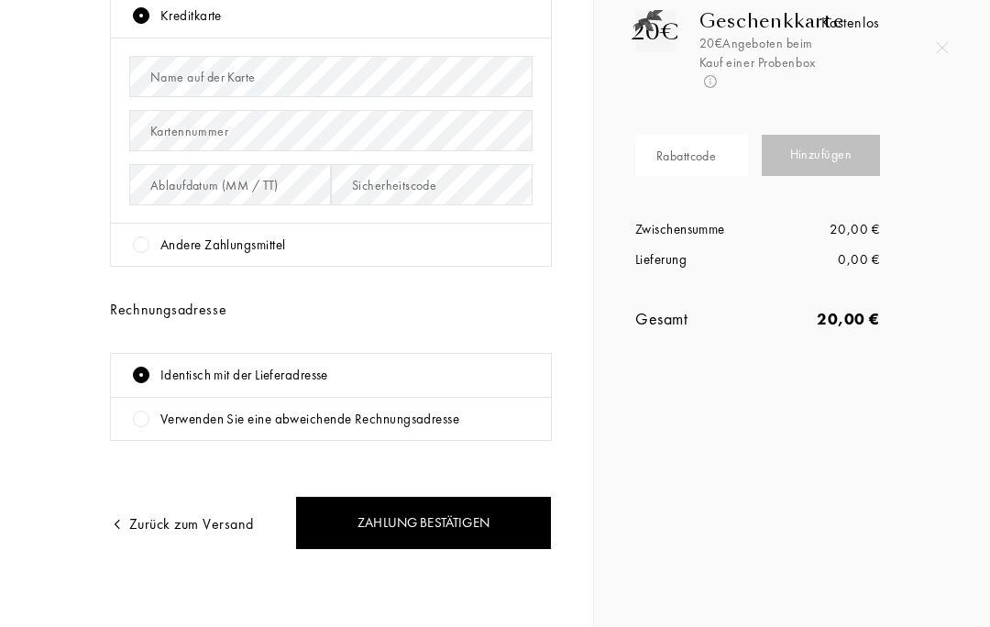
scroll to position [384, 0]
click at [432, 515] on div "Zahlung bestätigen" at bounding box center [423, 524] width 257 height 54
click at [192, 517] on div "Zurück zum Versand" at bounding box center [182, 525] width 144 height 22
